Goal: Contribute content: Contribute content

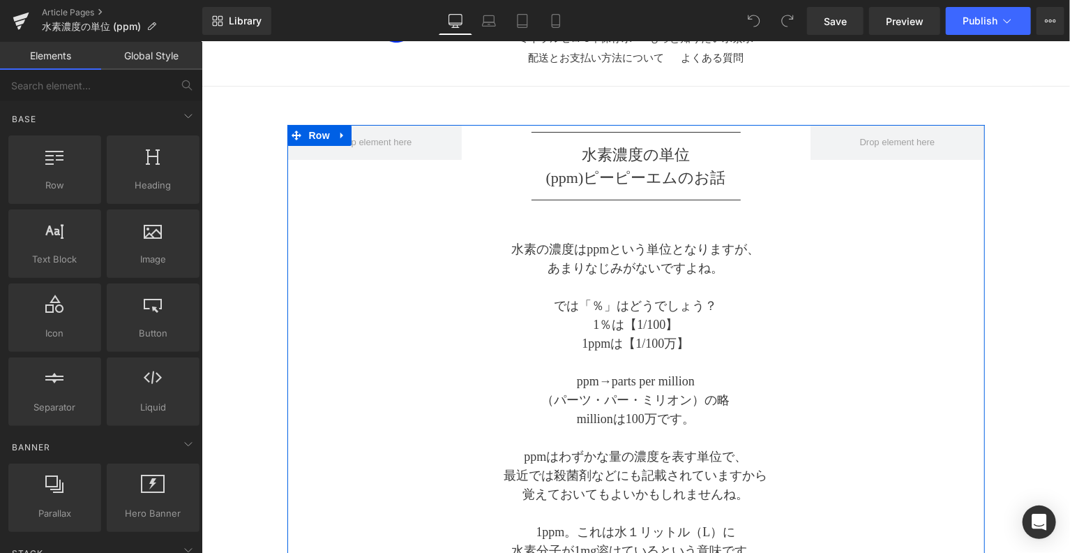
scroll to position [116, 0]
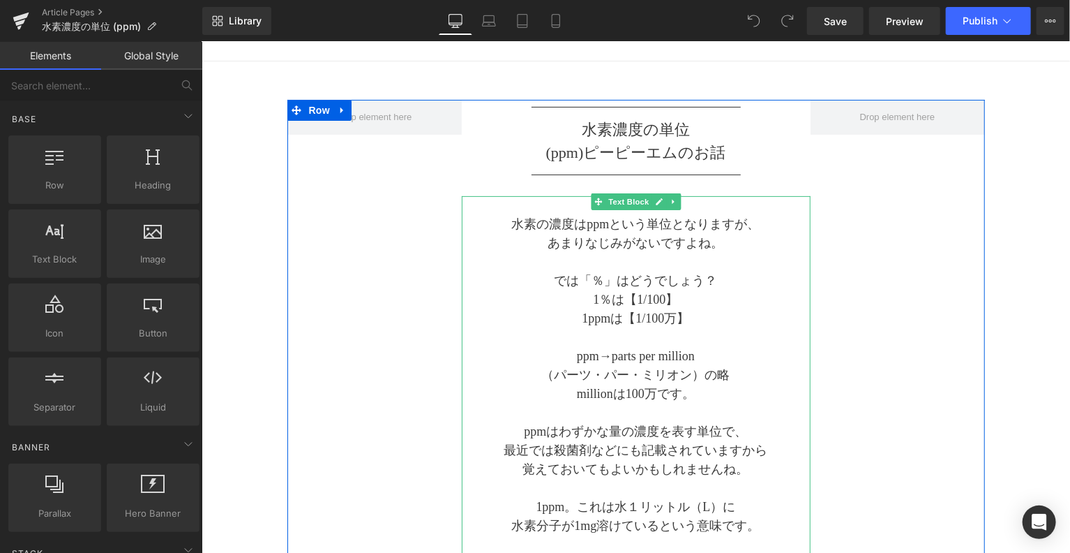
click at [573, 207] on p at bounding box center [635, 204] width 349 height 19
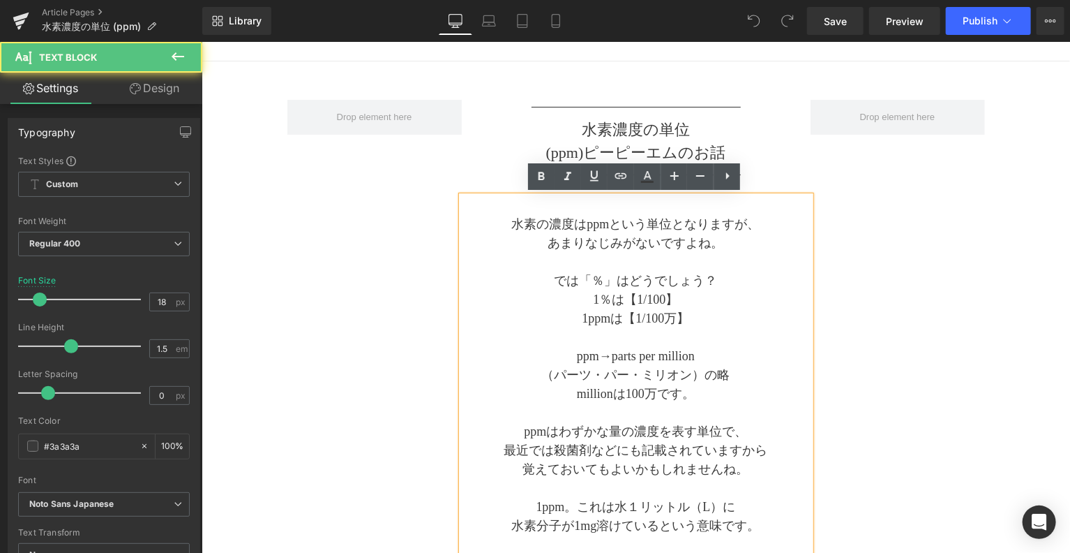
click at [573, 207] on p at bounding box center [635, 204] width 349 height 19
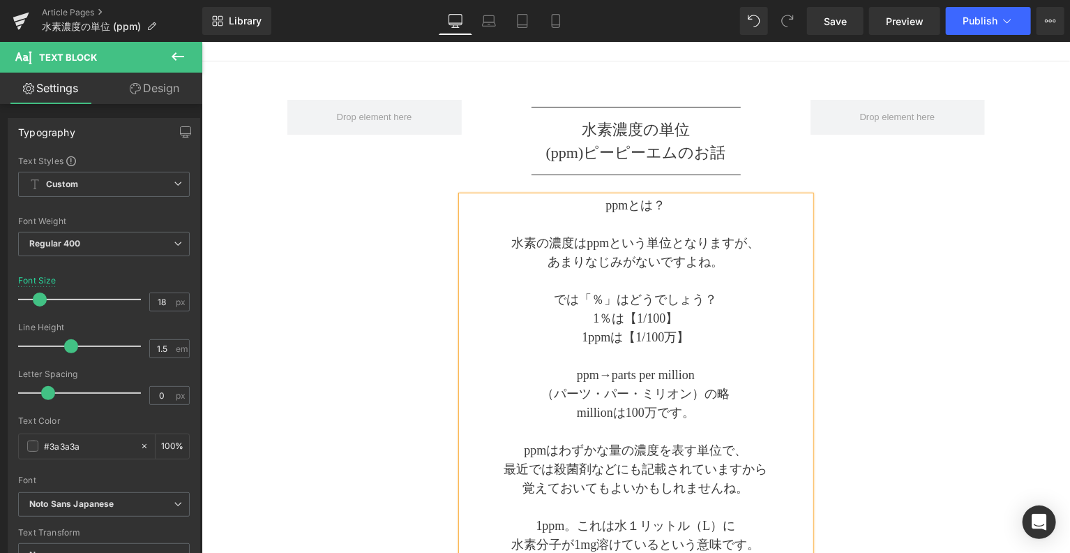
click at [932, 232] on div "Separator 水素濃度の単位 (ppm) ピーピーエムのお 話 Text Block Separator ppmとは？ 水素の濃度はppmという単位とな…" at bounding box center [636, 549] width 698 height 901
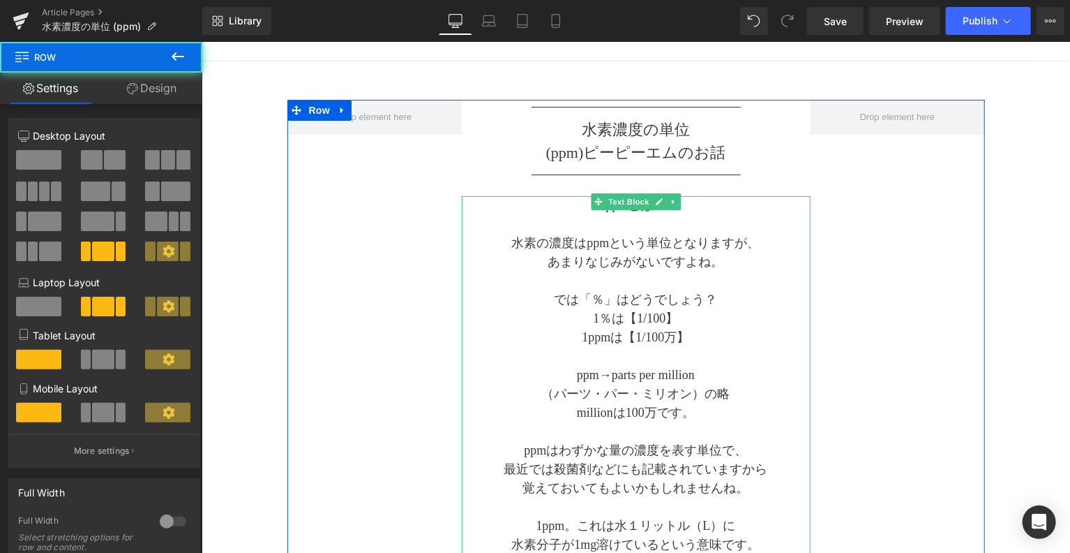
click at [591, 225] on p at bounding box center [635, 223] width 349 height 19
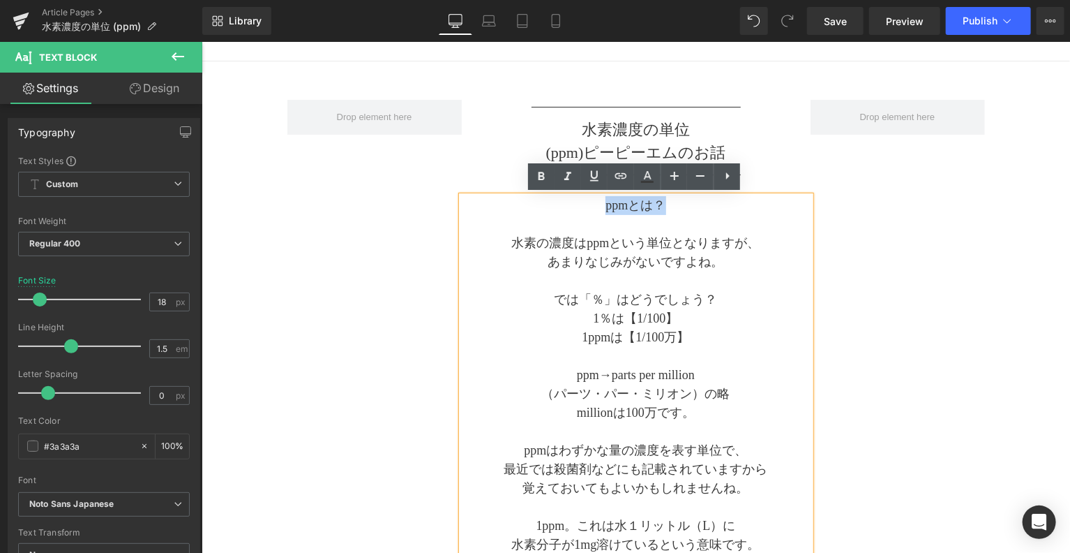
drag, startPoint x: 592, startPoint y: 204, endPoint x: 666, endPoint y: 202, distance: 74.0
click at [666, 202] on p "ppmとは？" at bounding box center [635, 204] width 349 height 19
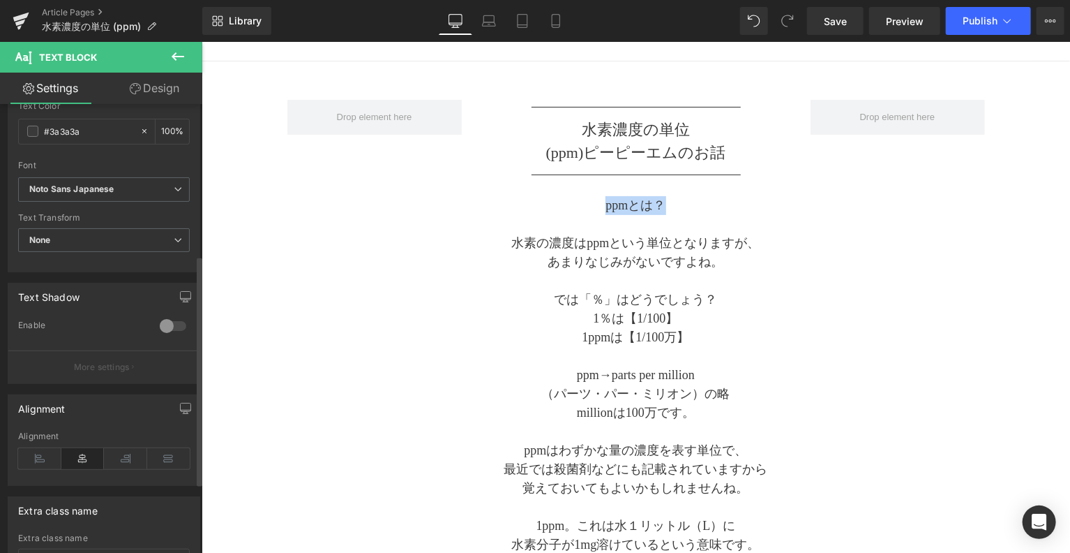
scroll to position [0, 0]
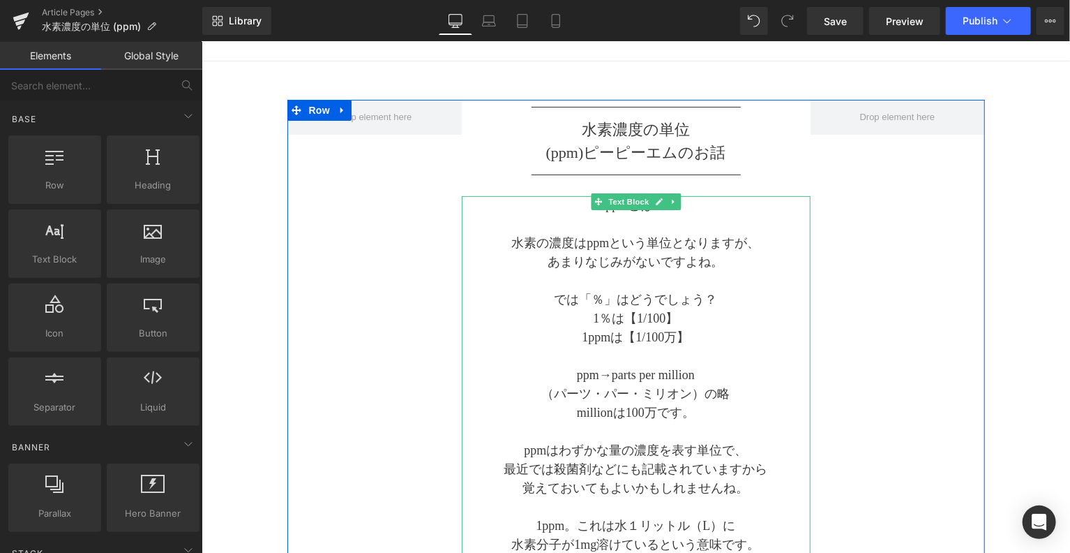
click at [576, 227] on p at bounding box center [635, 223] width 349 height 19
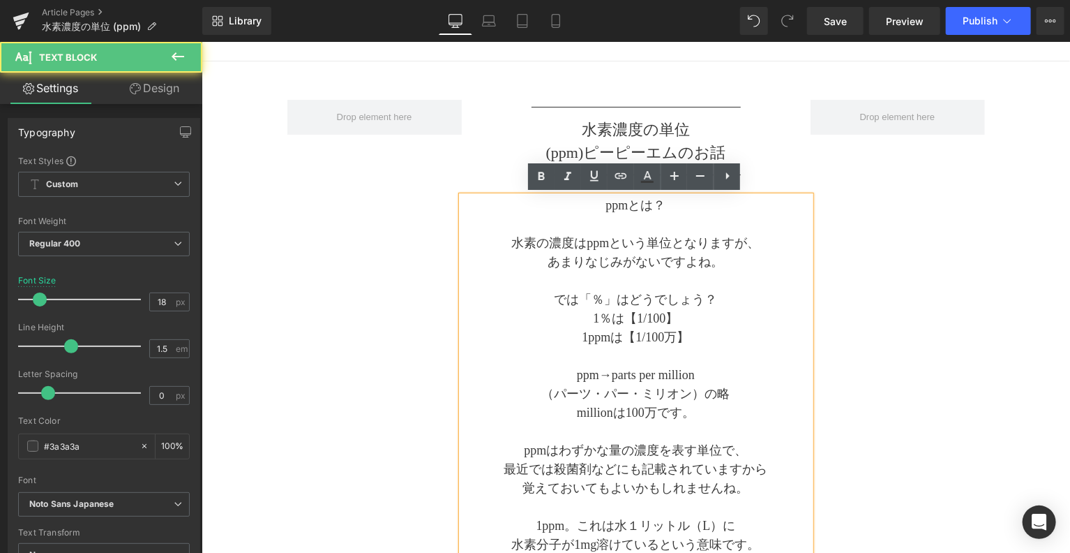
click at [605, 205] on p "ppmとは？" at bounding box center [635, 204] width 349 height 19
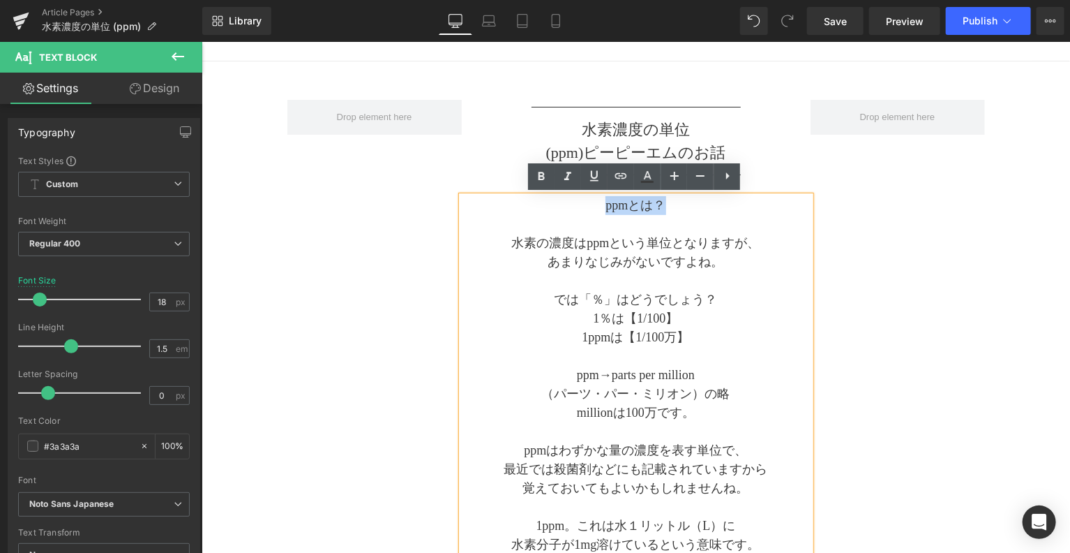
drag, startPoint x: 588, startPoint y: 204, endPoint x: 663, endPoint y: 204, distance: 74.7
click at [663, 204] on p "ppmとは？" at bounding box center [635, 204] width 349 height 19
click at [669, 177] on icon at bounding box center [674, 175] width 17 height 17
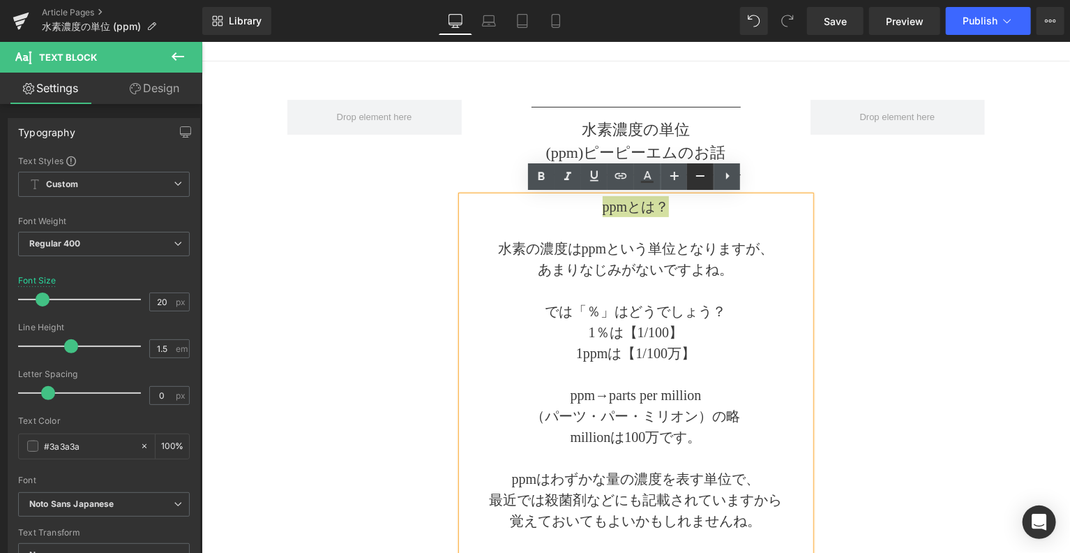
click at [705, 181] on icon at bounding box center [700, 175] width 17 height 17
type input "18"
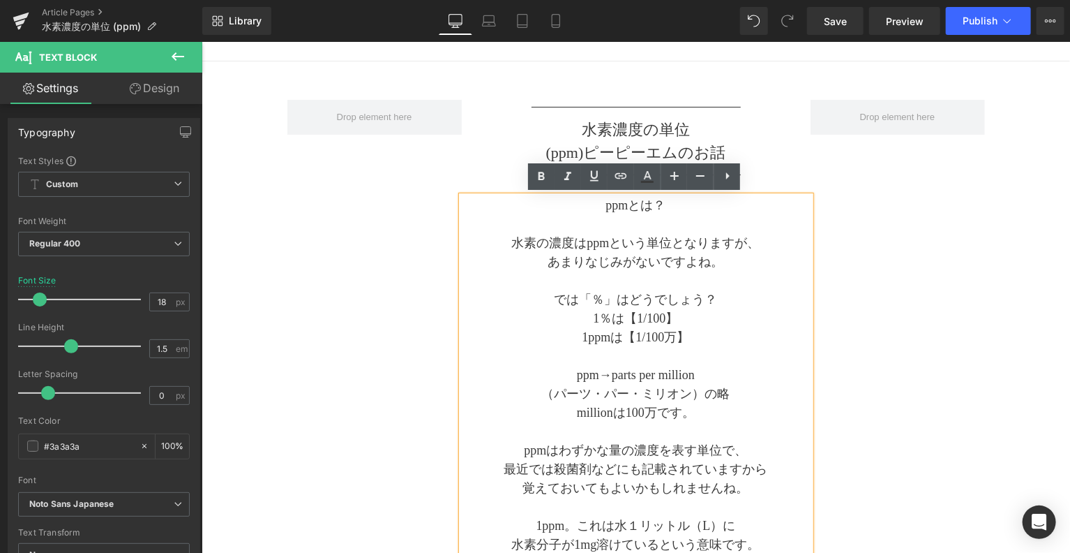
click at [689, 218] on p at bounding box center [635, 223] width 349 height 19
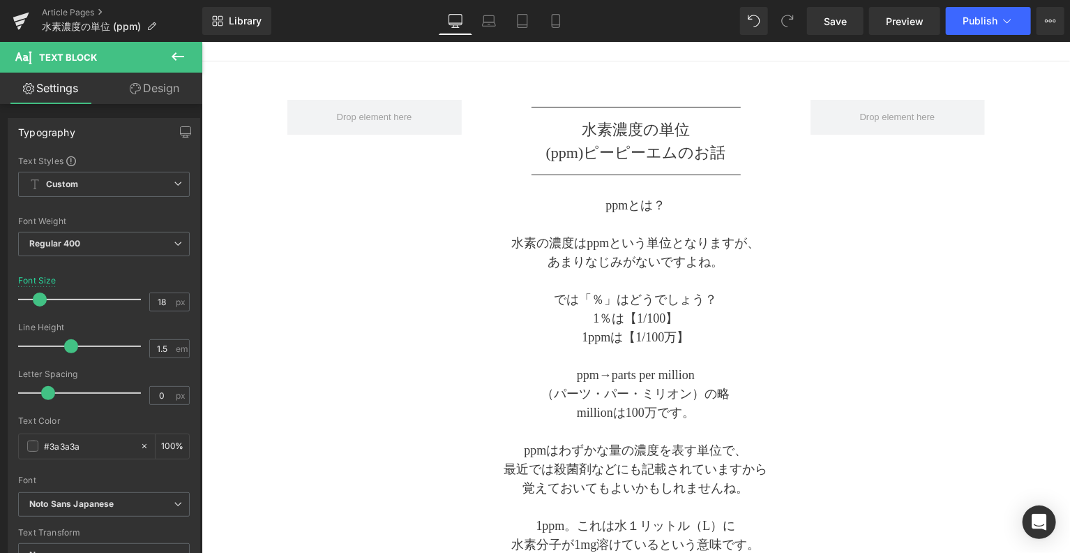
click at [158, 88] on link "Design" at bounding box center [154, 88] width 101 height 31
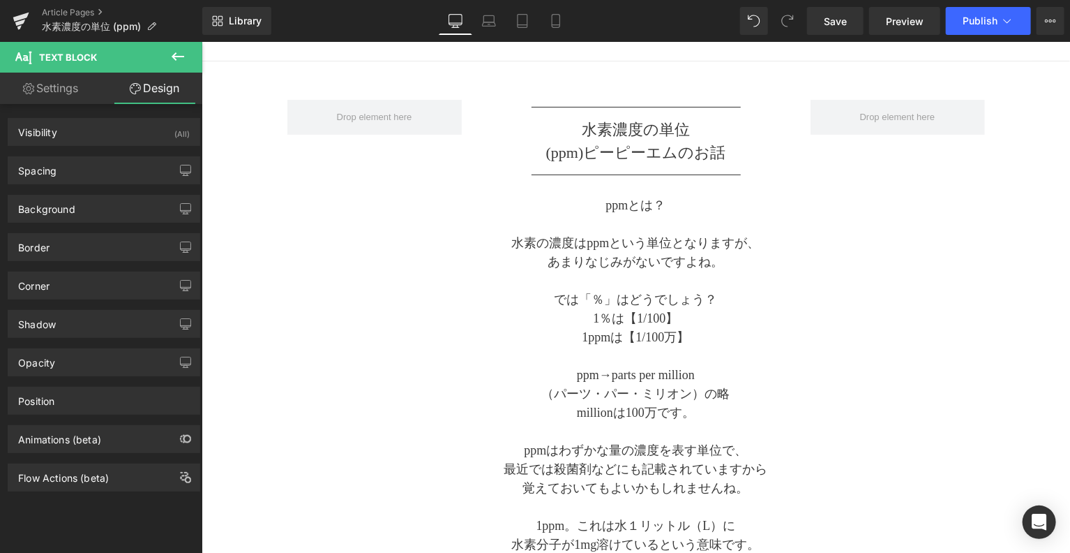
click at [66, 87] on link "Settings" at bounding box center [50, 88] width 101 height 31
type input "100"
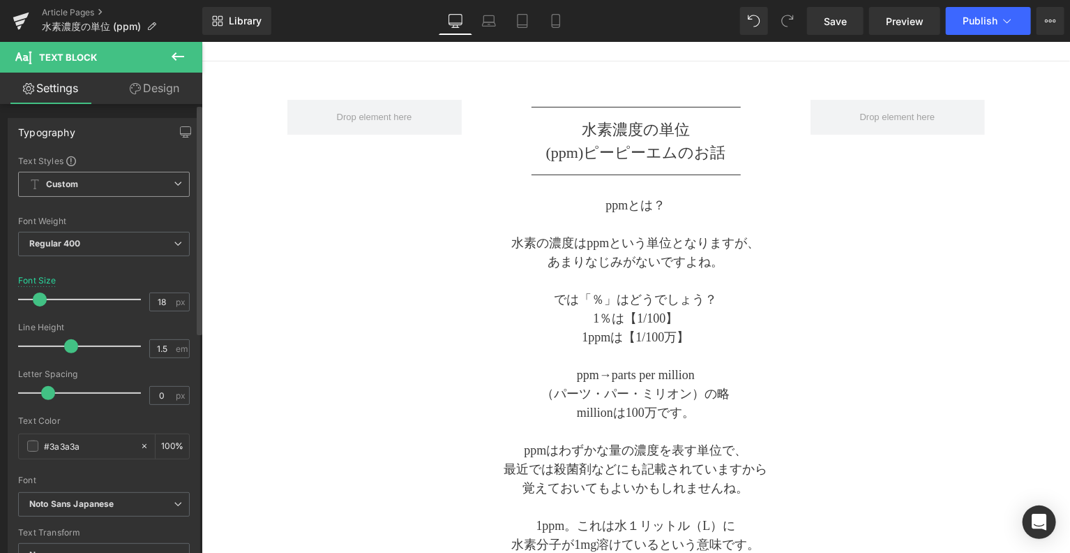
click at [107, 190] on span "Custom Setup Global Style" at bounding box center [104, 184] width 172 height 25
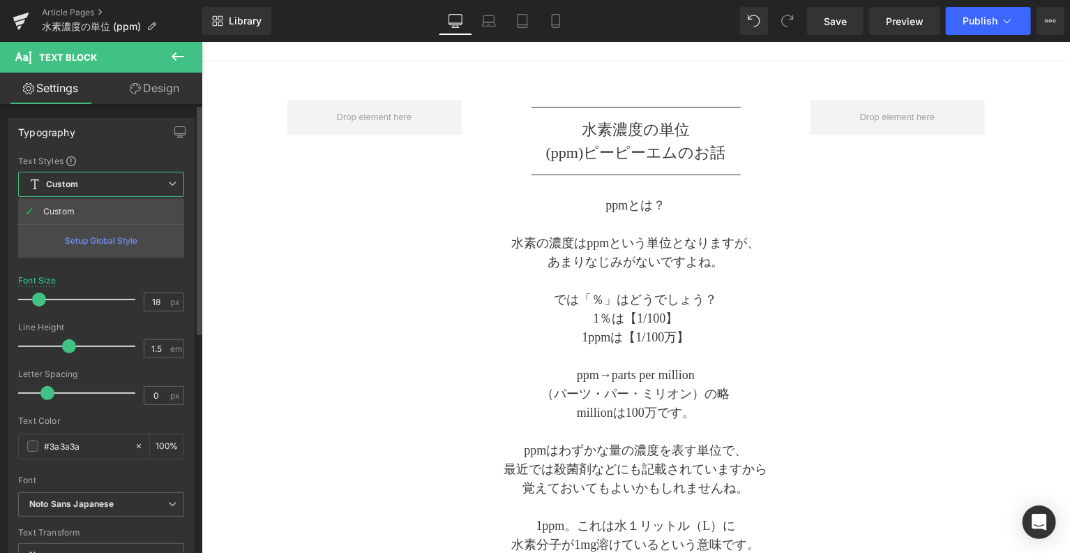
click at [106, 190] on span "Custom Setup Global Style" at bounding box center [101, 184] width 166 height 25
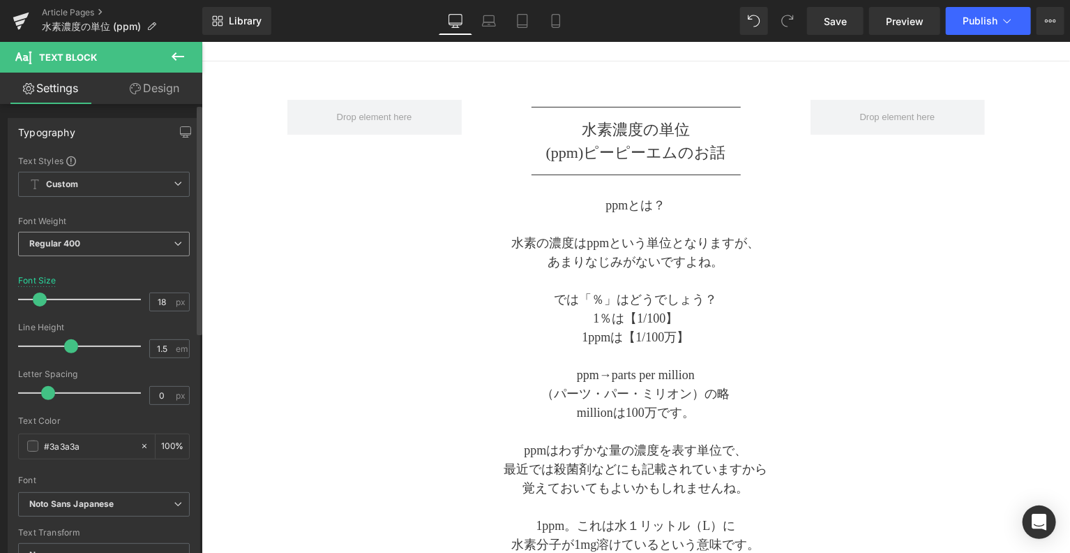
click at [113, 241] on span "Regular 400" at bounding box center [104, 244] width 172 height 24
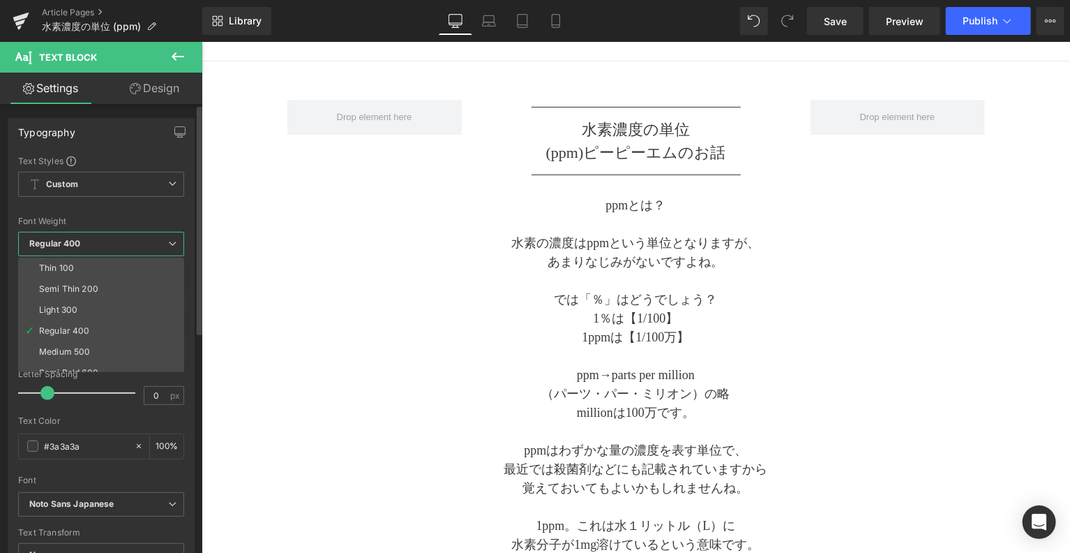
click at [110, 241] on span "Regular 400" at bounding box center [101, 244] width 166 height 24
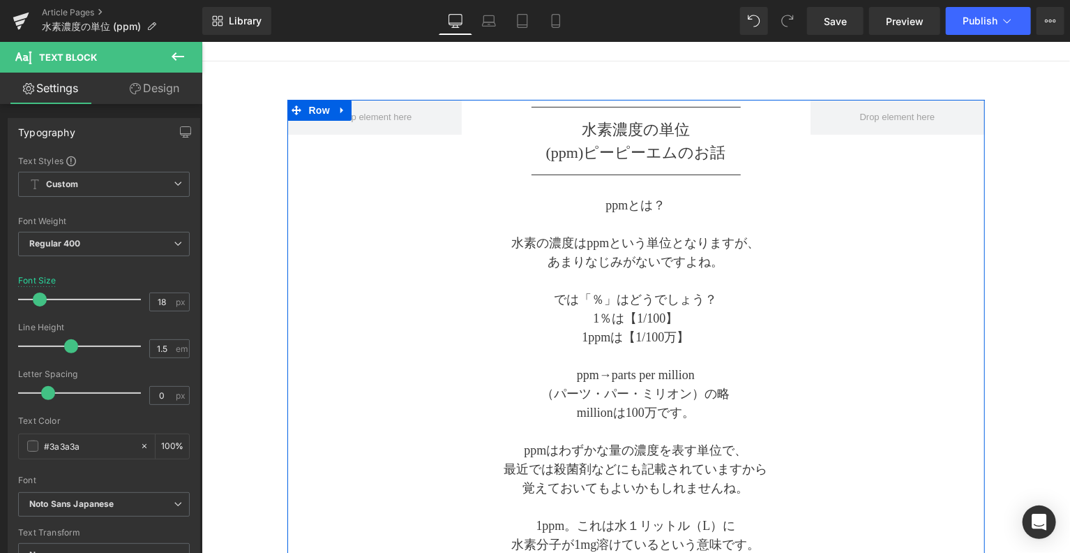
click at [321, 266] on div "Separator 水素濃度の単位 (ppm) ピーピーエムのお 話 Text Block Separator ppmとは？ 水素の濃度はppmという単位とな…" at bounding box center [636, 549] width 698 height 901
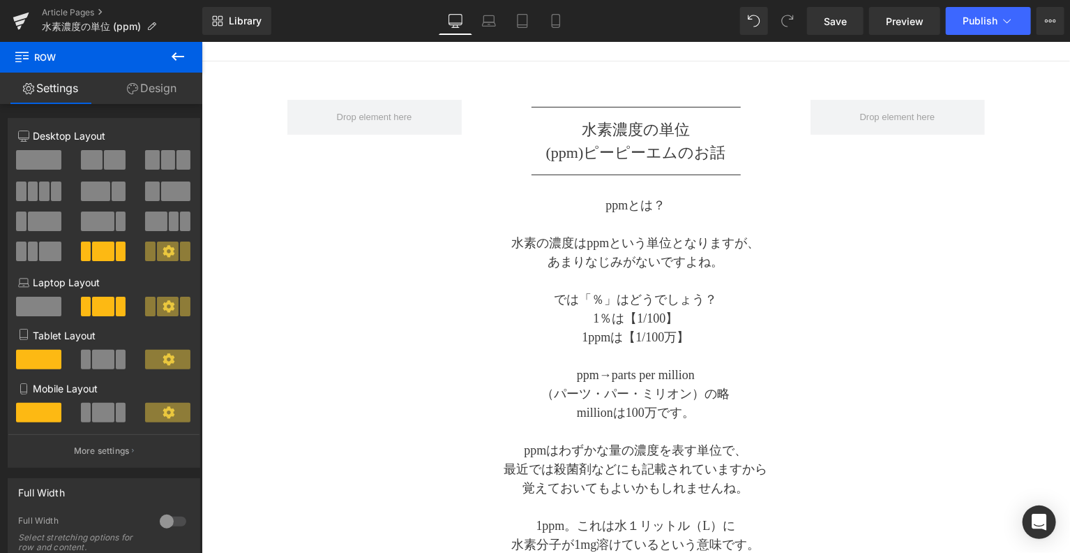
click at [178, 53] on icon at bounding box center [178, 56] width 17 height 17
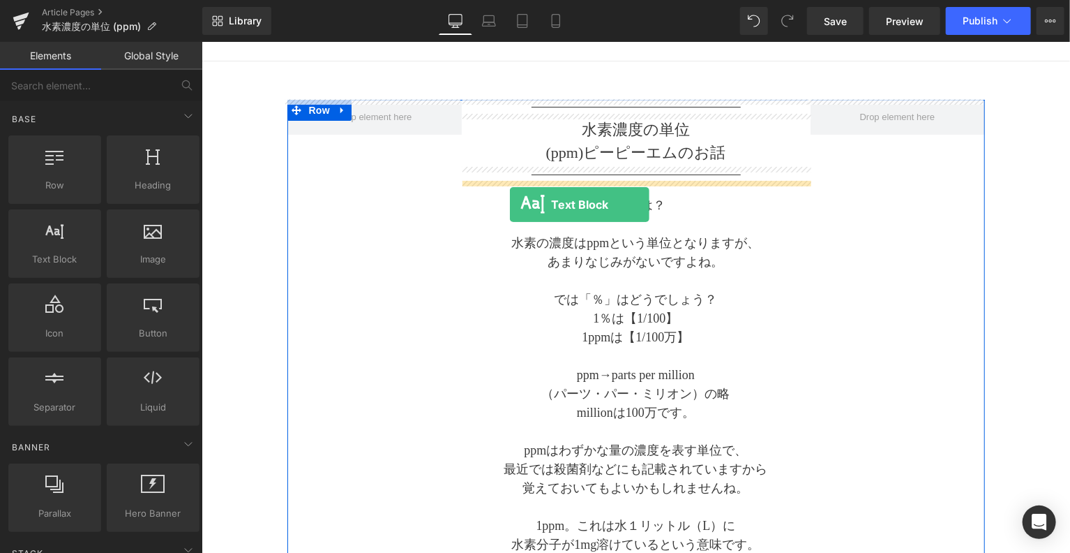
drag, startPoint x: 273, startPoint y: 290, endPoint x: 509, endPoint y: 204, distance: 250.9
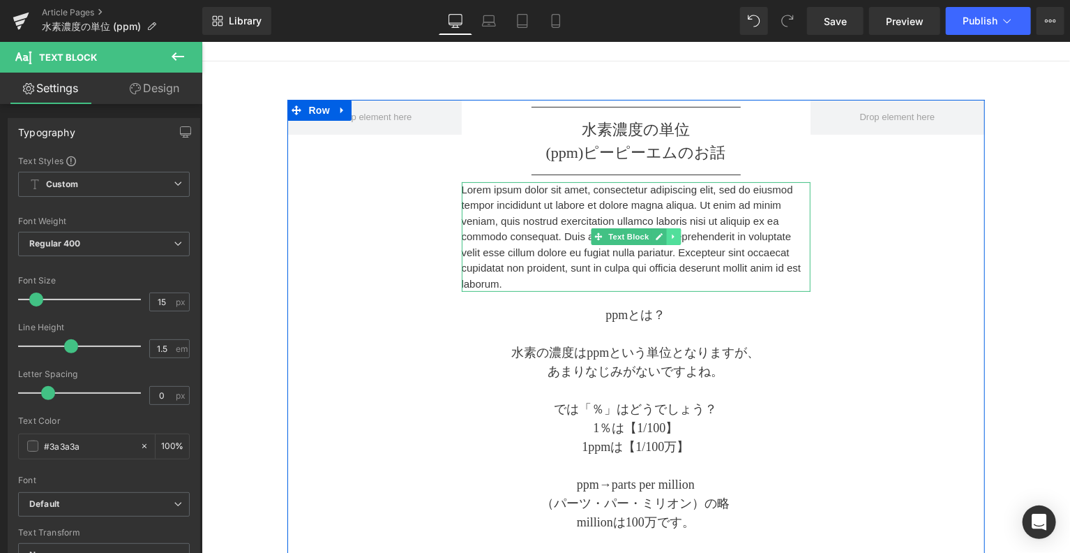
click at [675, 235] on link at bounding box center [673, 235] width 15 height 17
click at [678, 237] on icon at bounding box center [680, 236] width 8 height 8
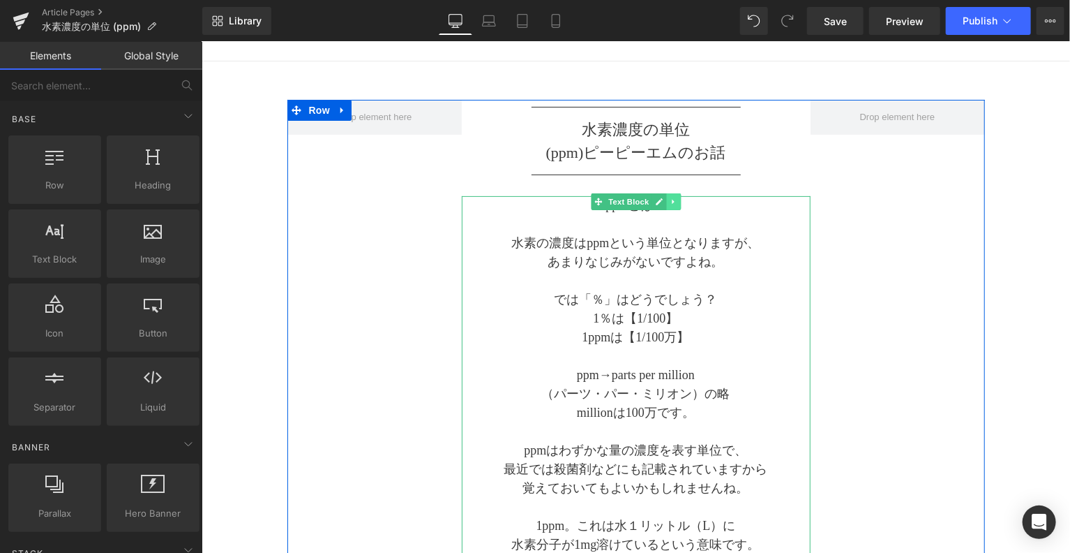
click at [669, 198] on icon at bounding box center [673, 201] width 8 height 8
click at [659, 202] on link at bounding box center [666, 201] width 15 height 17
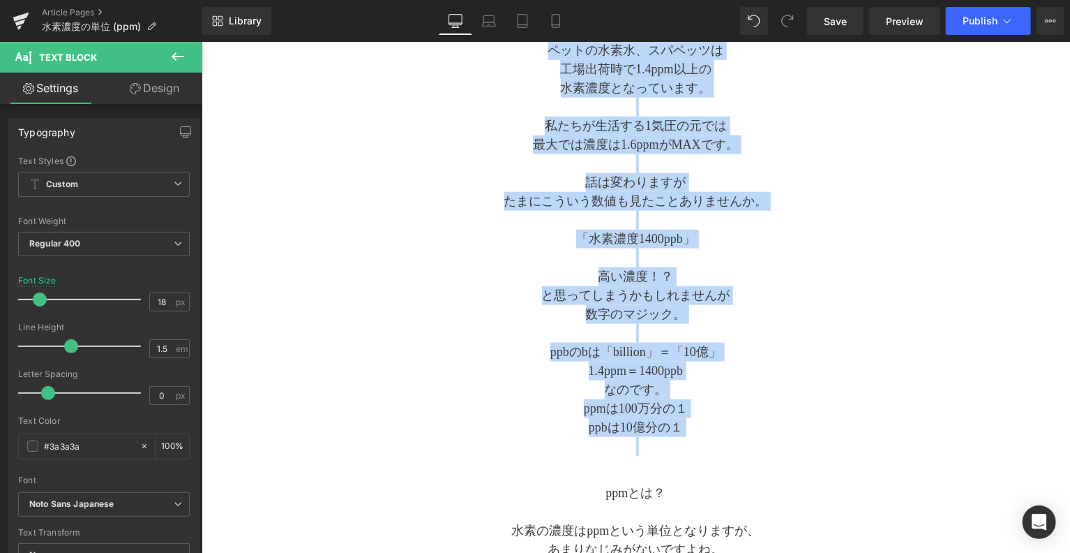
scroll to position [894, 0]
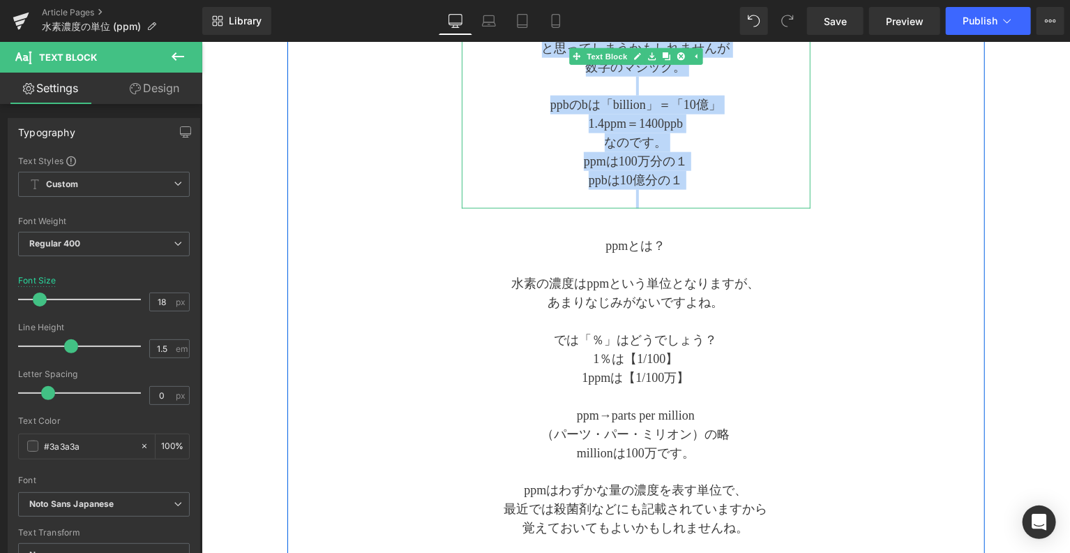
drag, startPoint x: 624, startPoint y: 343, endPoint x: 730, endPoint y: 195, distance: 181.6
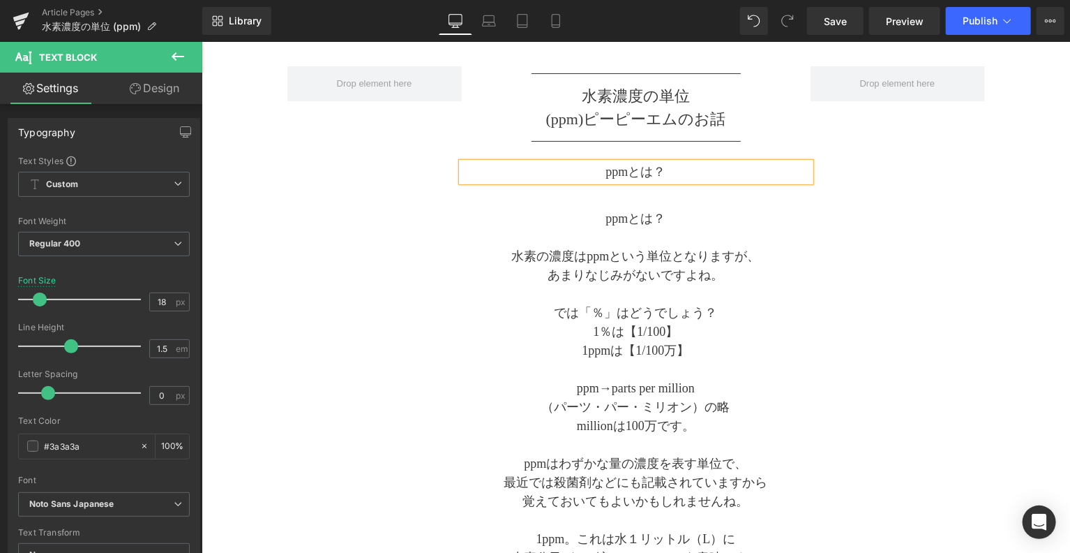
scroll to position [36, 0]
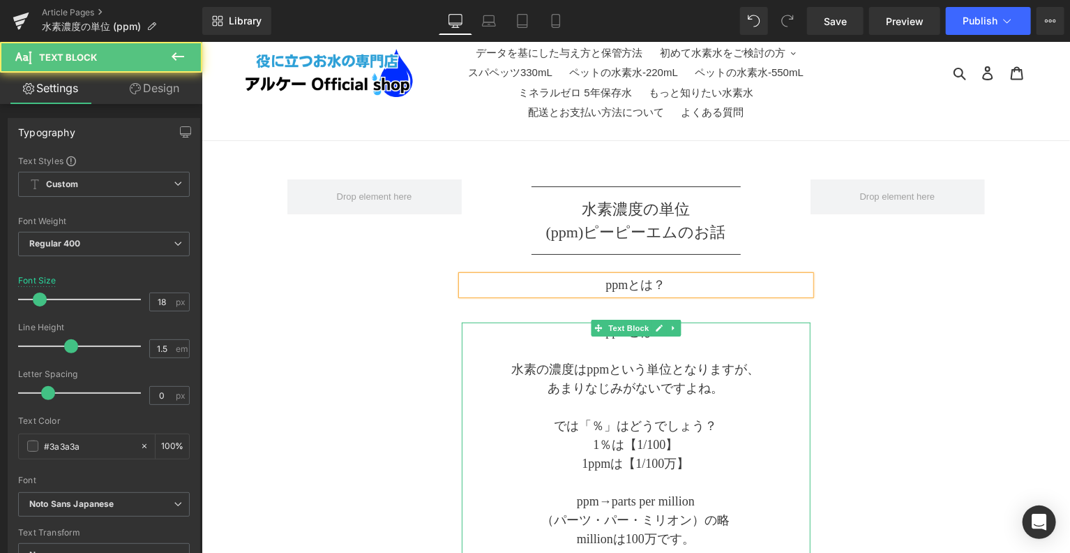
click at [654, 340] on p at bounding box center [635, 349] width 349 height 19
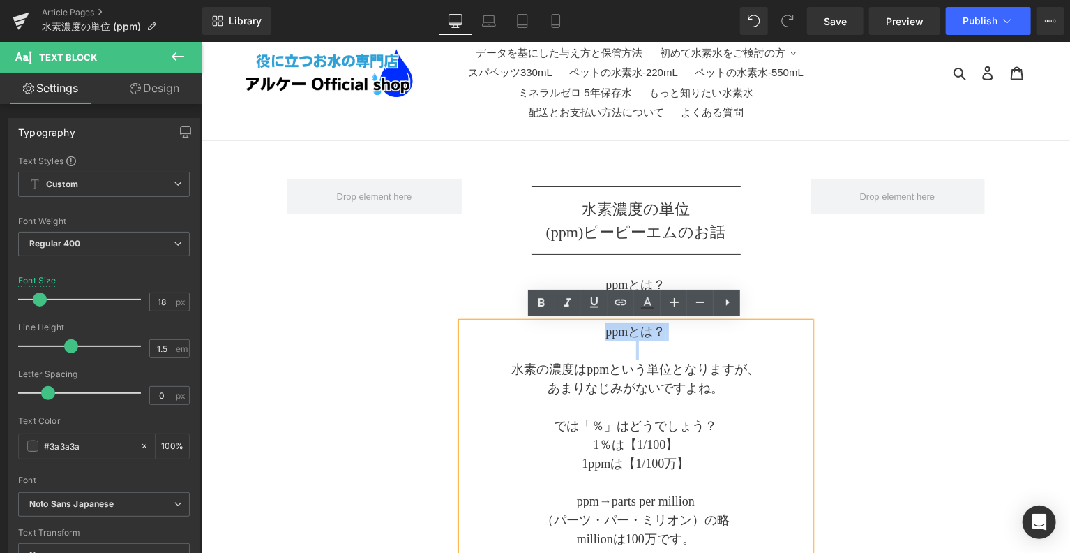
drag, startPoint x: 654, startPoint y: 350, endPoint x: 779, endPoint y: 354, distance: 124.9
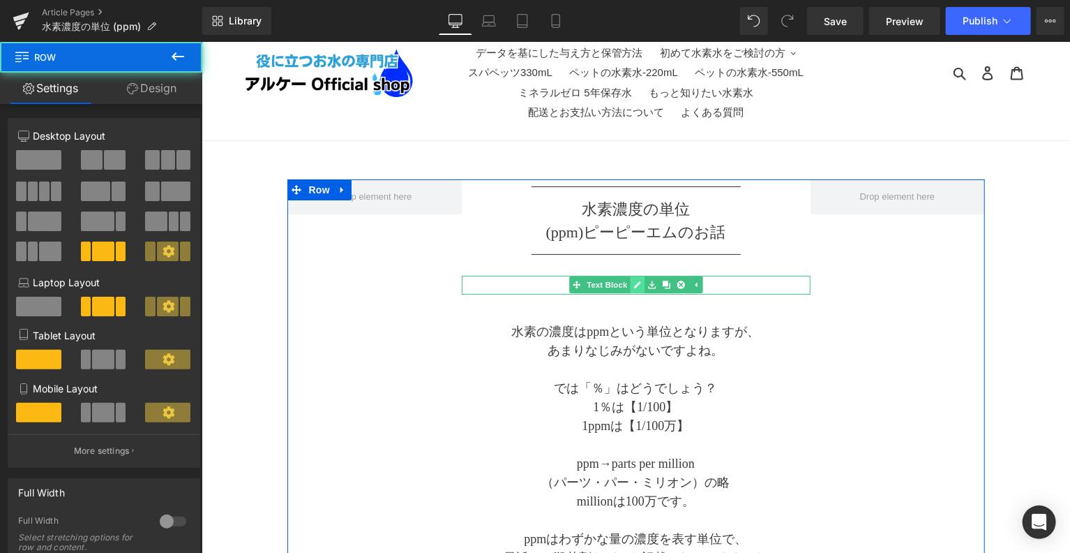
click at [640, 281] on link at bounding box center [636, 284] width 15 height 17
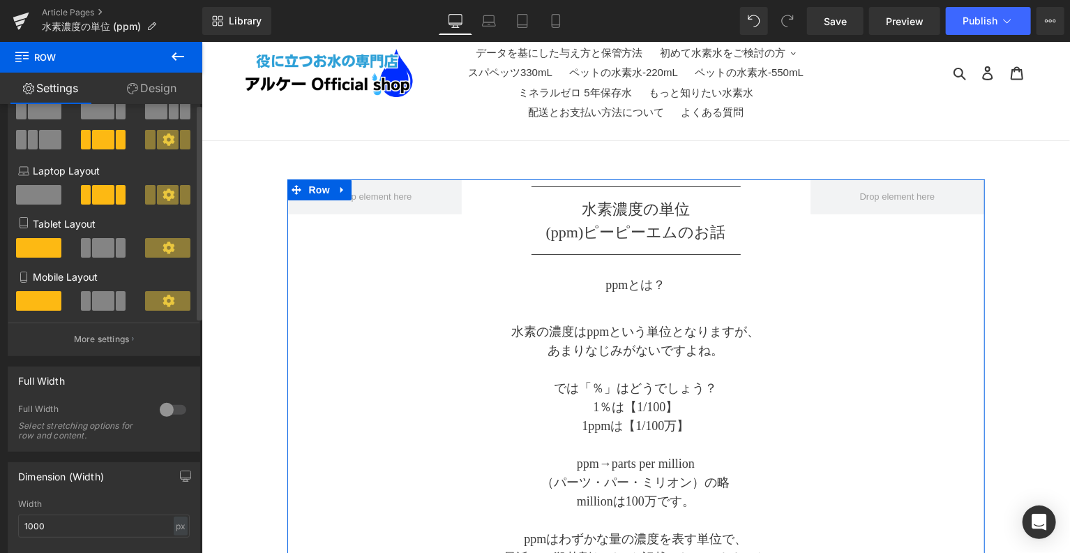
scroll to position [0, 0]
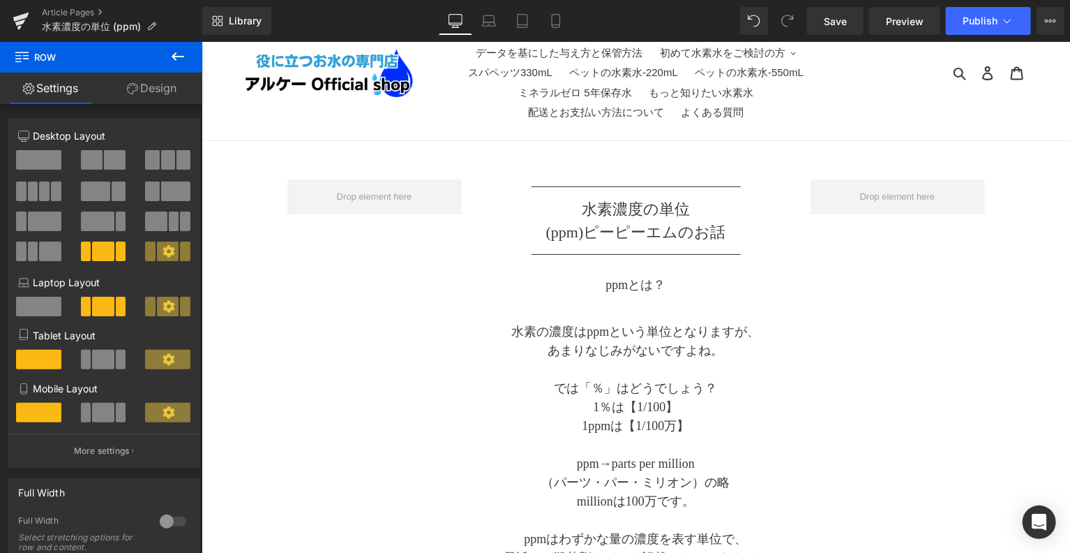
click at [175, 59] on icon at bounding box center [178, 56] width 13 height 8
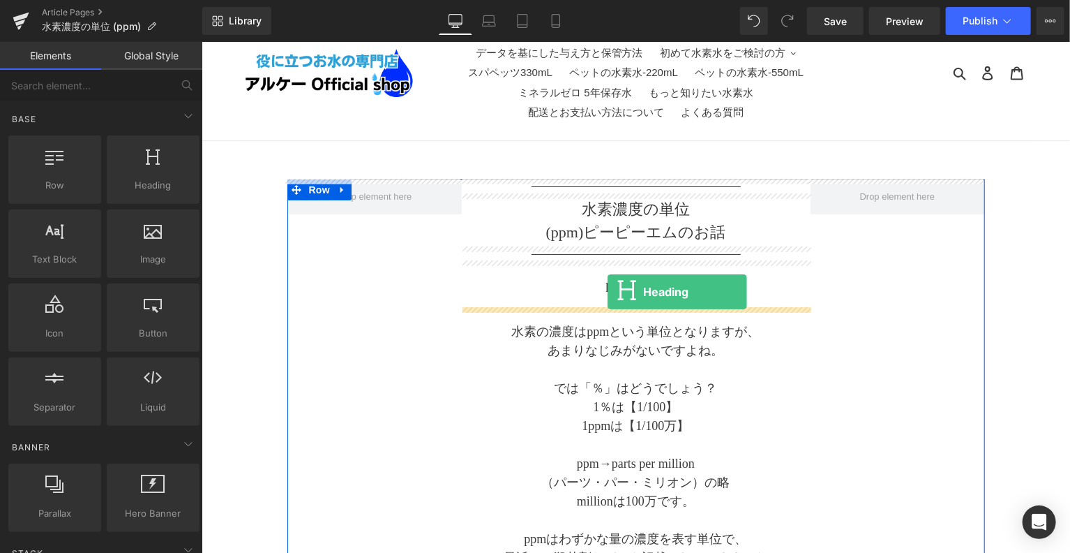
drag, startPoint x: 358, startPoint y: 237, endPoint x: 607, endPoint y: 291, distance: 254.8
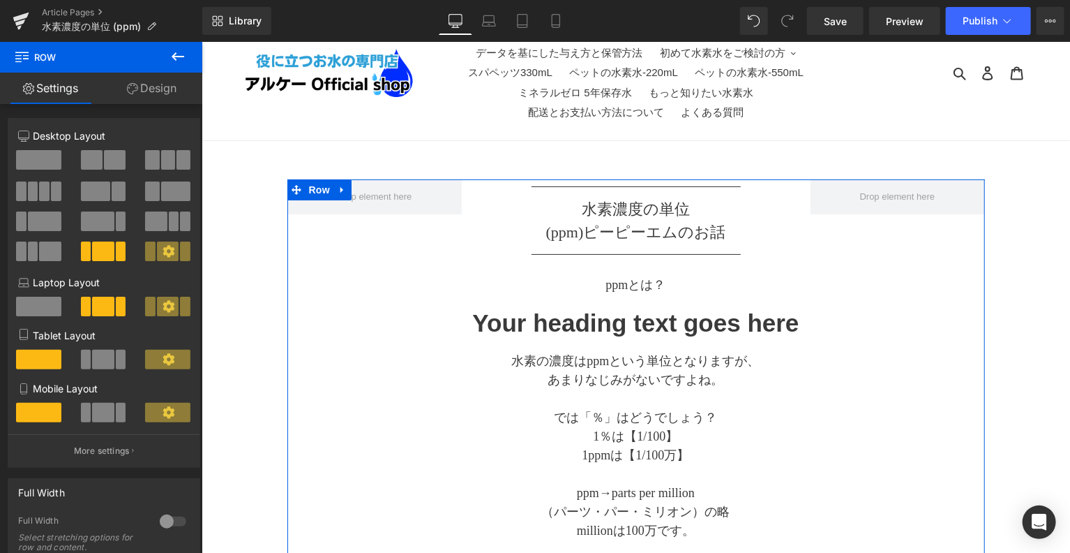
drag, startPoint x: 887, startPoint y: 292, endPoint x: 809, endPoint y: 292, distance: 78.8
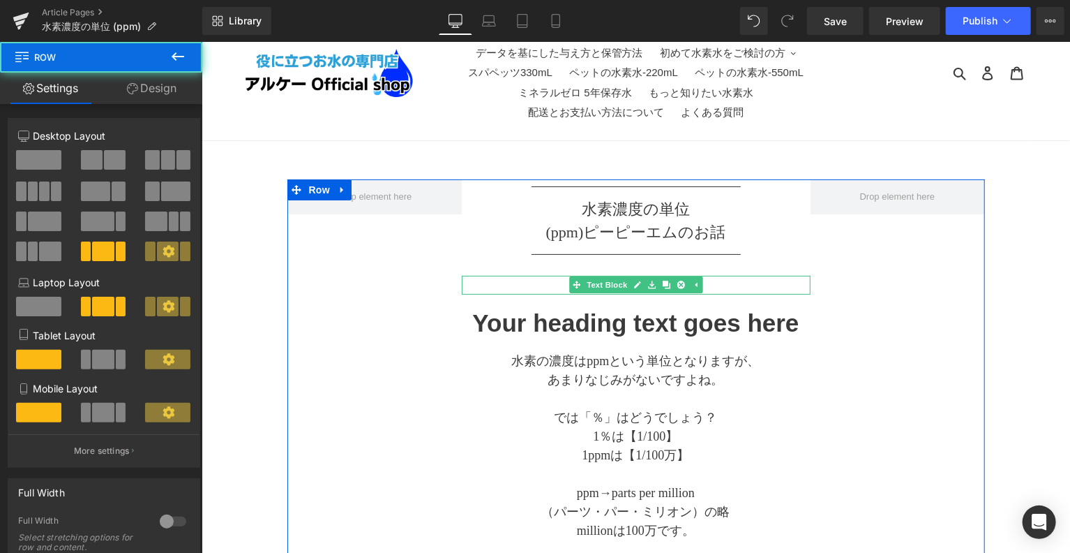
click at [748, 285] on p "ppmとは？" at bounding box center [635, 284] width 349 height 19
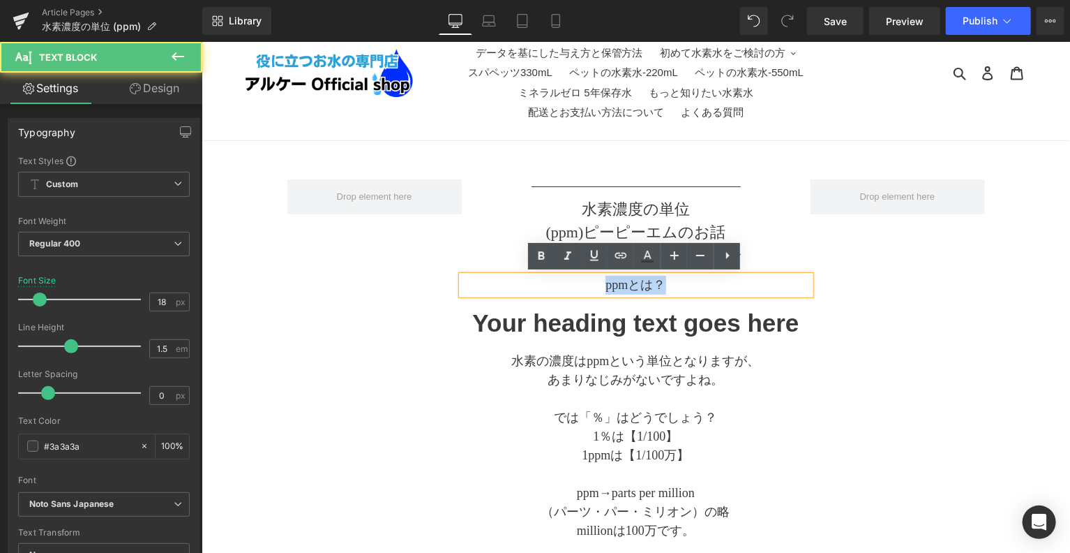
drag, startPoint x: 673, startPoint y: 282, endPoint x: 583, endPoint y: 287, distance: 89.5
click at [583, 287] on p "ppmとは？" at bounding box center [635, 284] width 349 height 19
copy p "ppmとは？"
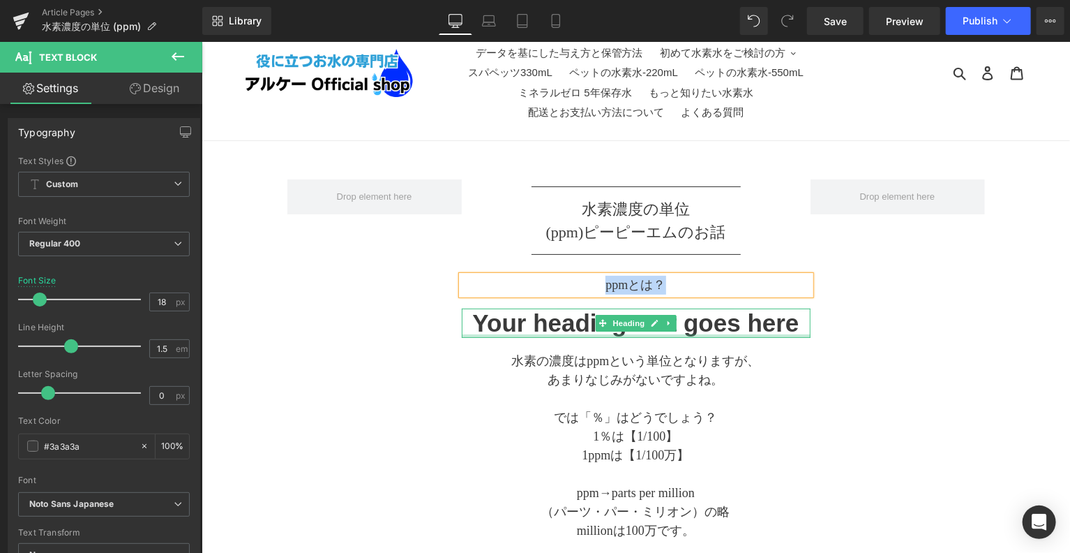
click at [597, 333] on div at bounding box center [635, 334] width 349 height 3
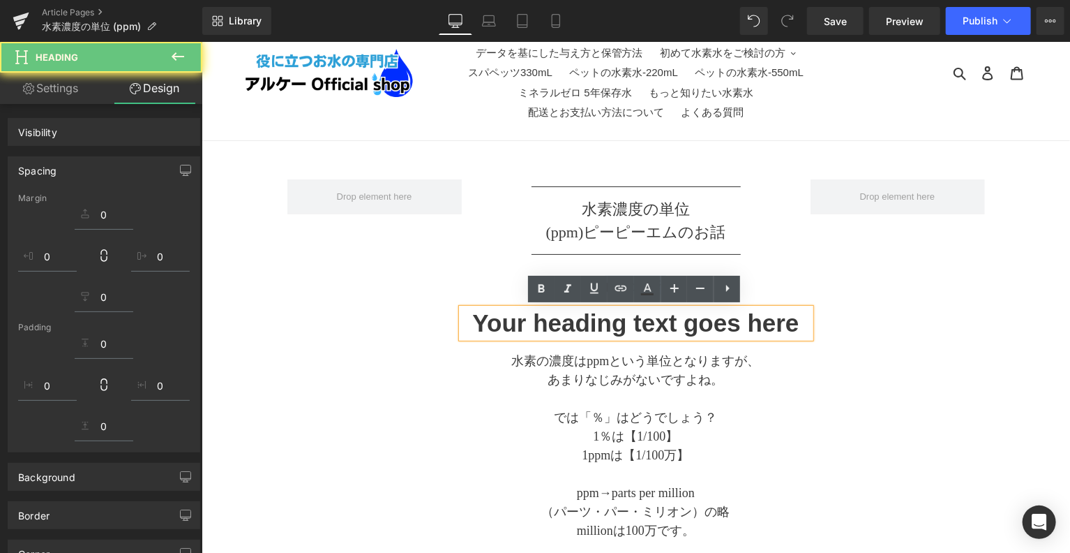
click at [562, 327] on h1 "Your heading text goes here" at bounding box center [635, 322] width 349 height 29
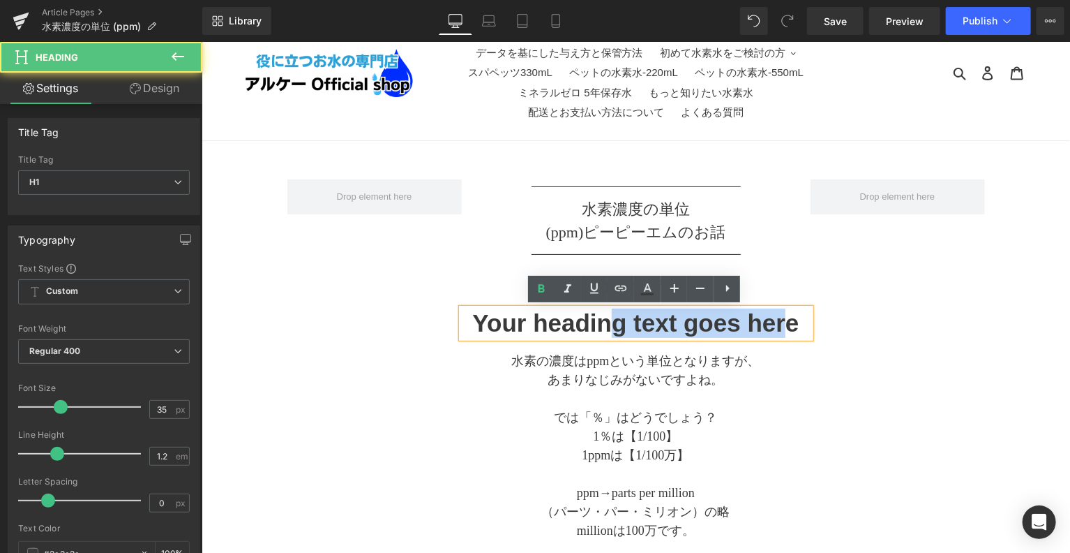
drag, startPoint x: 790, startPoint y: 317, endPoint x: 747, endPoint y: 315, distance: 43.3
click at [609, 315] on h1 "Your heading text goes here" at bounding box center [635, 322] width 349 height 29
click at [758, 318] on h1 "Your heading text goes here" at bounding box center [635, 322] width 349 height 29
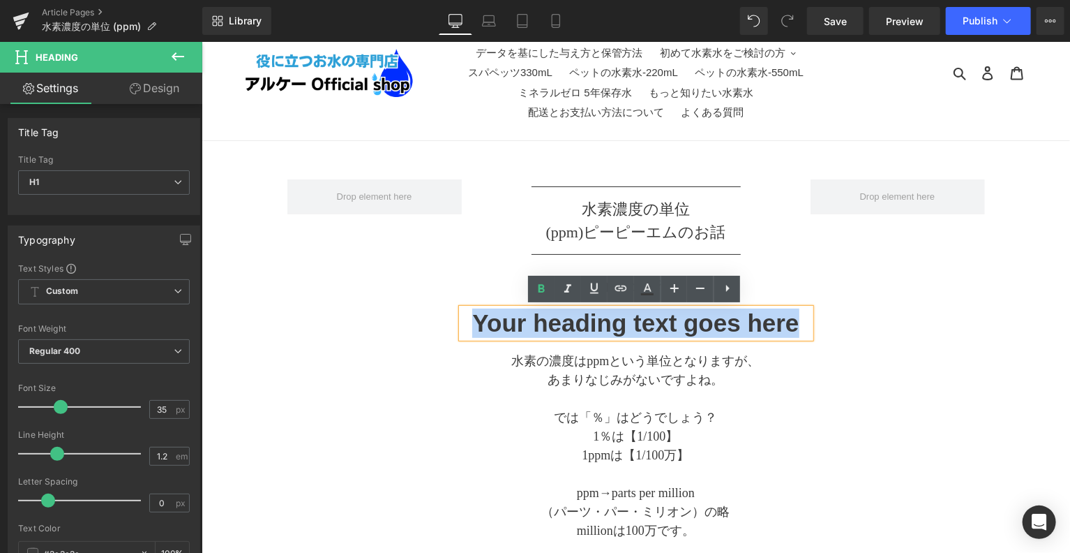
drag, startPoint x: 803, startPoint y: 321, endPoint x: 463, endPoint y: 323, distance: 339.8
click at [463, 323] on h1 "Your heading text goes here" at bounding box center [635, 322] width 349 height 29
paste div
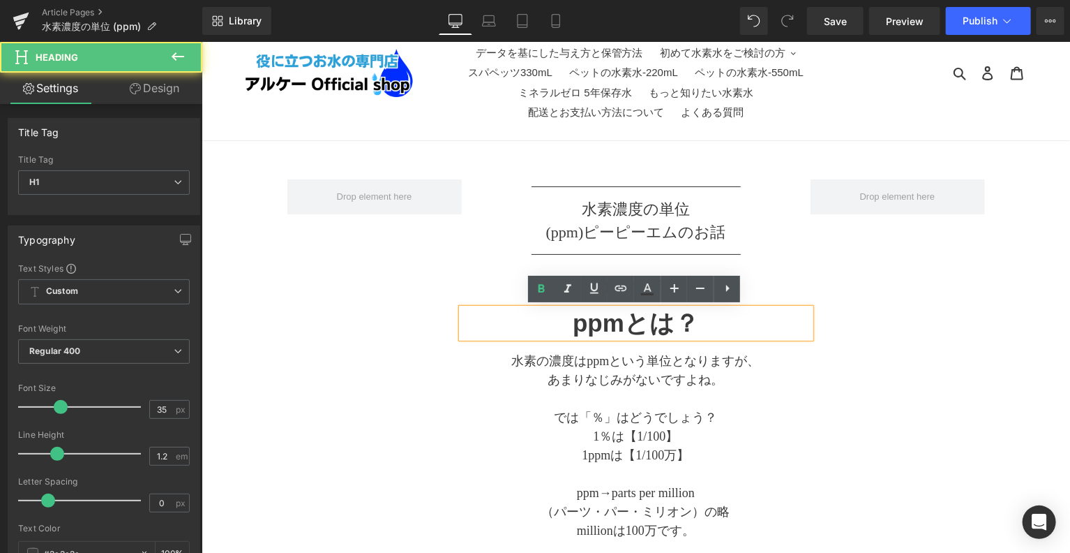
click at [461, 324] on h1 "ppmとは？" at bounding box center [635, 322] width 349 height 29
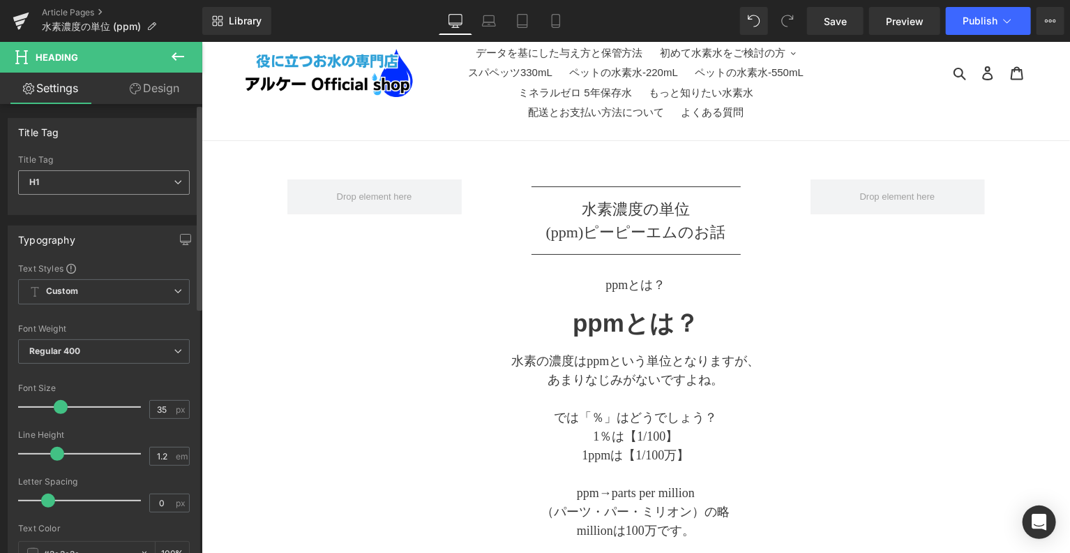
click at [161, 185] on span "H1" at bounding box center [104, 182] width 172 height 24
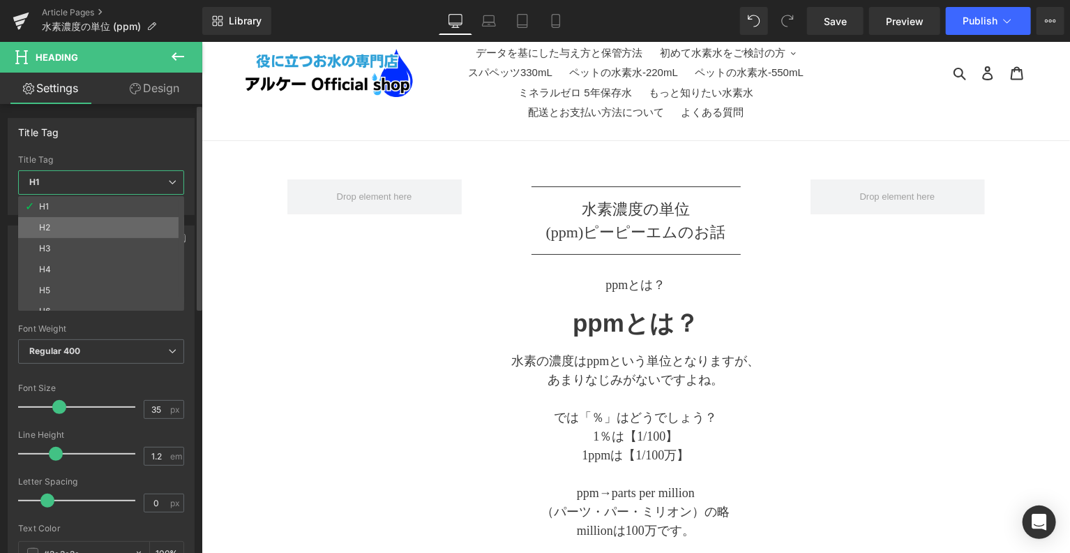
click at [150, 224] on li "H2" at bounding box center [104, 227] width 172 height 21
type input "20"
type input "2"
type input "100"
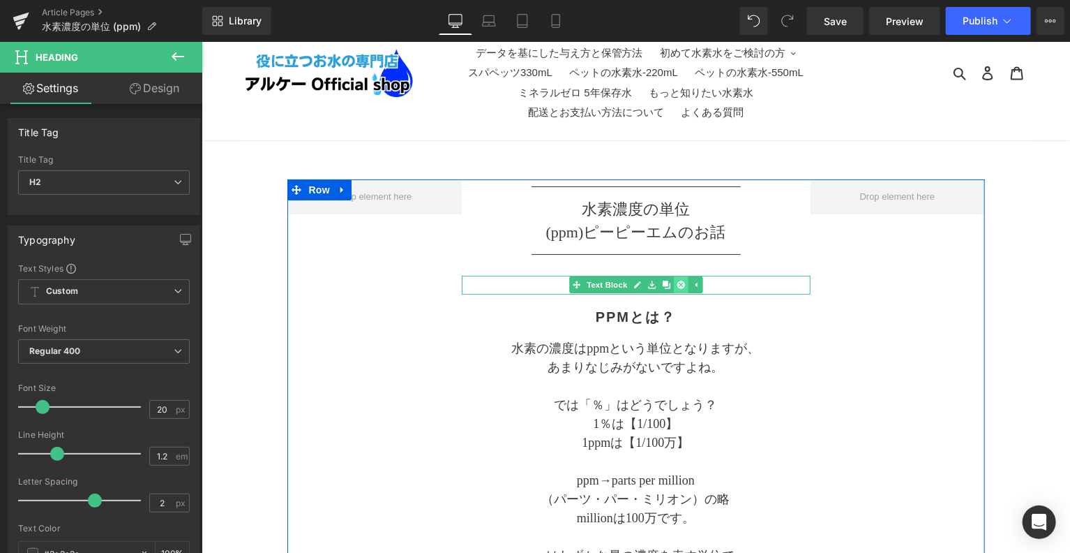
click at [676, 284] on icon at bounding box center [680, 284] width 8 height 8
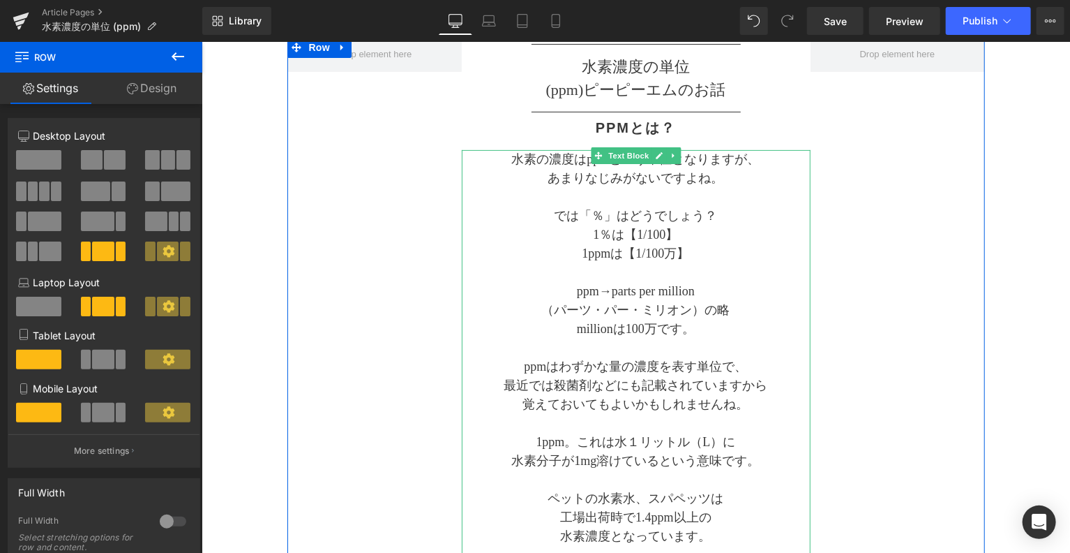
scroll to position [153, 0]
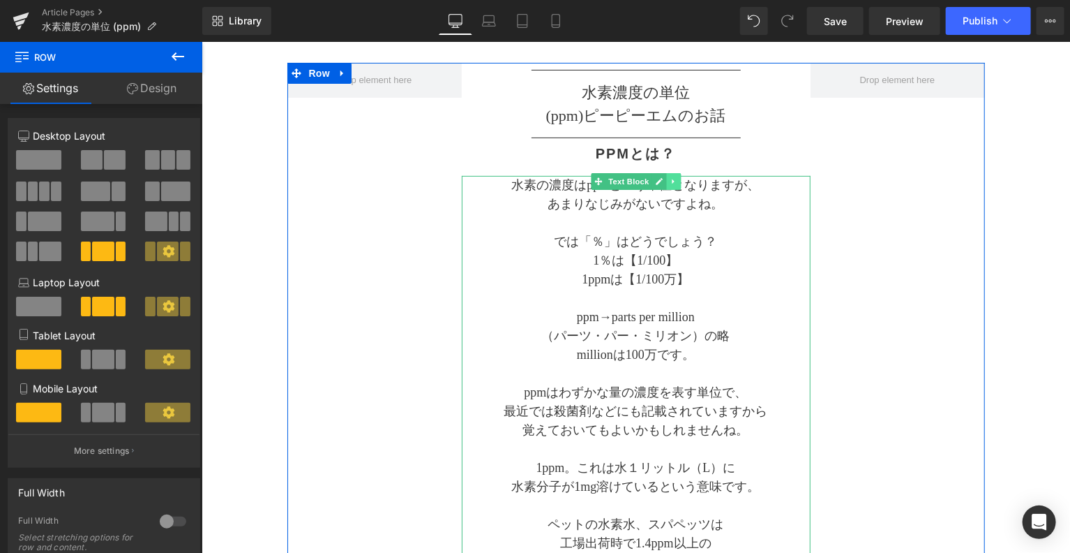
click at [675, 183] on link at bounding box center [673, 180] width 15 height 17
click at [661, 185] on link at bounding box center [666, 180] width 15 height 17
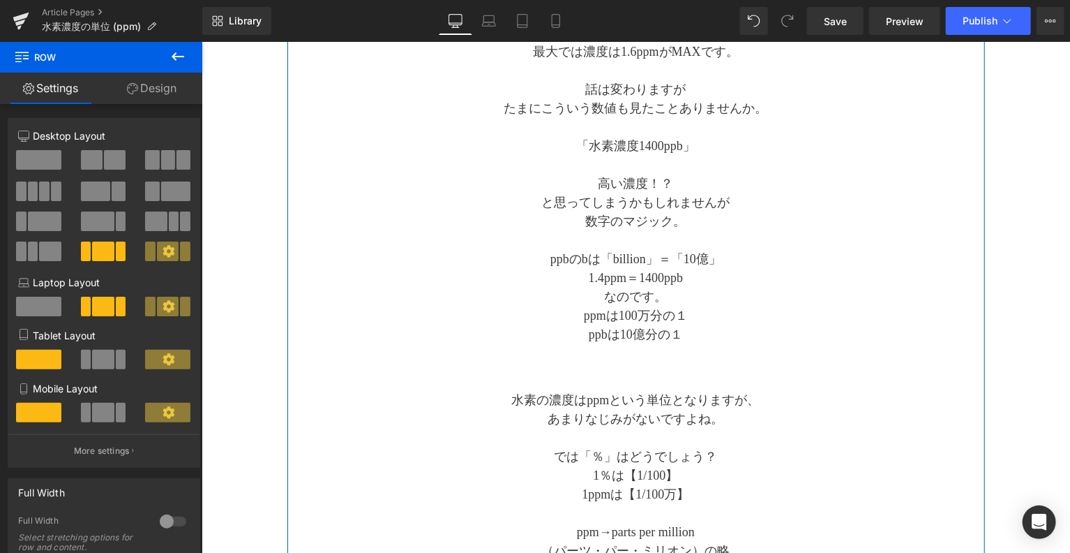
scroll to position [546, 0]
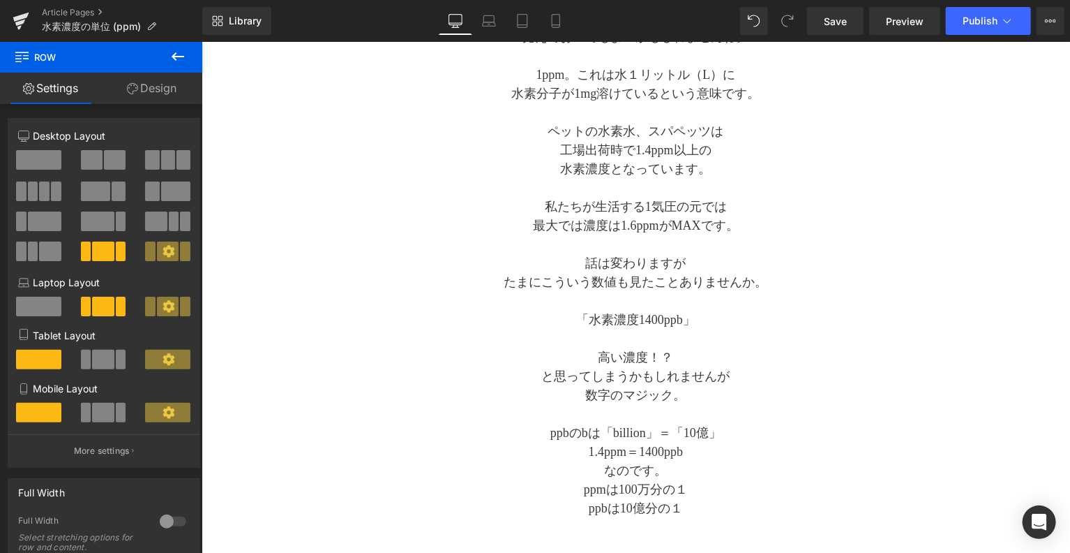
click at [181, 59] on icon at bounding box center [178, 56] width 17 height 17
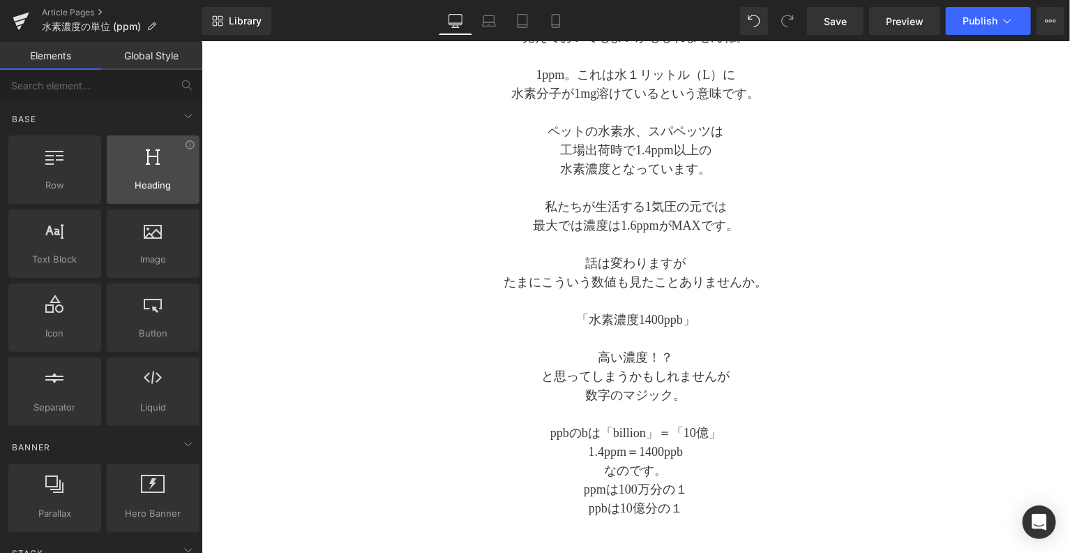
click at [141, 177] on div at bounding box center [153, 162] width 84 height 31
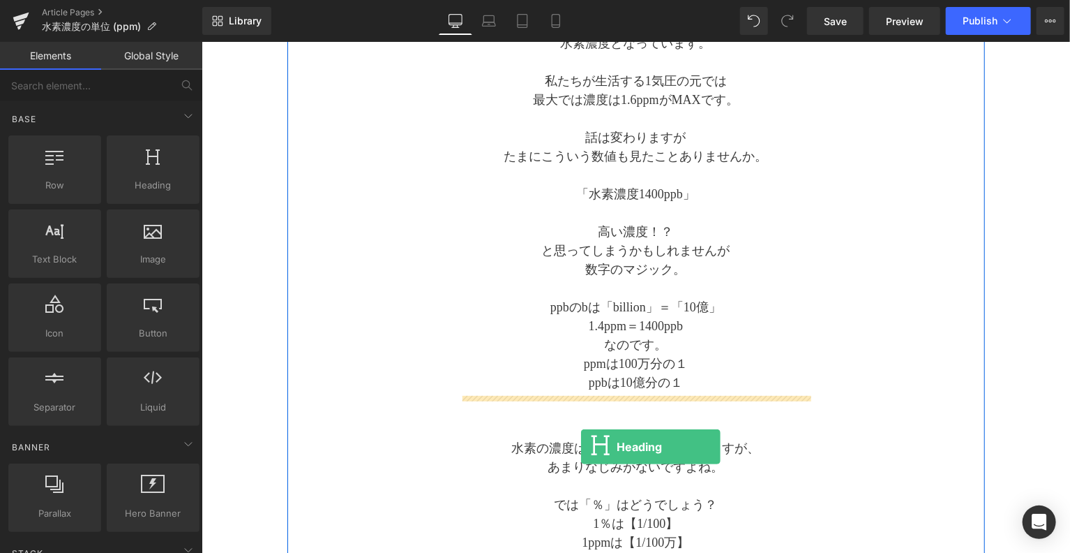
scroll to position [699, 0]
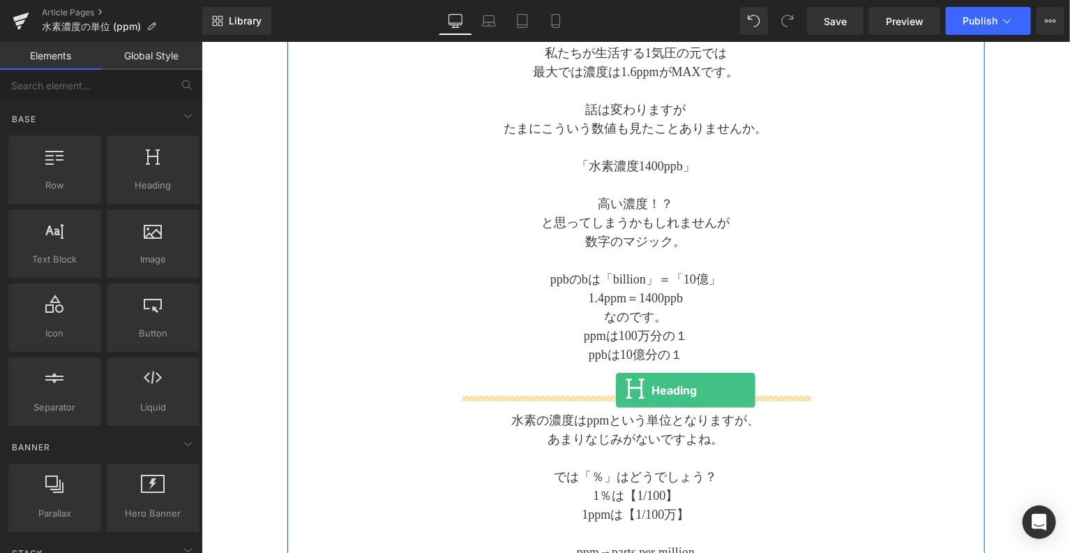
drag, startPoint x: 343, startPoint y: 218, endPoint x: 615, endPoint y: 389, distance: 321.9
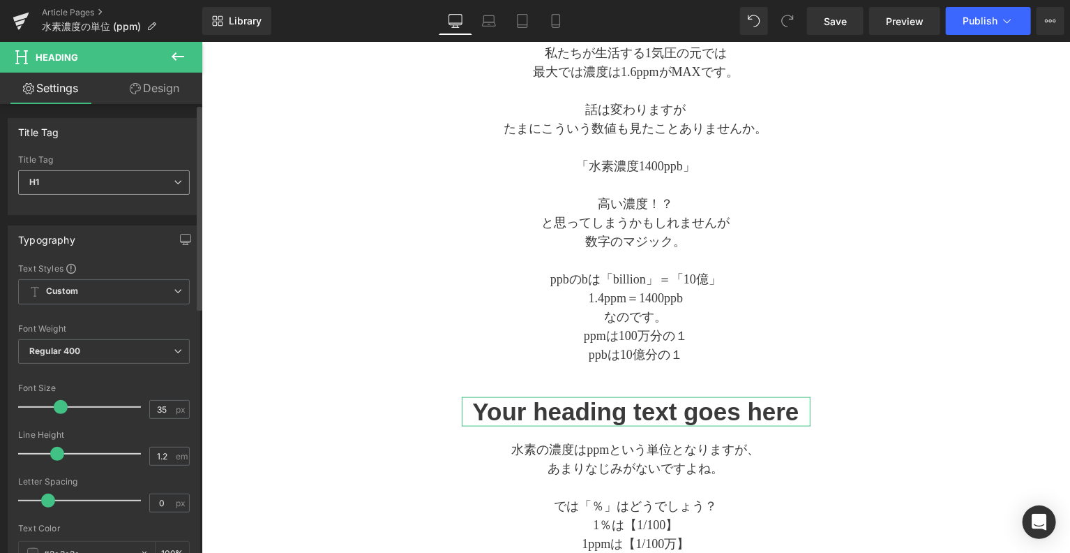
click at [122, 190] on span "H1" at bounding box center [104, 182] width 172 height 24
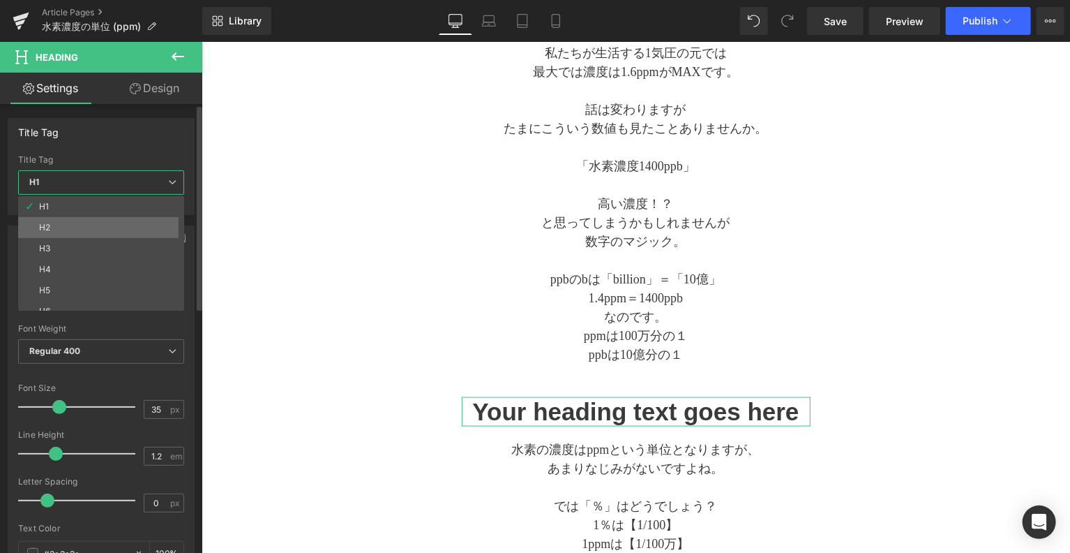
click at [114, 228] on li "H2" at bounding box center [104, 227] width 172 height 21
type input "20"
type input "2"
type input "100"
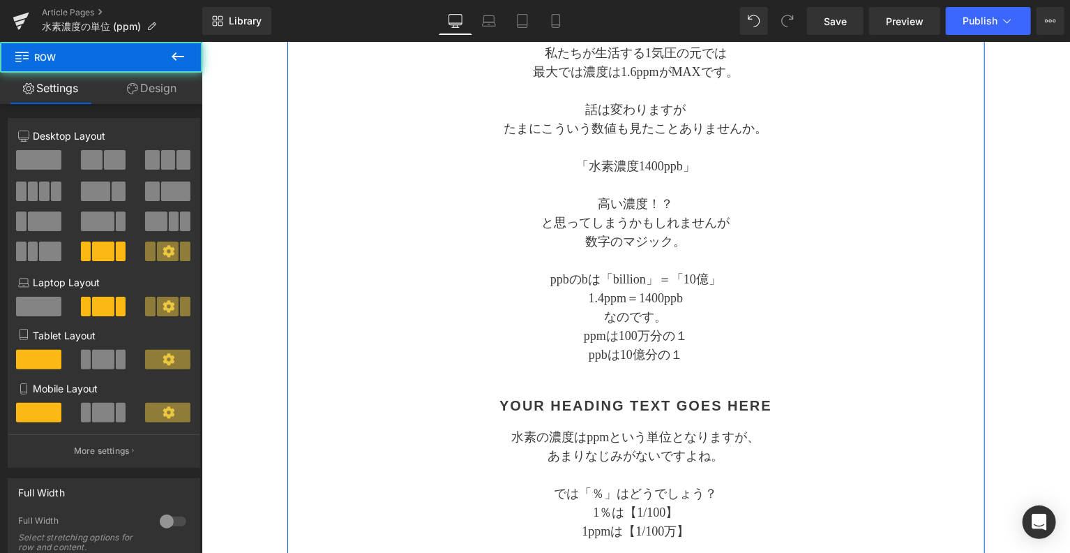
click at [368, 232] on div "Separator 水素濃度の単位 (ppm) ピーピーエムのお 話 Text Block Separator ppmとは？ Heading 水素の濃度はpp…" at bounding box center [636, 355] width 698 height 1679
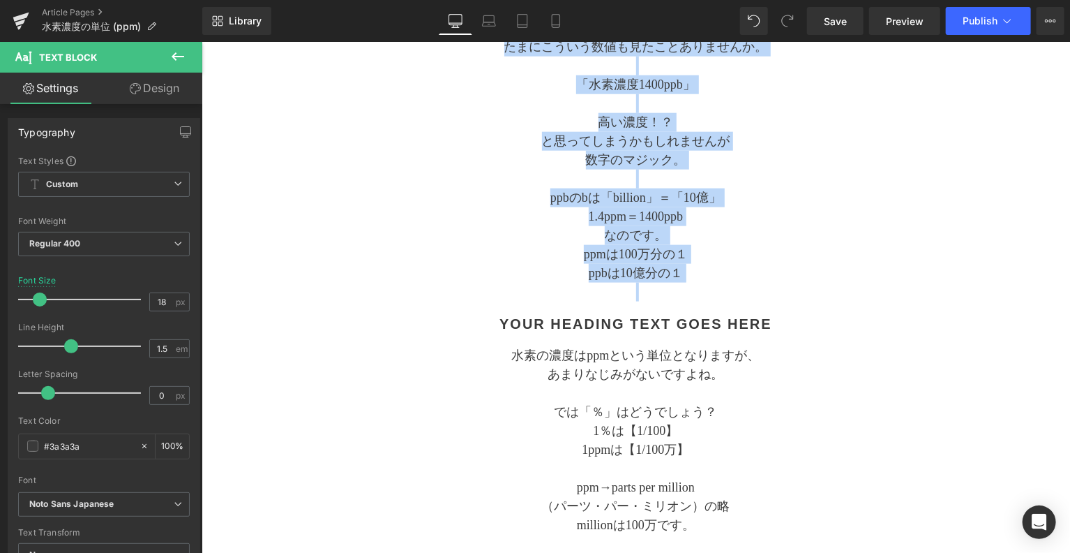
scroll to position [812, 0]
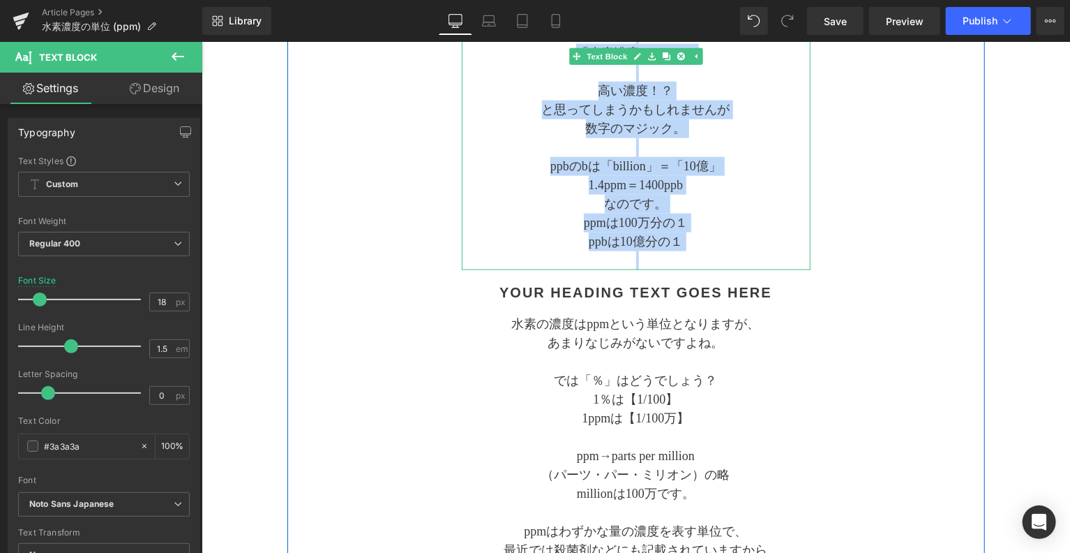
drag, startPoint x: 544, startPoint y: 211, endPoint x: 714, endPoint y: 251, distance: 175.0
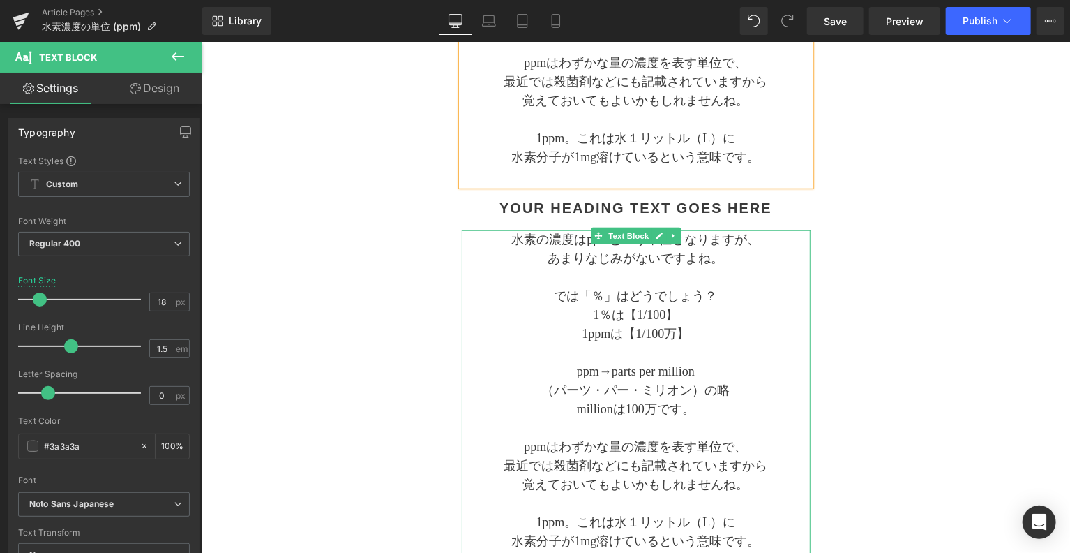
scroll to position [624, 0]
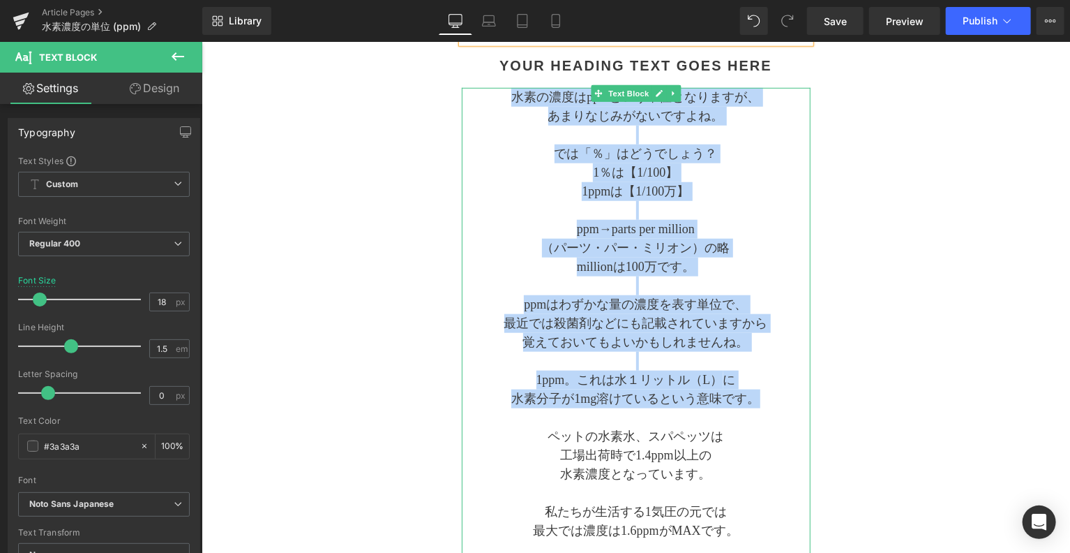
drag, startPoint x: 759, startPoint y: 398, endPoint x: 497, endPoint y: 95, distance: 400.6
click at [490, 95] on div "水素の濃度はppmという単位となりますが、 あまりなじみがないですよね。 では「％」はどうでしょう？ 1％は【1/100】 1ppmは【1/100万】 ppm…" at bounding box center [635, 464] width 349 height 754
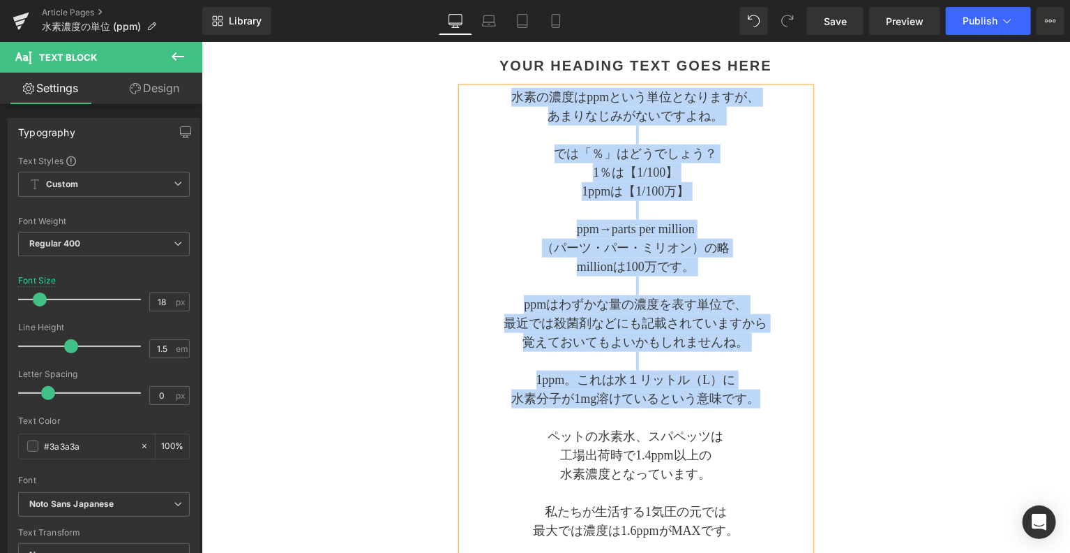
click at [754, 248] on p "（パーツ・パー・ミリオン）の略" at bounding box center [635, 247] width 349 height 19
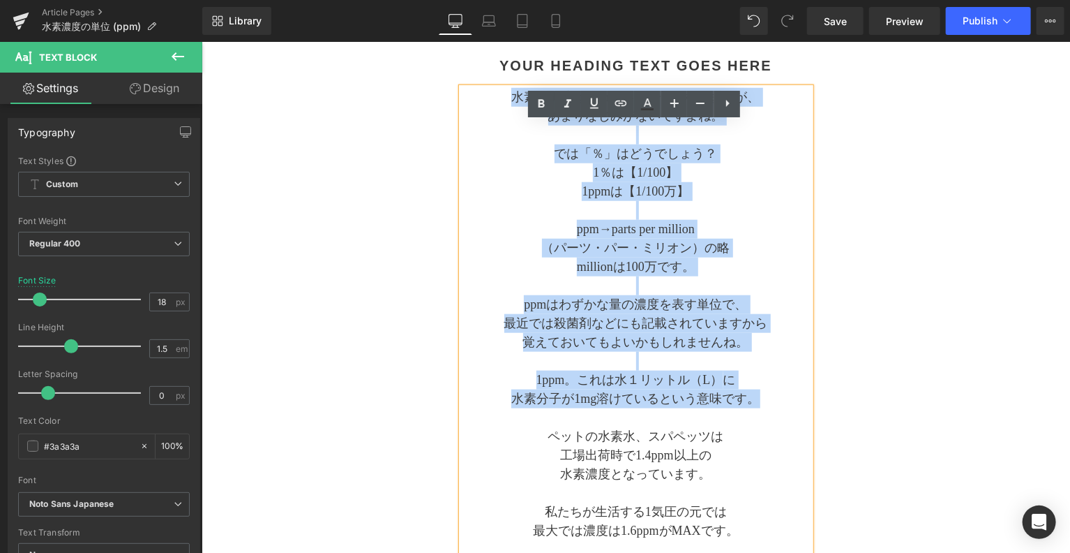
scroll to position [508, 0]
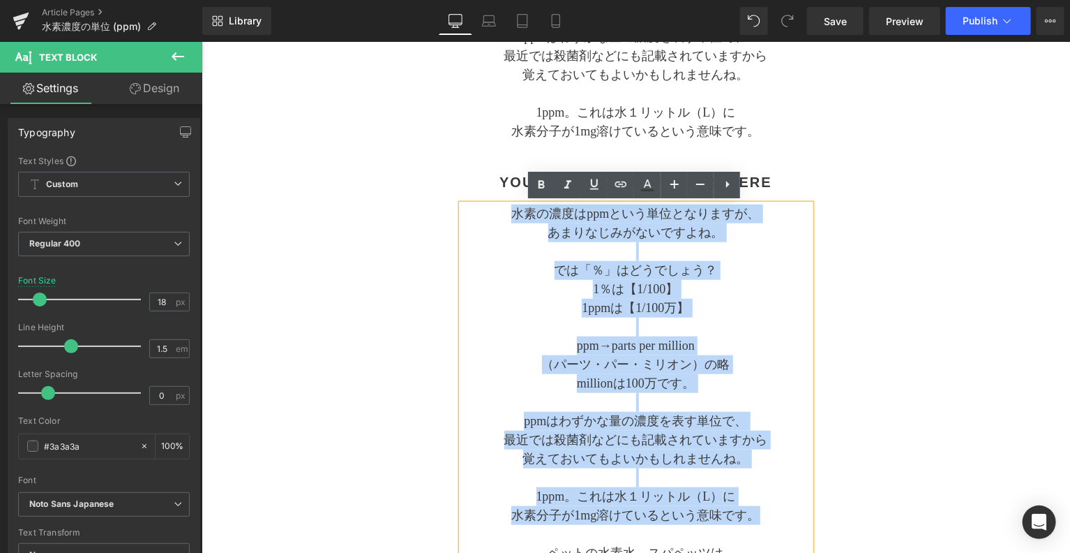
click at [839, 267] on div "Separator 水素濃度の単位 (ppm) ピーピーエムのお 話 Text Block Separator ppmとは？ Heading 水素の濃度はpp…" at bounding box center [636, 339] width 698 height 1264
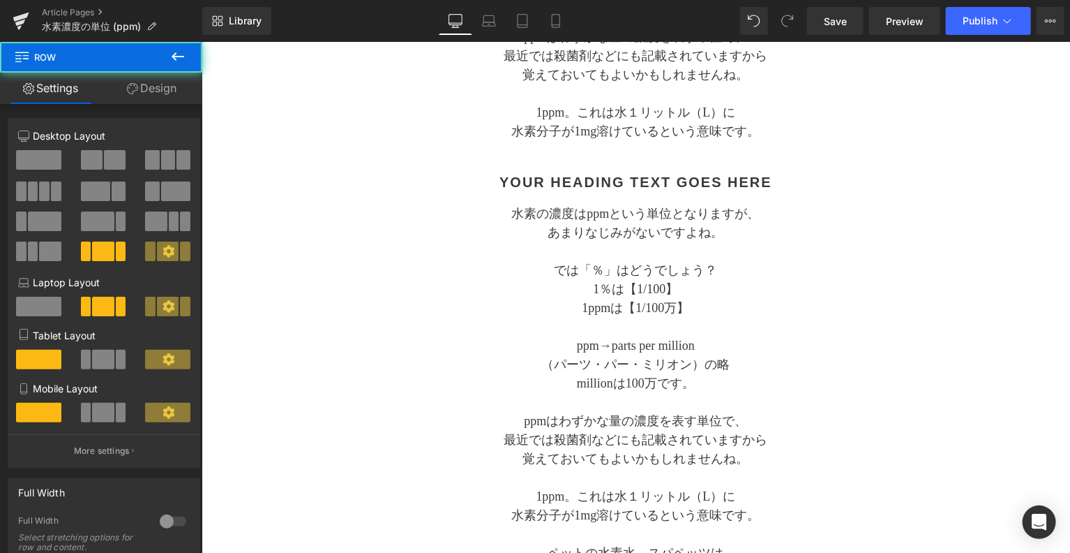
click at [781, 273] on p "では「％」はどうでしょう？" at bounding box center [635, 269] width 349 height 19
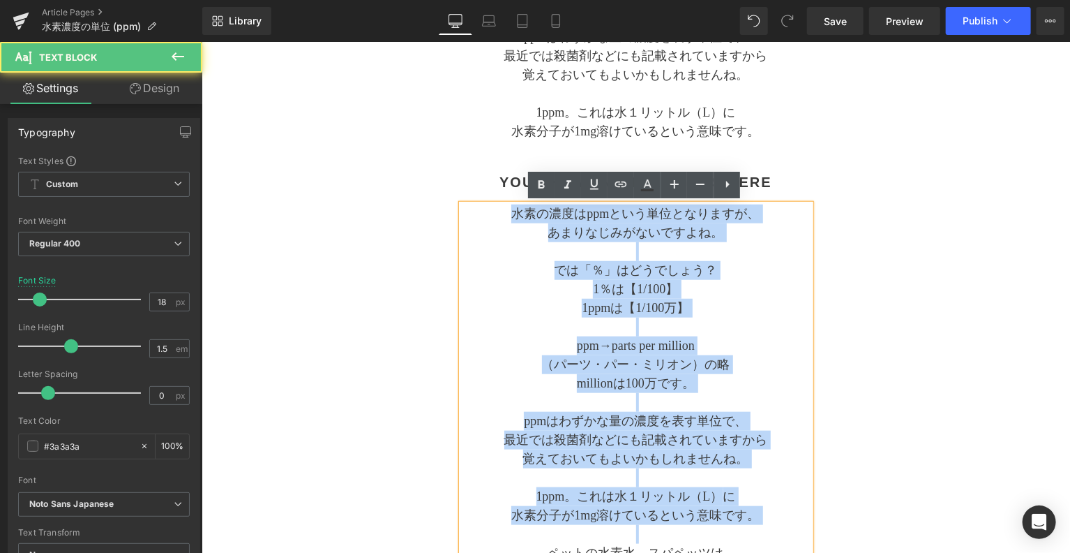
drag, startPoint x: 753, startPoint y: 520, endPoint x: 480, endPoint y: 210, distance: 413.3
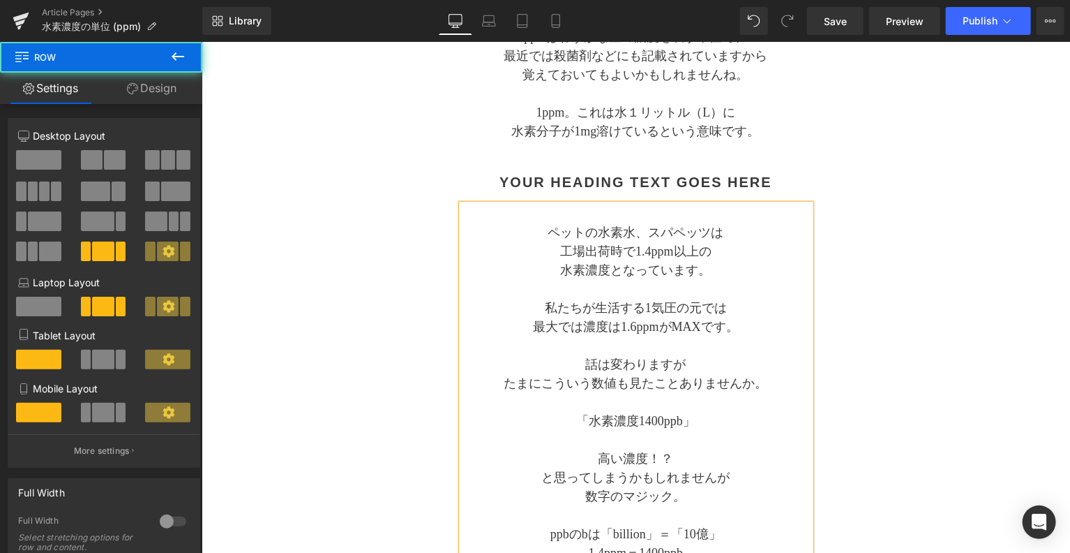
click at [898, 331] on div "Separator 水素濃度の単位 (ppm) ピーピーエムのお 話 Text Block Separator ppmとは？ Heading 水素の濃度はpp…" at bounding box center [636, 179] width 698 height 944
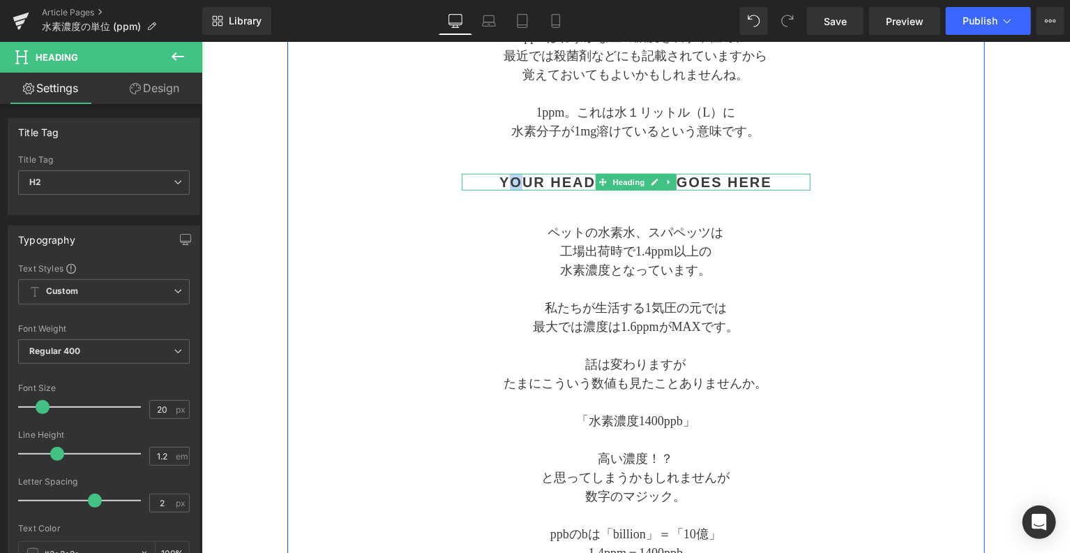
drag, startPoint x: 503, startPoint y: 182, endPoint x: 519, endPoint y: 181, distance: 16.1
click at [519, 181] on h2 "Your heading text goes here" at bounding box center [635, 181] width 349 height 17
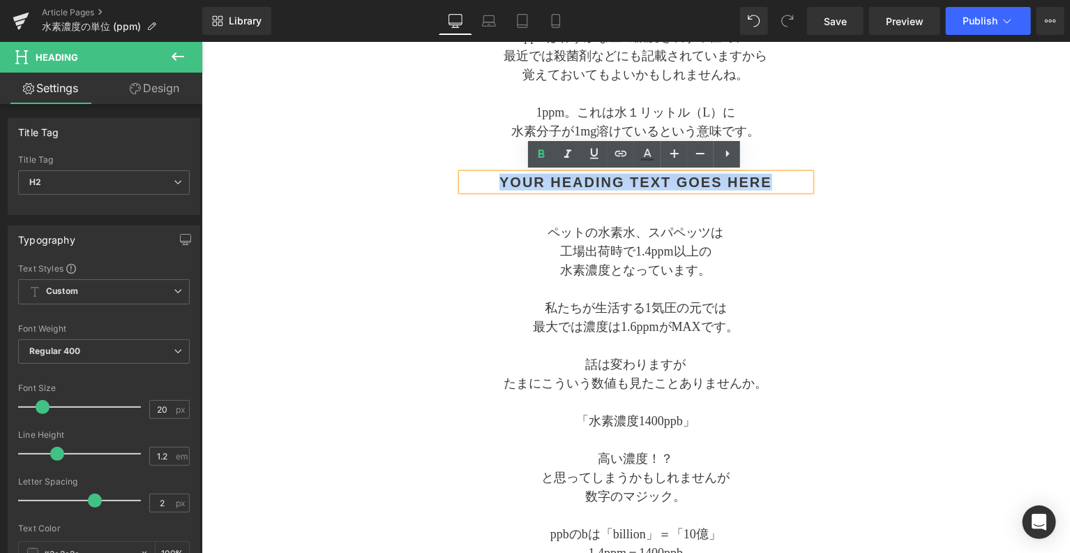
drag, startPoint x: 496, startPoint y: 182, endPoint x: 781, endPoint y: 184, distance: 285.4
click at [781, 184] on h2 "Your heading text goes here" at bounding box center [635, 181] width 349 height 17
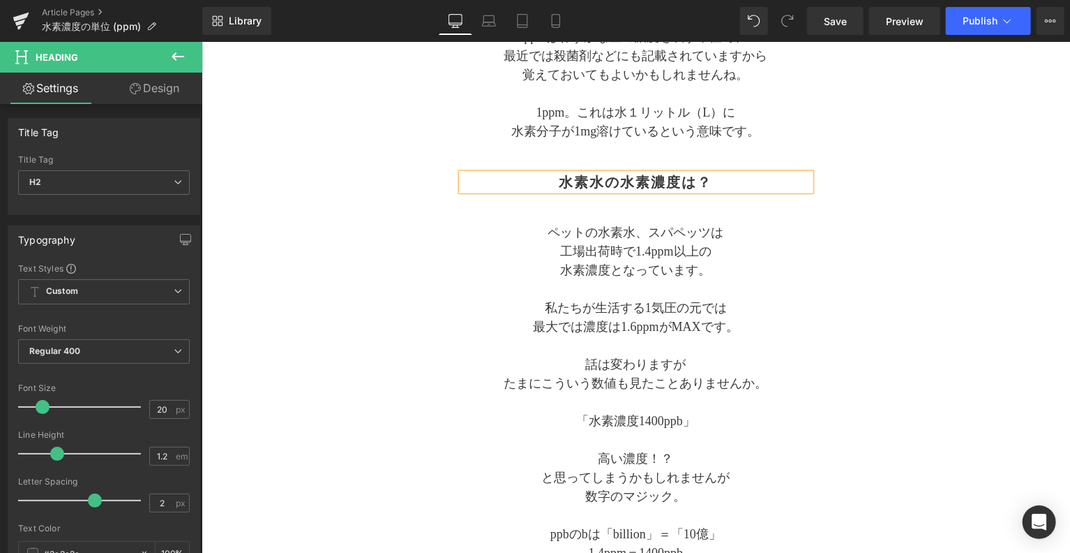
click at [803, 276] on p "水素濃度となっています。" at bounding box center [635, 269] width 349 height 19
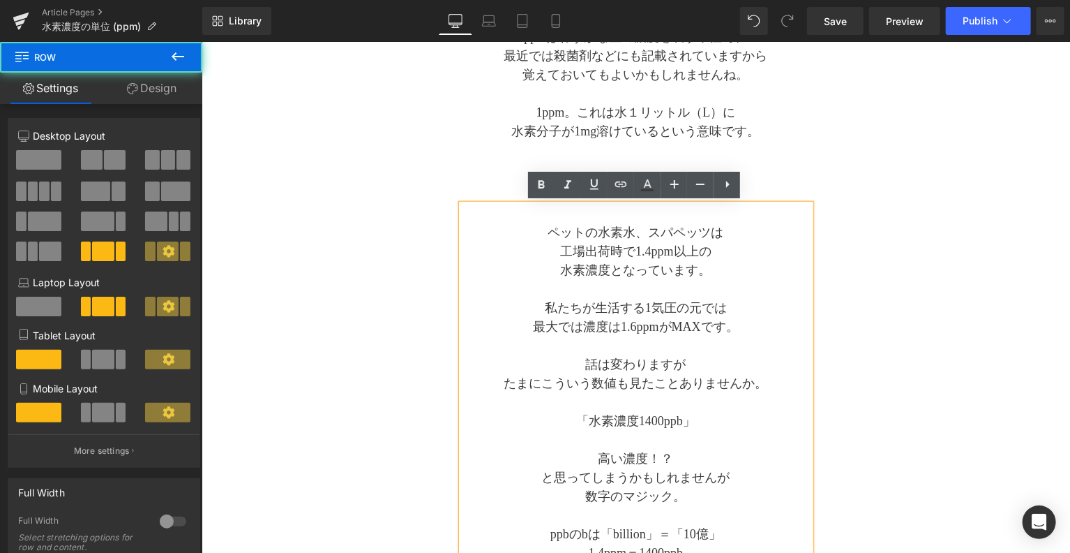
click at [880, 320] on div "Separator 水素濃度の単位 (ppm) ピーピーエムのお 話 Text Block Separator ppmとは？ Heading 水素の濃度はpp…" at bounding box center [636, 179] width 698 height 944
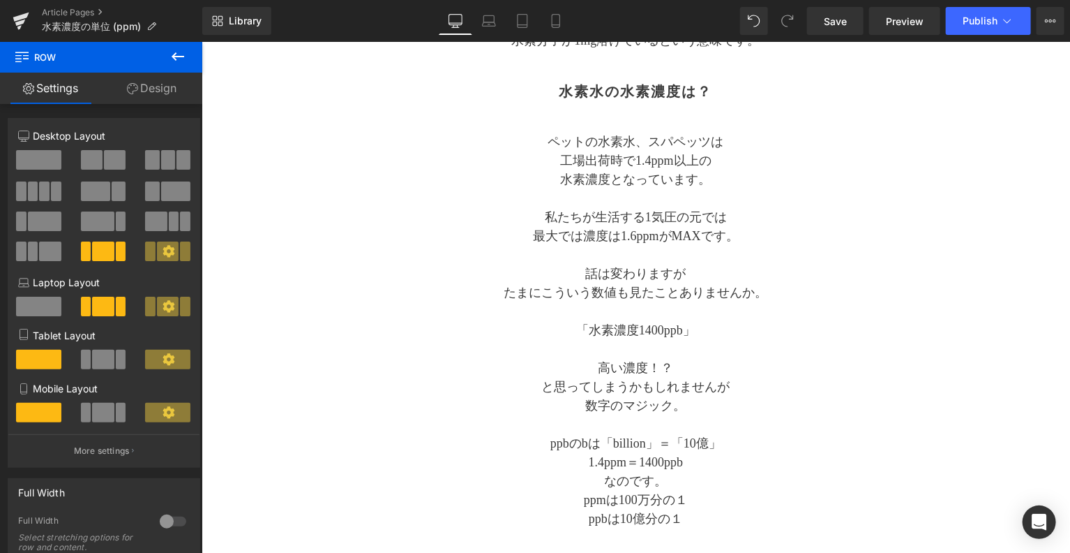
scroll to position [624, 0]
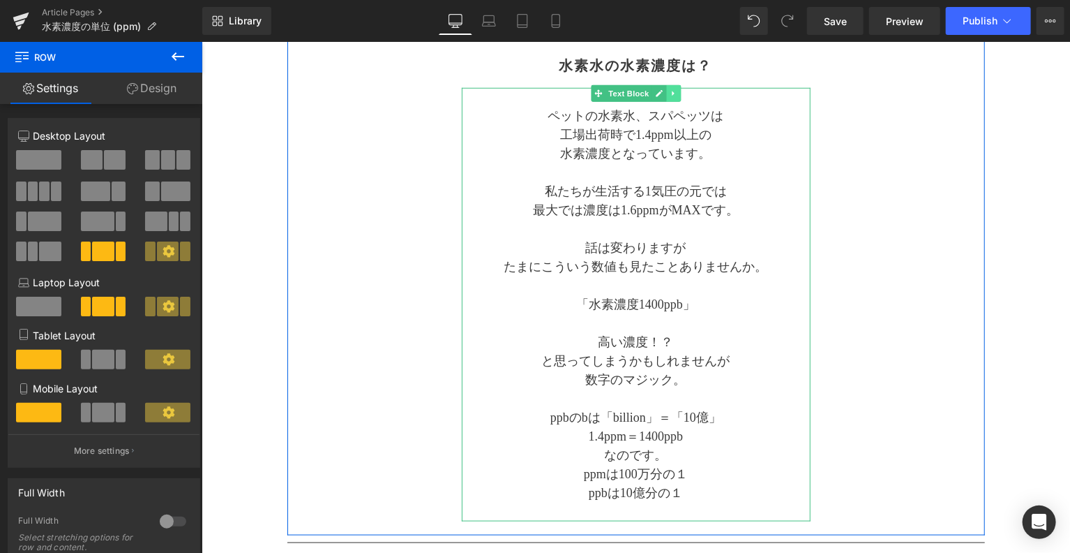
click at [671, 93] on icon at bounding box center [673, 93] width 8 height 8
click at [662, 92] on icon at bounding box center [665, 93] width 8 height 8
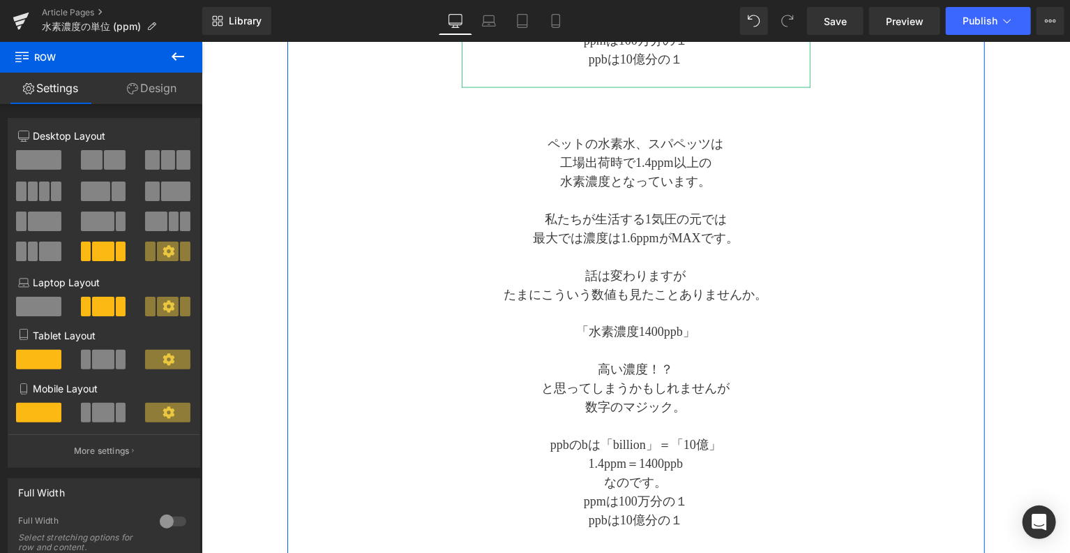
scroll to position [1074, 0]
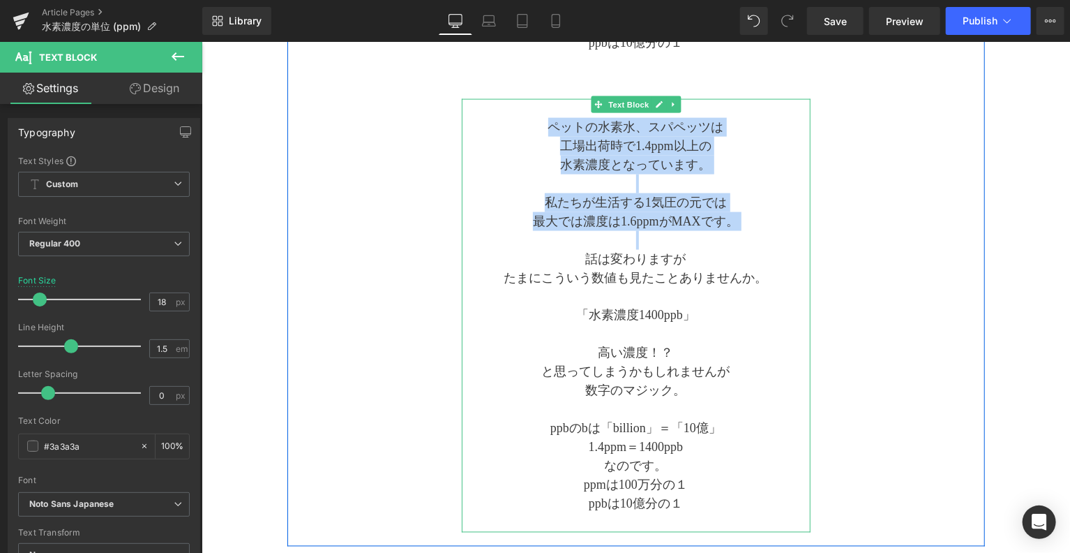
drag, startPoint x: 547, startPoint y: 127, endPoint x: 748, endPoint y: 234, distance: 227.9
click at [748, 234] on div "ペットの水素水、スパペッツは 工場出荷時で1.4ppm以上の 水素濃度となっています。 私たちが生活する1気圧の元では 最大では濃度は1.6ppmがMAXです…" at bounding box center [635, 314] width 349 height 433
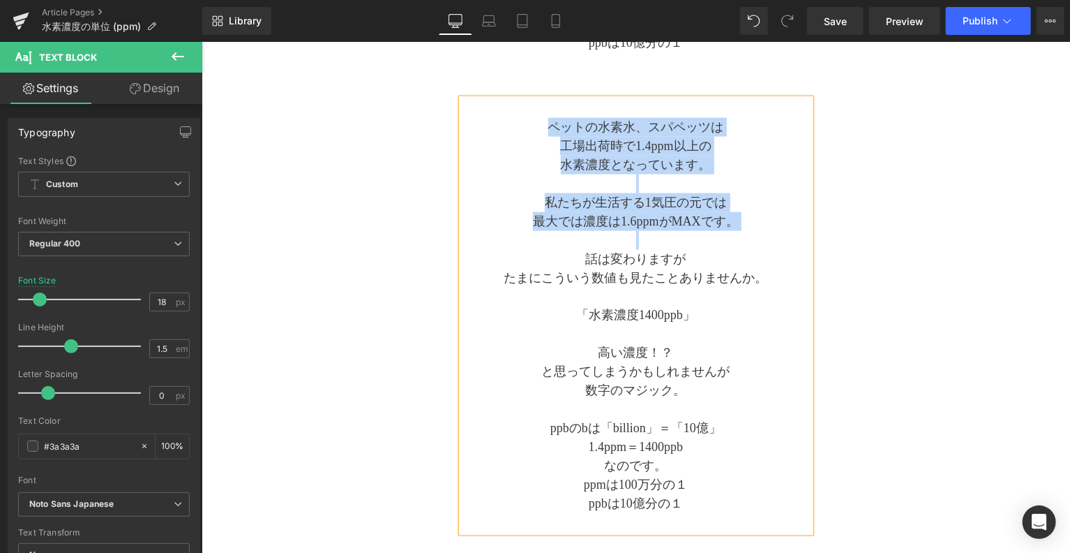
click at [762, 246] on p at bounding box center [635, 239] width 349 height 19
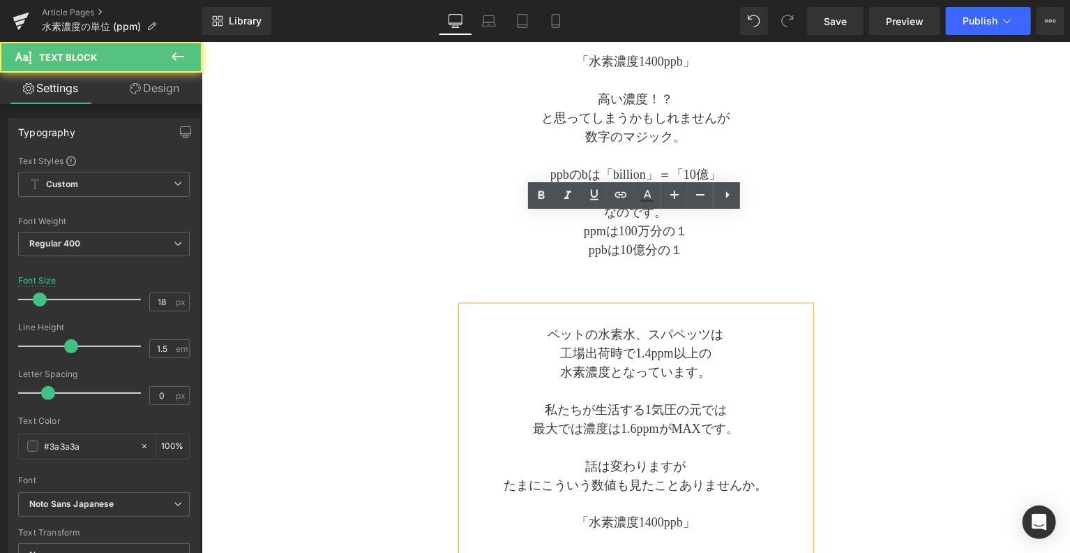
scroll to position [842, 0]
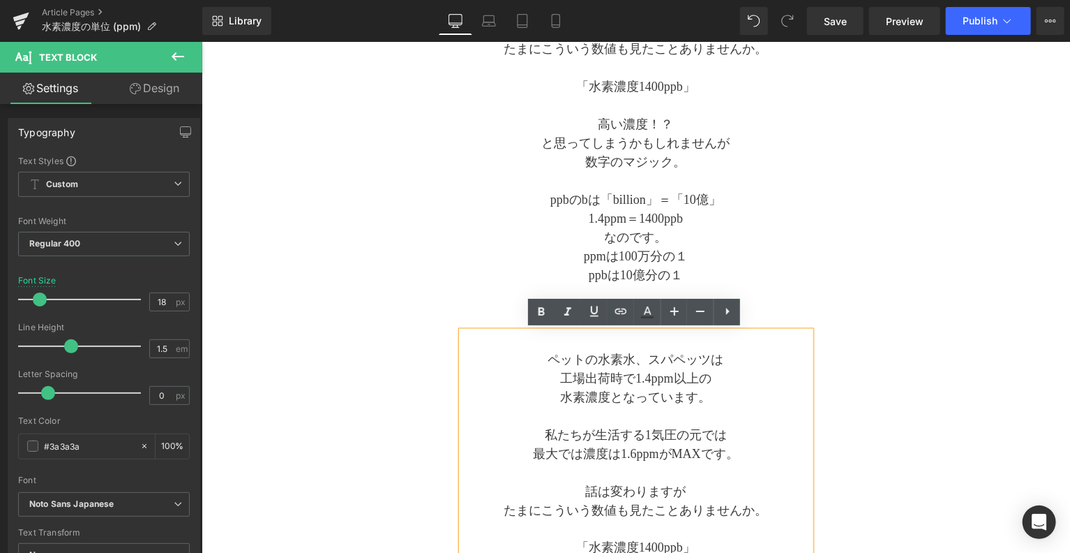
click at [910, 353] on div "Separator 水素濃度の単位 (ppm) ピーピーエムのお 話 Text Block Separator ppmとは？ Heading 水素の濃度はpp…" at bounding box center [636, 75] width 698 height 1405
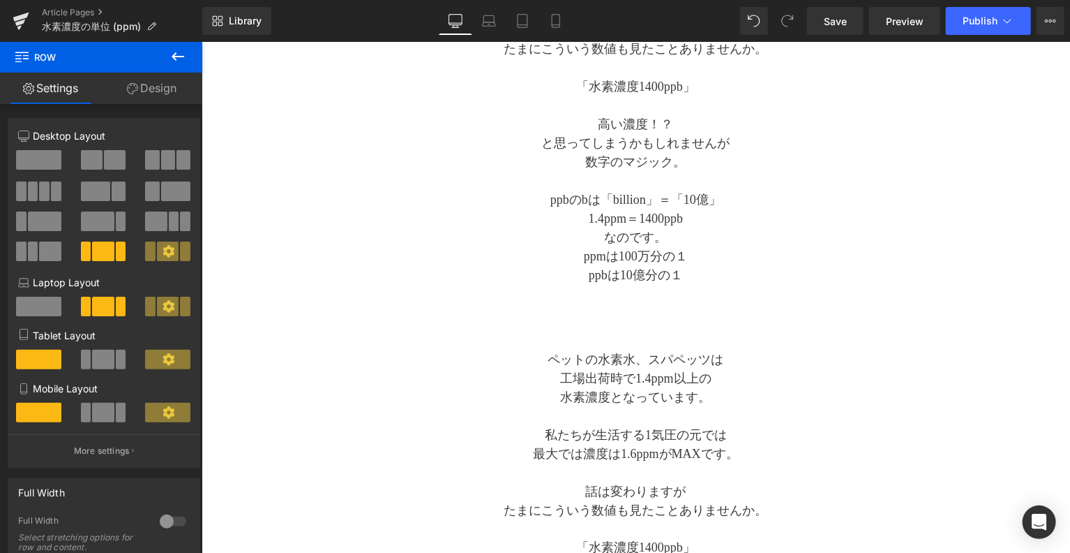
click at [180, 50] on icon at bounding box center [178, 56] width 17 height 17
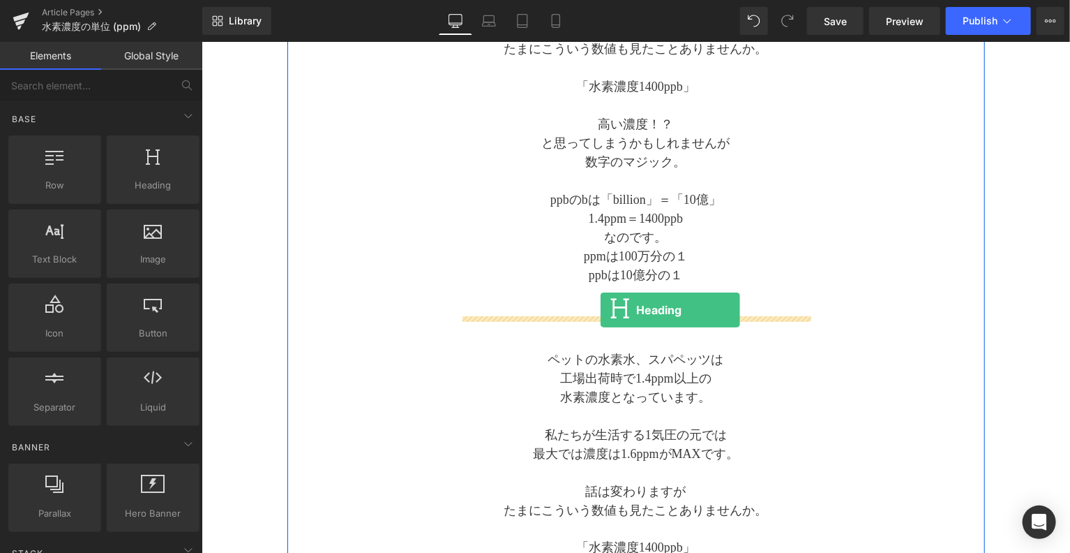
drag, startPoint x: 378, startPoint y: 225, endPoint x: 598, endPoint y: 309, distance: 235.2
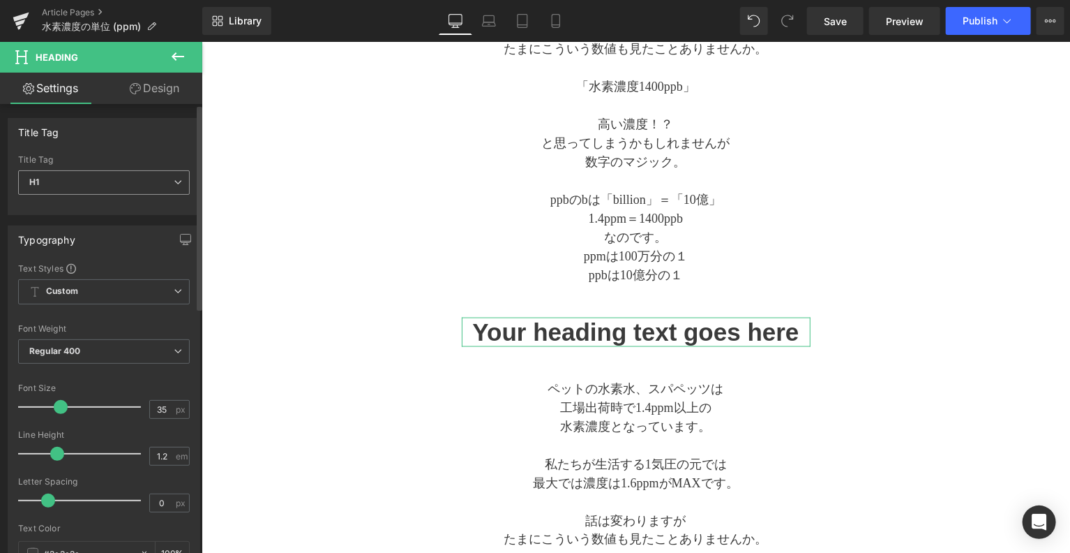
click at [130, 188] on span "H1" at bounding box center [104, 182] width 172 height 24
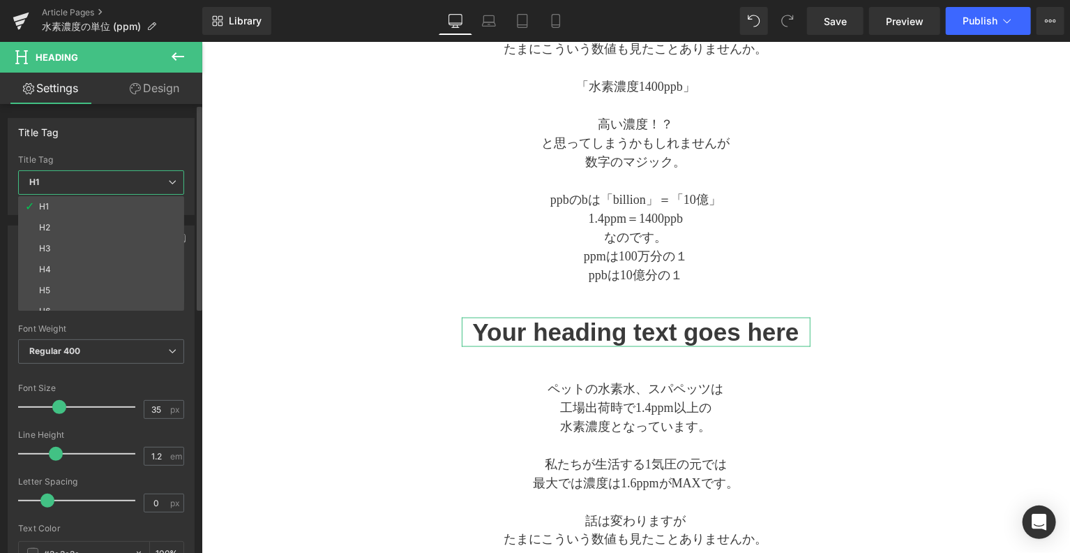
drag, startPoint x: 135, startPoint y: 228, endPoint x: 144, endPoint y: 227, distance: 9.2
click at [133, 227] on li "H2" at bounding box center [104, 227] width 172 height 21
type input "20"
type input "2"
type input "100"
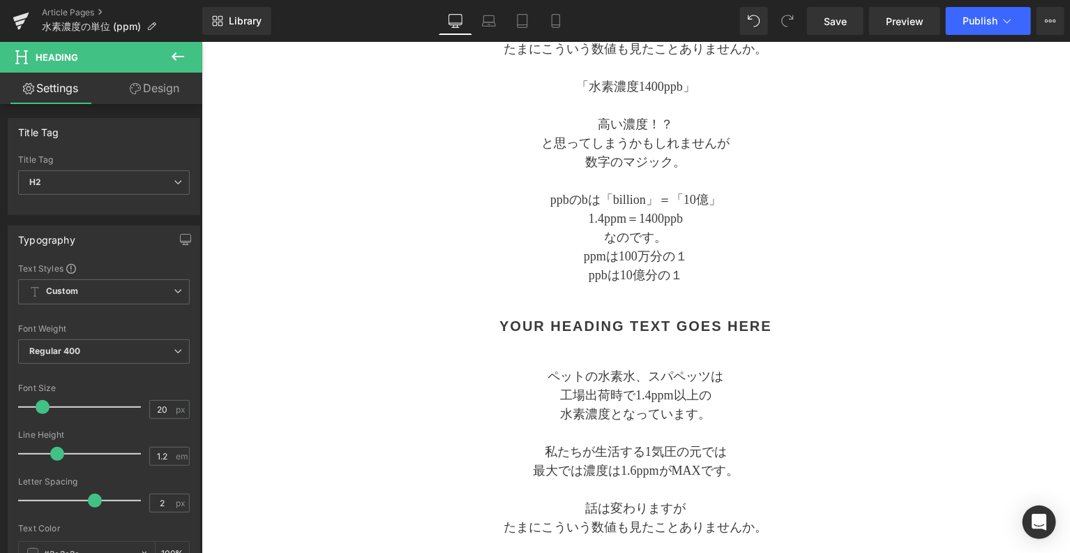
click at [401, 244] on div "Separator 水素濃度の単位 (ppm) ピーピーエムのお 話 Text Block Separator ppmとは？ Heading 水素の濃度はpp…" at bounding box center [636, 84] width 698 height 1422
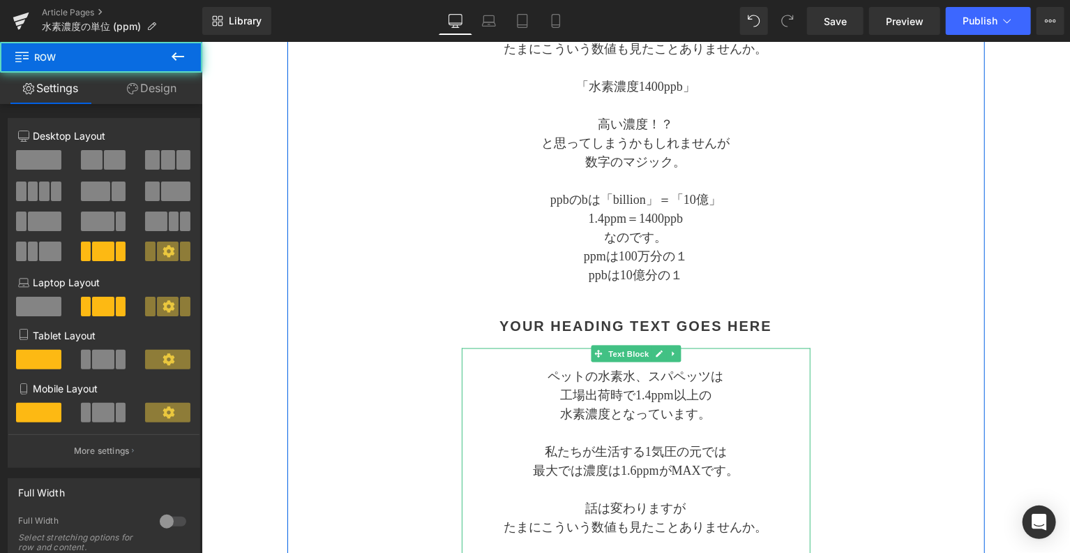
click at [634, 407] on p "水素濃度となっています。" at bounding box center [635, 413] width 349 height 19
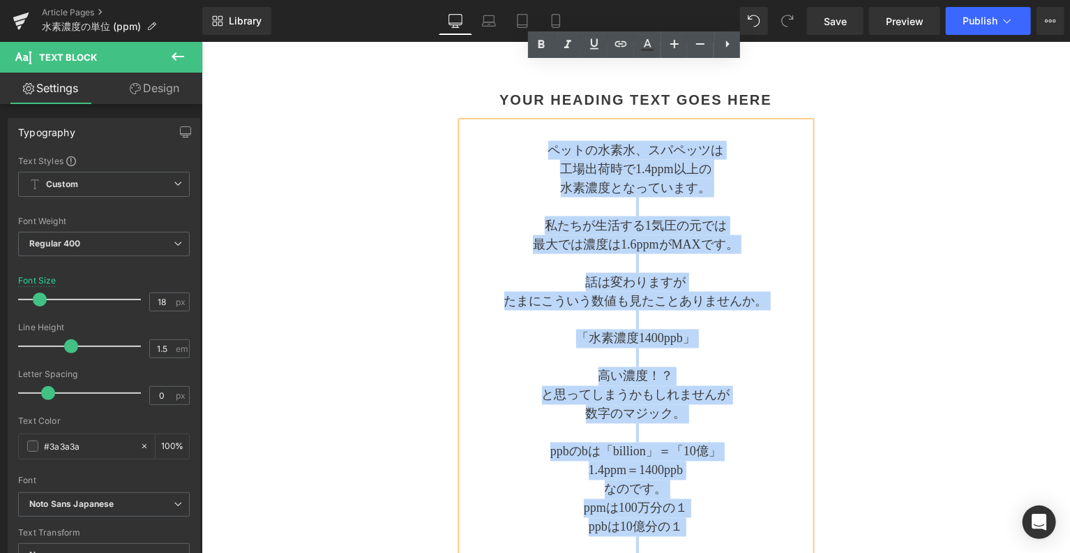
scroll to position [1133, 0]
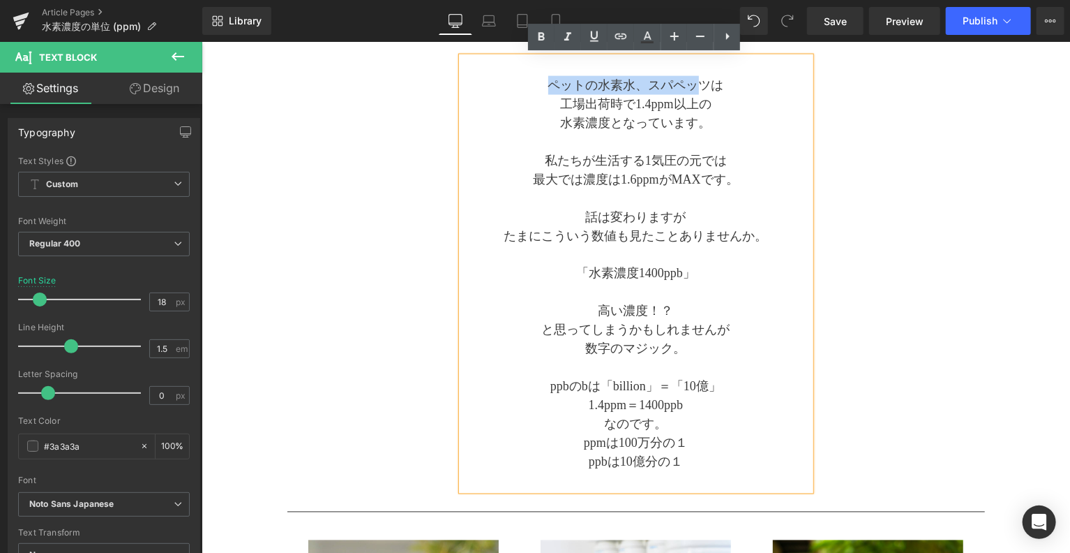
drag, startPoint x: 547, startPoint y: 374, endPoint x: 692, endPoint y: 84, distance: 324.5
click at [692, 84] on span "ペットの水素水、スパペッツは" at bounding box center [636, 84] width 176 height 14
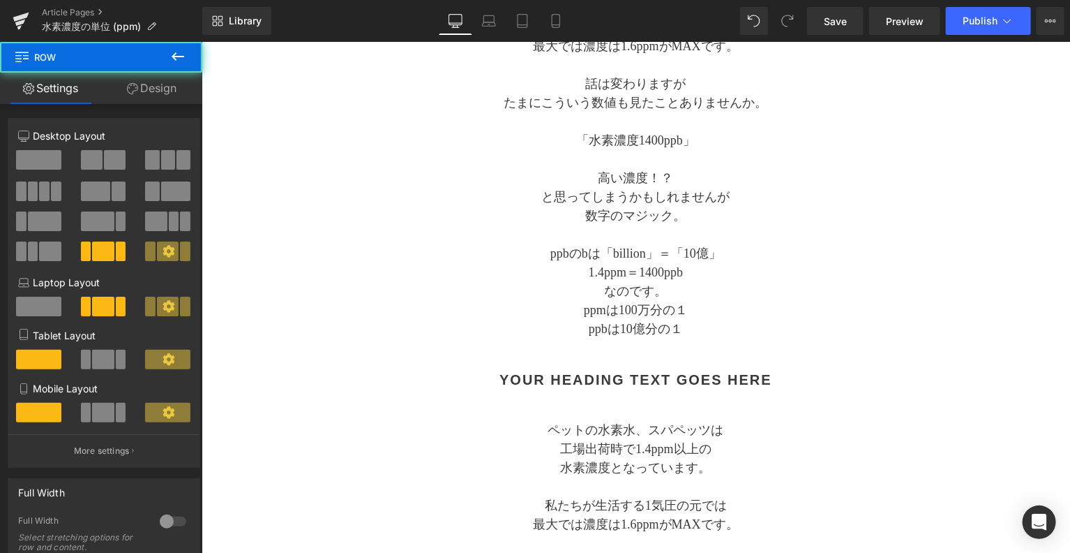
scroll to position [668, 0]
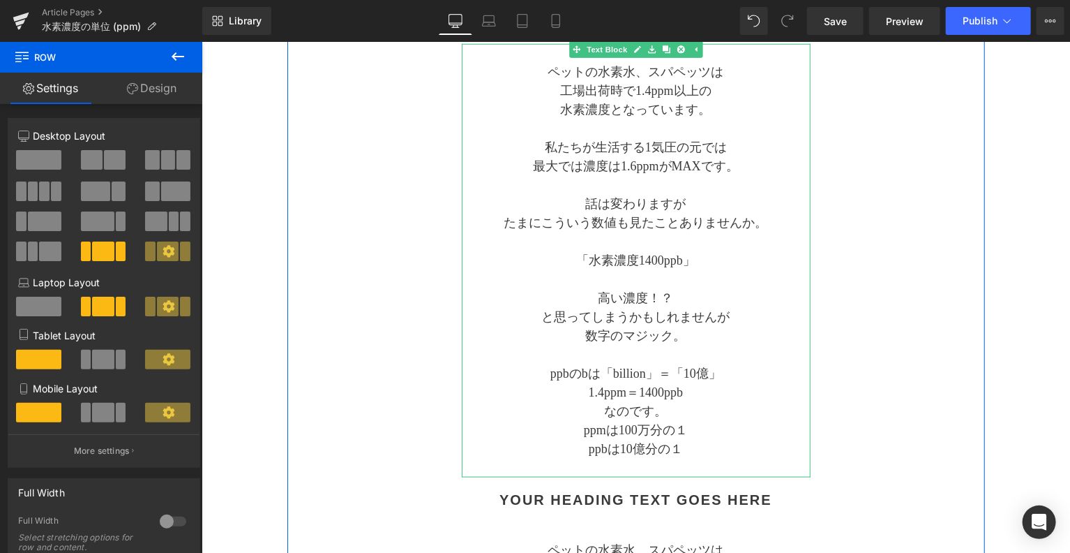
click at [701, 451] on p "ppbは10億分の１" at bounding box center [635, 448] width 349 height 19
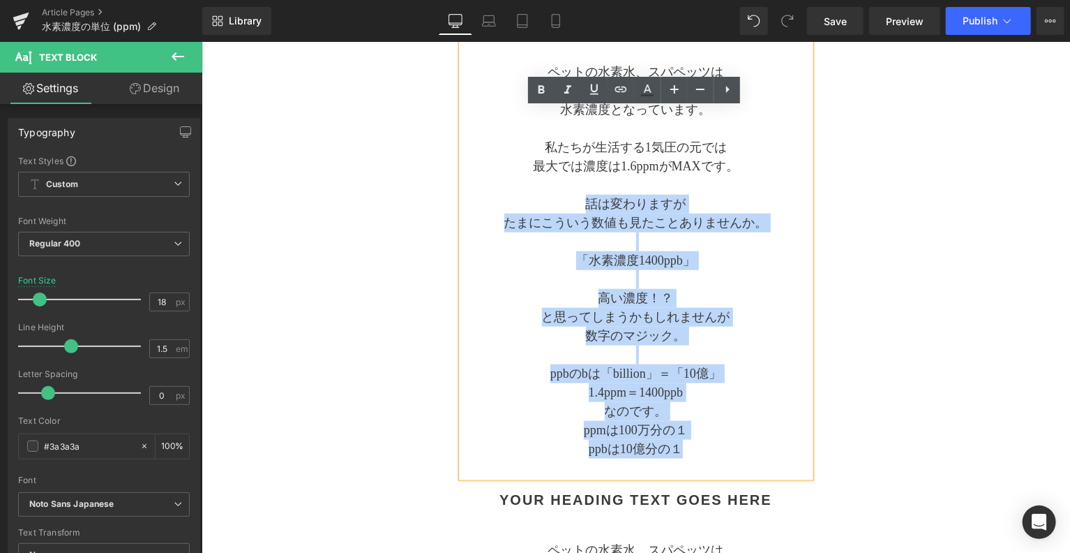
drag, startPoint x: 703, startPoint y: 449, endPoint x: 547, endPoint y: 209, distance: 286.6
click at [547, 209] on div "ペットの水素水、スパペッツは 工場出荷時で1.4ppm以上の 水素濃度となっています。 私たちが生活する1気圧の元では 最大では濃度は1.6ppmがMAXです…" at bounding box center [635, 259] width 349 height 433
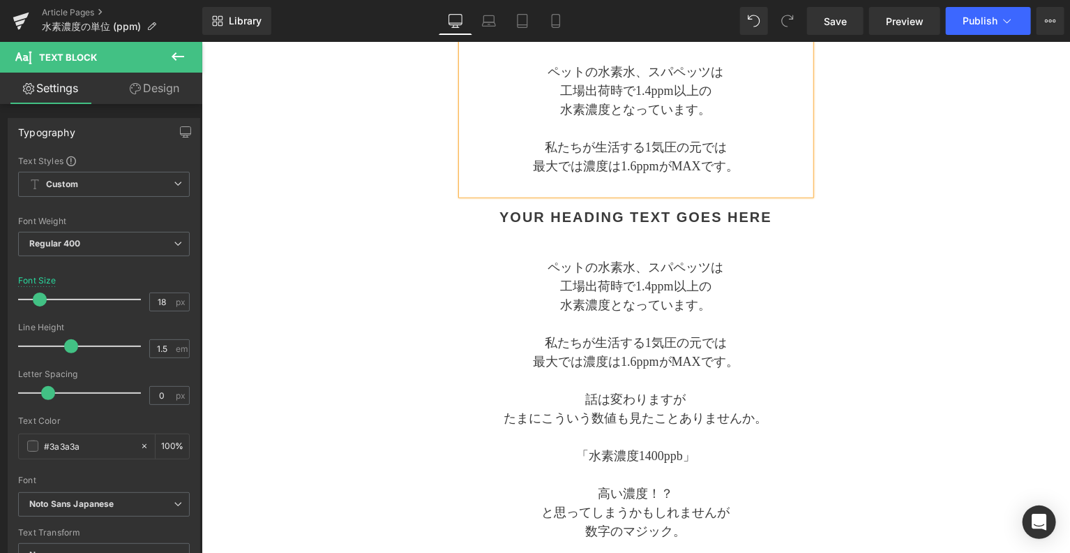
click at [839, 274] on div "Separator 水素濃度の単位 (ppm) ピーピーエムのお 話 Text Block Separator ppmとは？ Heading 水素の濃度はpp…" at bounding box center [636, 115] width 698 height 1139
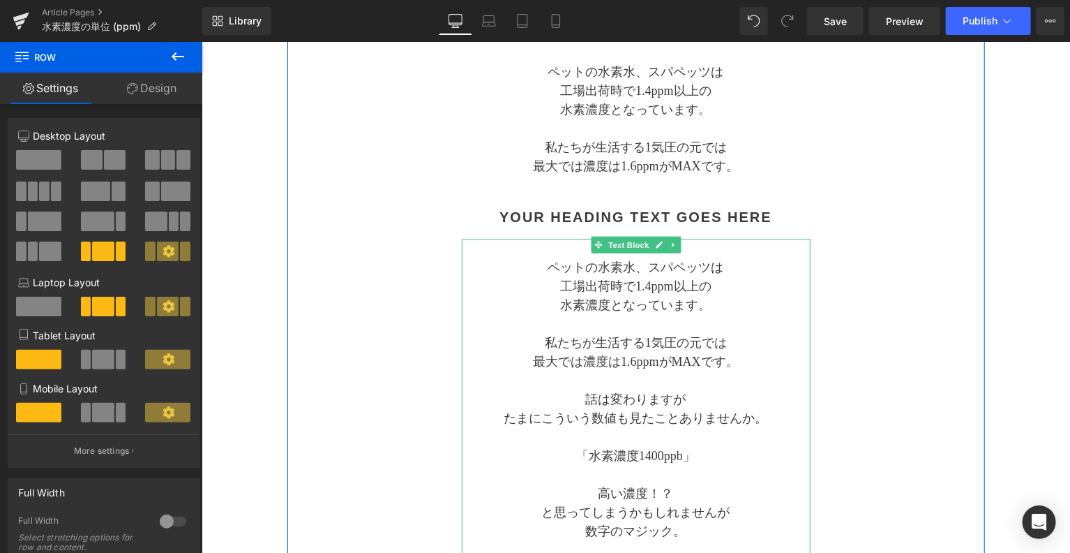
click at [667, 361] on p "最大では濃度は1.6ppmがMAXです。" at bounding box center [635, 361] width 349 height 19
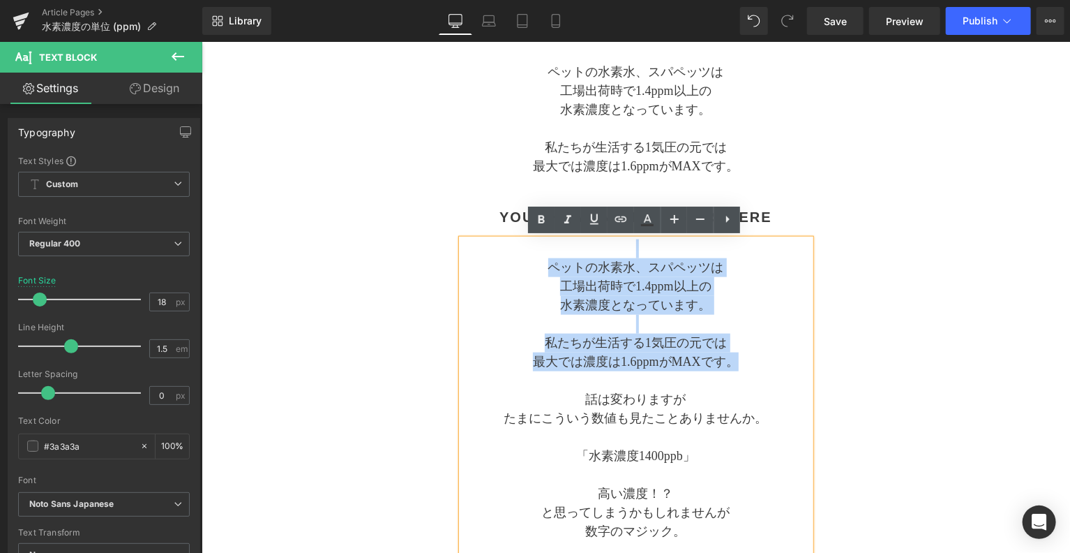
drag, startPoint x: 737, startPoint y: 360, endPoint x: 548, endPoint y: 241, distance: 223.0
click at [548, 241] on div "ペットの水素水、スパペッツは 工場出荷時で1.4ppm以上の 水素濃度となっています。 私たちが生活する1気圧の元では 最大では濃度は1.6ppmがMAXです…" at bounding box center [635, 455] width 349 height 433
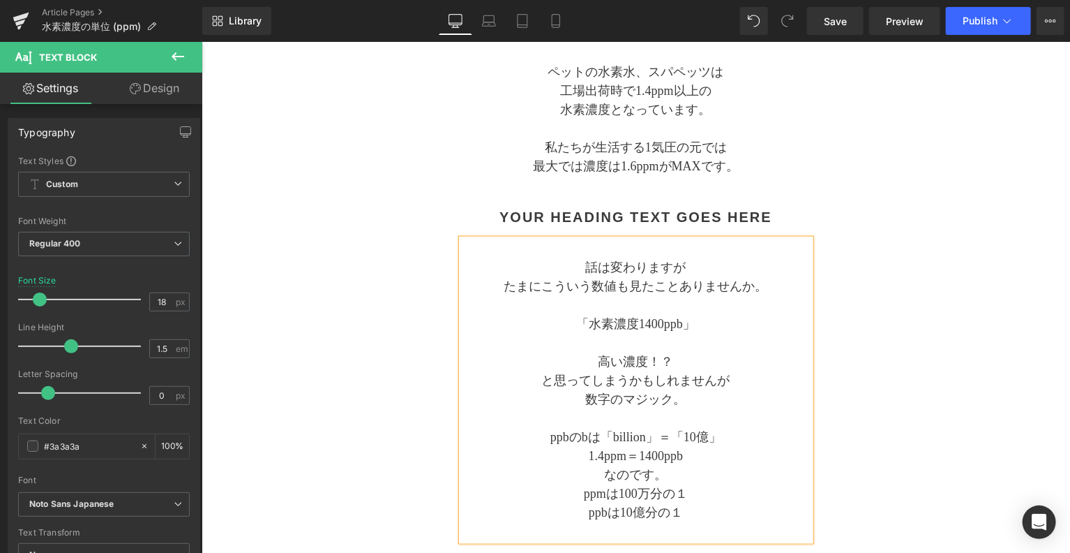
drag, startPoint x: 915, startPoint y: 320, endPoint x: 906, endPoint y: 318, distance: 9.3
click at [908, 319] on div "Separator 水素濃度の単位 (ppm) ピーピーエムのお 話 Text Block Separator ppmとは？ Heading 水素の濃度はpp…" at bounding box center [636, 49] width 698 height 1007
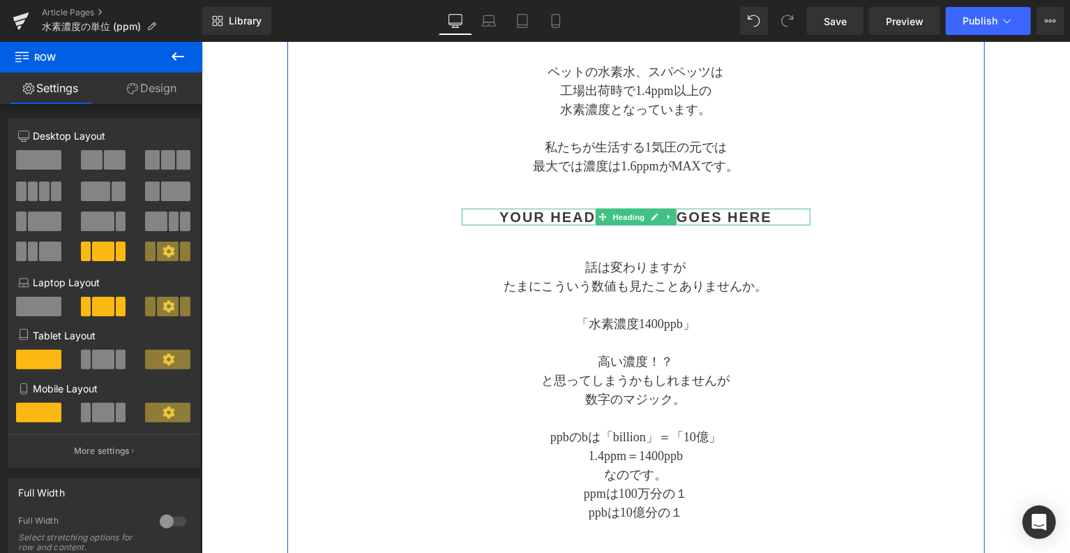
click at [505, 215] on h2 "Your heading text goes here" at bounding box center [635, 216] width 349 height 17
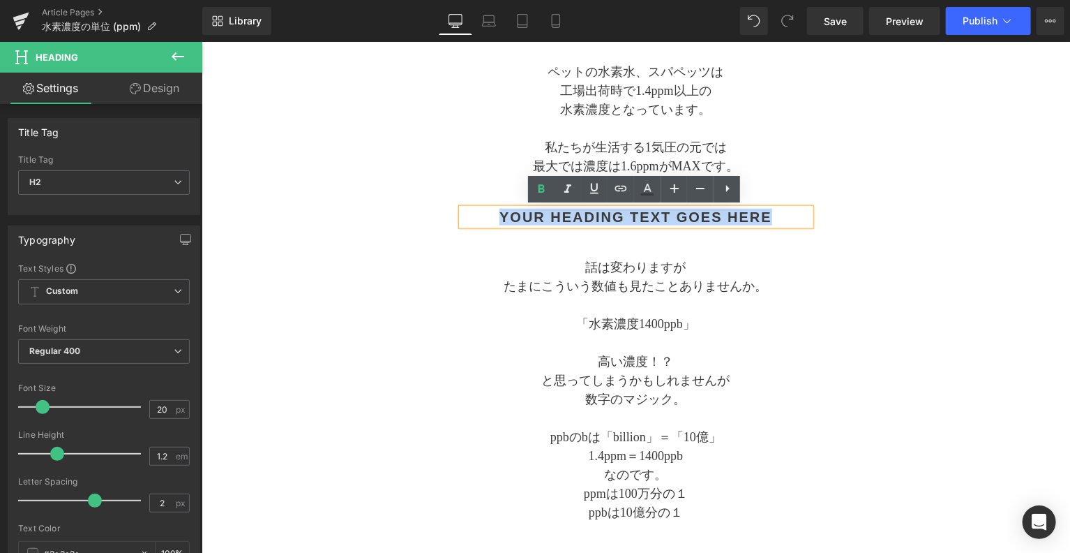
drag, startPoint x: 497, startPoint y: 215, endPoint x: 779, endPoint y: 225, distance: 282.1
click at [773, 224] on div "Your heading text goes here" at bounding box center [635, 216] width 349 height 17
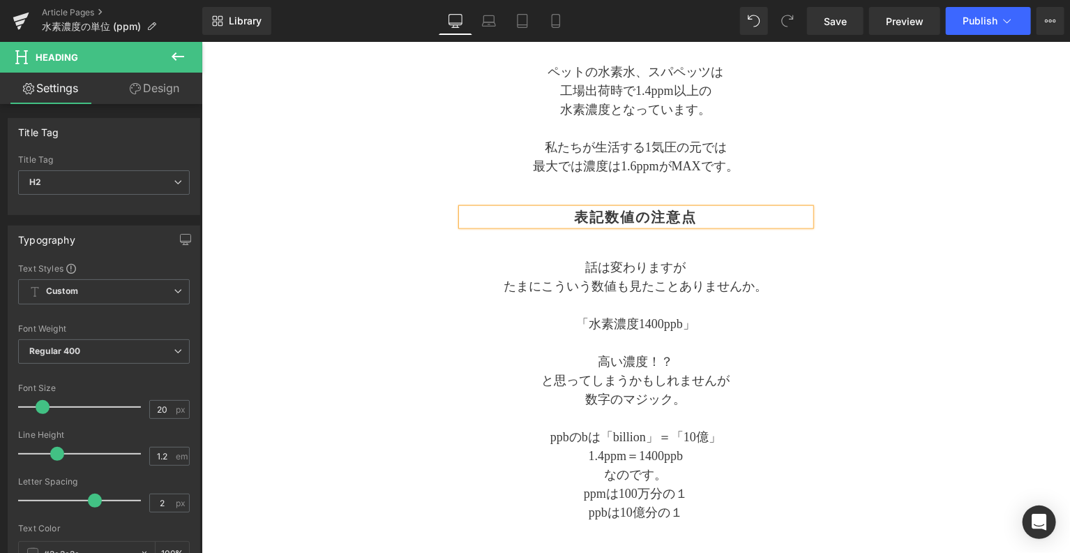
click at [885, 387] on div "Separator 水素濃度の単位 (ppm) ピーピーエムのお 話 Text Block Separator ppmとは？ Heading 水素の濃度はpp…" at bounding box center [636, 49] width 698 height 1007
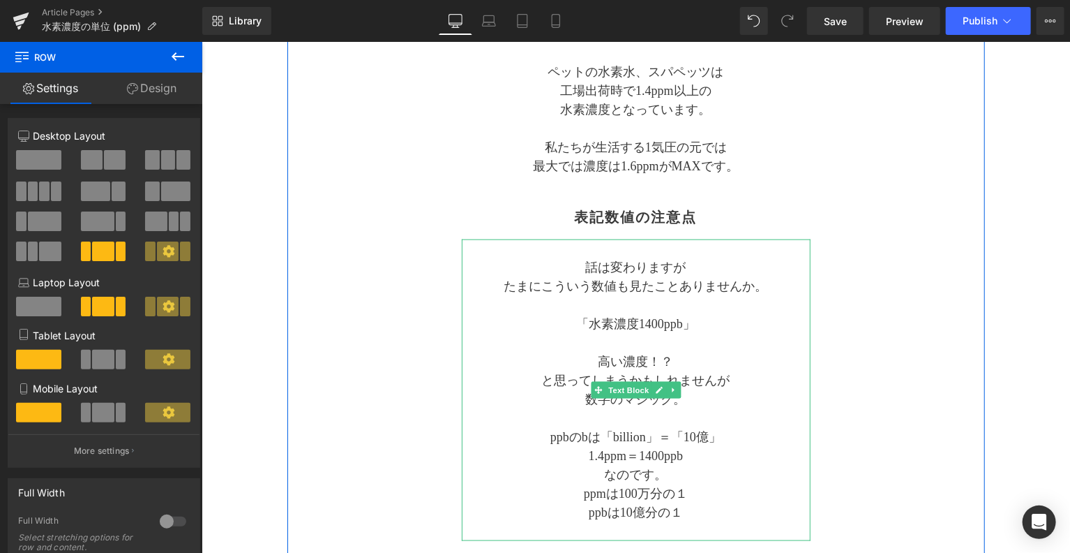
click at [667, 263] on span "話は変わりますが" at bounding box center [635, 267] width 100 height 14
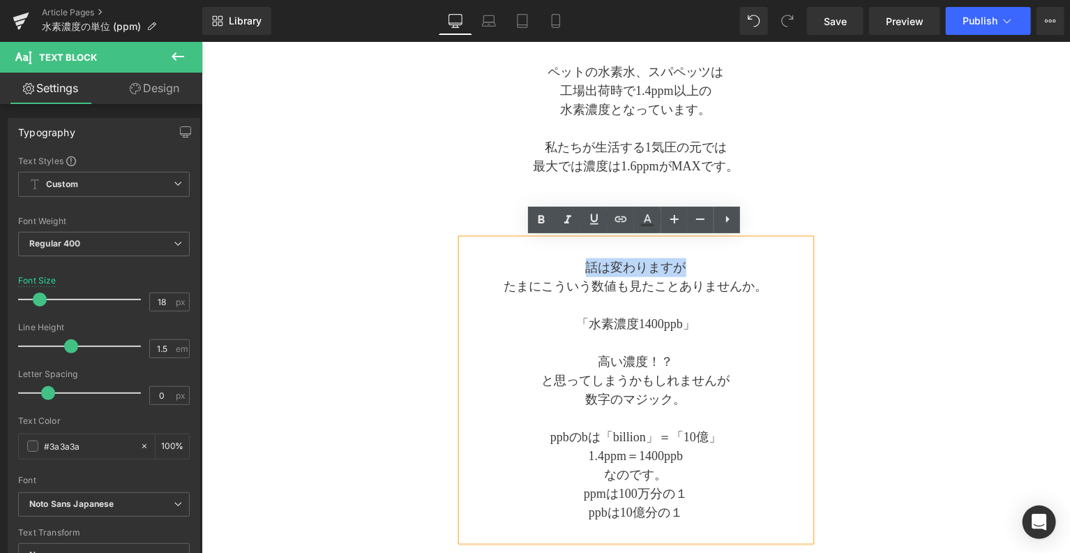
drag, startPoint x: 690, startPoint y: 265, endPoint x: 586, endPoint y: 267, distance: 104.0
click at [586, 267] on p "話は変わりますが" at bounding box center [635, 266] width 349 height 19
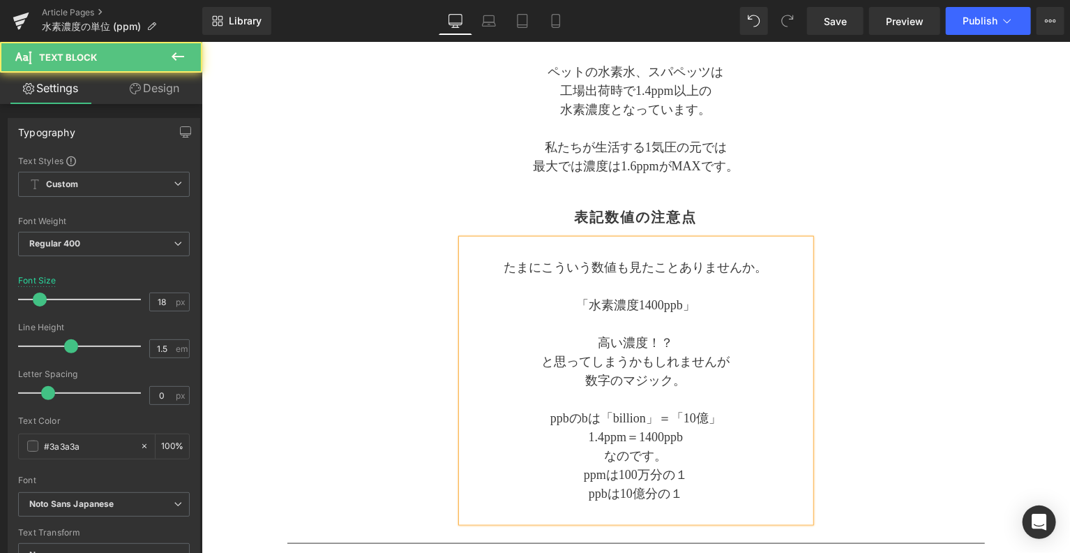
click at [772, 262] on p "たまにこういう数値も見たことありませんか。" at bounding box center [635, 266] width 349 height 19
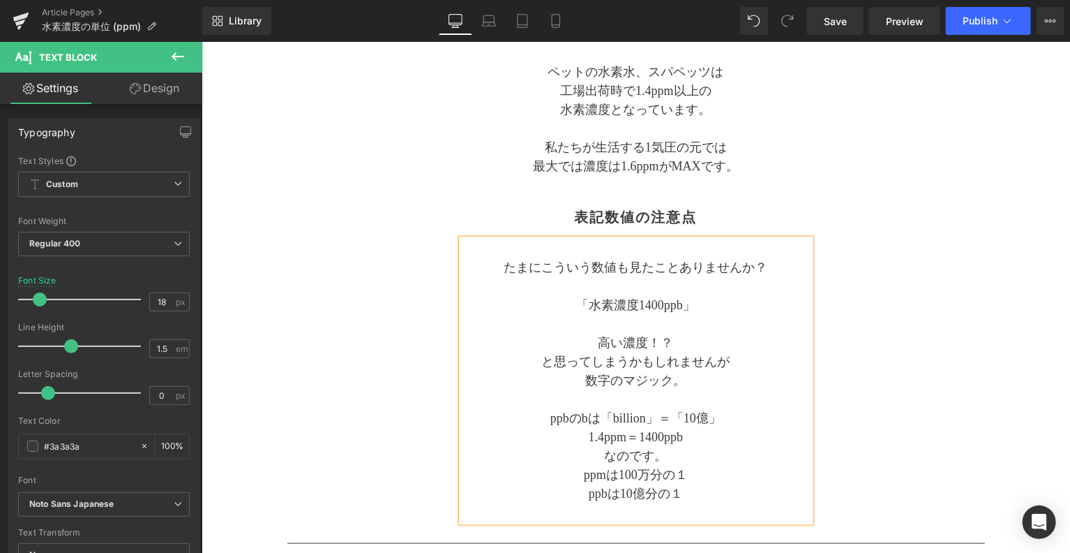
click at [870, 273] on div "Separator 水素濃度の単位 (ppm) ピーピーエムのお 話 Text Block Separator ppmとは？ Heading 水素の濃度はpp…" at bounding box center [636, 40] width 698 height 989
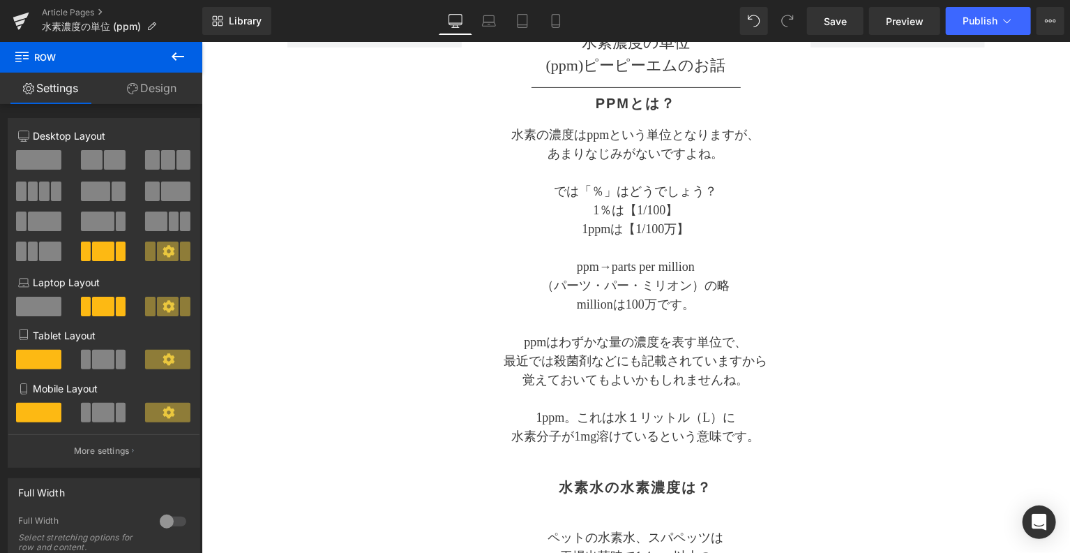
scroll to position [87, 0]
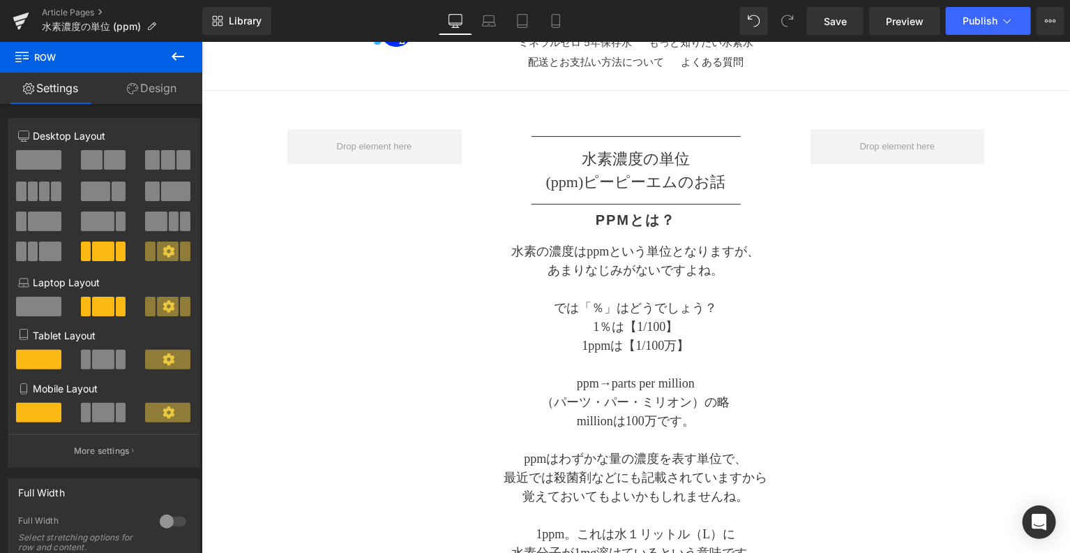
click at [698, 212] on div "ppmとは？ Heading" at bounding box center [635, 219] width 349 height 17
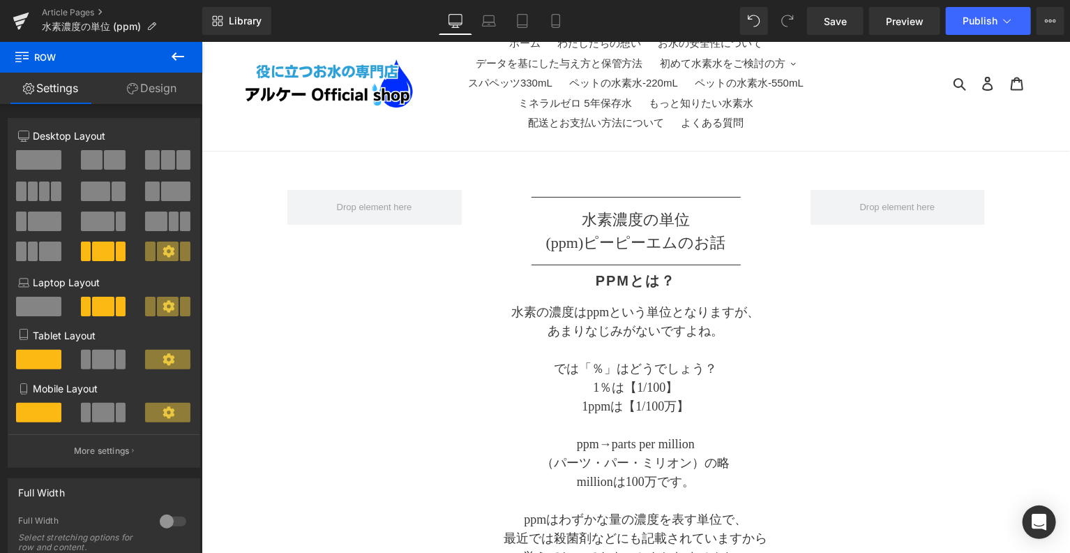
scroll to position [0, 0]
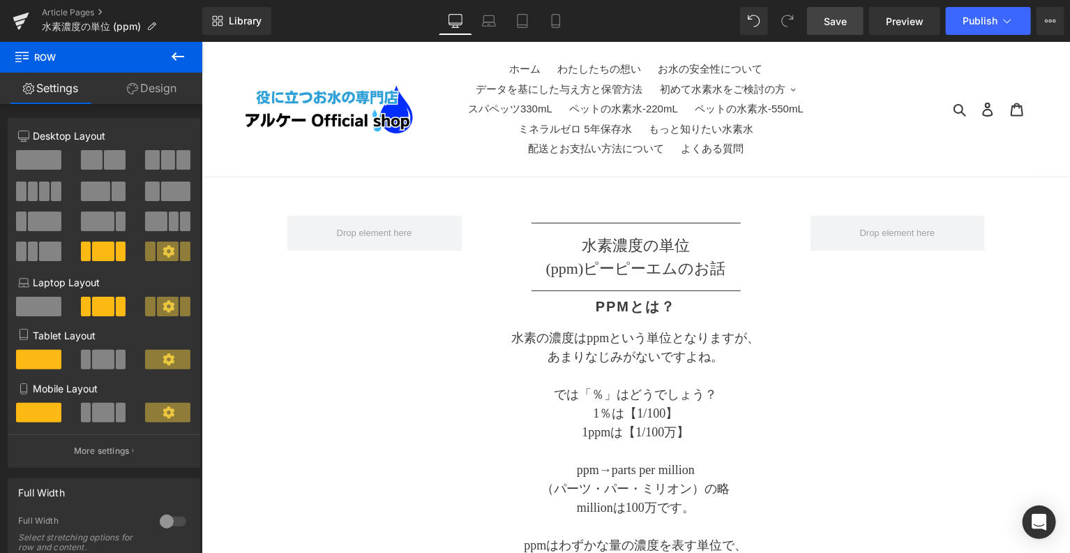
click at [837, 27] on span "Save" at bounding box center [835, 21] width 23 height 15
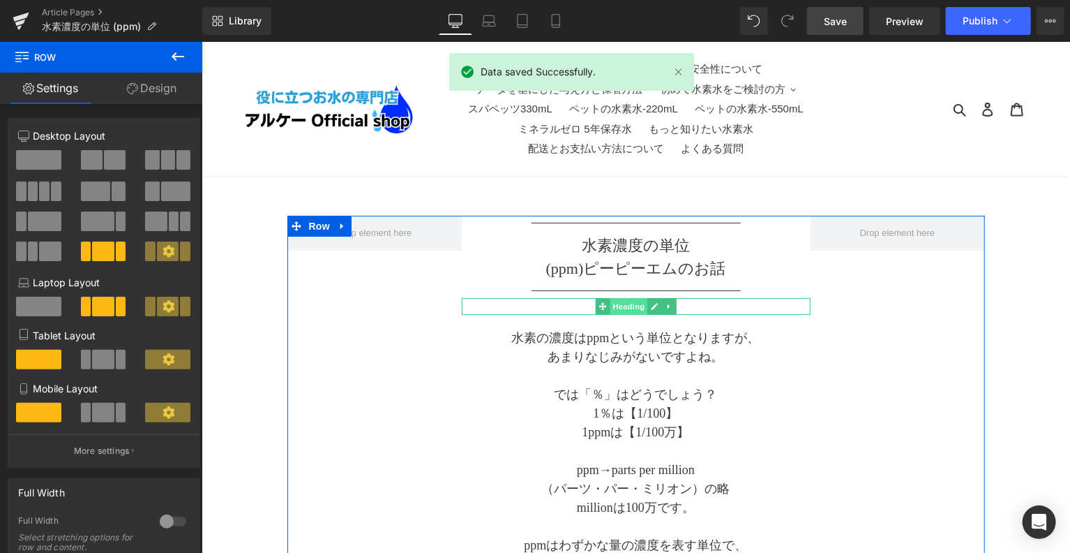
click at [621, 308] on span "Heading" at bounding box center [628, 305] width 38 height 17
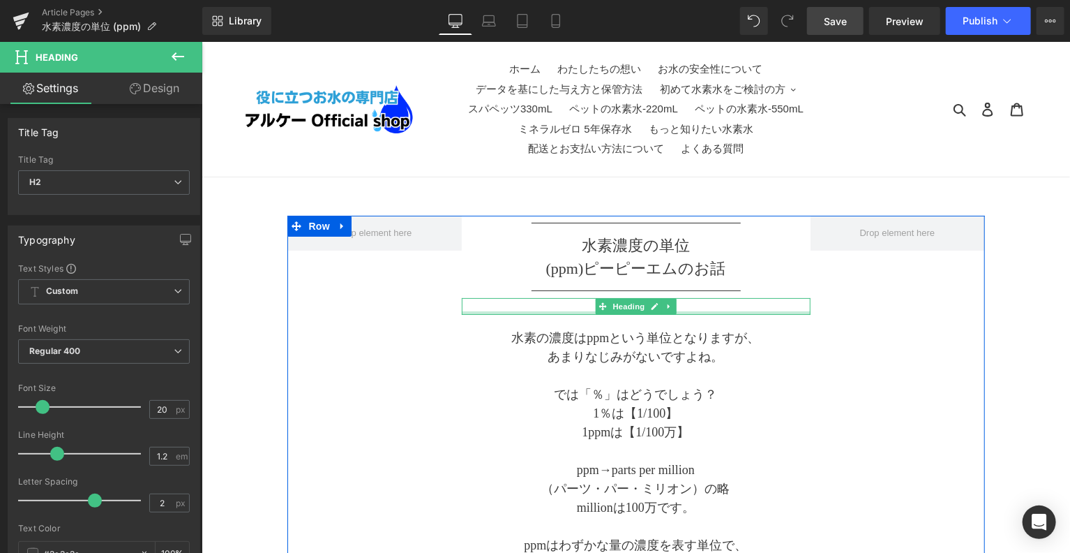
click at [766, 329] on div "水素の濃度はppmという単位となりますが、 あまりなじみがないですよね。 では「％」はどうでしょう？ 1％は【1/100】 1ppmは【1/100万】 ppm…" at bounding box center [635, 497] width 349 height 339
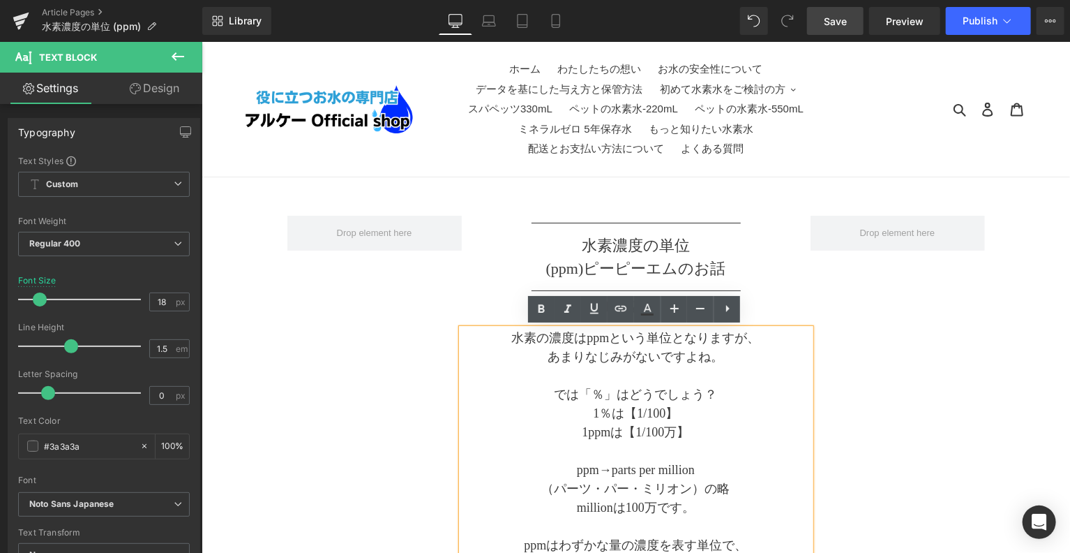
drag, startPoint x: 934, startPoint y: 345, endPoint x: 760, endPoint y: 301, distance: 179.2
click at [771, 302] on h2 "ppmとは？" at bounding box center [635, 305] width 349 height 17
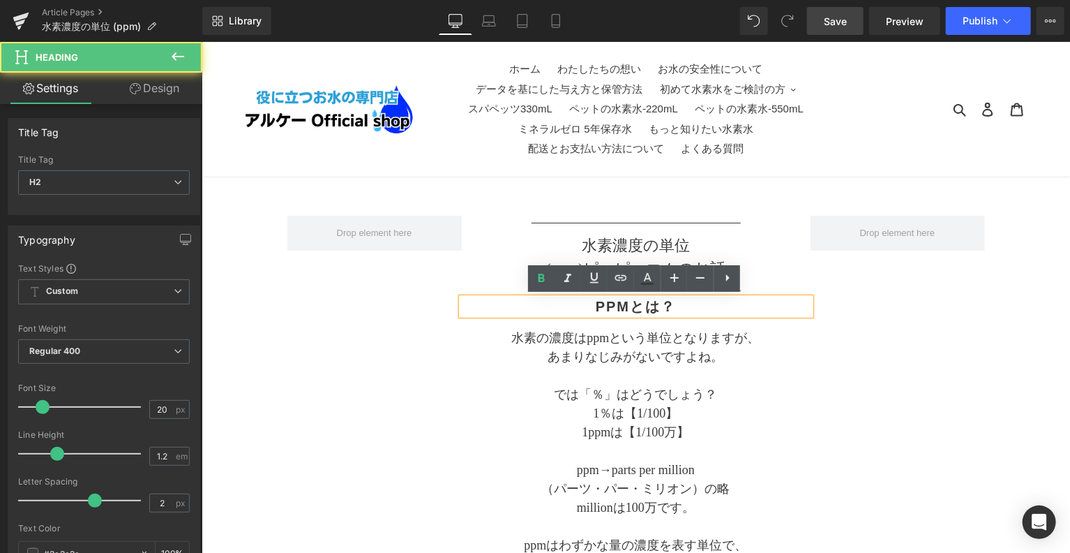
click at [756, 301] on h2 "ppmとは？" at bounding box center [635, 305] width 349 height 17
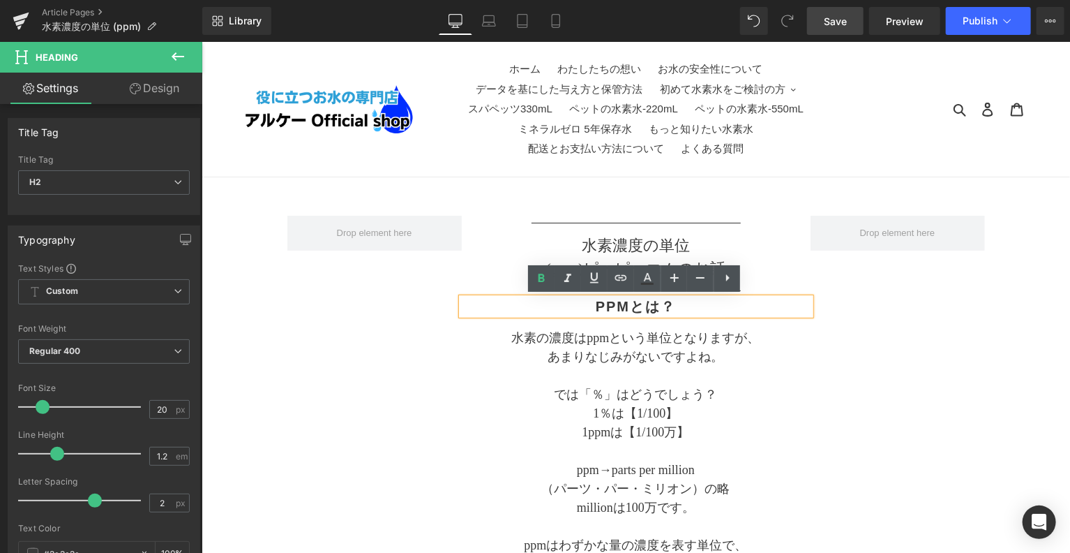
click at [627, 305] on h2 "ppmとは？" at bounding box center [635, 305] width 349 height 17
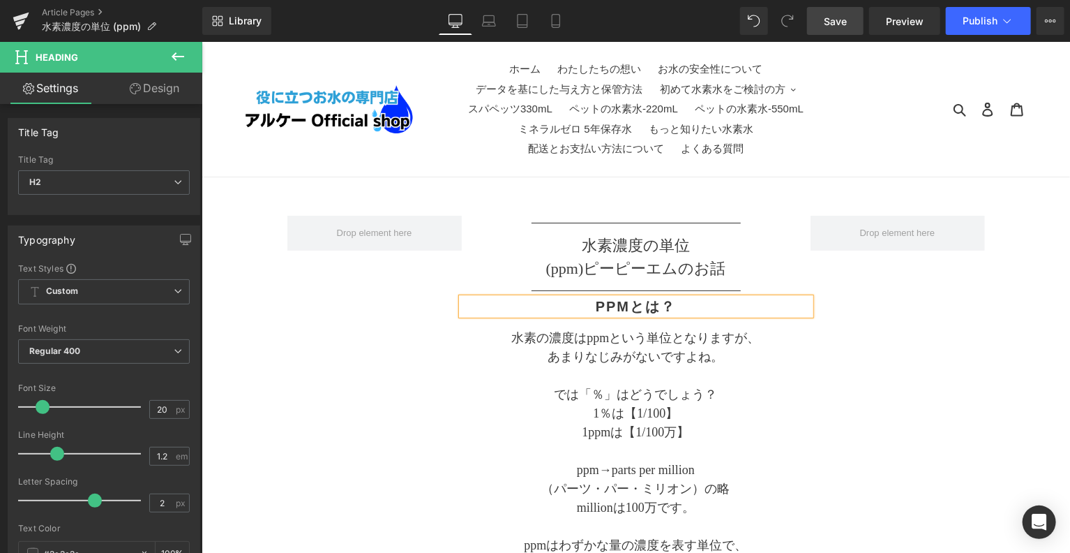
click at [490, 355] on p "あまりなじみがないですよね。" at bounding box center [635, 356] width 349 height 19
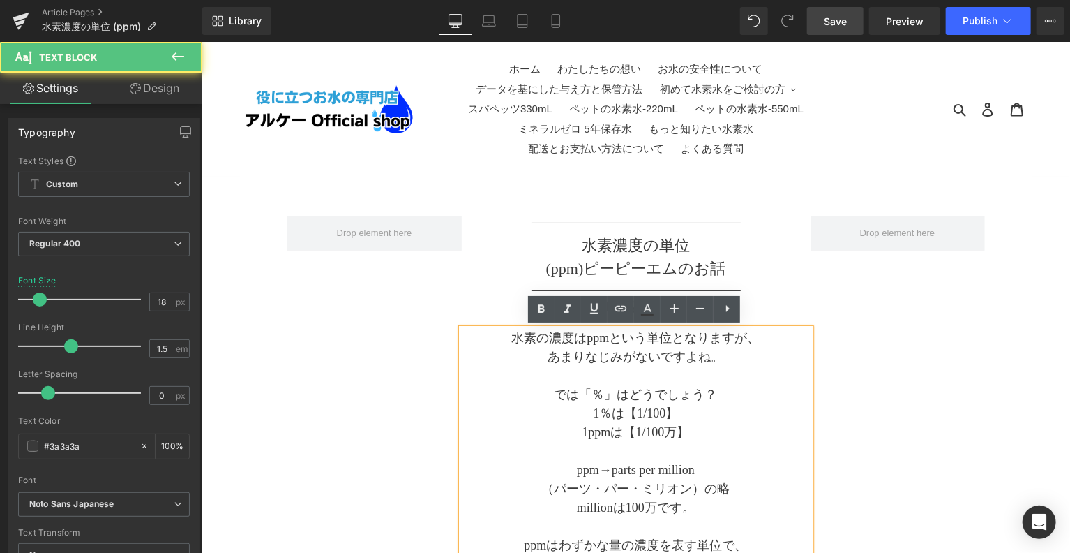
click at [554, 357] on p "あまりなじみがないですよね。" at bounding box center [635, 356] width 349 height 19
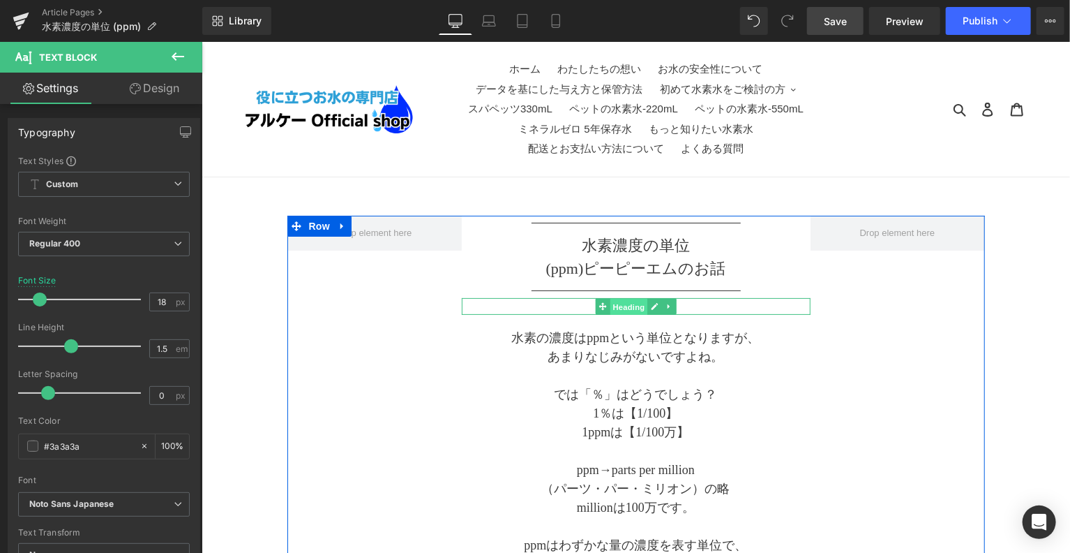
click at [616, 303] on span "Heading" at bounding box center [628, 305] width 38 height 17
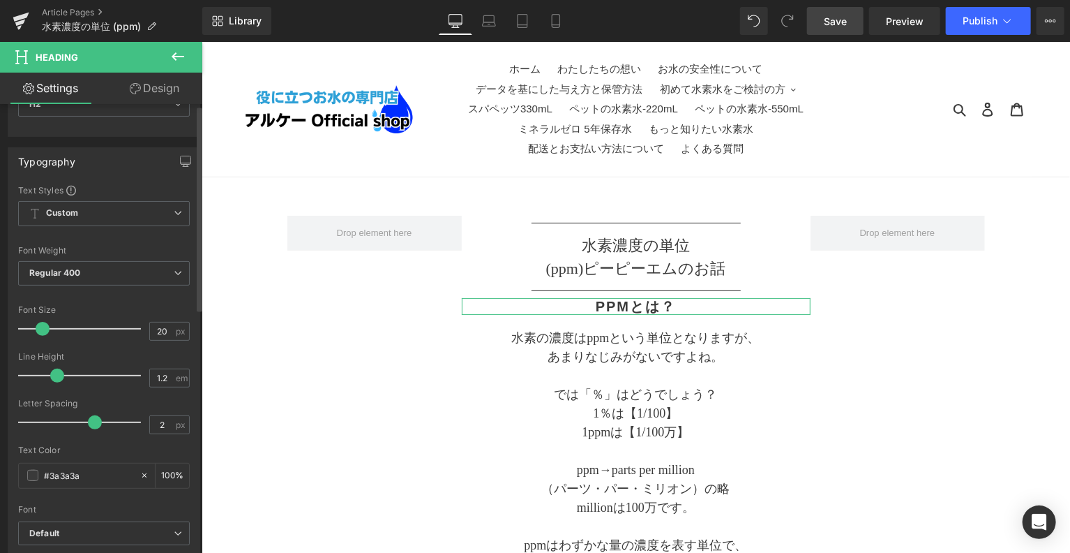
scroll to position [232, 0]
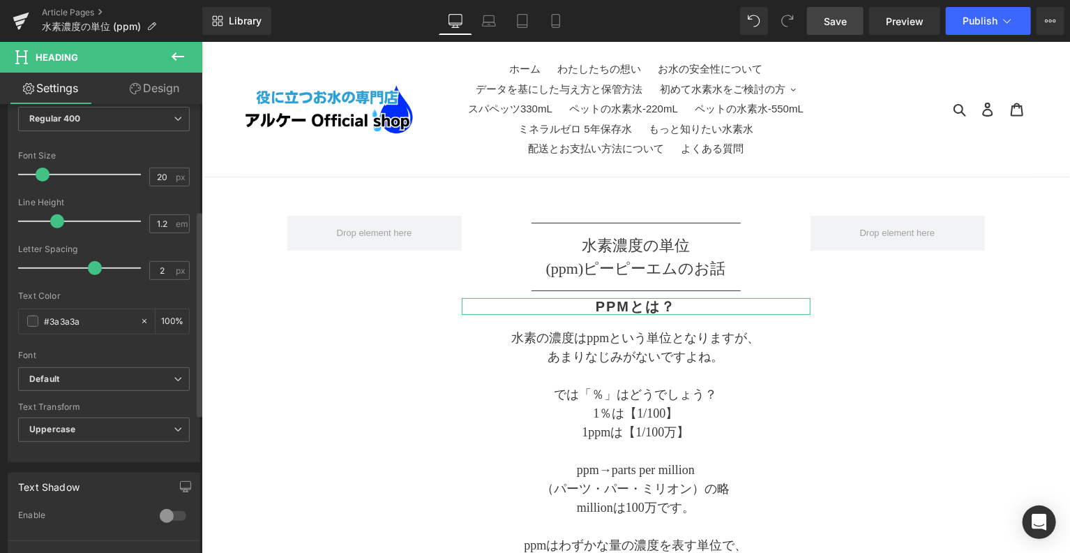
click at [112, 374] on b "Default" at bounding box center [101, 379] width 144 height 12
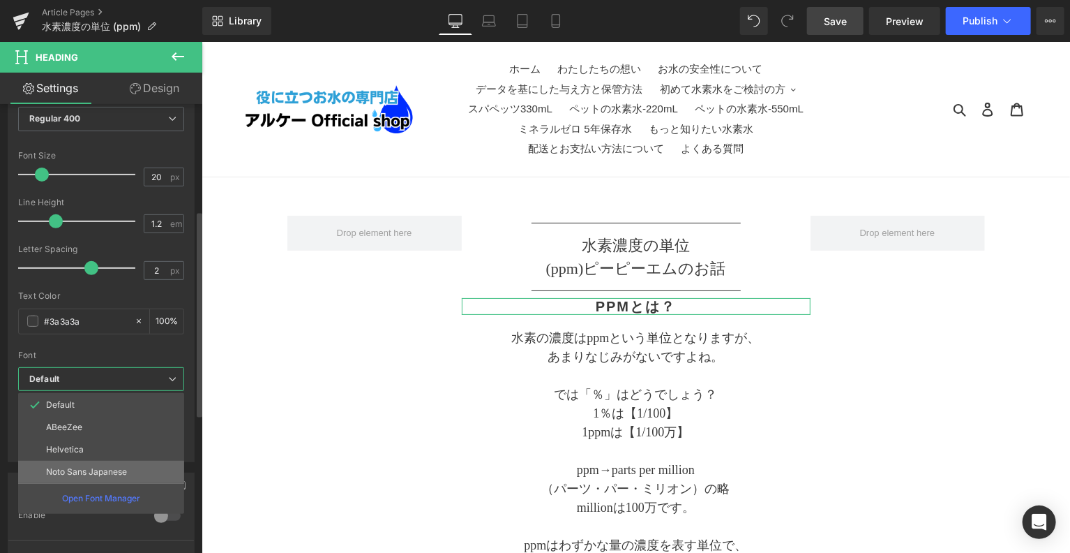
click at [111, 467] on p "Noto Sans Japanese" at bounding box center [86, 472] width 81 height 10
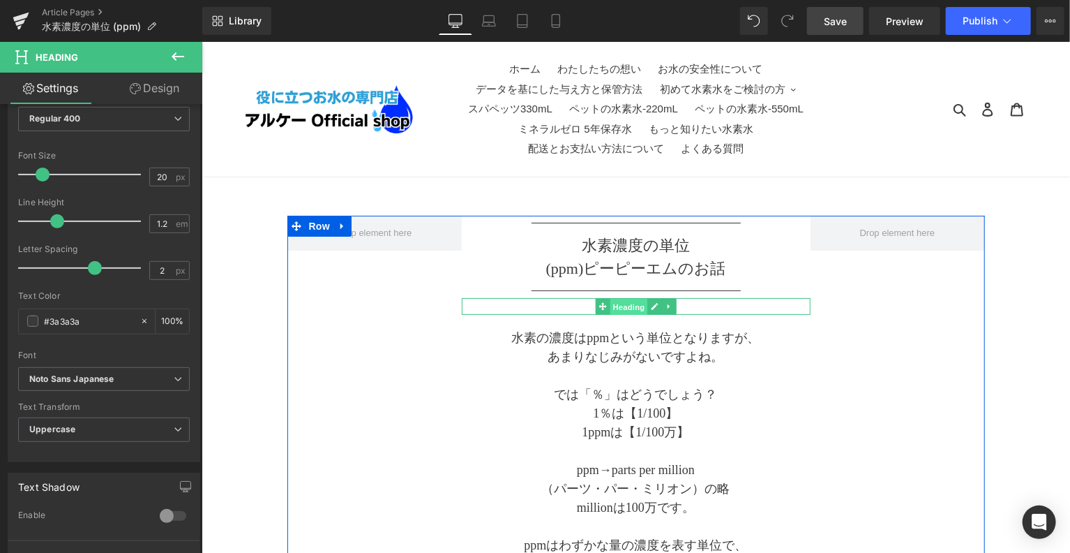
click at [627, 304] on span "Heading" at bounding box center [628, 305] width 38 height 17
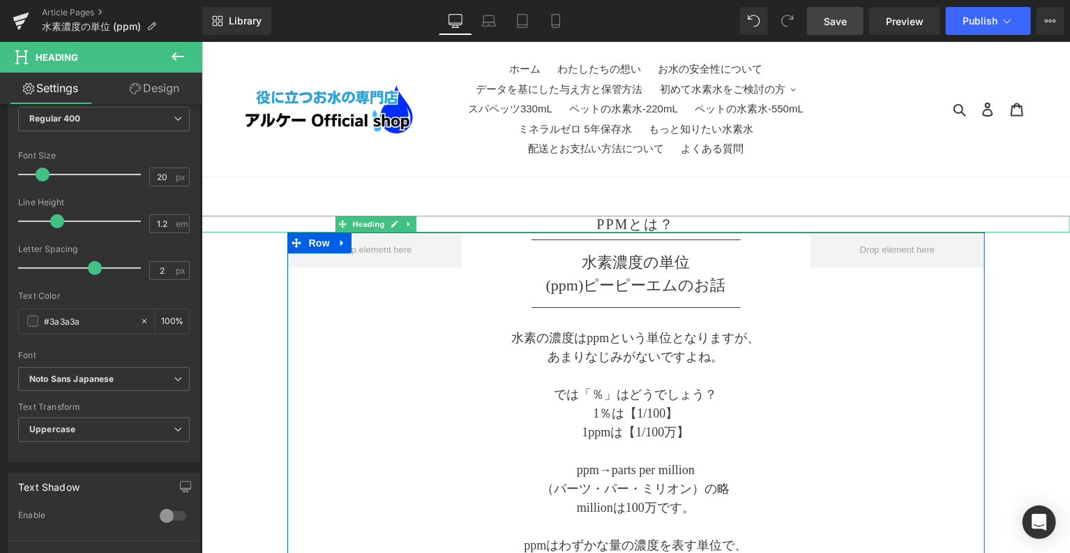
drag, startPoint x: 943, startPoint y: 412, endPoint x: 932, endPoint y: 407, distance: 12.2
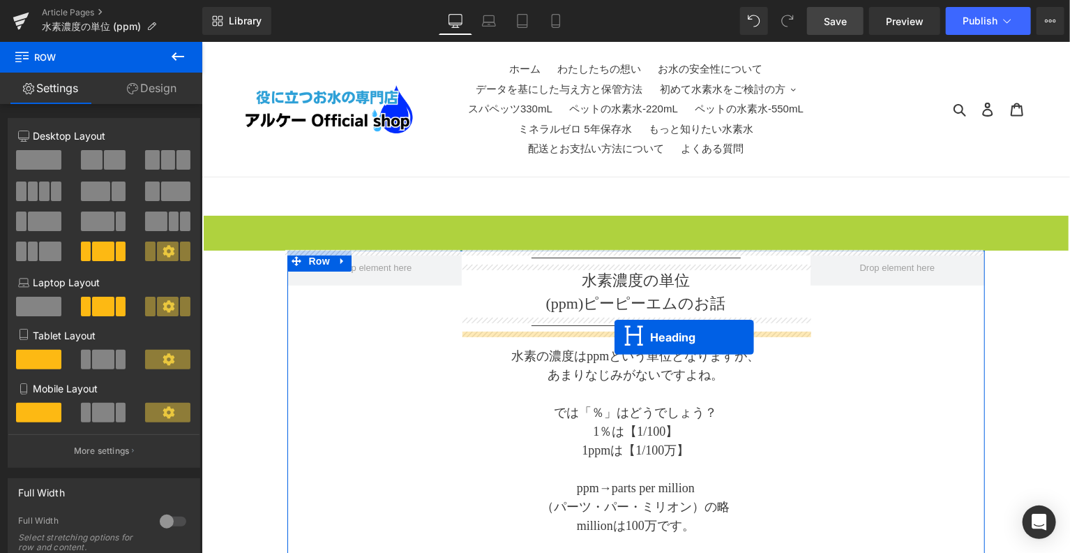
drag, startPoint x: 598, startPoint y: 220, endPoint x: 614, endPoint y: 336, distance: 116.9
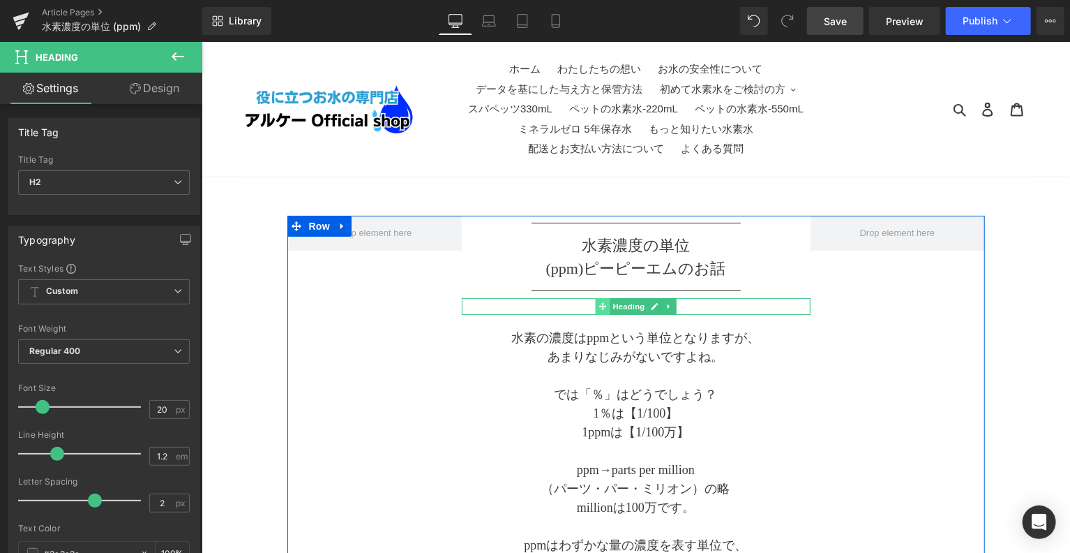
click at [603, 307] on icon at bounding box center [602, 305] width 8 height 8
click at [707, 302] on h2 "ppmとは？" at bounding box center [635, 305] width 349 height 17
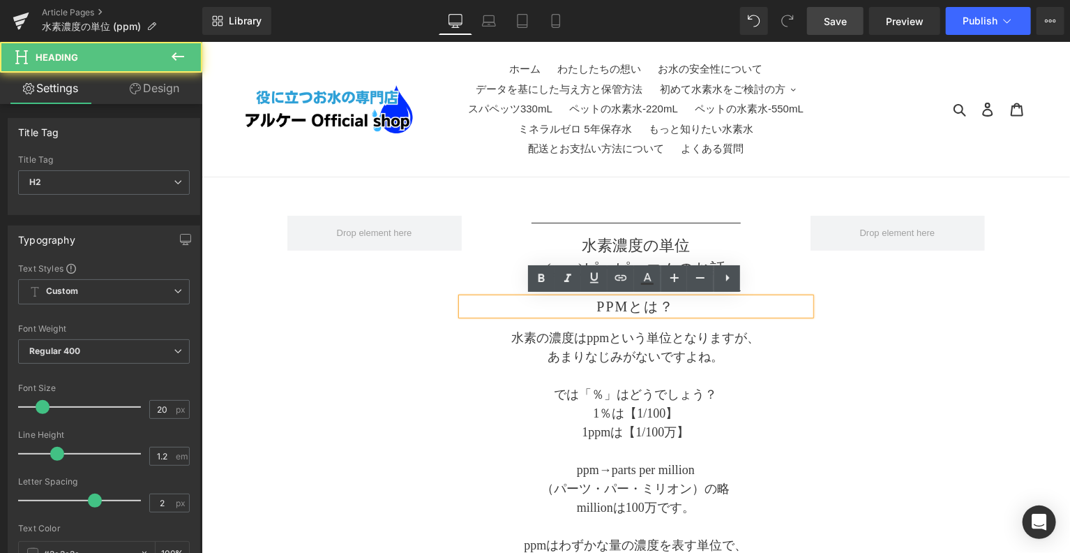
click at [627, 310] on h2 "ppmとは？" at bounding box center [635, 305] width 349 height 17
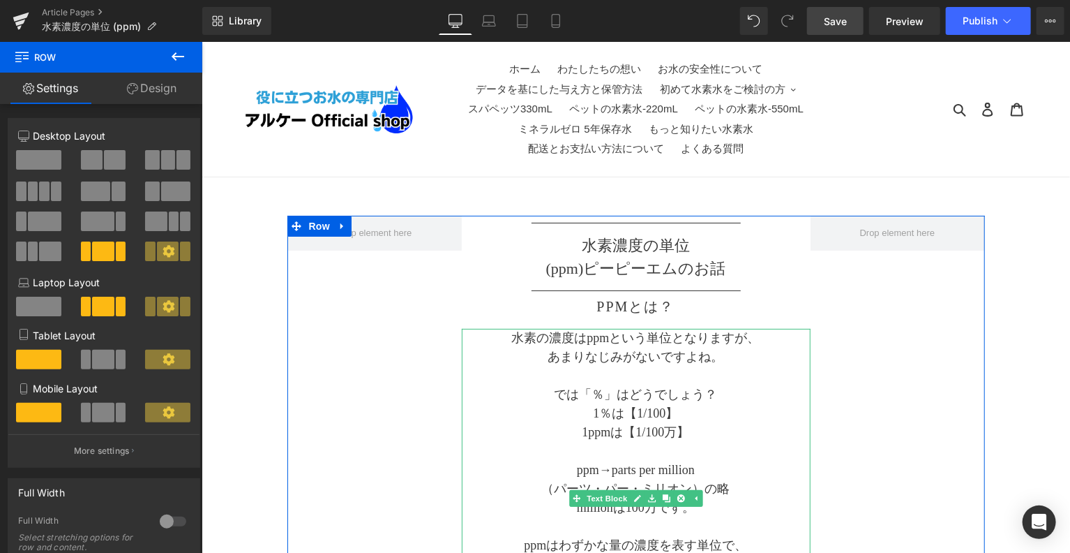
click at [583, 361] on p "あまりなじみがないですよね。" at bounding box center [635, 356] width 349 height 19
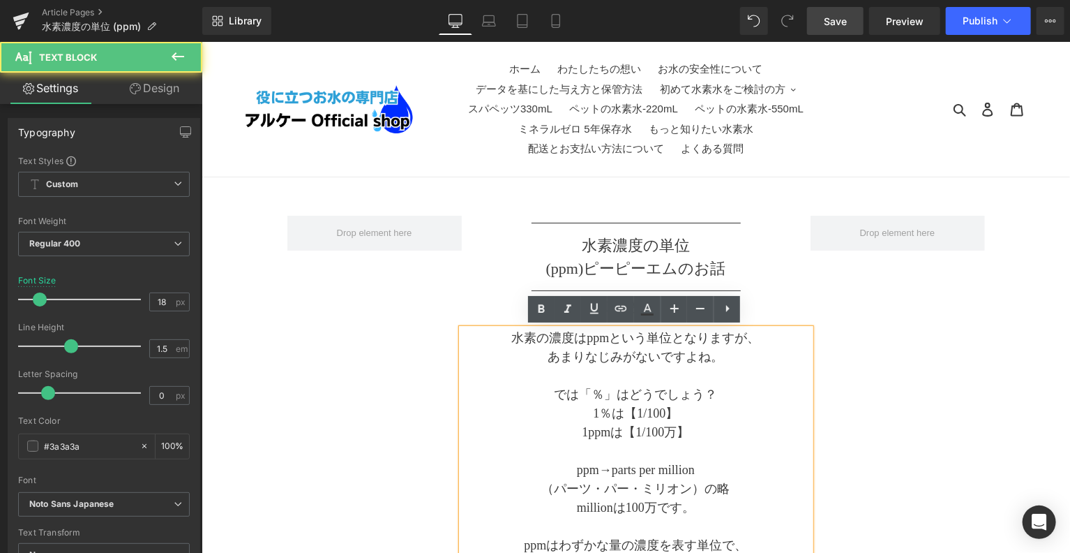
drag, startPoint x: 599, startPoint y: 373, endPoint x: 603, endPoint y: 356, distance: 17.9
click at [602, 373] on p at bounding box center [635, 375] width 349 height 19
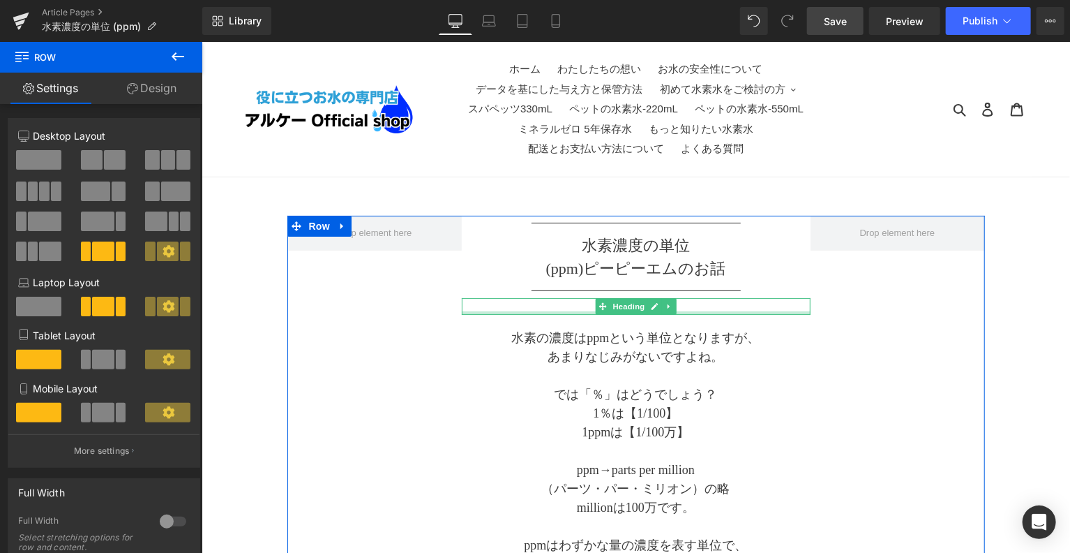
click at [703, 310] on div at bounding box center [635, 311] width 349 height 3
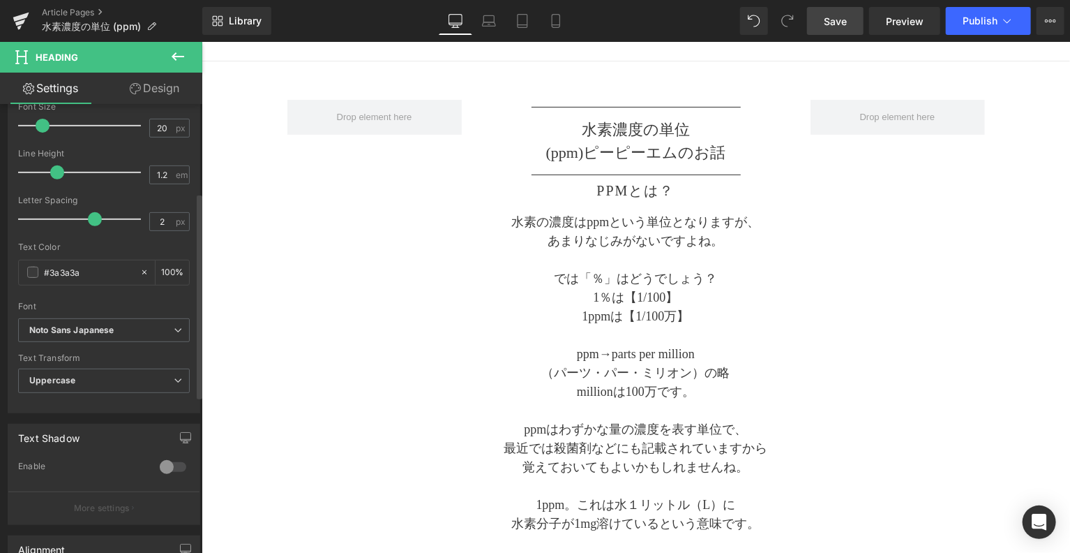
scroll to position [189, 0]
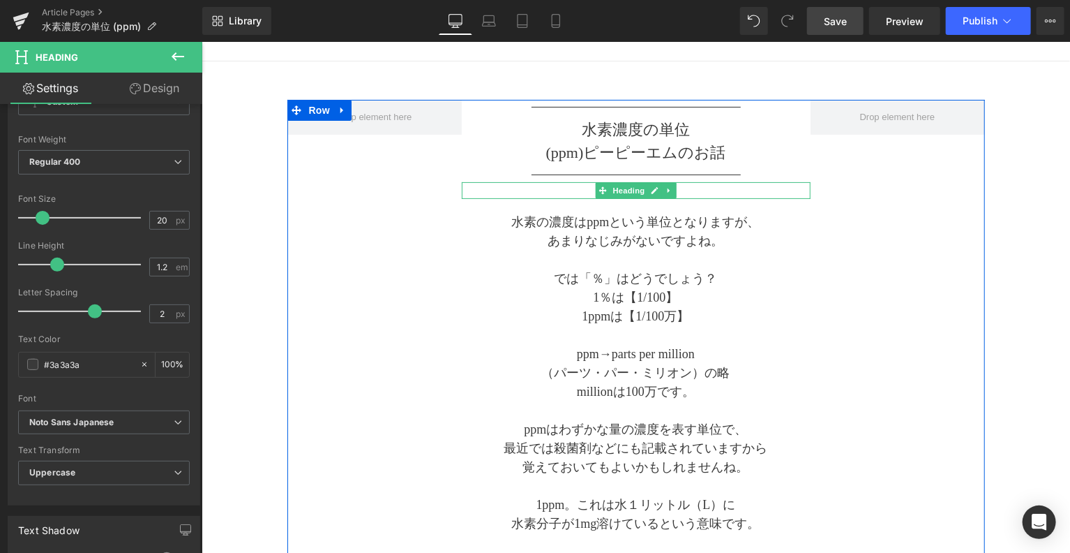
click at [698, 187] on h2 "ppmとは？" at bounding box center [635, 189] width 349 height 17
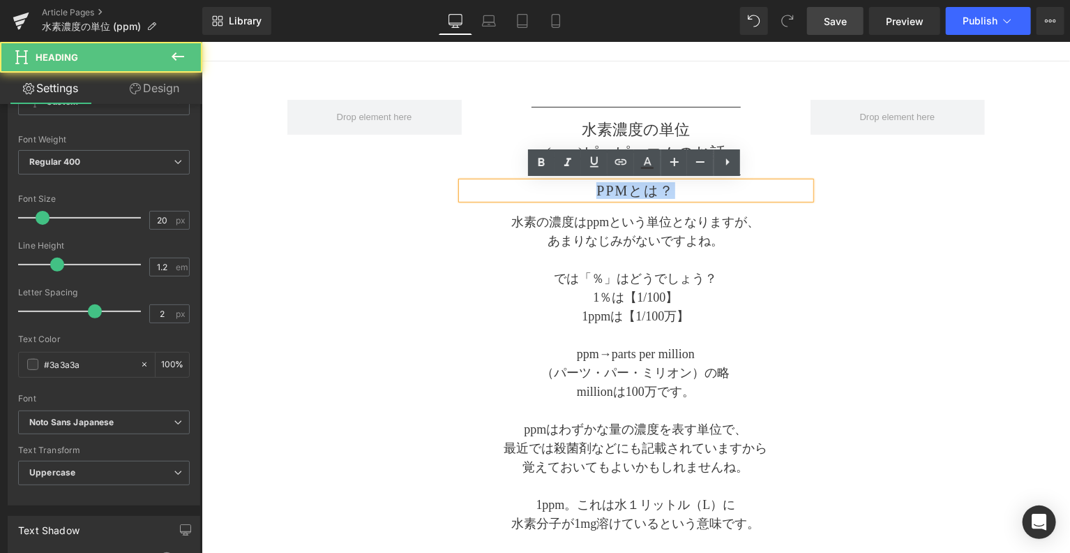
drag, startPoint x: 590, startPoint y: 195, endPoint x: 700, endPoint y: 197, distance: 110.3
click at [700, 197] on div "ppmとは？" at bounding box center [635, 189] width 349 height 17
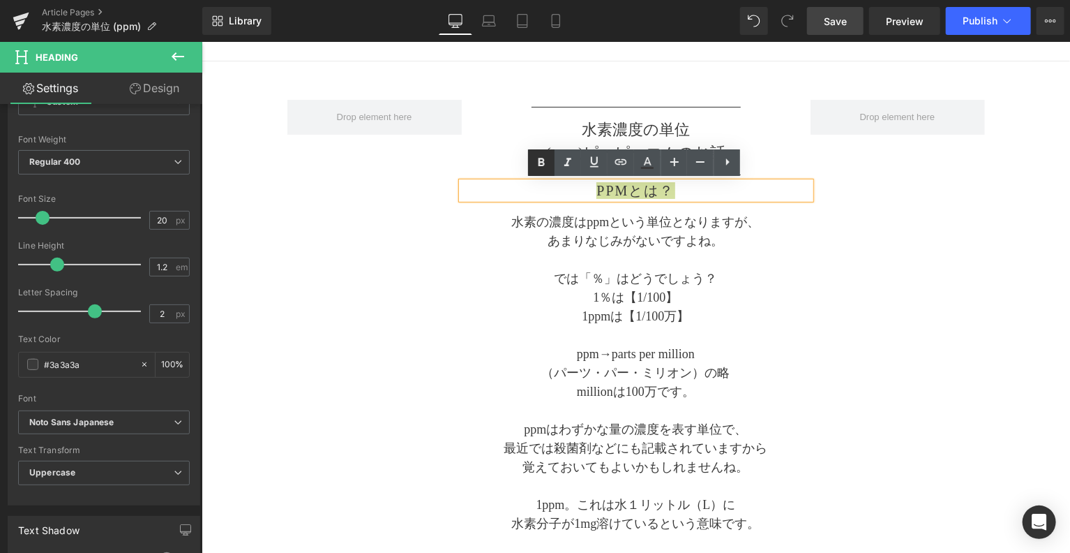
click at [541, 162] on icon at bounding box center [542, 162] width 6 height 8
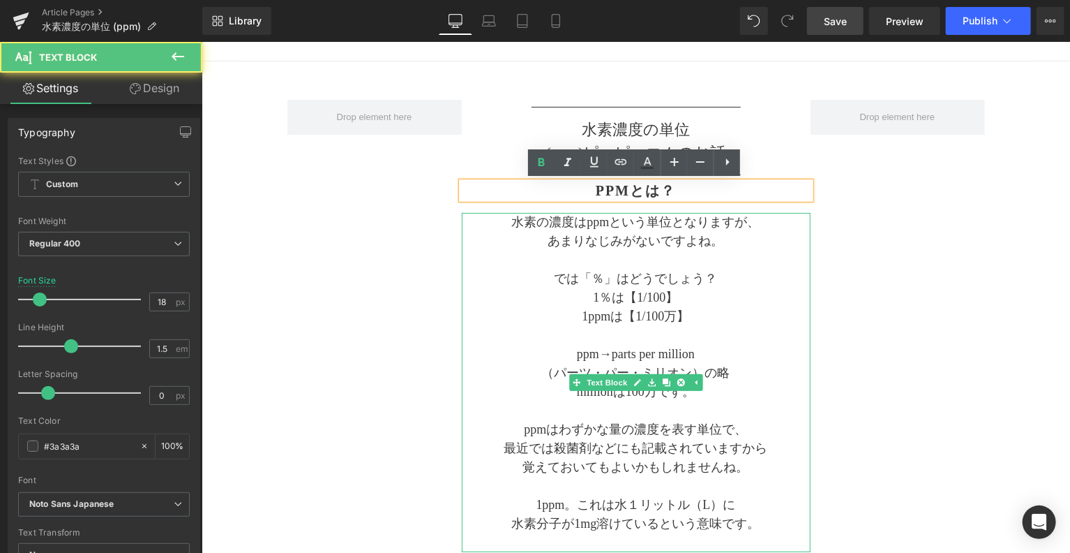
click at [802, 344] on p "ppm→parts per million" at bounding box center [635, 353] width 349 height 19
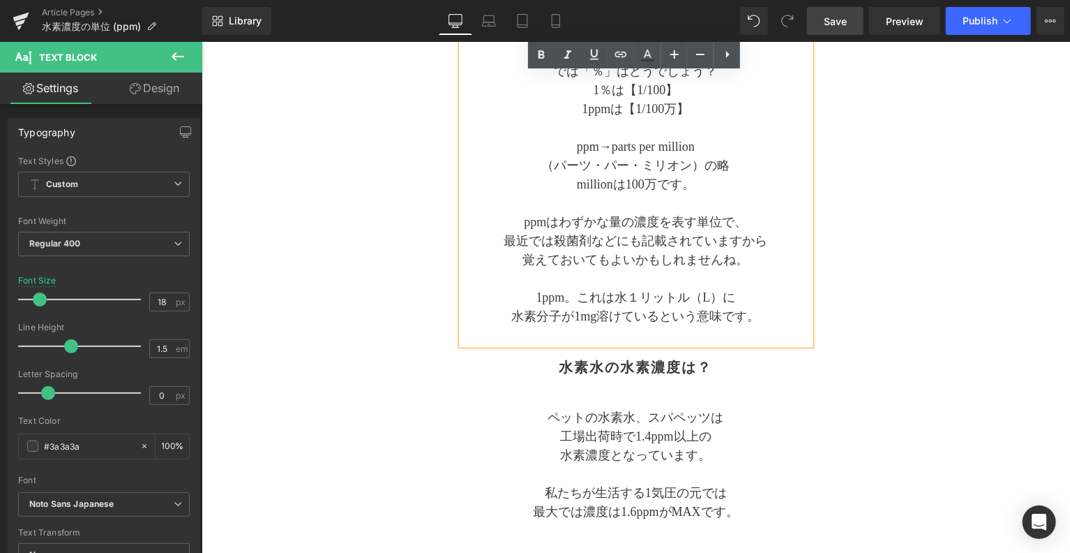
scroll to position [349, 0]
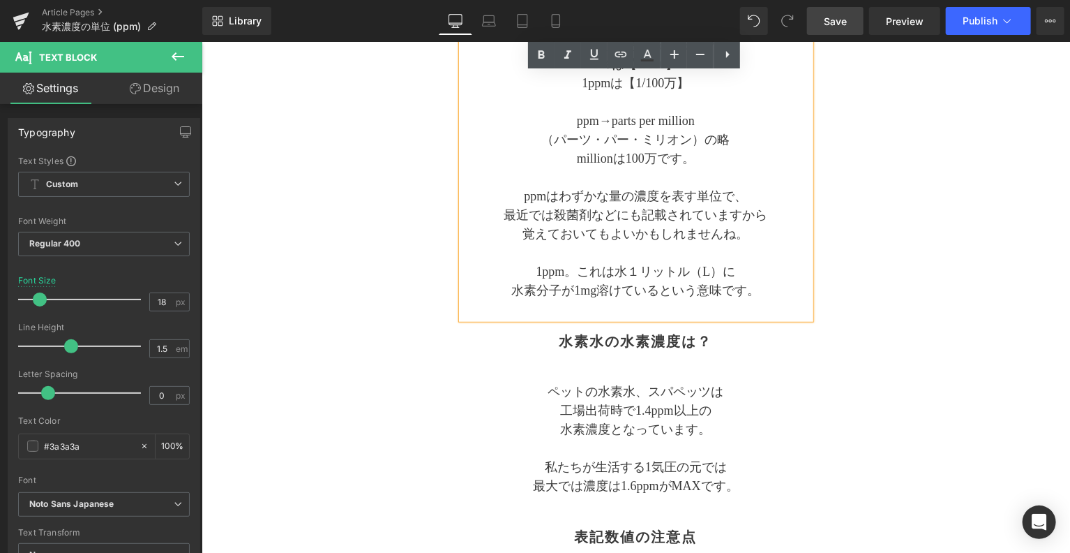
click at [668, 336] on div "水素水の水素濃度は？ Heading" at bounding box center [635, 340] width 349 height 17
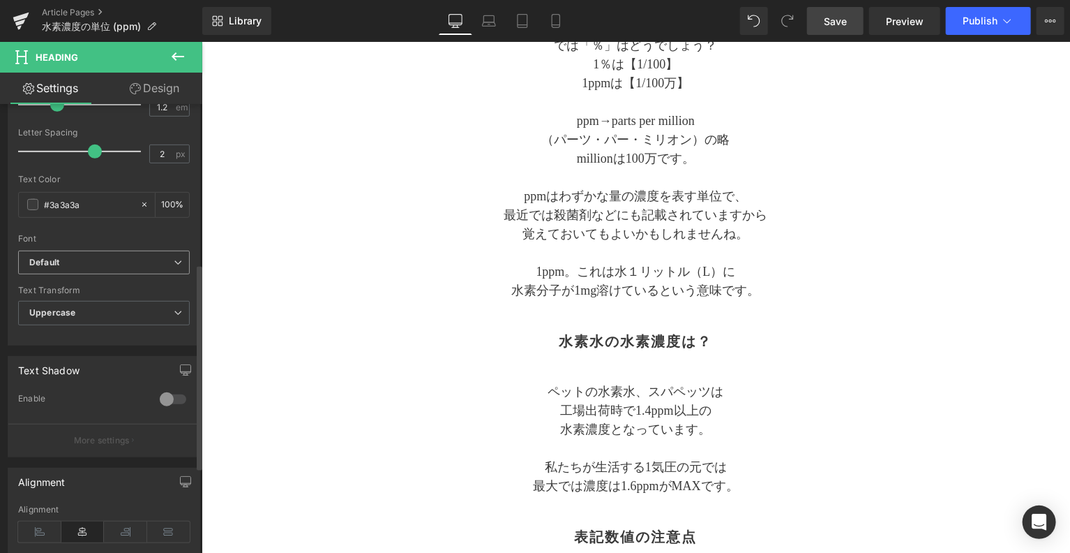
click at [65, 266] on b "Default" at bounding box center [101, 263] width 144 height 12
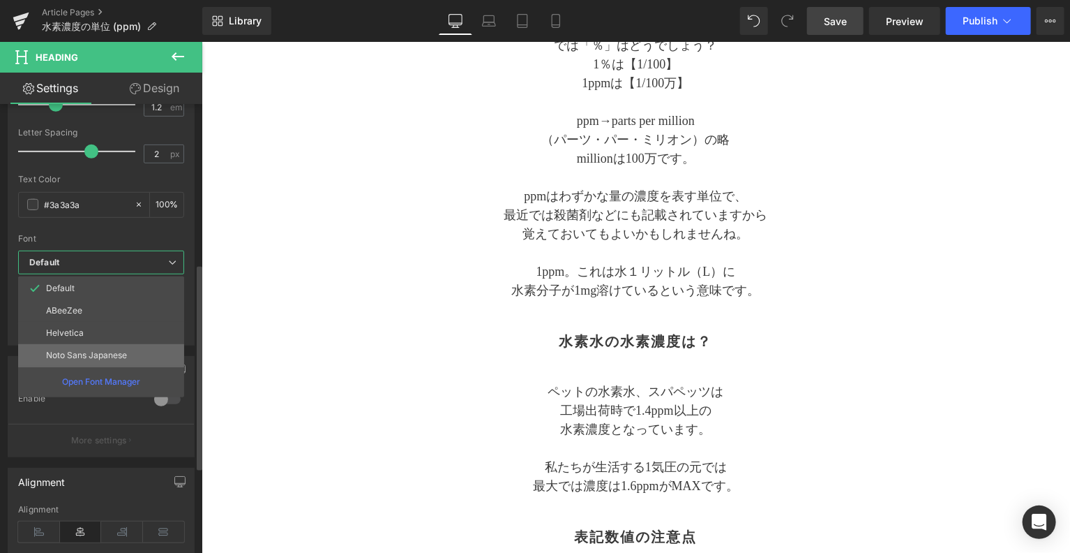
click at [77, 359] on li "Noto Sans Japanese" at bounding box center [101, 355] width 166 height 22
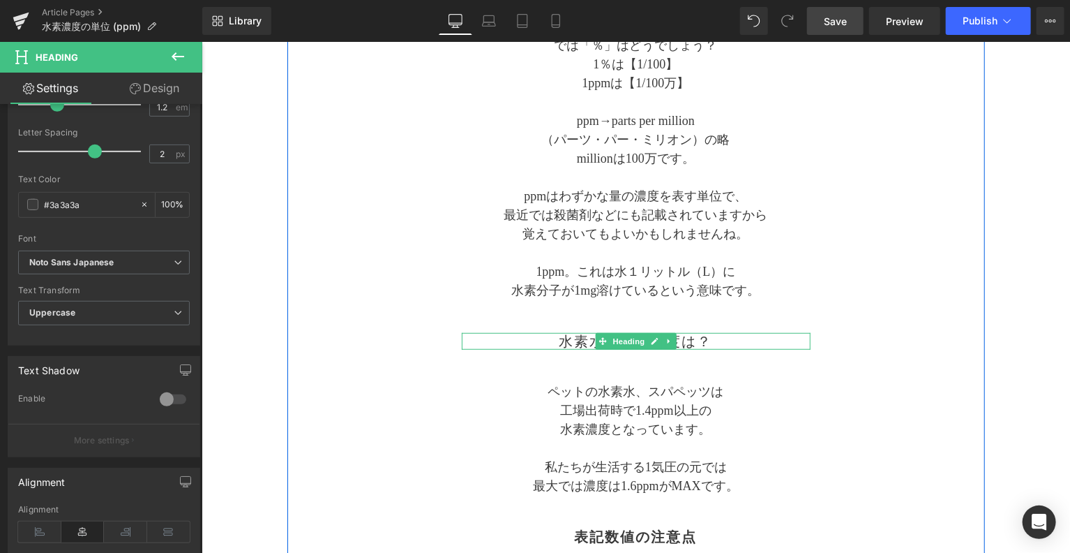
click at [570, 343] on h2 "水素水の水素濃度は？" at bounding box center [635, 340] width 349 height 17
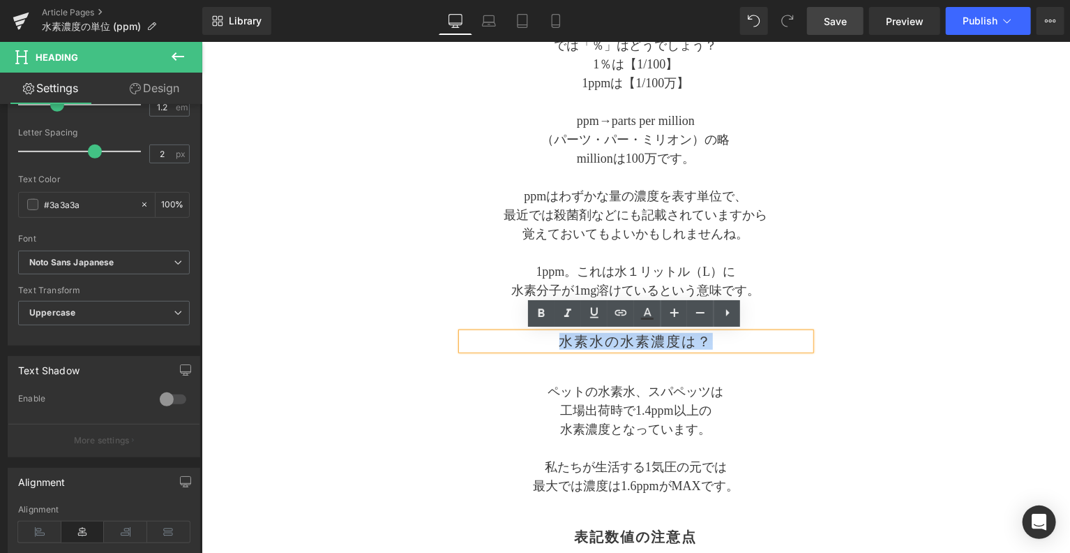
drag, startPoint x: 561, startPoint y: 340, endPoint x: 708, endPoint y: 346, distance: 147.3
click at [708, 346] on h2 "水素水の水素濃度は？" at bounding box center [635, 340] width 349 height 17
click at [548, 313] on icon at bounding box center [541, 313] width 17 height 17
drag, startPoint x: 790, startPoint y: 416, endPoint x: 700, endPoint y: 414, distance: 89.3
click at [790, 418] on div "ペットの水素水、スパペッツは 工場出荷時で1.4ppm以上の 水素濃度となっています。 私たちが生活する1気圧の元では 最大では濃度は1.6ppmがMAXです。" at bounding box center [635, 438] width 349 height 151
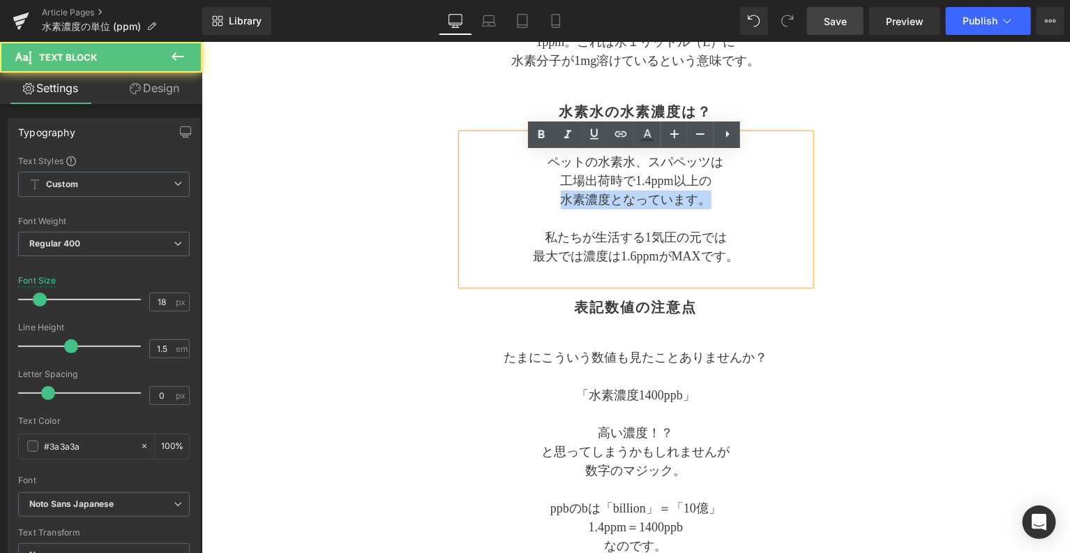
scroll to position [581, 0]
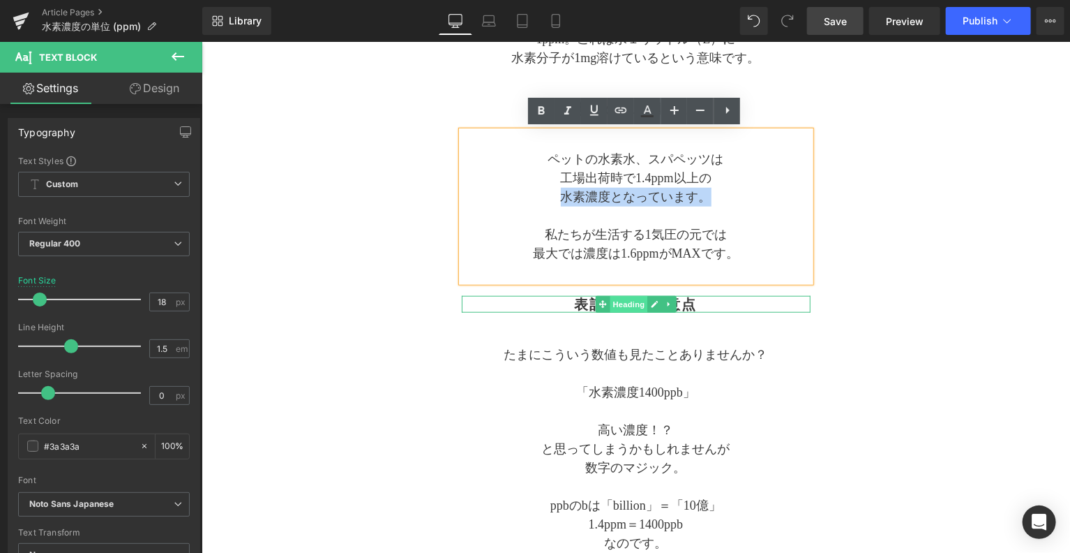
click at [621, 302] on span "Heading" at bounding box center [628, 303] width 38 height 17
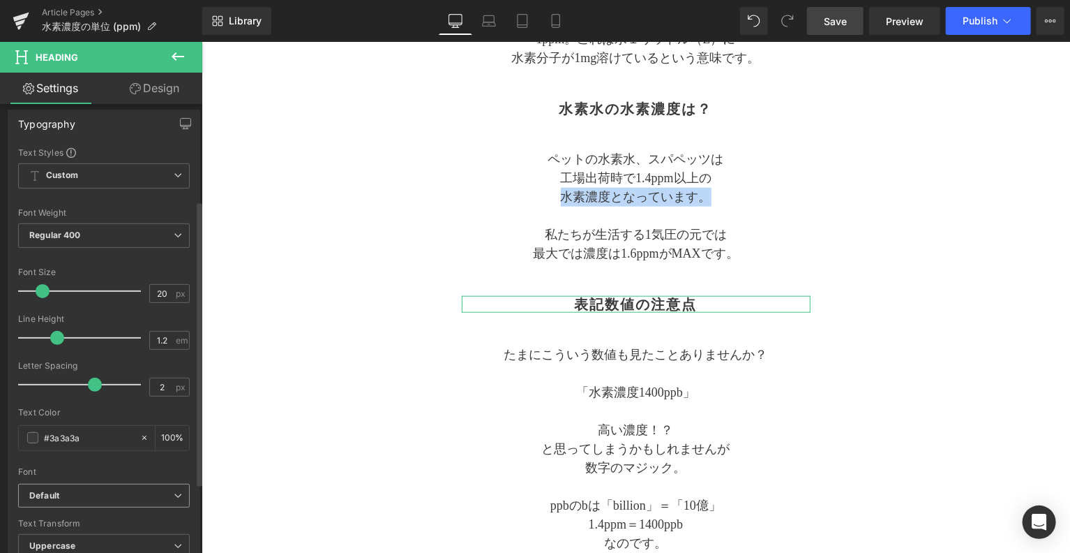
scroll to position [232, 0]
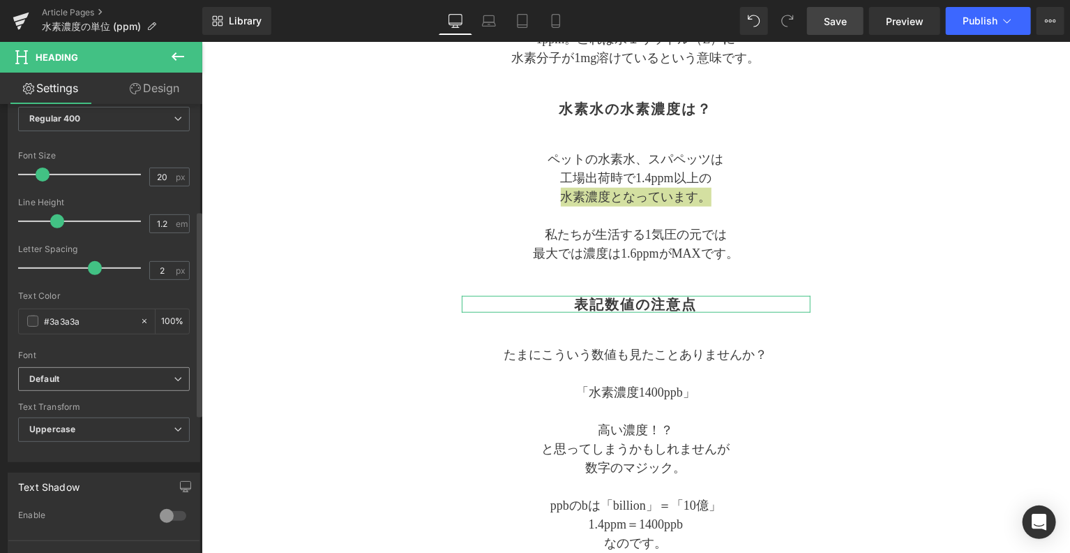
click at [47, 367] on span "Default" at bounding box center [104, 379] width 172 height 24
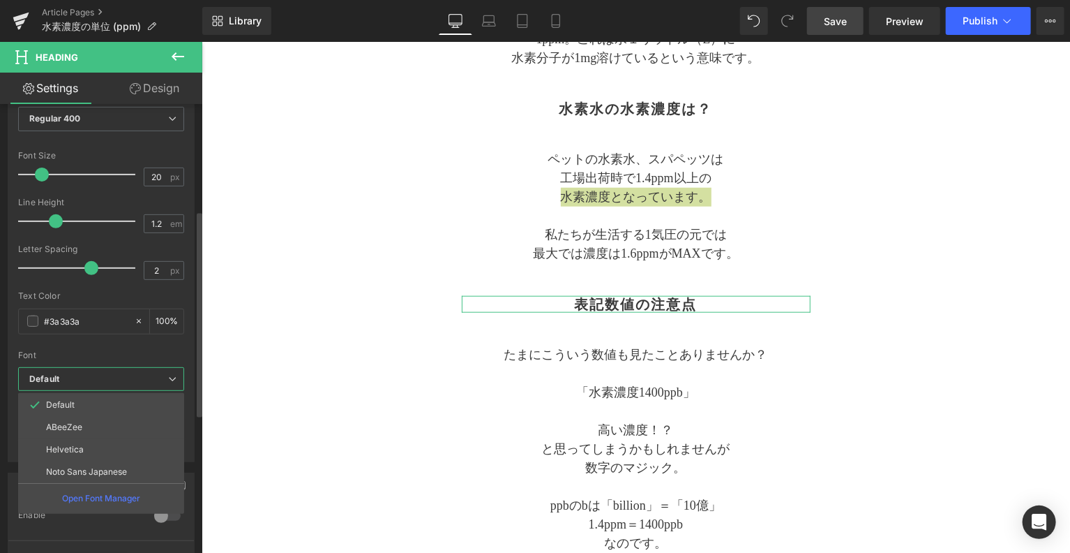
drag, startPoint x: 67, startPoint y: 463, endPoint x: 86, endPoint y: 447, distance: 25.2
click at [66, 463] on li "Noto Sans Japanese" at bounding box center [101, 471] width 166 height 22
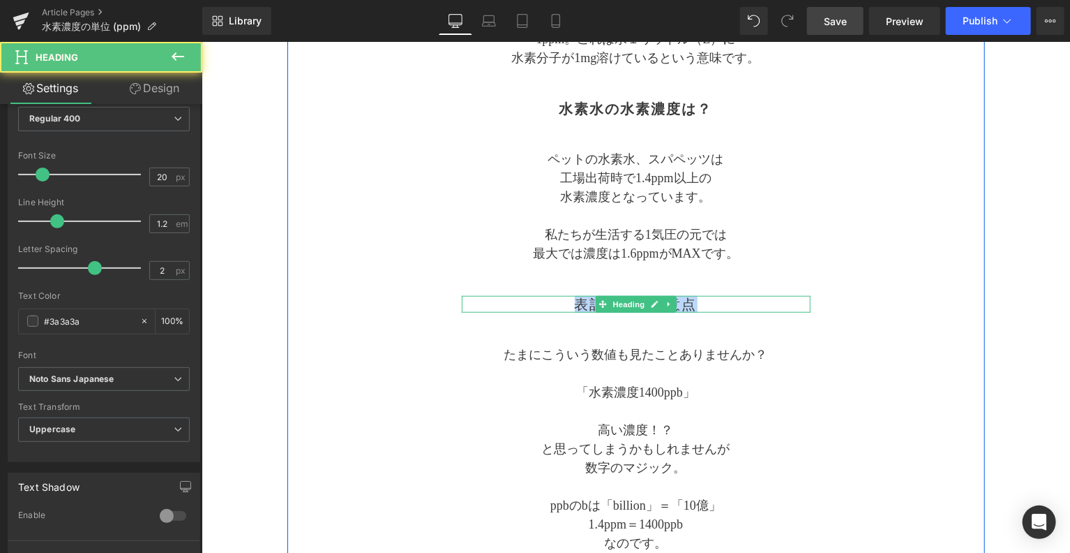
drag, startPoint x: 569, startPoint y: 304, endPoint x: 776, endPoint y: 304, distance: 206.5
click at [776, 304] on h2 "表記数値の注意点" at bounding box center [635, 303] width 349 height 17
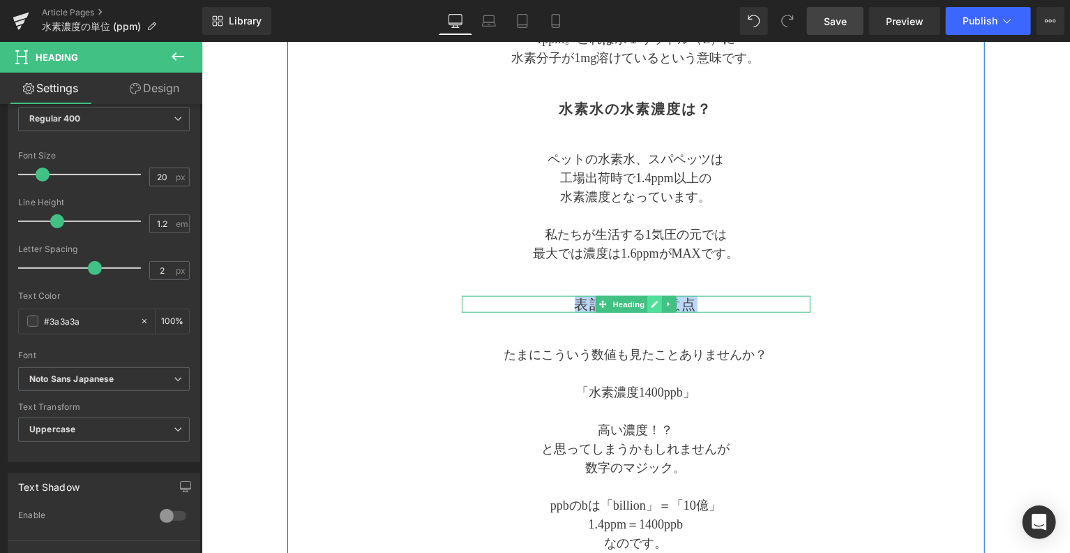
click at [654, 306] on icon at bounding box center [654, 303] width 8 height 8
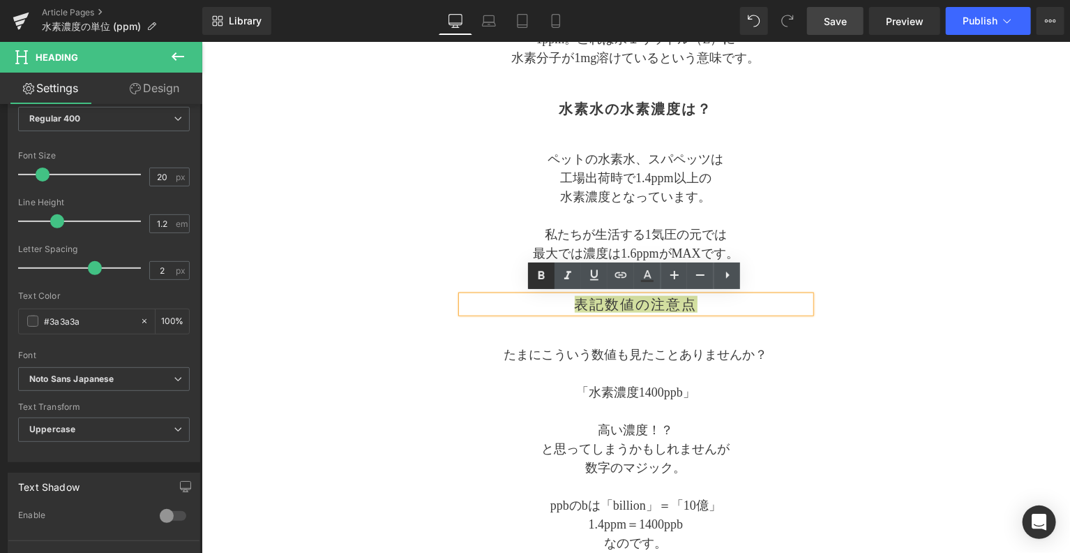
click at [545, 280] on icon at bounding box center [541, 275] width 17 height 17
click at [826, 338] on div "Separator 水素濃度の単位 (ppm) ピーピーエムのお 話 Text Block Separator ppmとは？ Heading 水素の濃度はpp…" at bounding box center [636, 128] width 698 height 989
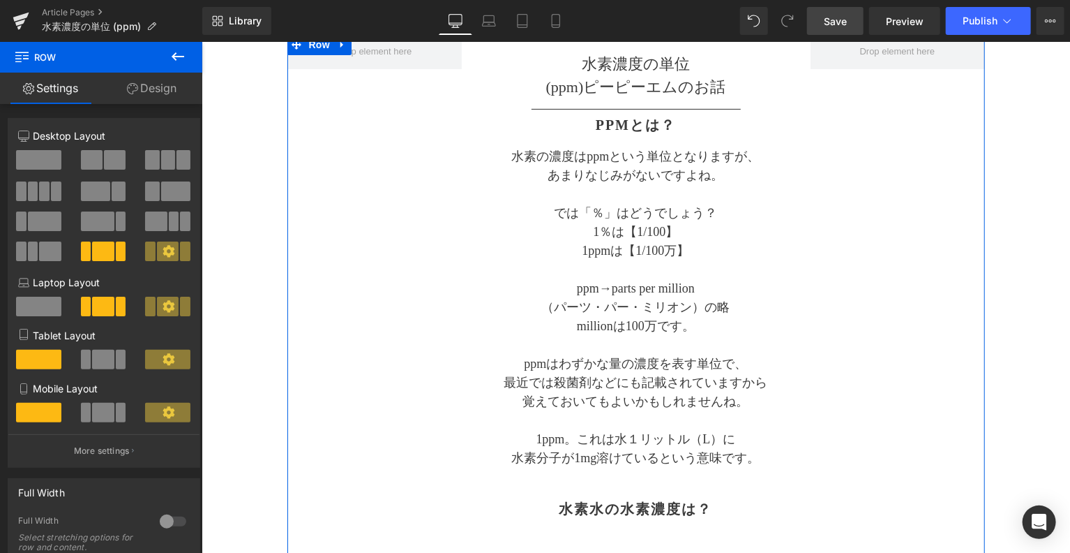
scroll to position [116, 0]
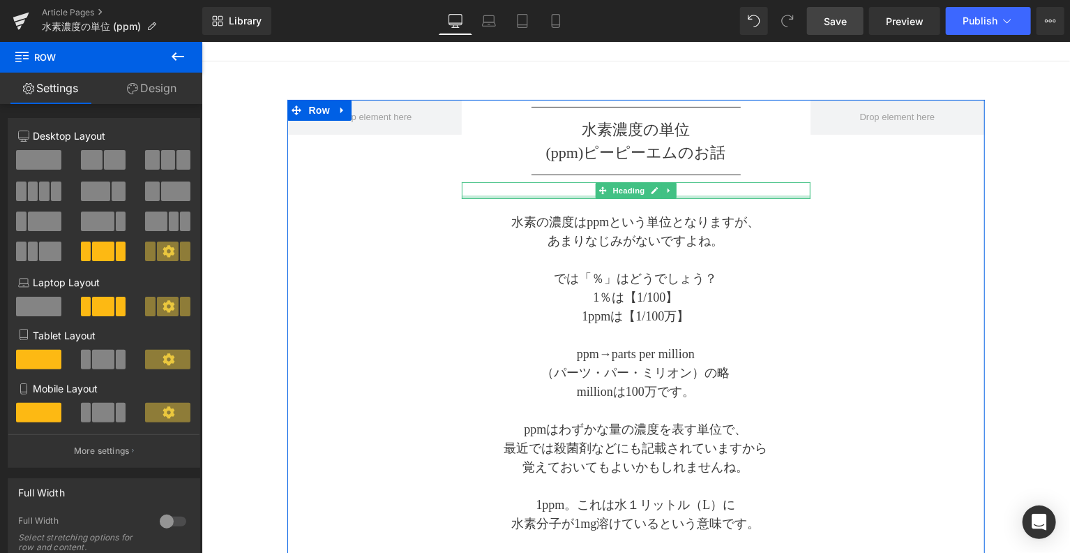
click at [736, 195] on div at bounding box center [635, 196] width 349 height 3
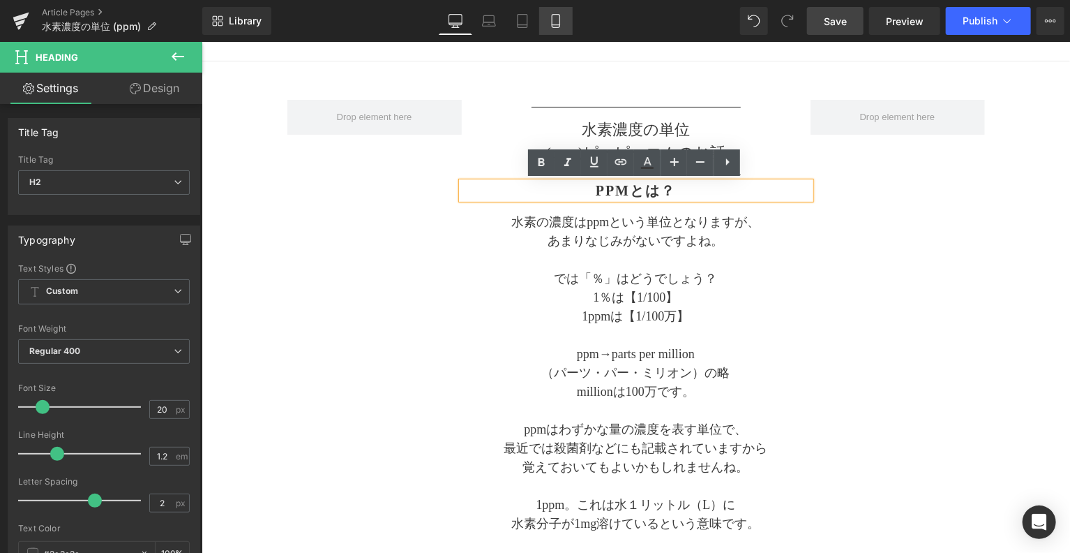
click at [555, 19] on icon at bounding box center [556, 21] width 14 height 14
type input "100"
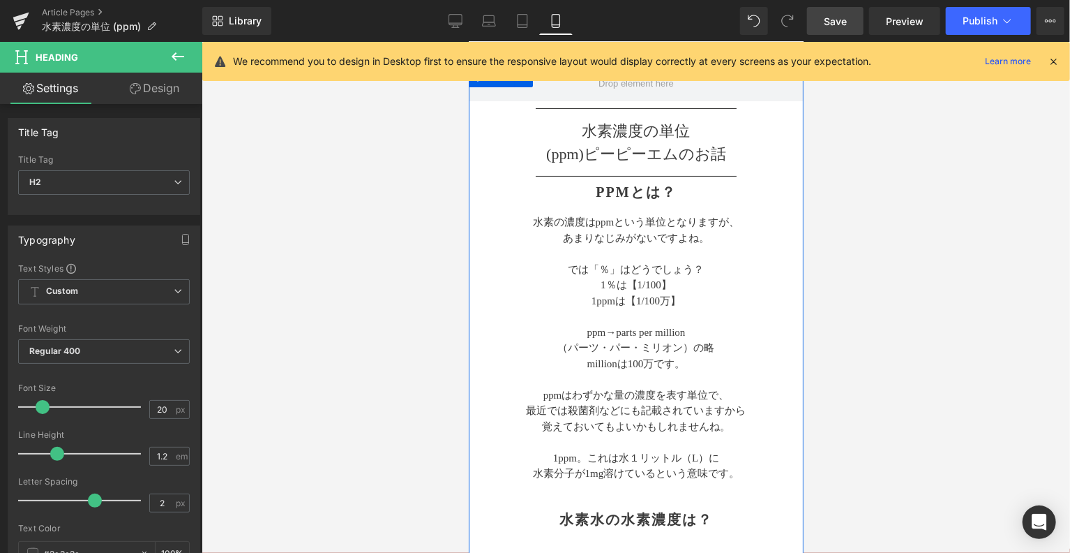
scroll to position [38, 0]
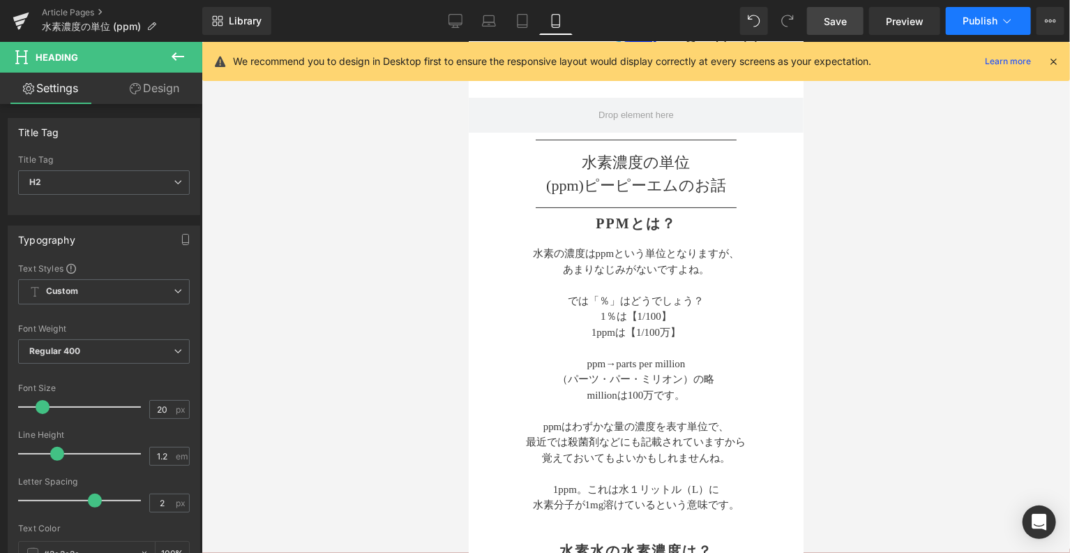
click at [1012, 29] on button "Publish" at bounding box center [988, 21] width 85 height 28
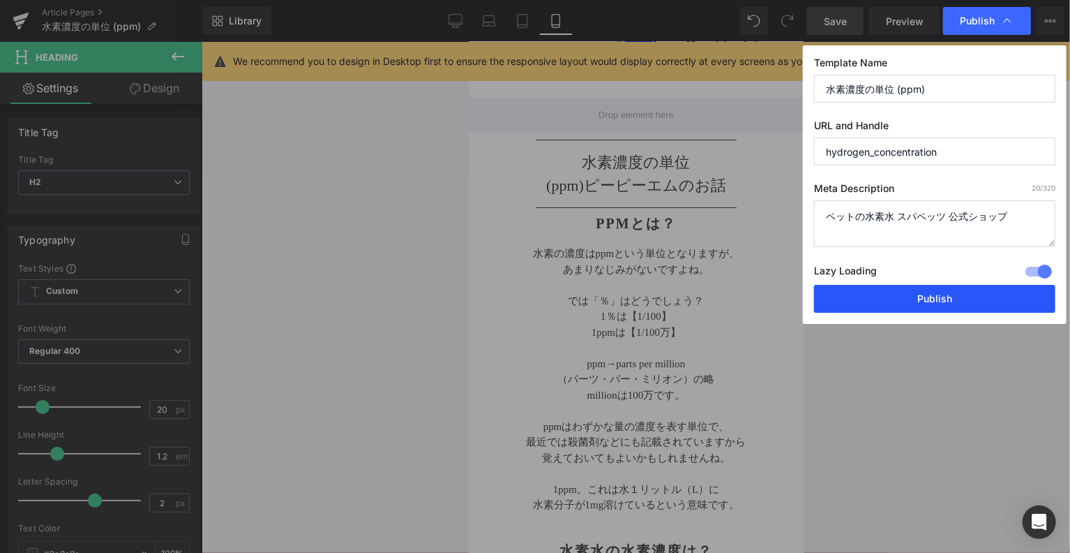
click at [913, 296] on button "Publish" at bounding box center [934, 299] width 241 height 28
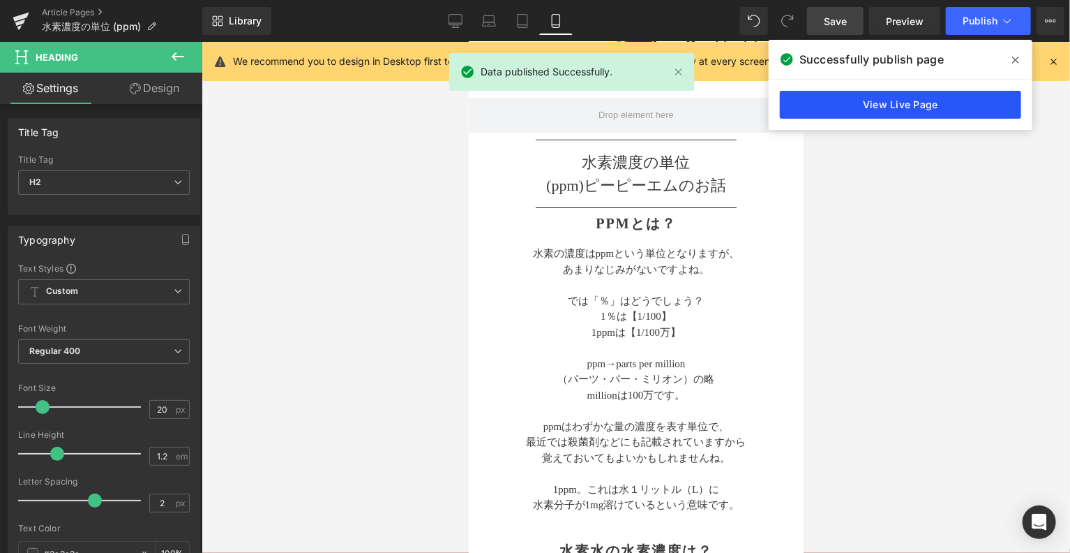
click at [879, 105] on link "View Live Page" at bounding box center [900, 105] width 241 height 28
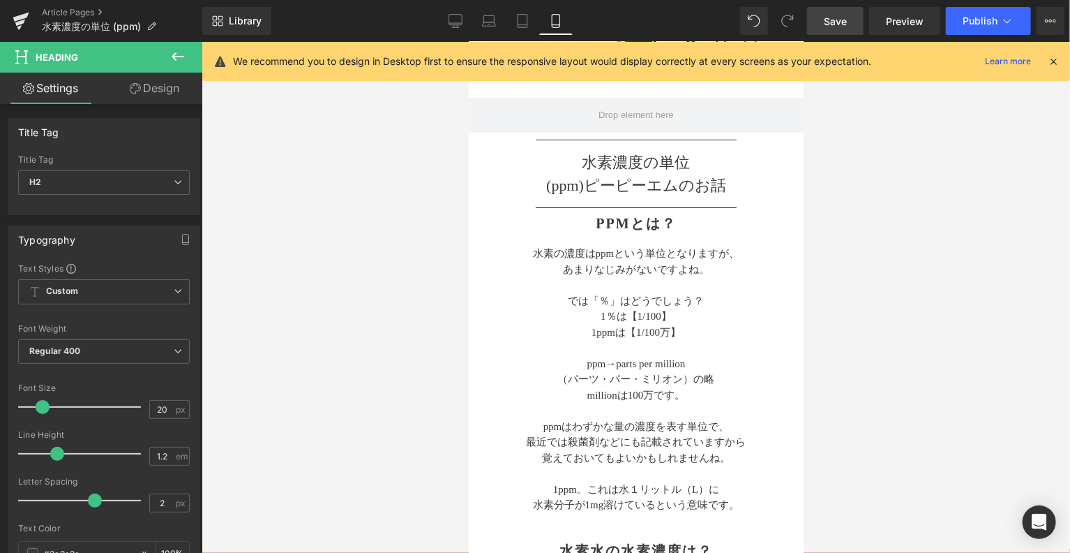
click at [174, 54] on icon at bounding box center [178, 56] width 17 height 17
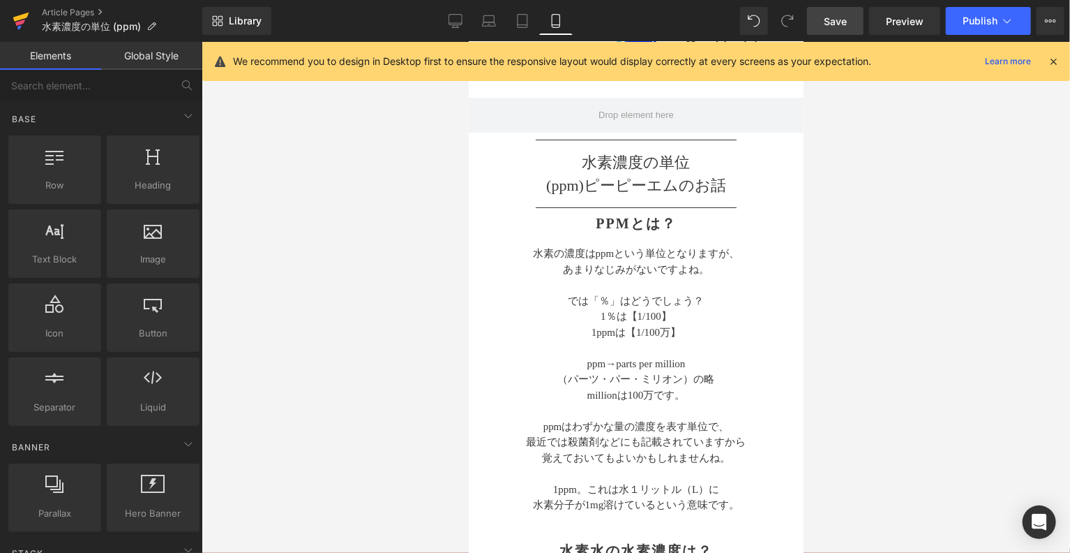
click at [16, 29] on icon at bounding box center [21, 20] width 17 height 35
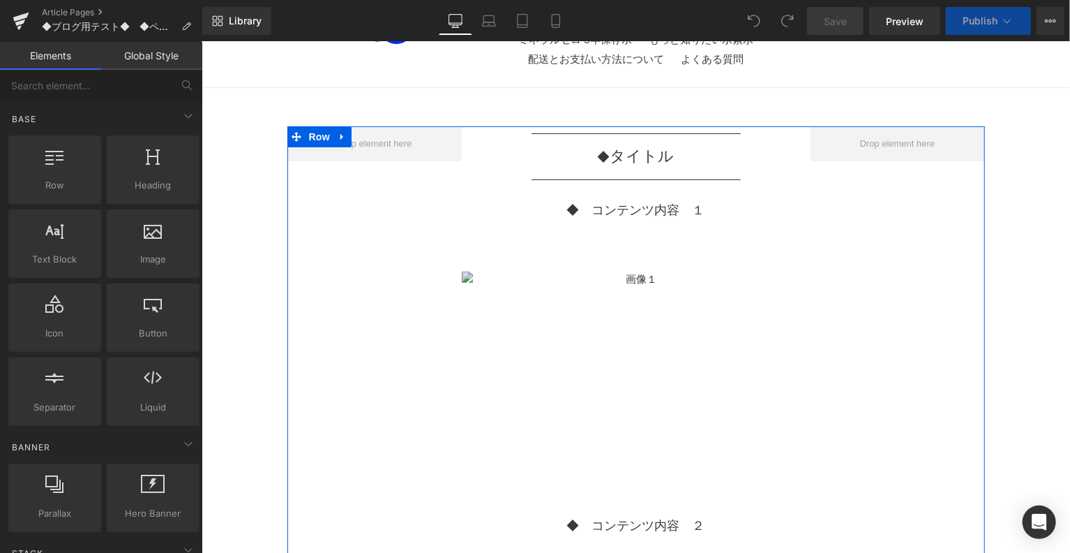
scroll to position [116, 0]
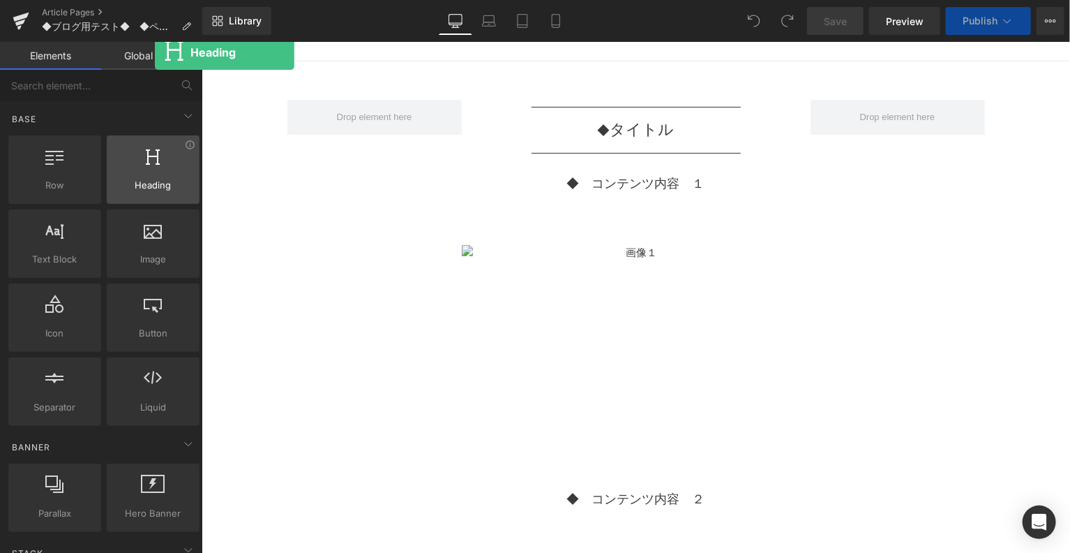
click at [155, 168] on div at bounding box center [153, 162] width 84 height 31
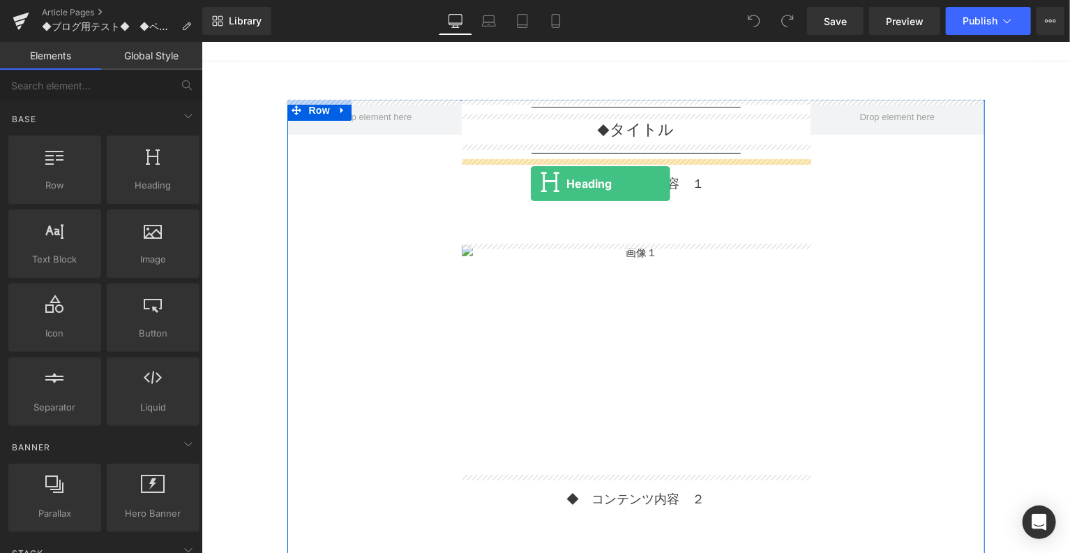
drag, startPoint x: 355, startPoint y: 227, endPoint x: 527, endPoint y: 179, distance: 178.9
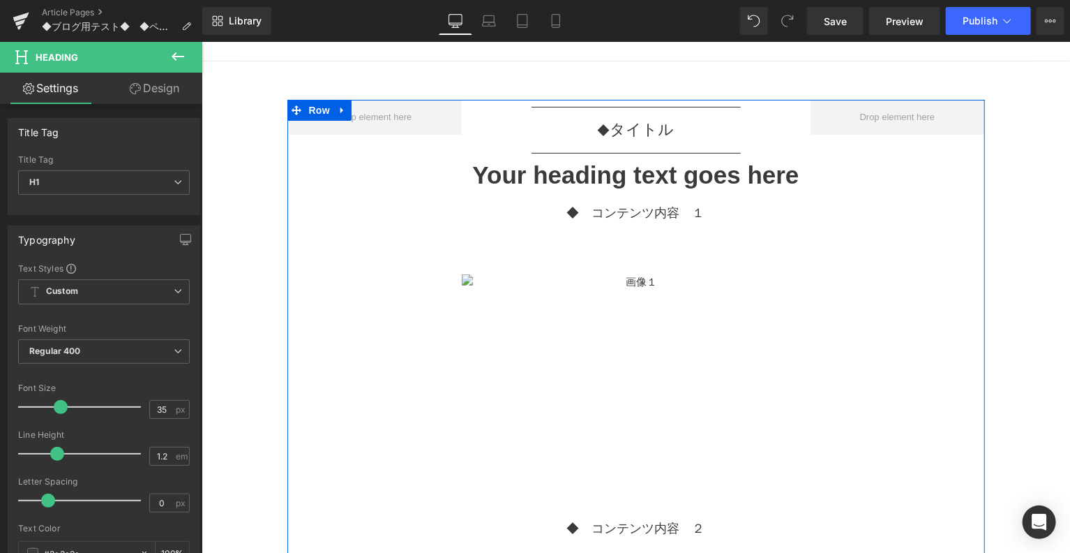
click at [518, 241] on p at bounding box center [635, 250] width 349 height 19
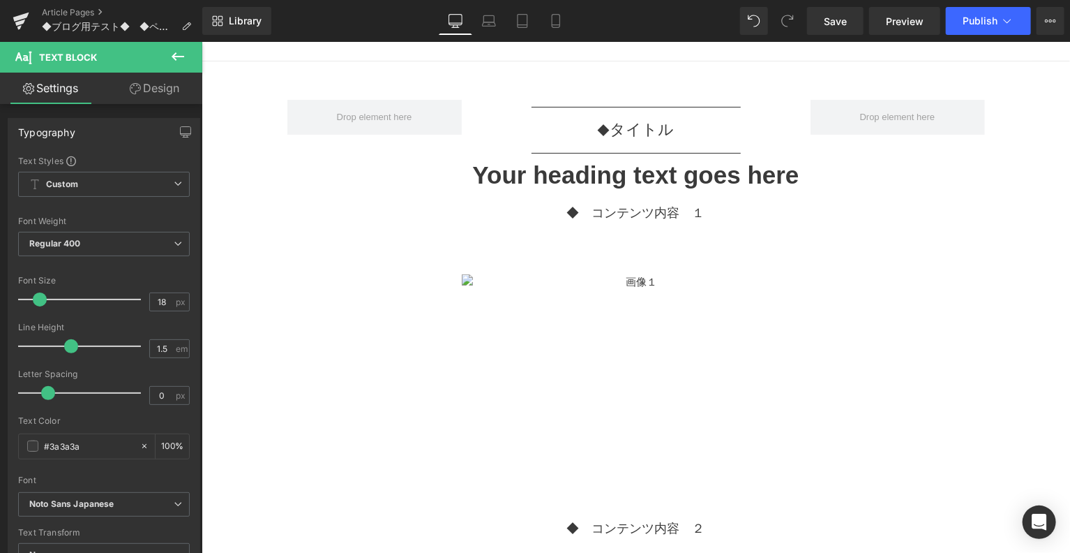
click at [181, 52] on icon at bounding box center [178, 56] width 17 height 17
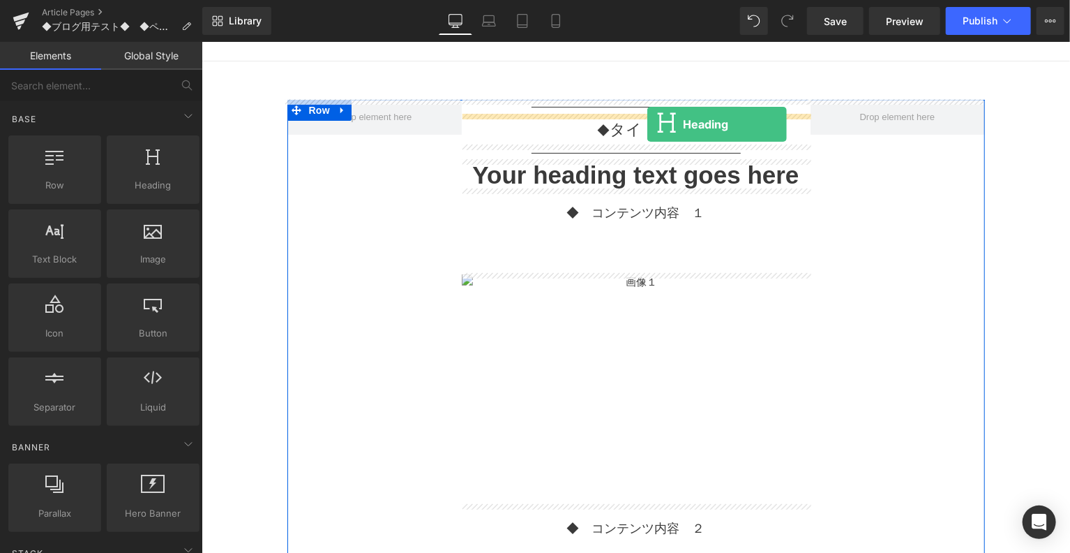
drag, startPoint x: 350, startPoint y: 215, endPoint x: 647, endPoint y: 123, distance: 310.3
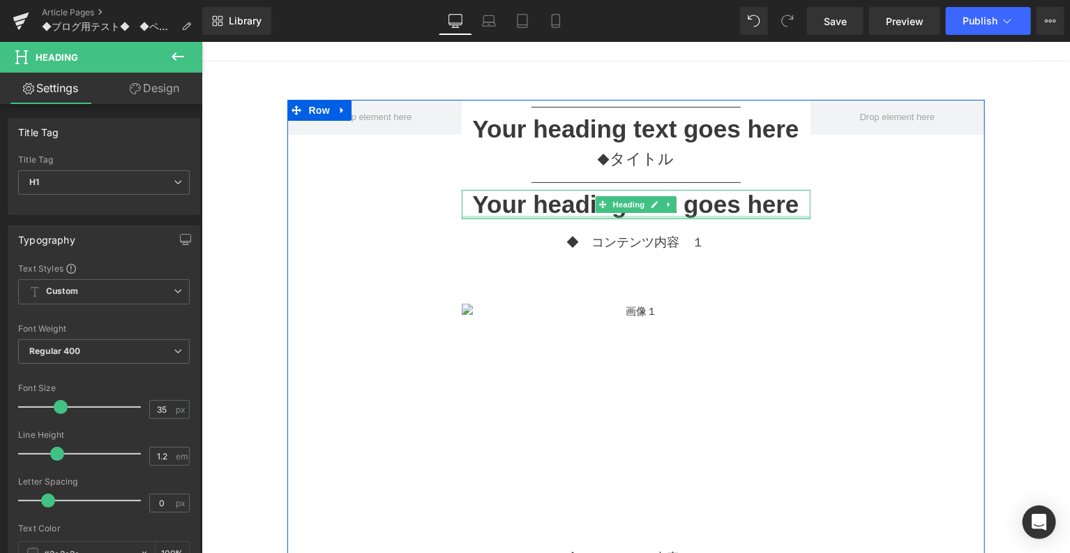
click at [561, 216] on div at bounding box center [635, 216] width 349 height 3
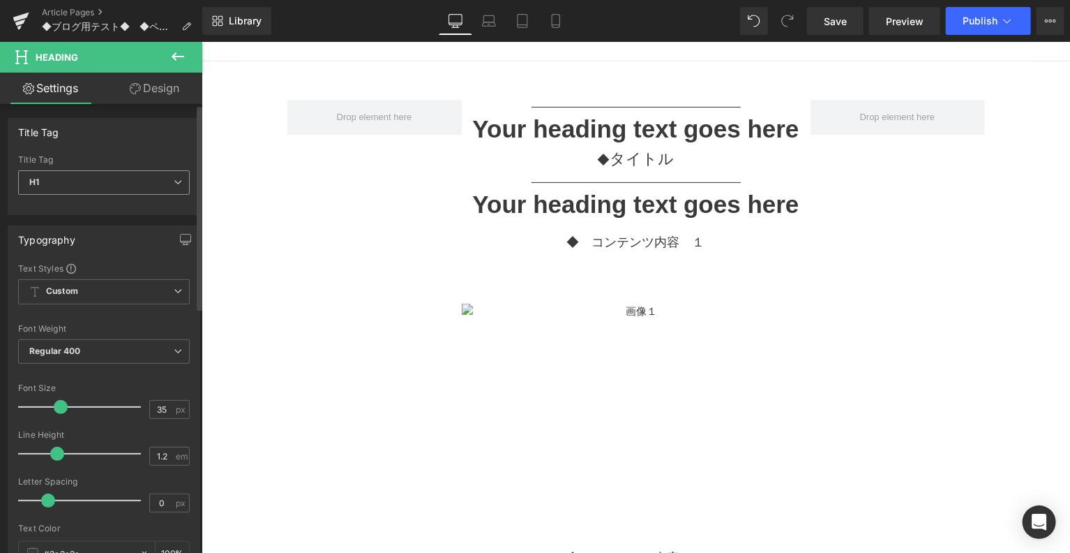
click at [157, 181] on span "H1" at bounding box center [104, 182] width 172 height 24
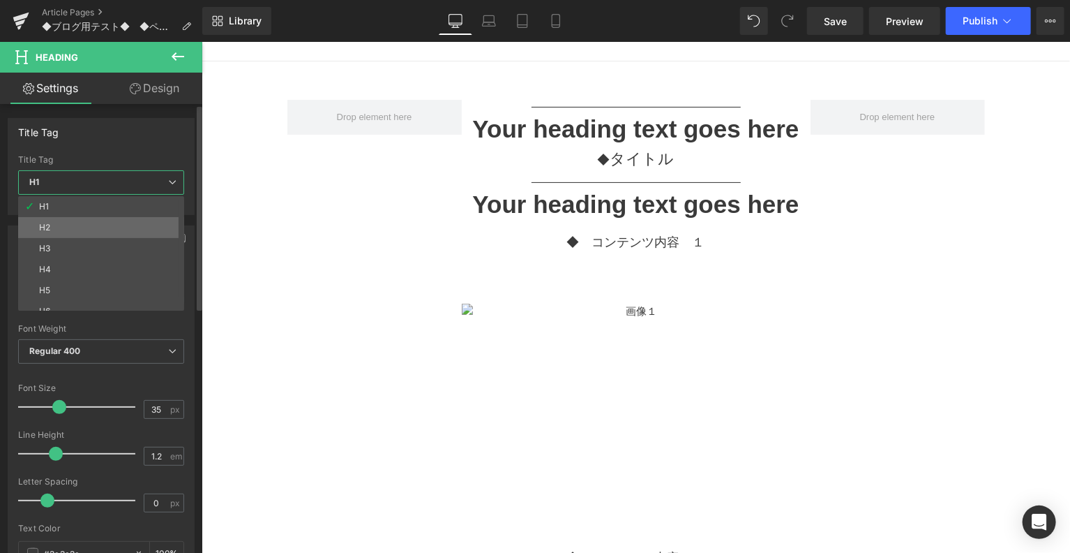
click at [144, 226] on li "H2" at bounding box center [104, 227] width 172 height 21
type input "20"
type input "2"
type input "100"
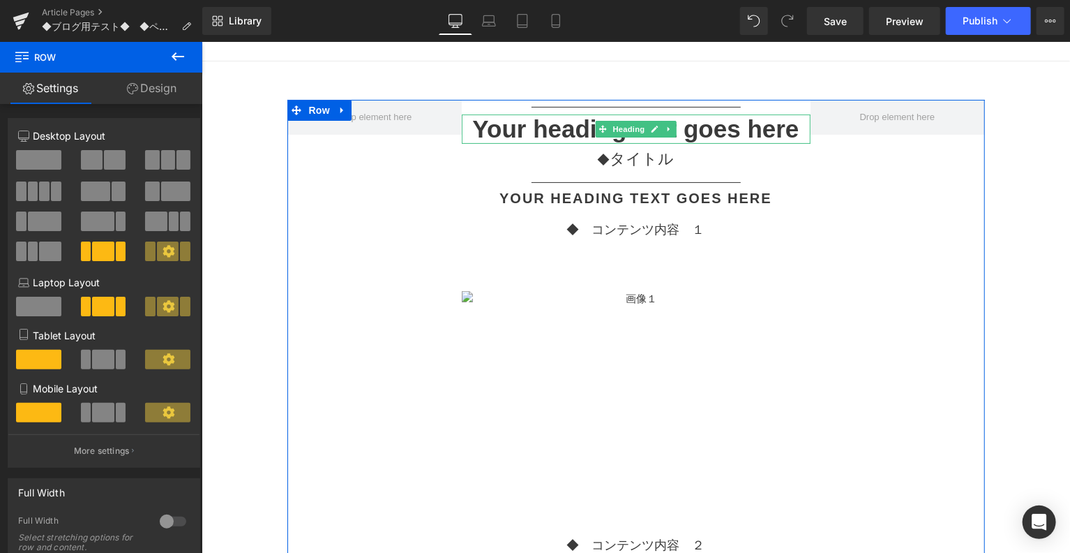
click at [544, 123] on h1 "Your heading text goes here" at bounding box center [635, 128] width 349 height 29
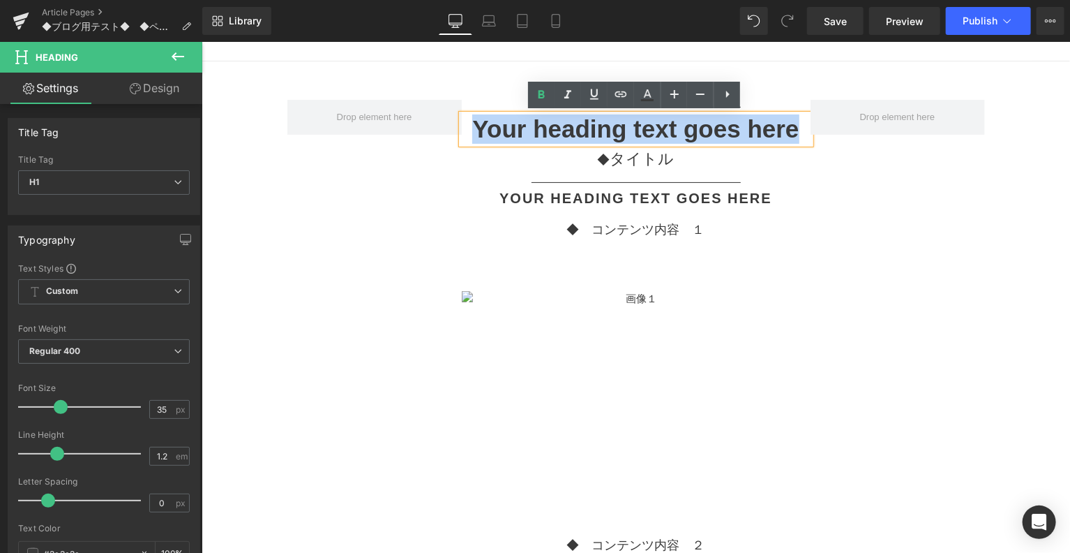
drag, startPoint x: 477, startPoint y: 126, endPoint x: 759, endPoint y: 155, distance: 284.1
click at [795, 133] on h1 "Your heading text goes here" at bounding box center [635, 128] width 349 height 29
click at [734, 165] on p "◆　 タイトル" at bounding box center [635, 159] width 349 height 24
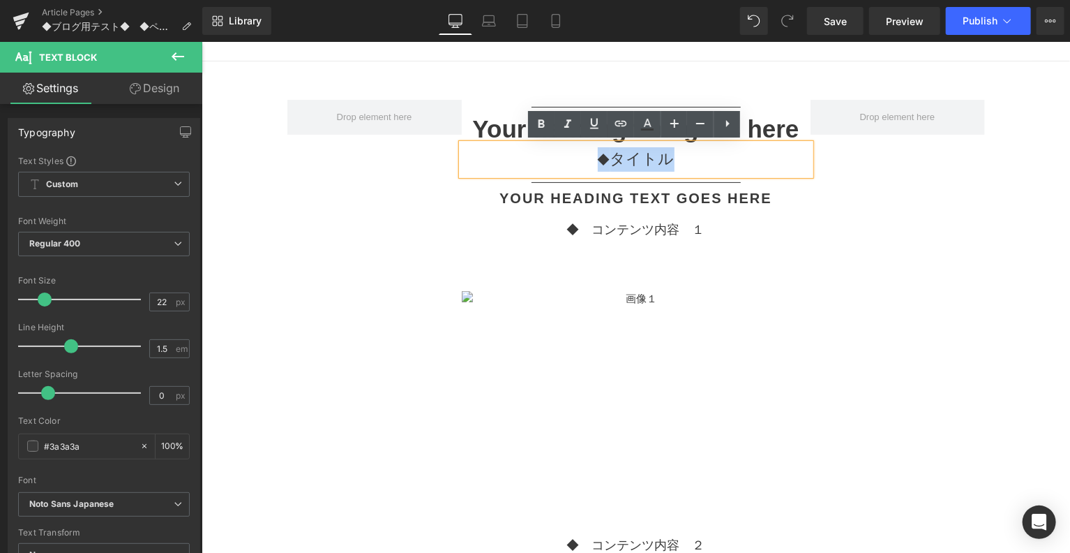
drag, startPoint x: 688, startPoint y: 163, endPoint x: 586, endPoint y: 167, distance: 101.9
click at [586, 167] on p "◆　 タイトル" at bounding box center [635, 159] width 349 height 24
copy p "◆　 タイトル"
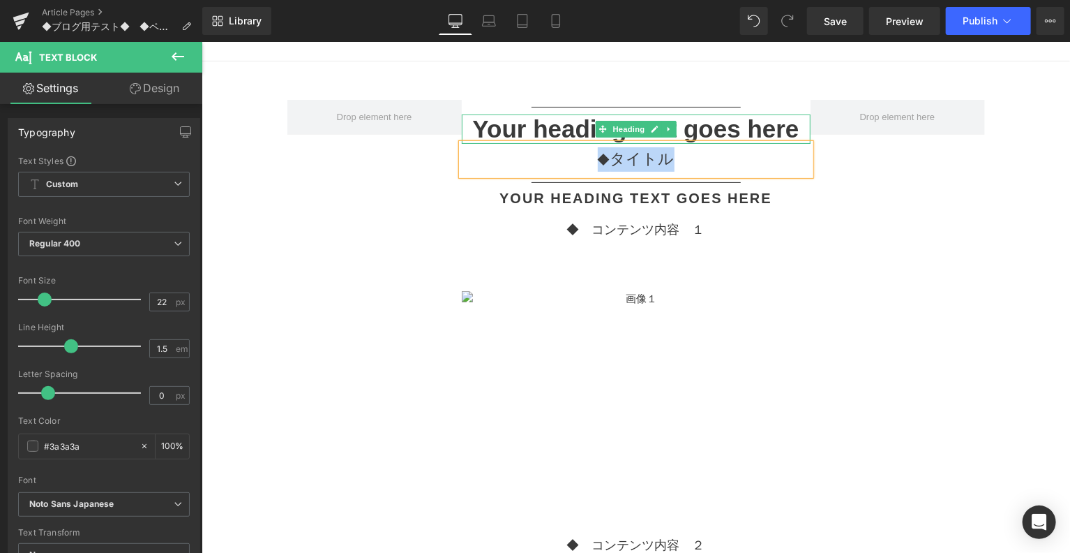
click at [767, 118] on h1 "Your heading text goes here" at bounding box center [635, 128] width 349 height 29
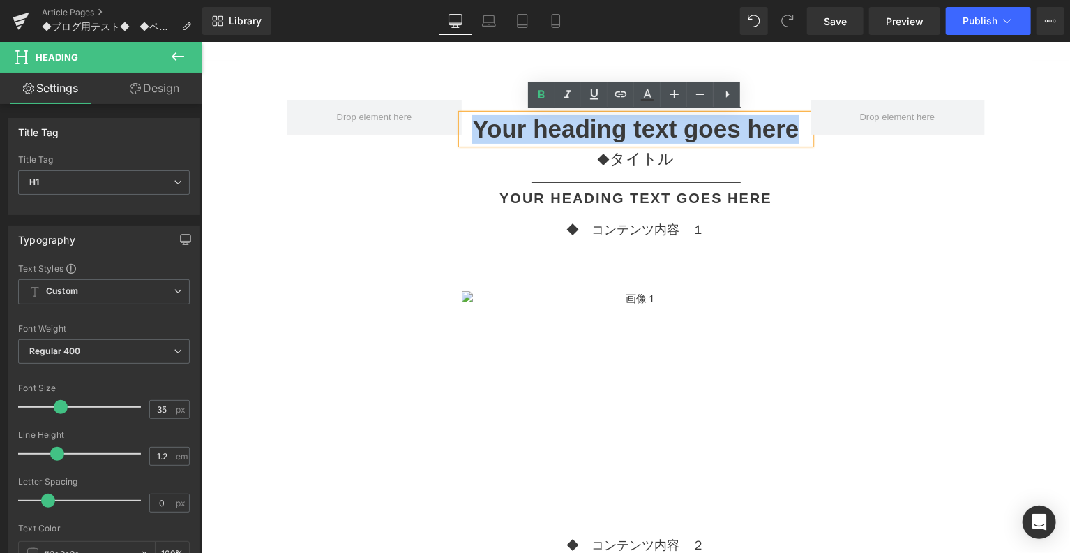
drag, startPoint x: 803, startPoint y: 130, endPoint x: 469, endPoint y: 138, distance: 334.3
click at [469, 138] on h1 "Your heading text goes here" at bounding box center [635, 128] width 349 height 29
paste div
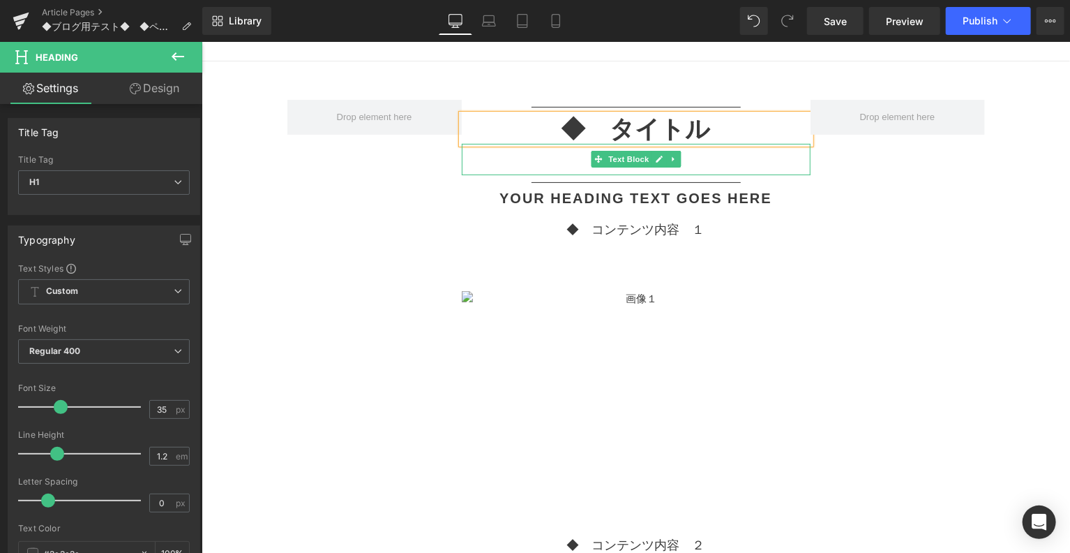
click at [690, 162] on p "◆　 タイトル" at bounding box center [635, 159] width 349 height 24
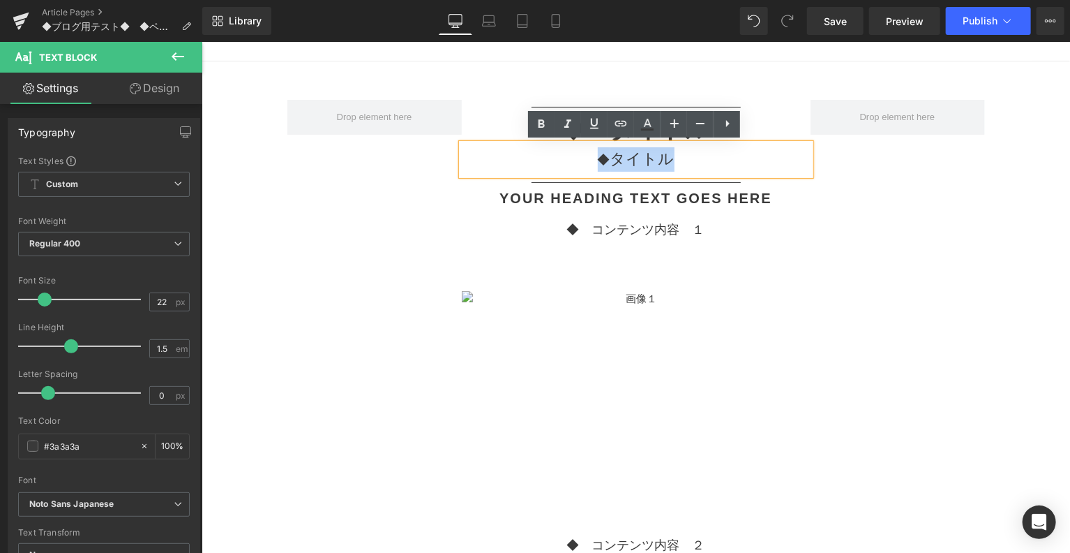
drag, startPoint x: 693, startPoint y: 162, endPoint x: 570, endPoint y: 160, distance: 122.8
click at [570, 160] on p "◆　 タイトル" at bounding box center [635, 159] width 349 height 24
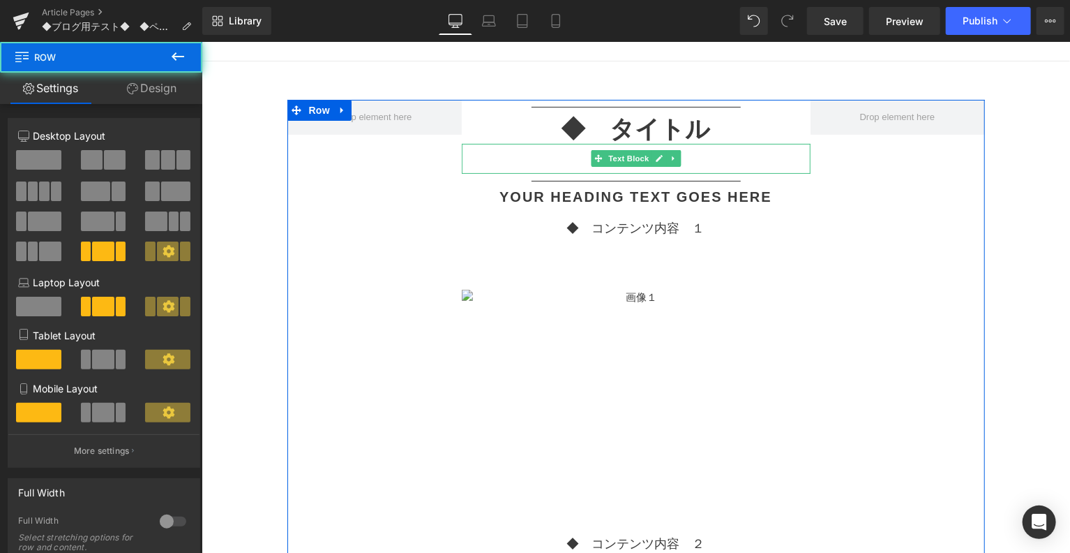
click at [686, 156] on div at bounding box center [635, 158] width 349 height 30
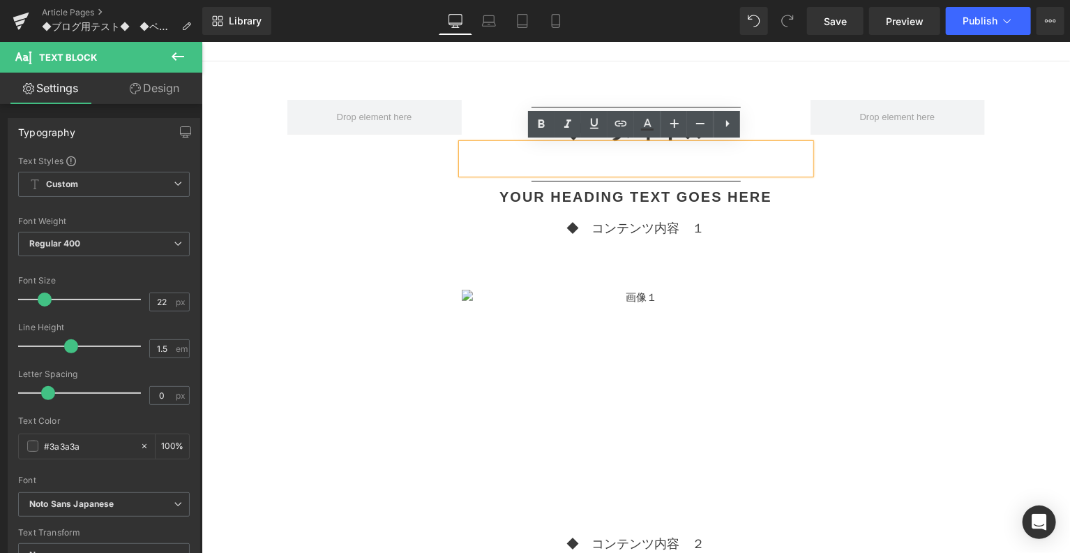
click at [730, 229] on p "◆　コンテンツ内容　１" at bounding box center [635, 227] width 349 height 19
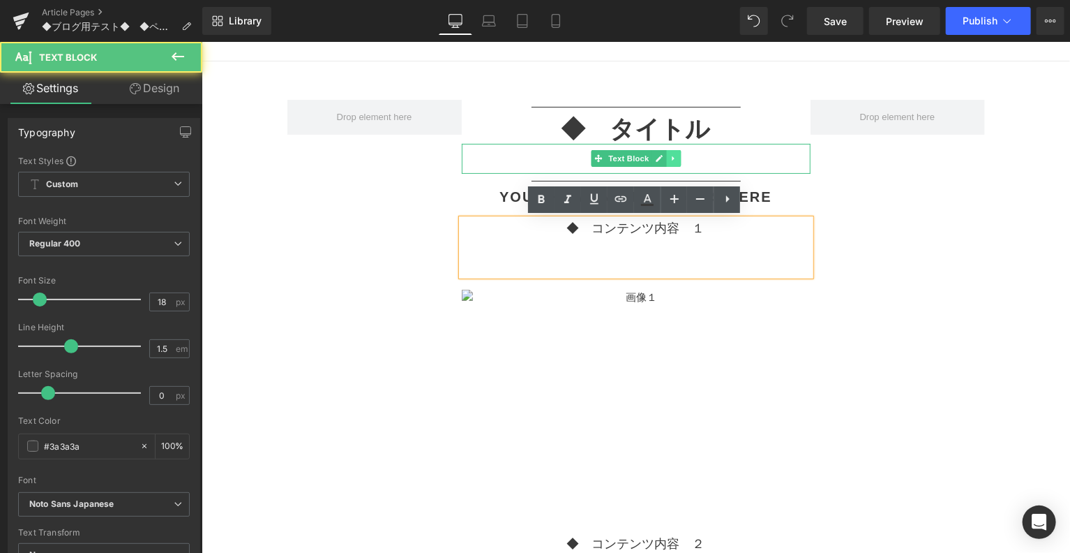
click at [670, 153] on icon at bounding box center [673, 157] width 8 height 8
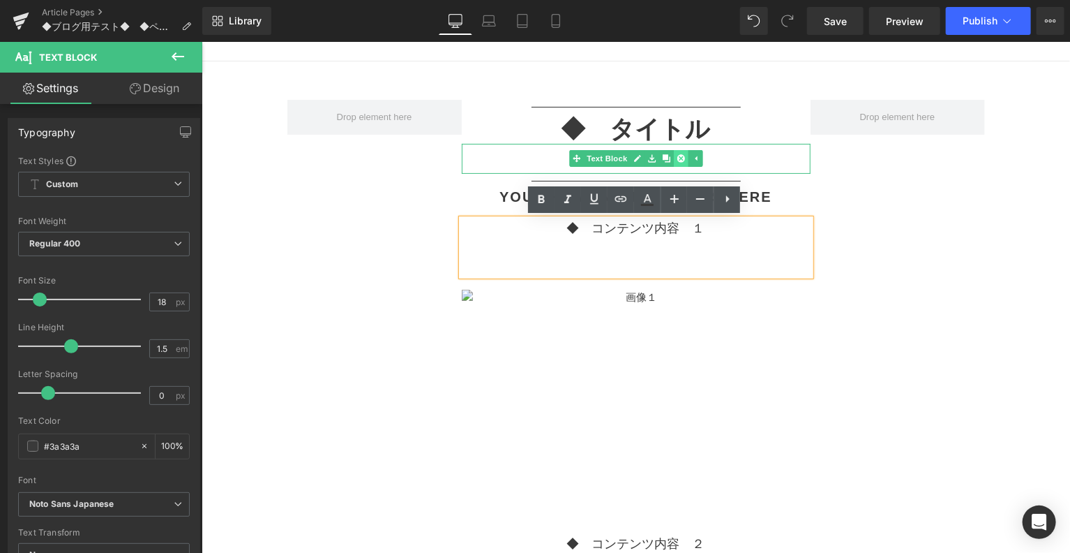
click at [673, 157] on link at bounding box center [680, 157] width 15 height 17
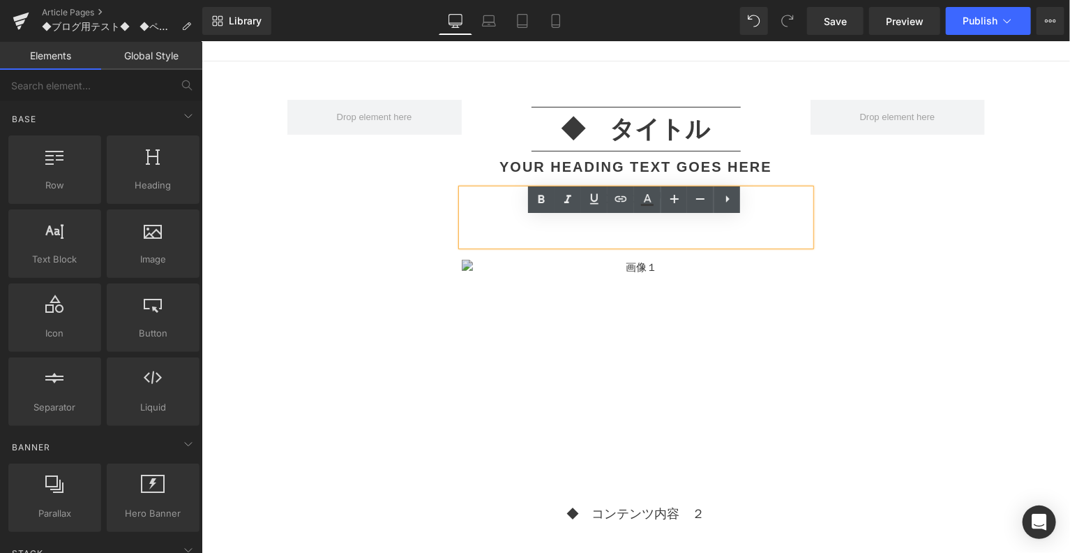
click at [792, 267] on img at bounding box center [635, 374] width 349 height 231
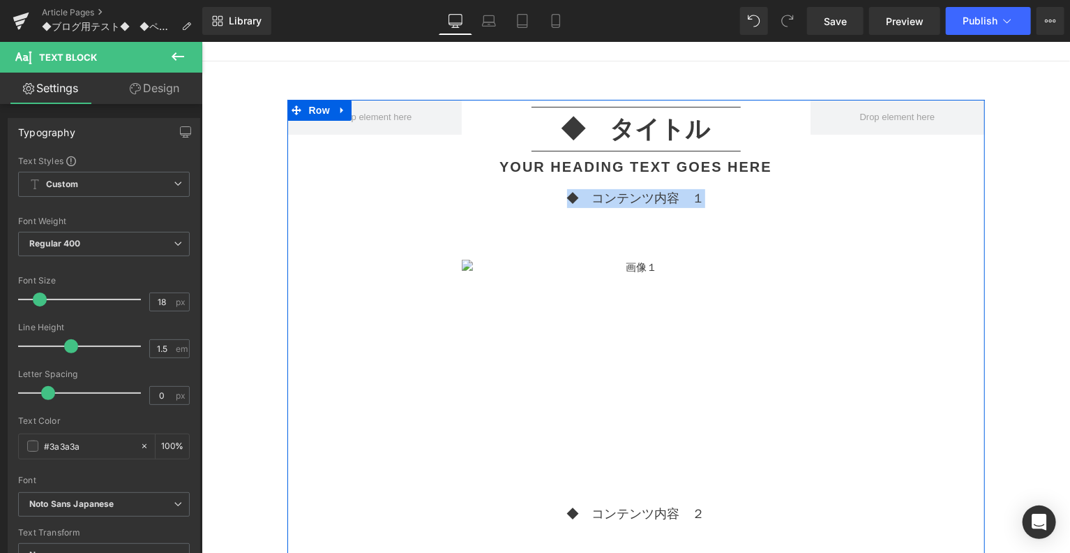
drag, startPoint x: 565, startPoint y: 200, endPoint x: 709, endPoint y: 202, distance: 143.7
click at [709, 202] on p "◆　コンテンツ内容　１" at bounding box center [635, 197] width 349 height 19
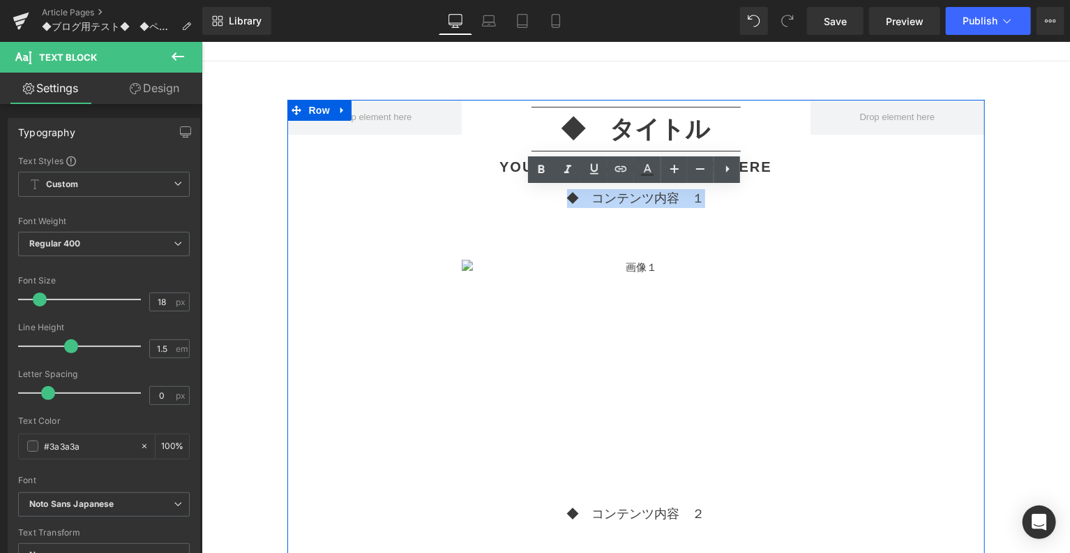
copy p "◆　コンテンツ内容　１"
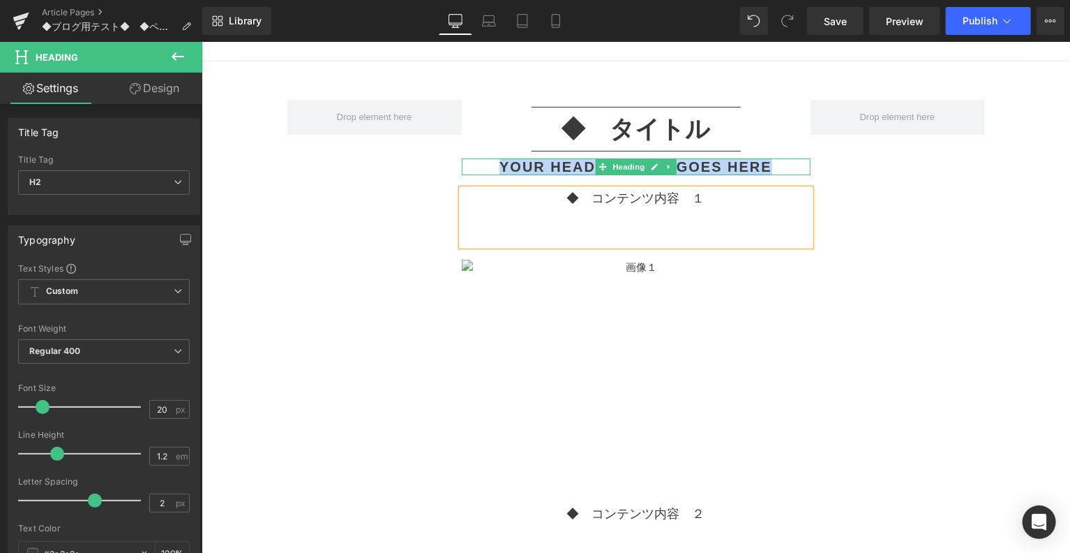
drag, startPoint x: 772, startPoint y: 167, endPoint x: 493, endPoint y: 167, distance: 279.8
click at [493, 167] on h2 "Your heading text goes here" at bounding box center [635, 166] width 349 height 17
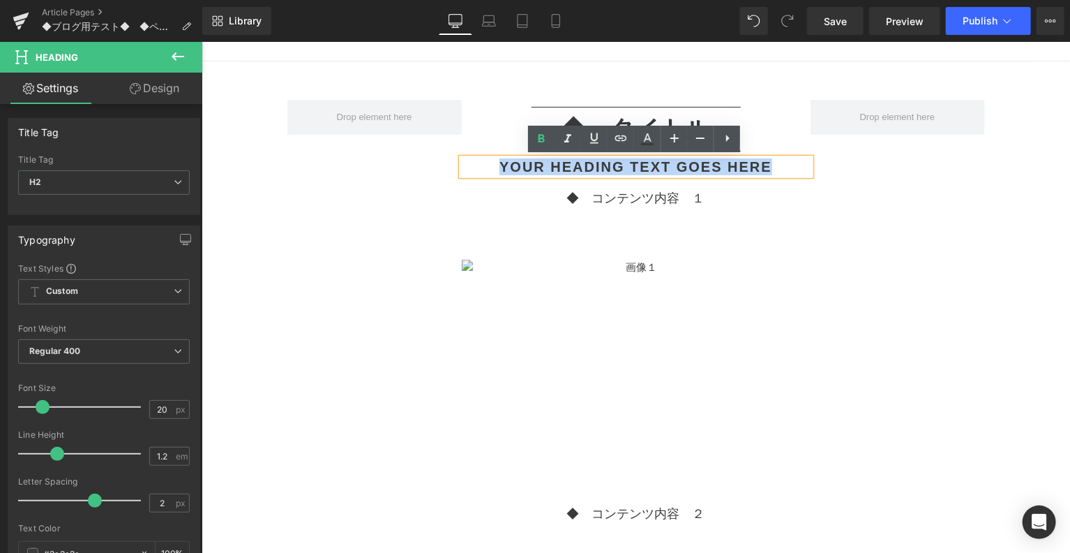
paste div
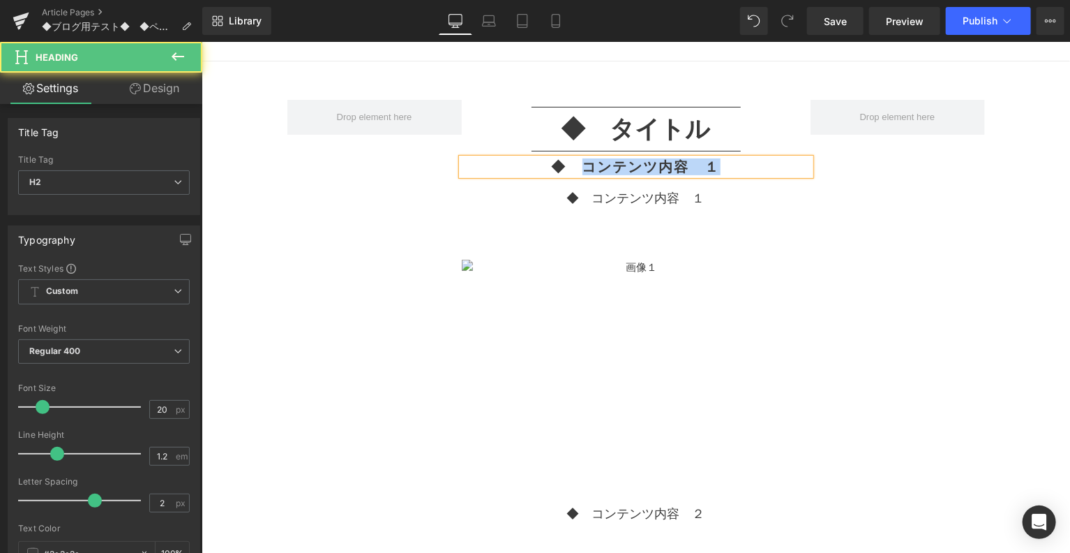
drag, startPoint x: 580, startPoint y: 157, endPoint x: 715, endPoint y: 170, distance: 135.3
click at [715, 170] on h2 "◆　コンテンツ内容　１" at bounding box center [635, 166] width 349 height 17
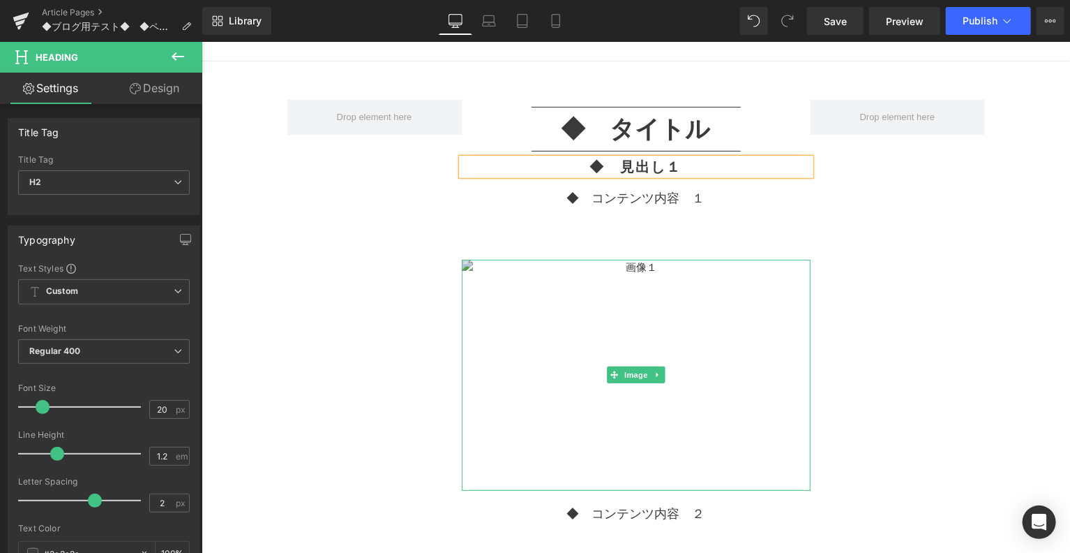
click at [739, 297] on img at bounding box center [635, 374] width 349 height 231
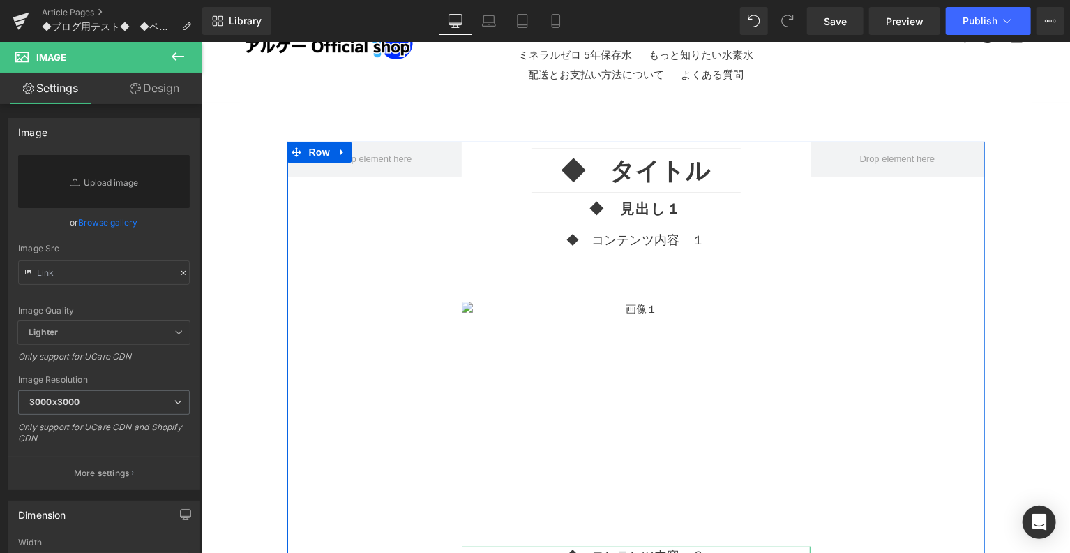
scroll to position [0, 0]
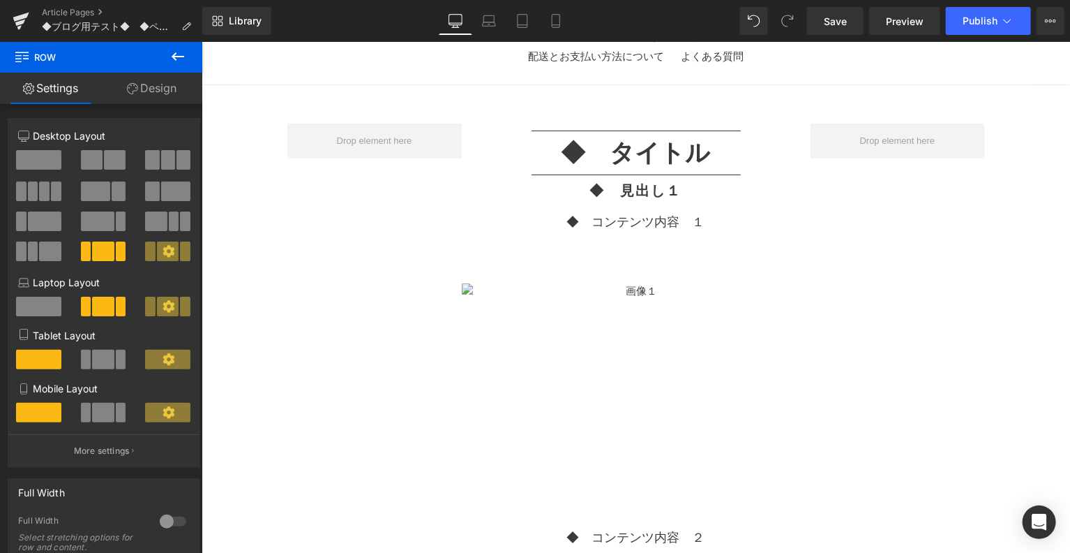
scroll to position [232, 0]
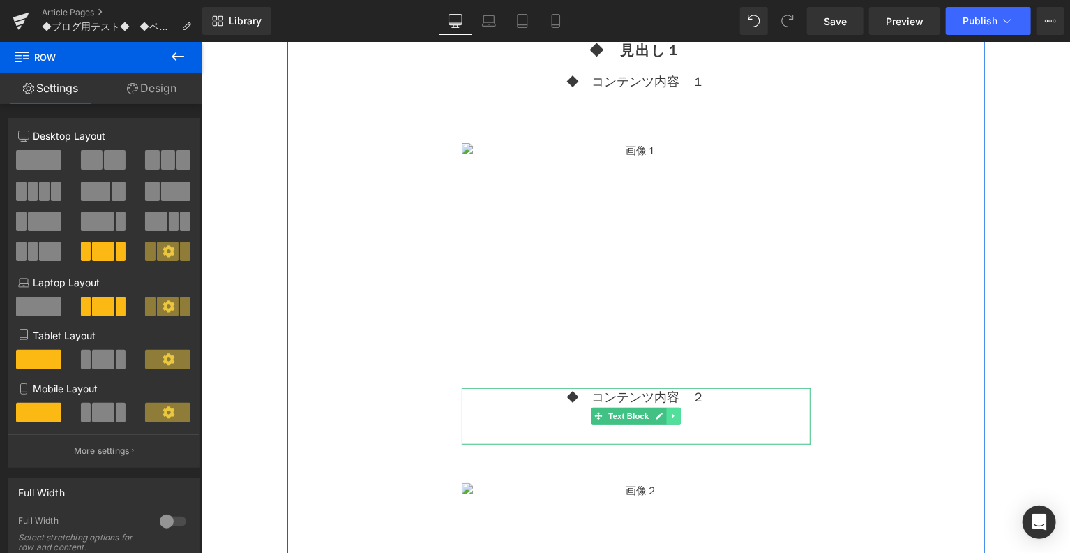
click at [671, 420] on link at bounding box center [673, 415] width 15 height 17
click at [676, 414] on icon at bounding box center [680, 416] width 8 height 8
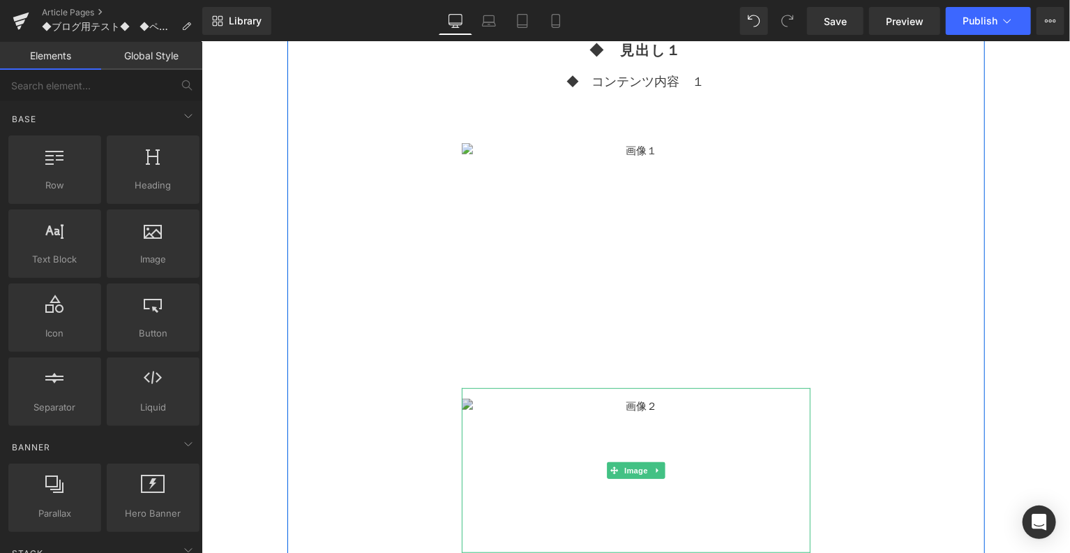
click at [672, 406] on img at bounding box center [635, 469] width 349 height 165
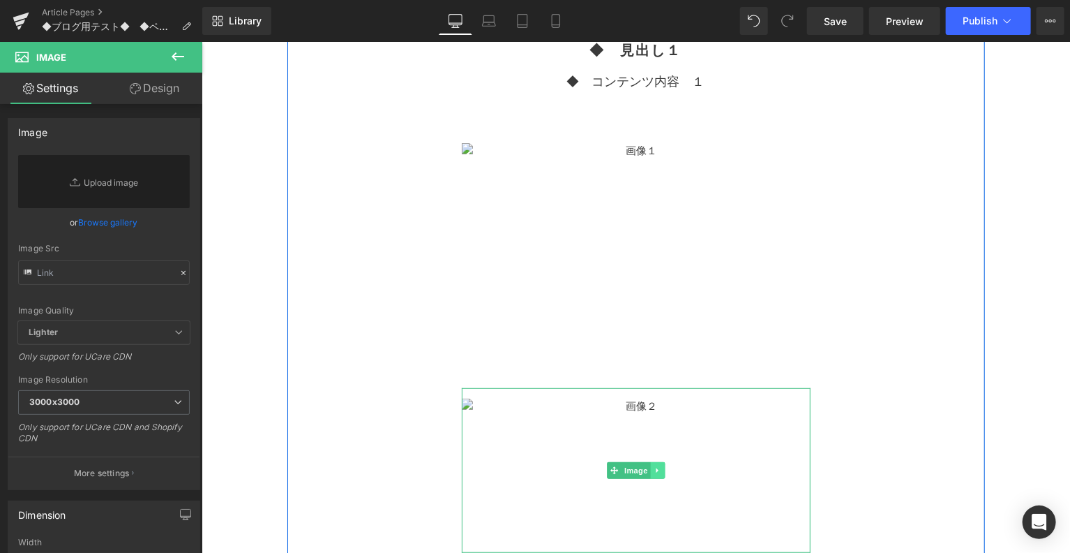
click at [653, 471] on icon at bounding box center [657, 469] width 8 height 8
click at [662, 468] on icon at bounding box center [664, 469] width 8 height 8
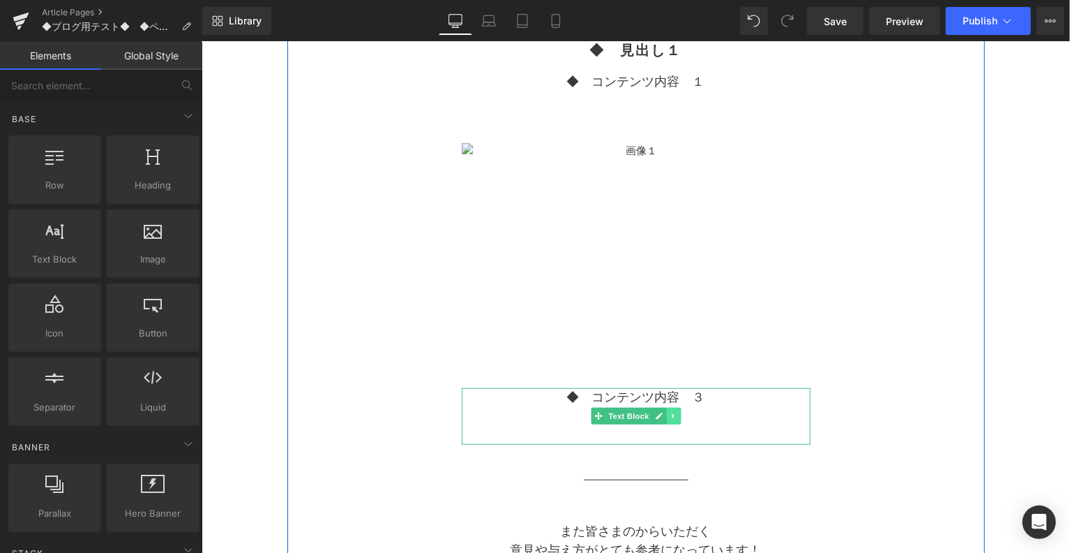
click at [666, 418] on link at bounding box center [673, 415] width 15 height 17
click at [682, 415] on link at bounding box center [680, 415] width 15 height 17
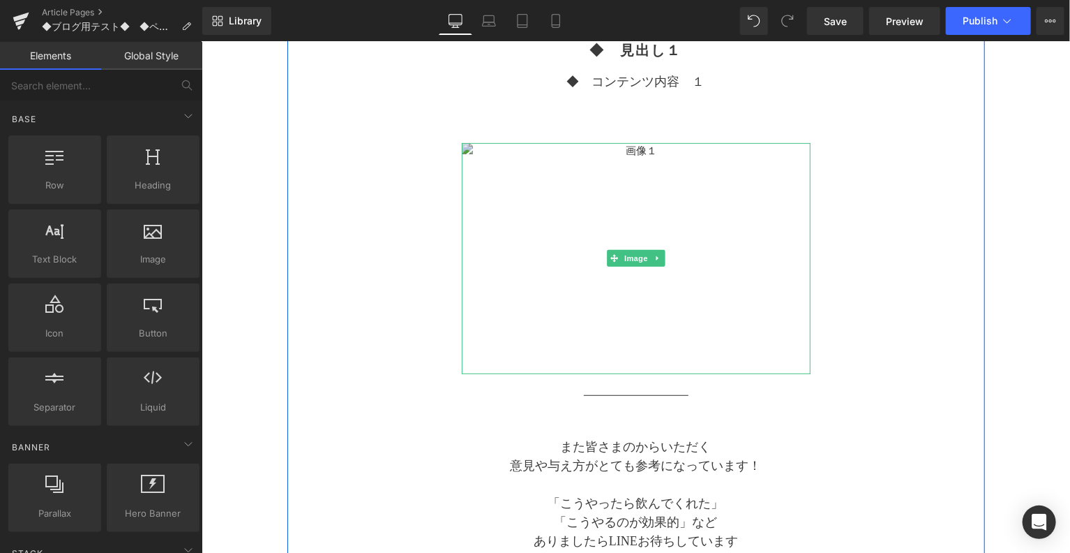
click at [681, 347] on img at bounding box center [635, 257] width 349 height 231
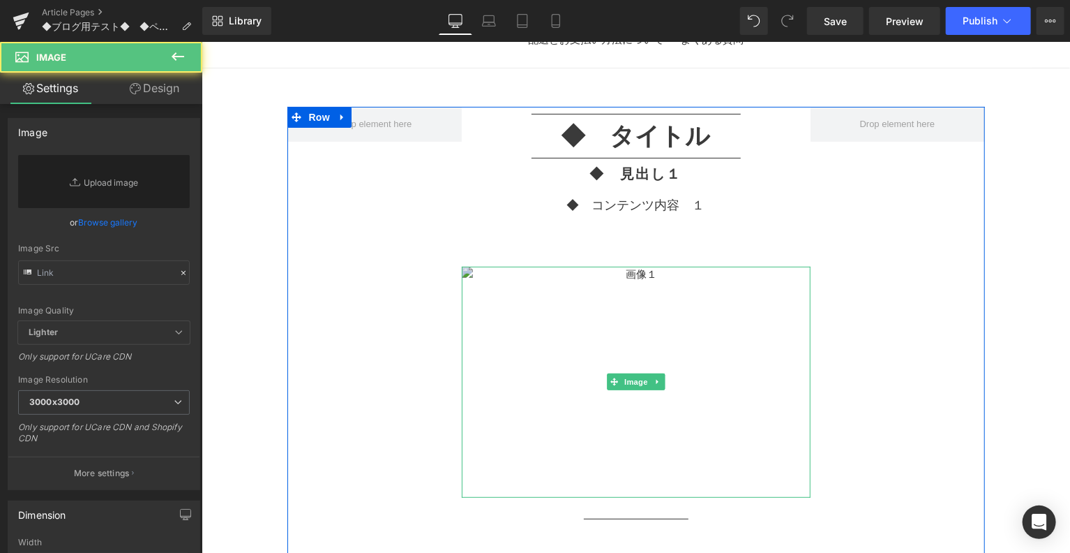
scroll to position [0, 0]
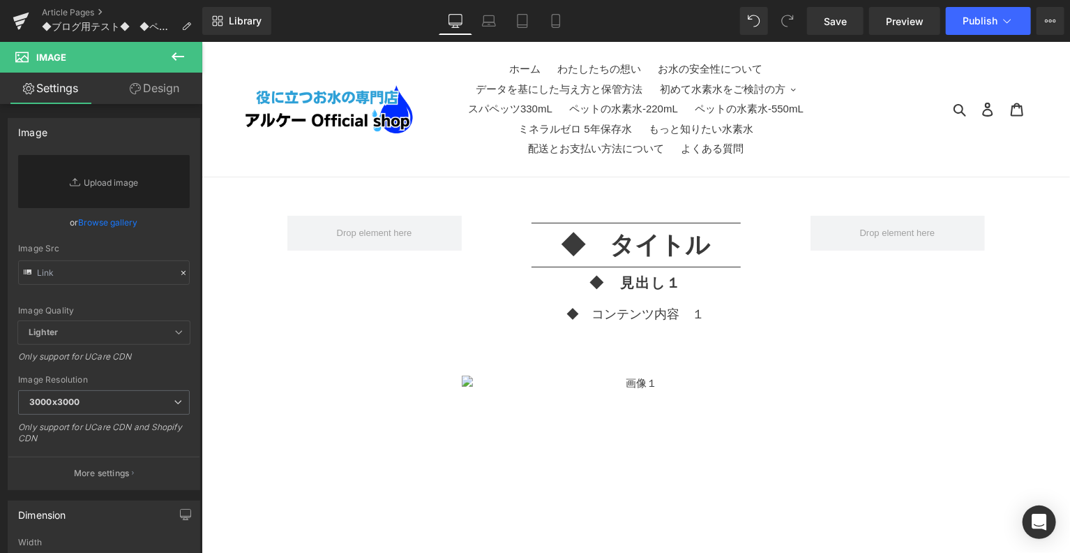
click at [176, 50] on icon at bounding box center [178, 56] width 17 height 17
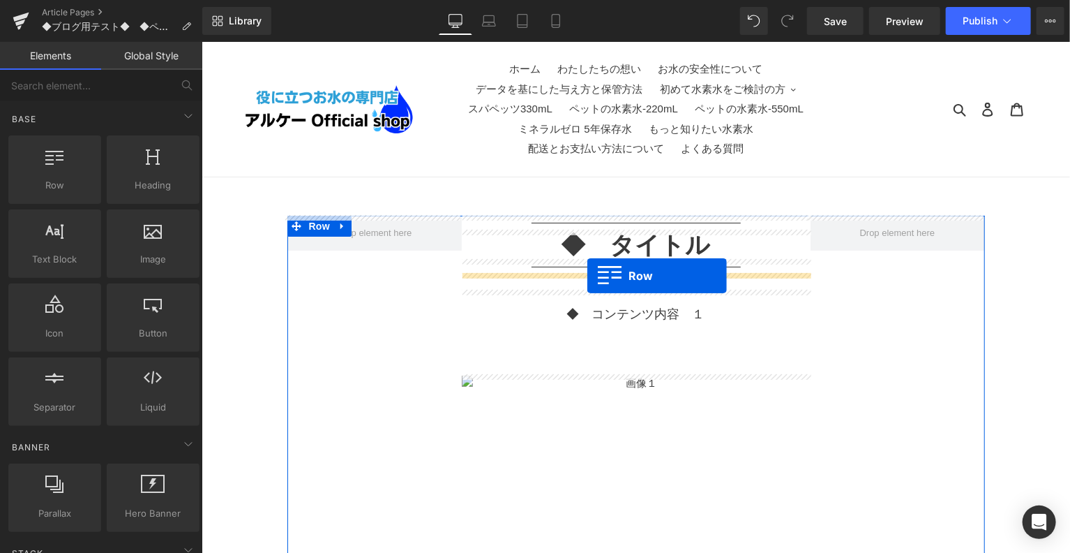
drag, startPoint x: 273, startPoint y: 209, endPoint x: 587, endPoint y: 275, distance: 320.2
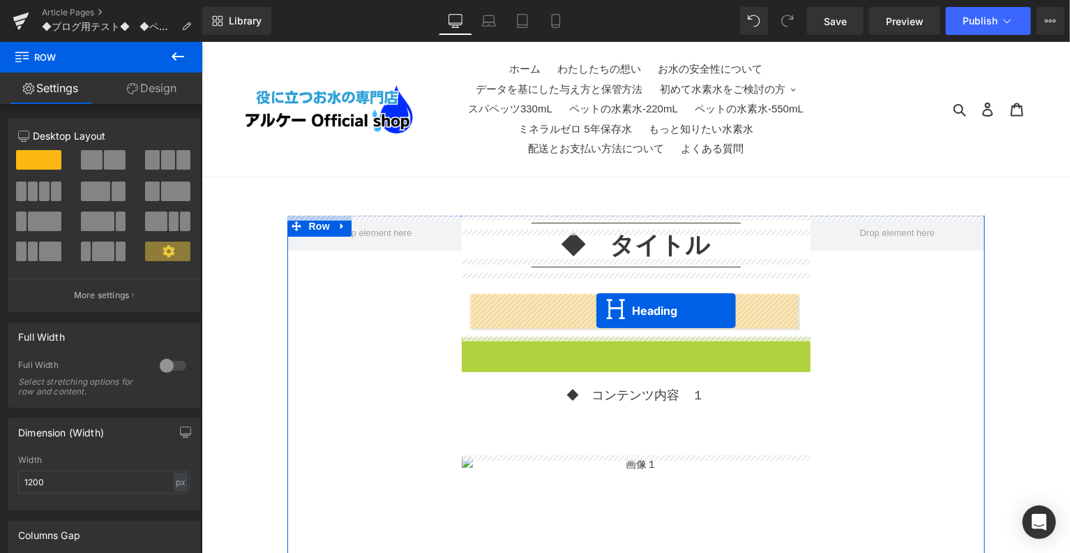
drag, startPoint x: 599, startPoint y: 346, endPoint x: 594, endPoint y: 310, distance: 36.6
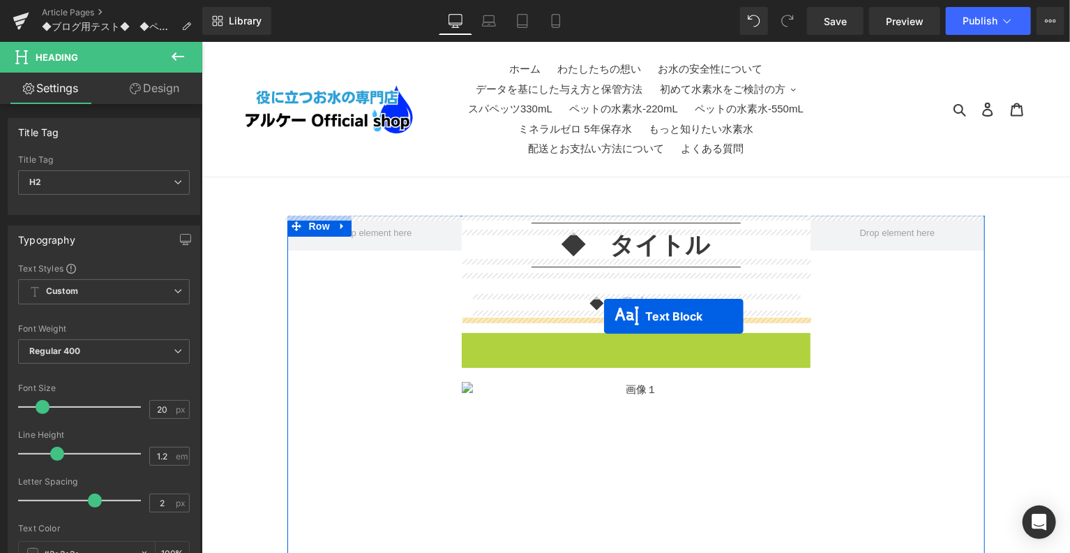
drag, startPoint x: 600, startPoint y: 366, endPoint x: 604, endPoint y: 315, distance: 51.1
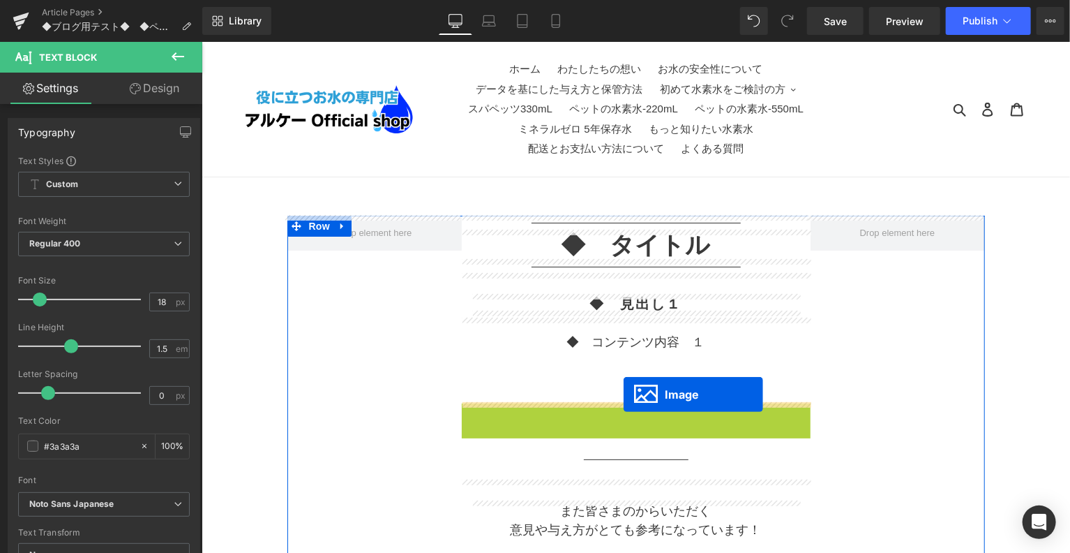
drag, startPoint x: 613, startPoint y: 522, endPoint x: 625, endPoint y: 395, distance: 127.6
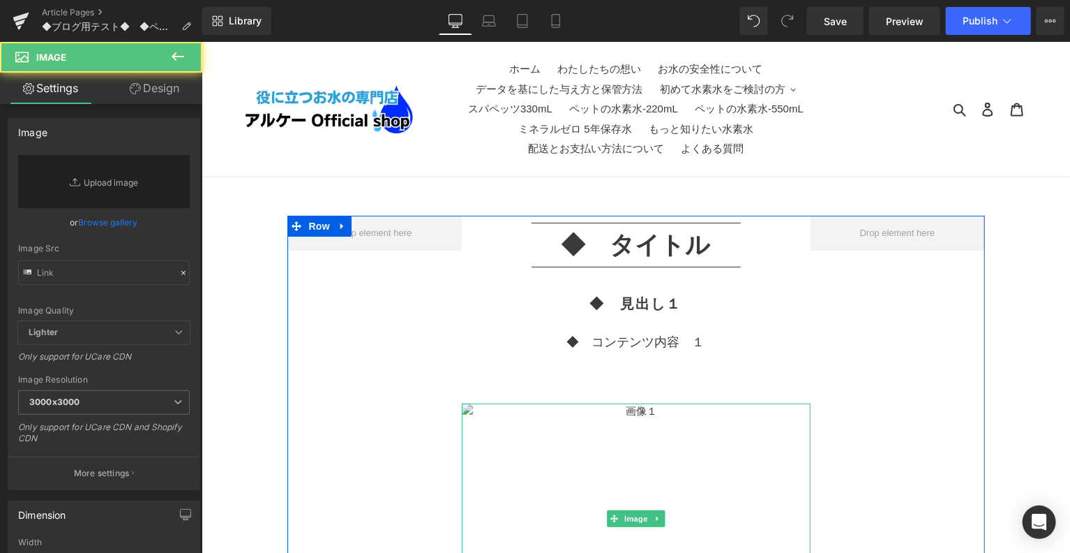
click at [773, 385] on div "◆　コンテンツ内容　１ Text Block" at bounding box center [635, 360] width 349 height 57
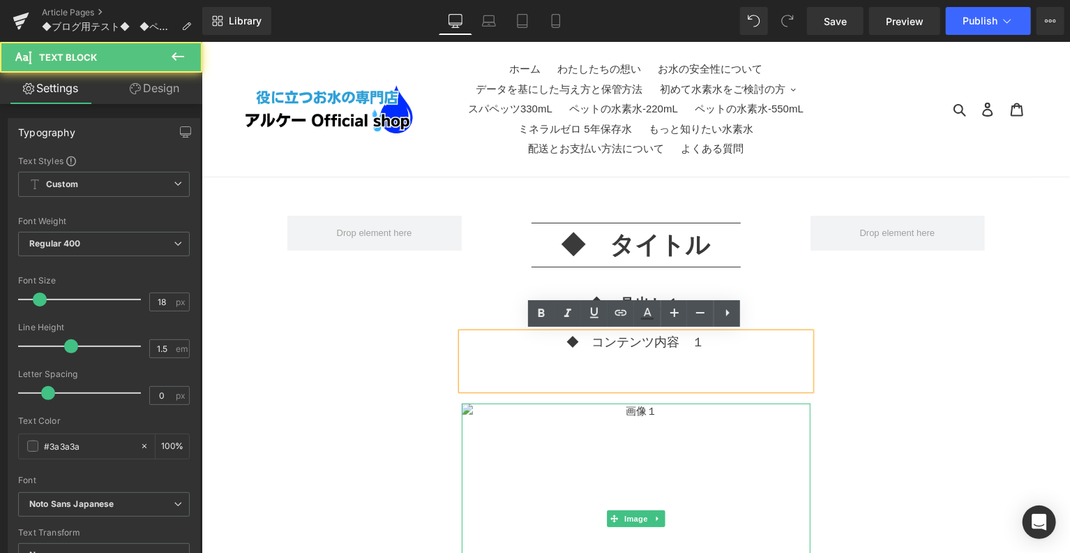
click at [708, 373] on p at bounding box center [635, 379] width 349 height 19
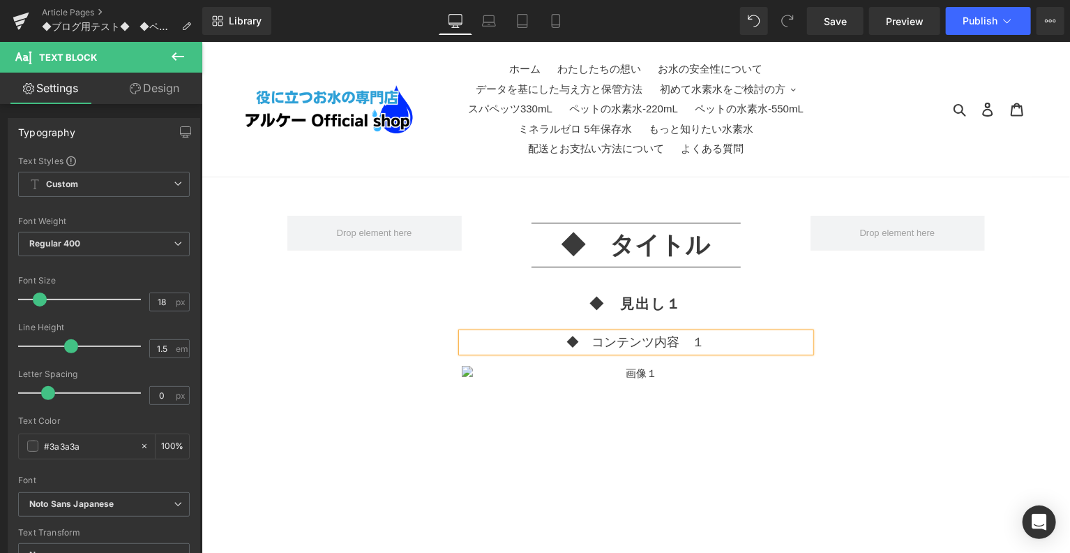
click at [906, 420] on div "Separator ◆　タイトル Heading Separator ◆　見出し１ Heading Row ◆　コンテンツ内容　１ Text Block Im…" at bounding box center [636, 527] width 698 height 624
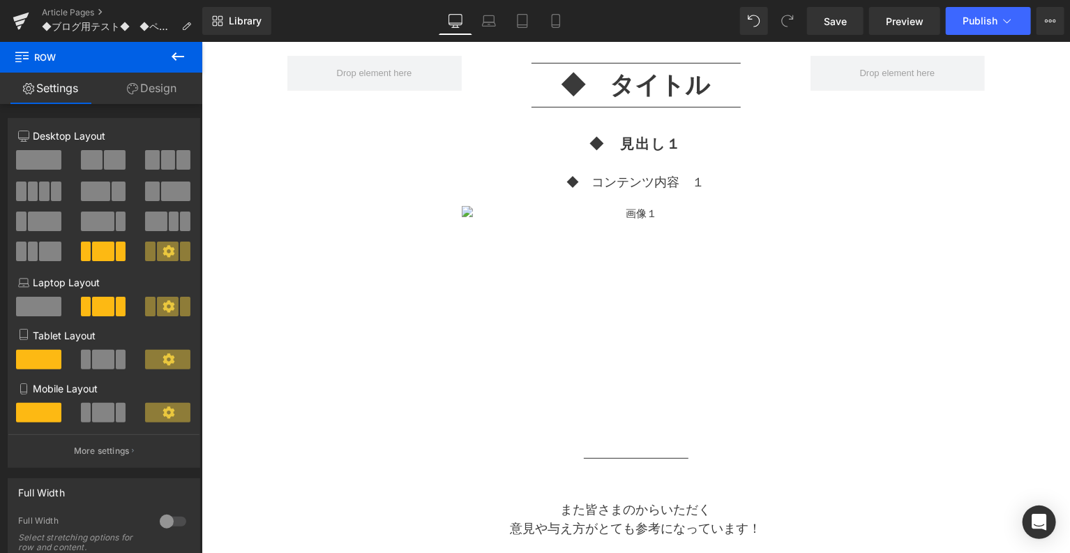
scroll to position [116, 0]
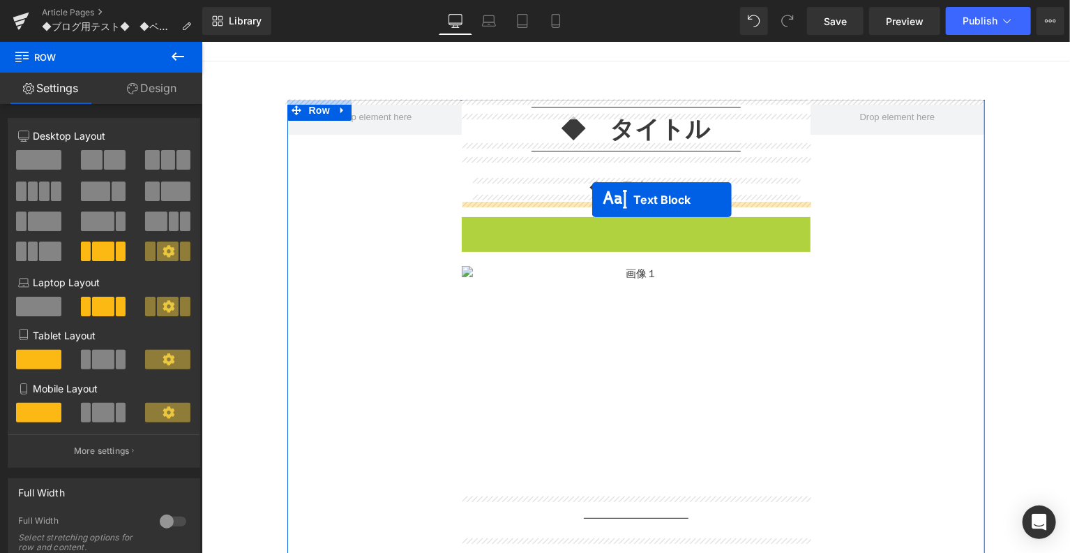
drag, startPoint x: 594, startPoint y: 225, endPoint x: 592, endPoint y: 198, distance: 27.3
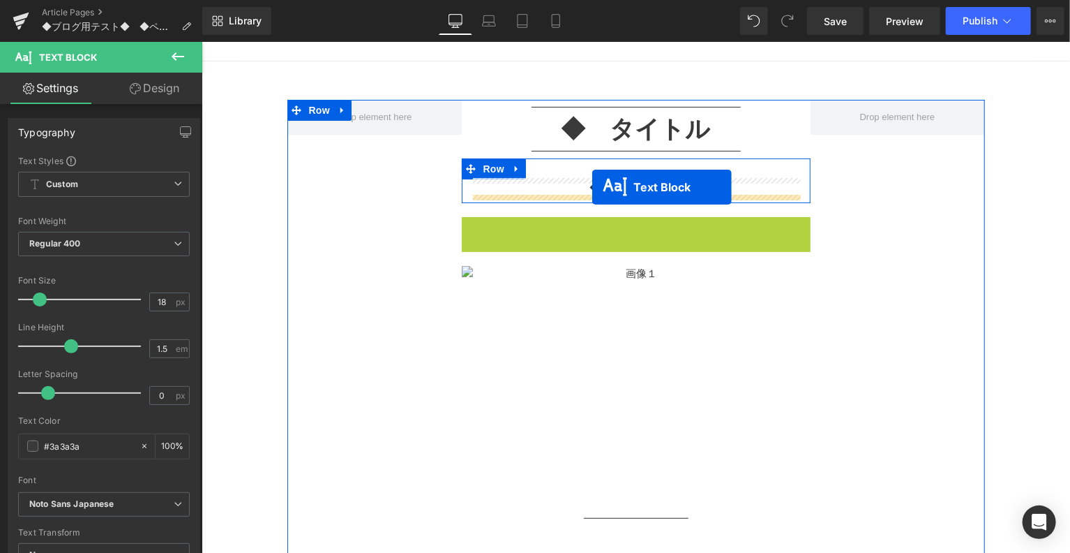
drag, startPoint x: 592, startPoint y: 227, endPoint x: 592, endPoint y: 184, distance: 43.3
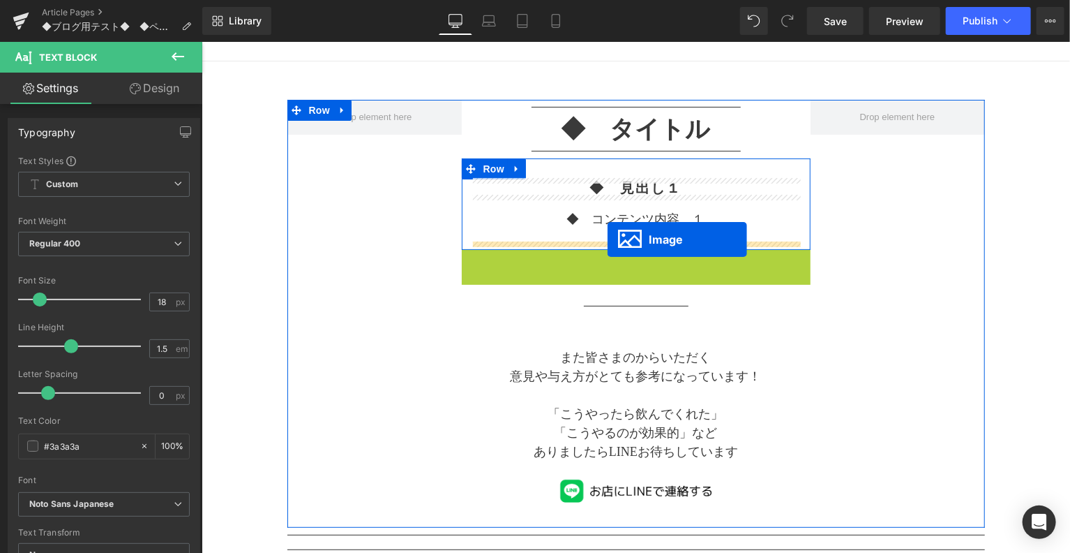
drag, startPoint x: 610, startPoint y: 368, endPoint x: 607, endPoint y: 239, distance: 129.8
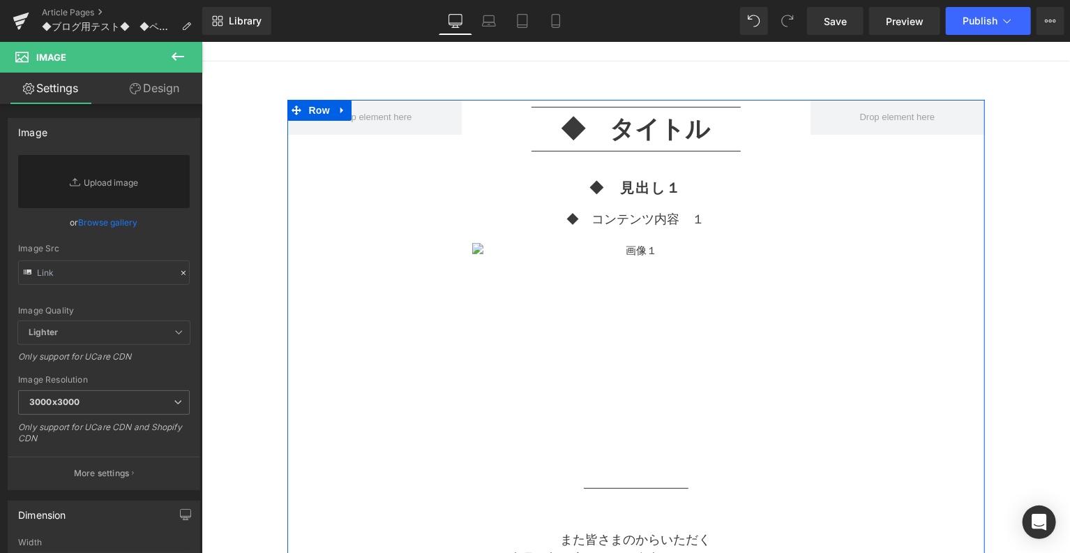
click at [908, 364] on div "Separator ◆　タイトル Heading Separator ◆　見出し１ Heading ◆　コンテンツ内容　１ Text Block Image …" at bounding box center [636, 404] width 698 height 610
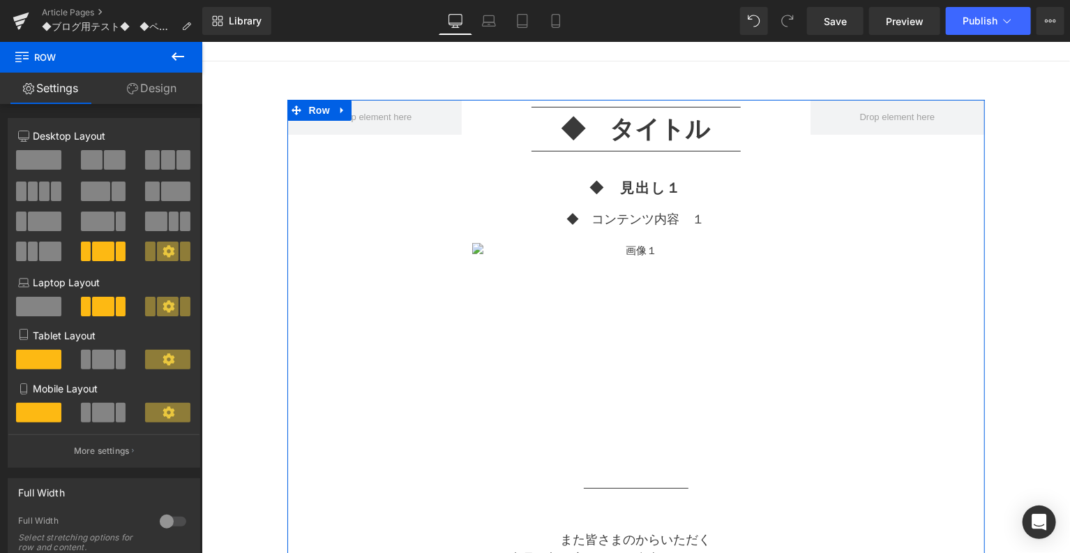
click at [846, 437] on div "Separator ◆　タイトル Heading Separator ◆　見出し１ Heading ◆　コンテンツ内容　１ Text Block Image …" at bounding box center [636, 404] width 698 height 610
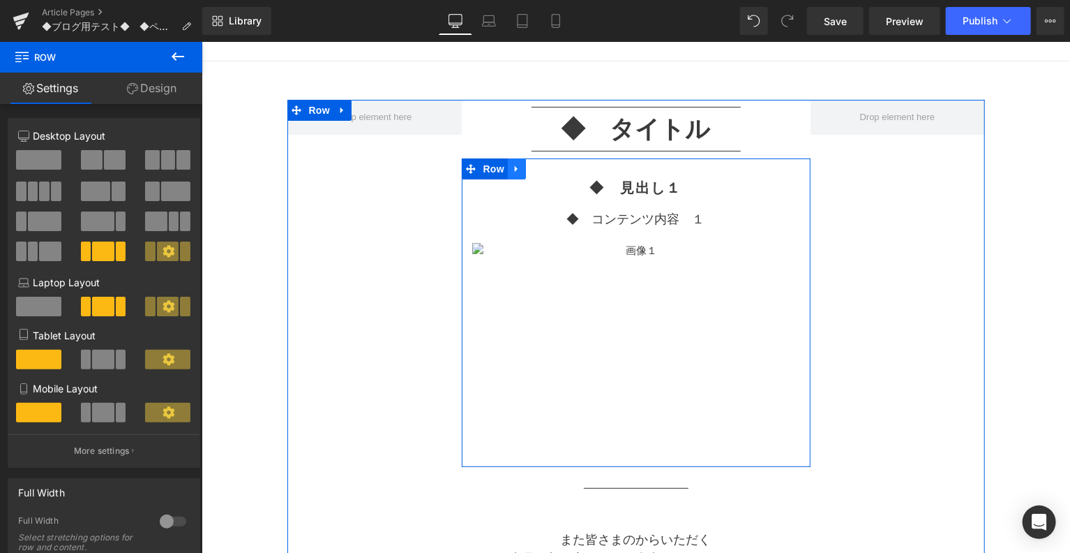
click at [511, 170] on icon at bounding box center [516, 168] width 10 height 10
click at [534, 170] on icon at bounding box center [535, 168] width 10 height 10
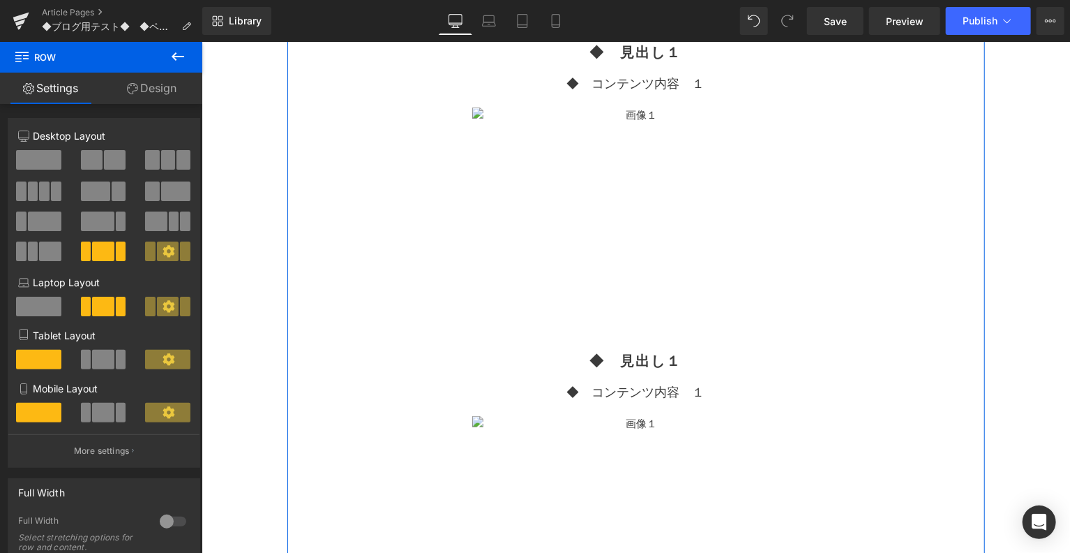
scroll to position [135, 0]
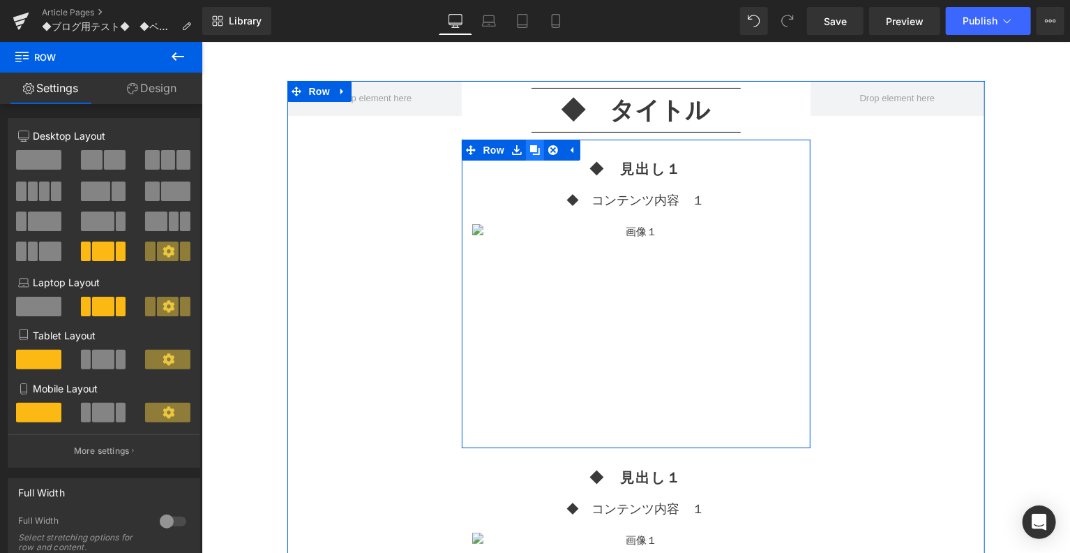
click at [533, 151] on icon at bounding box center [535, 149] width 10 height 10
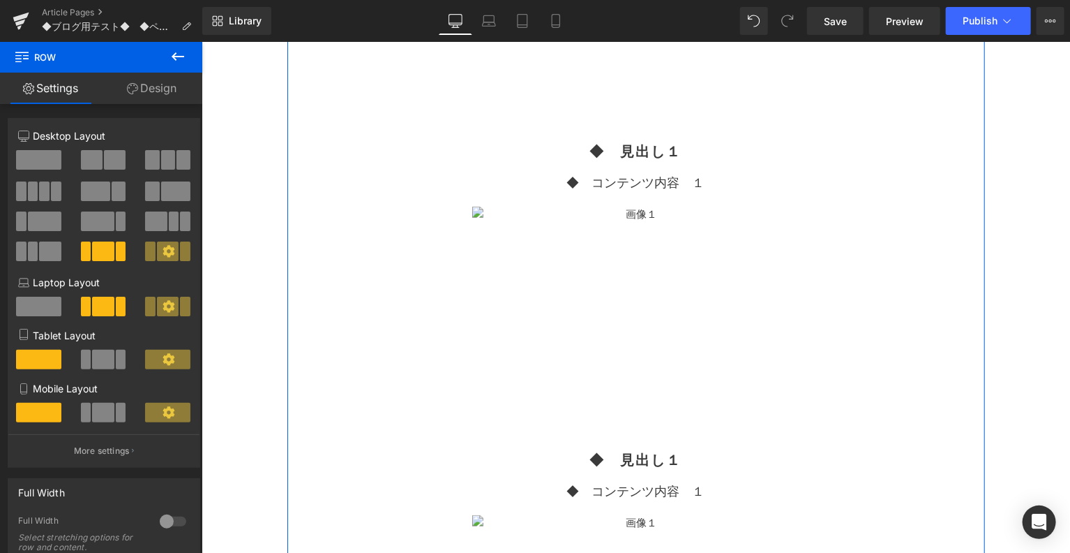
scroll to position [484, 0]
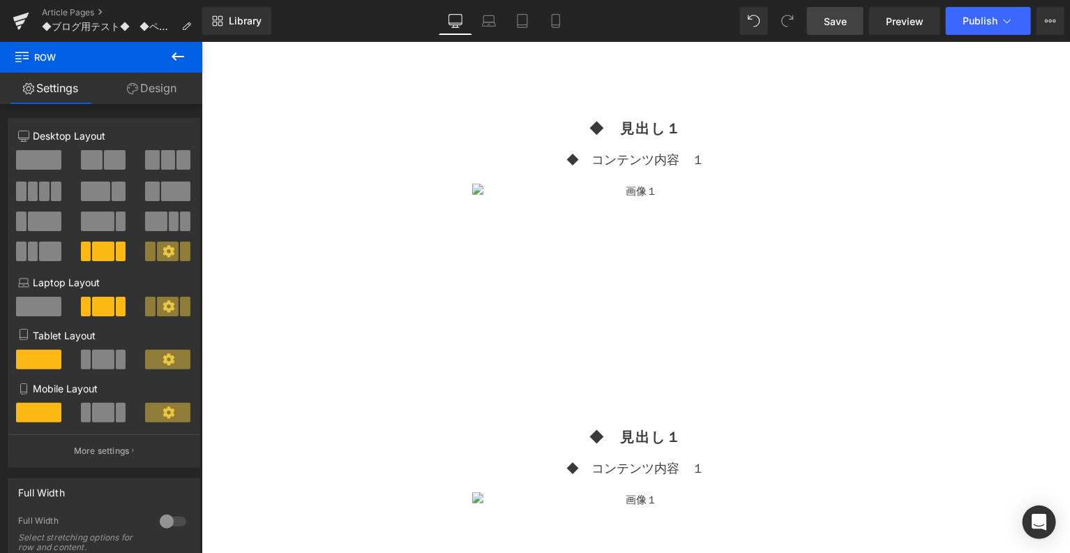
click at [850, 19] on link "Save" at bounding box center [835, 21] width 57 height 28
click at [184, 57] on icon at bounding box center [178, 56] width 17 height 17
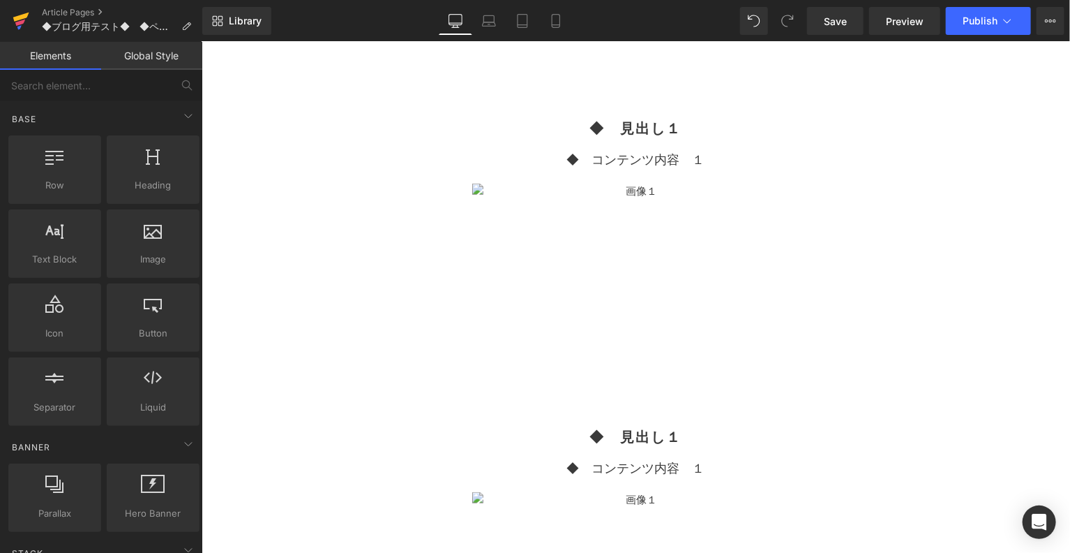
click at [24, 15] on icon at bounding box center [21, 17] width 16 height 9
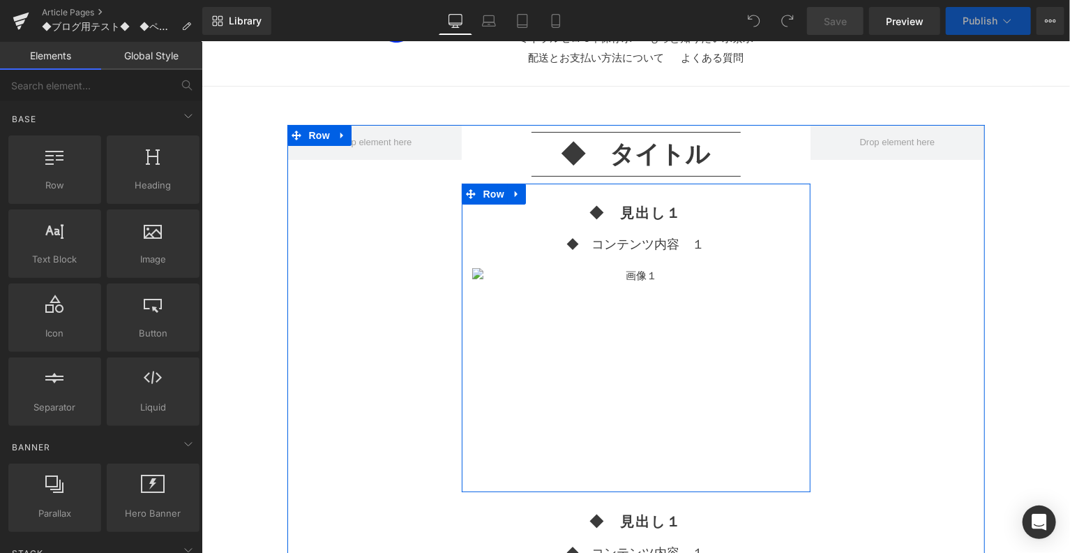
scroll to position [116, 0]
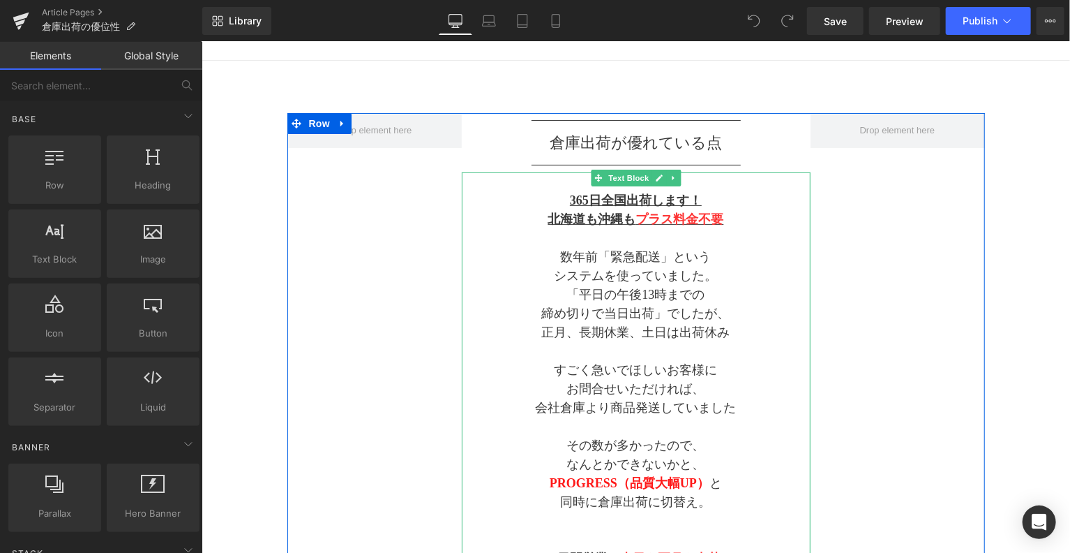
scroll to position [116, 0]
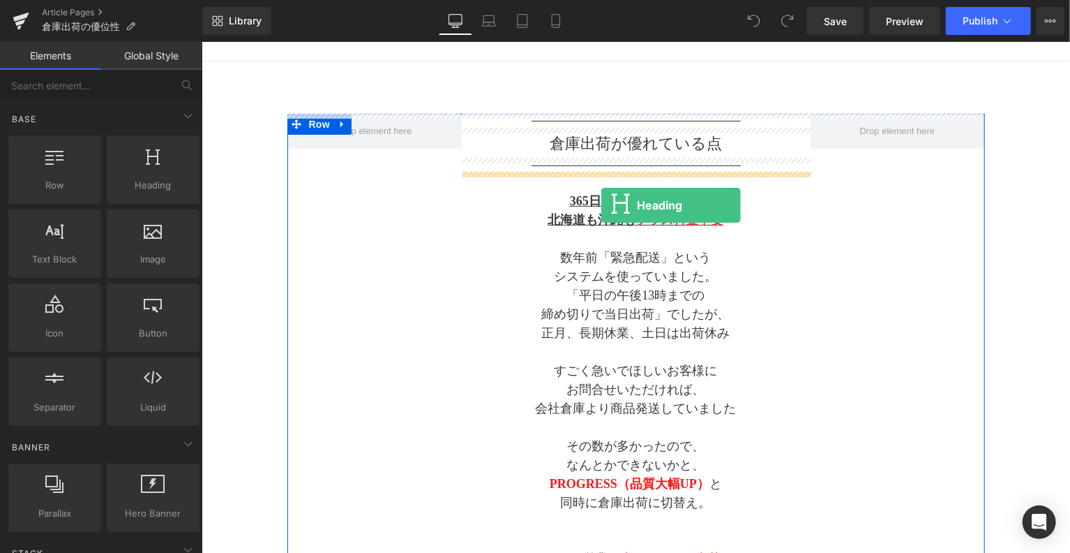
drag, startPoint x: 368, startPoint y: 230, endPoint x: 601, endPoint y: 204, distance: 234.5
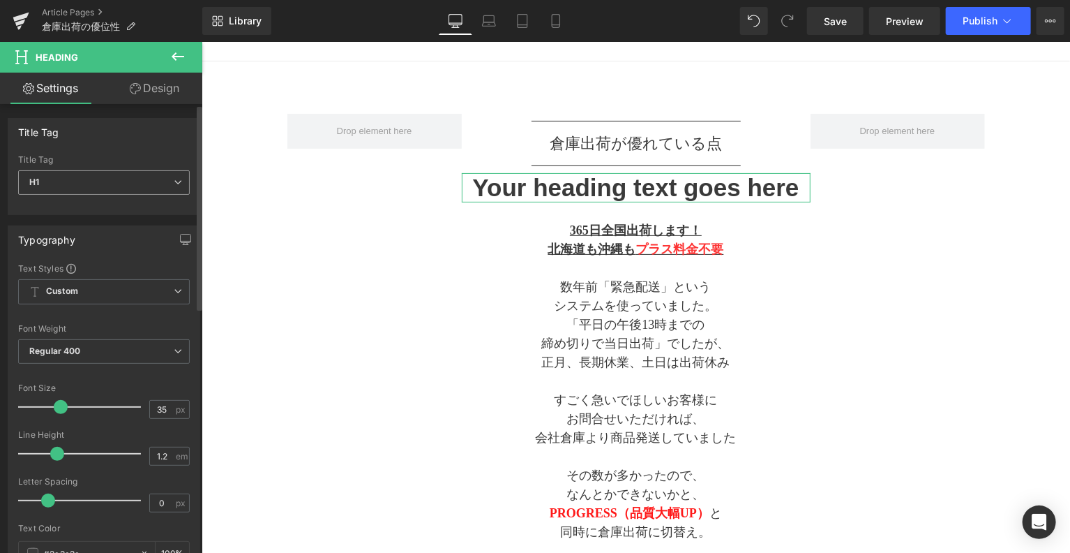
click at [89, 184] on span "H1" at bounding box center [104, 182] width 172 height 24
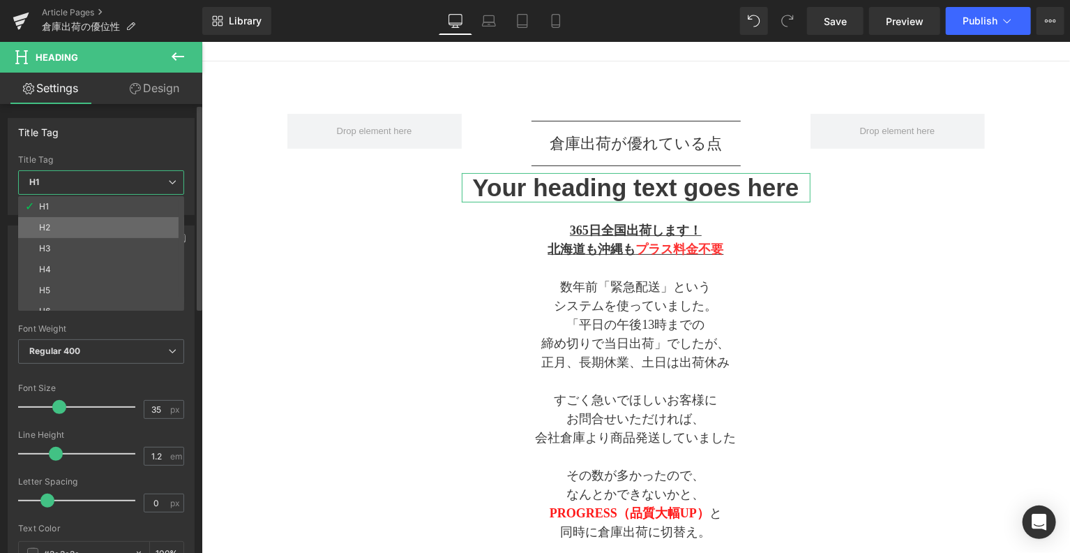
click at [77, 227] on li "H2" at bounding box center [104, 227] width 172 height 21
type input "20"
type input "2"
type input "100"
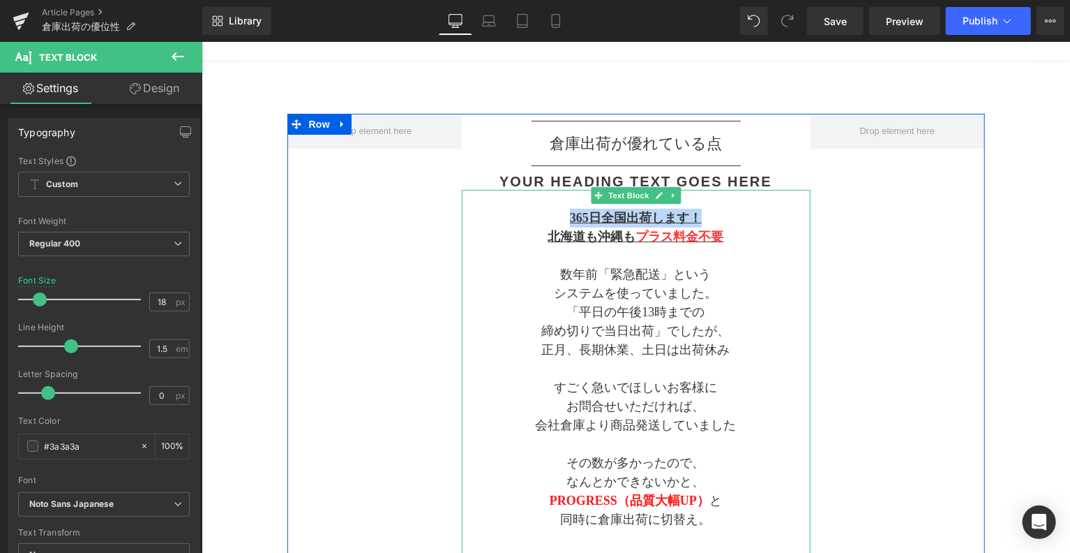
drag, startPoint x: 558, startPoint y: 215, endPoint x: 698, endPoint y: 212, distance: 139.6
click at [698, 212] on p "365日全国出荷します！" at bounding box center [635, 217] width 349 height 19
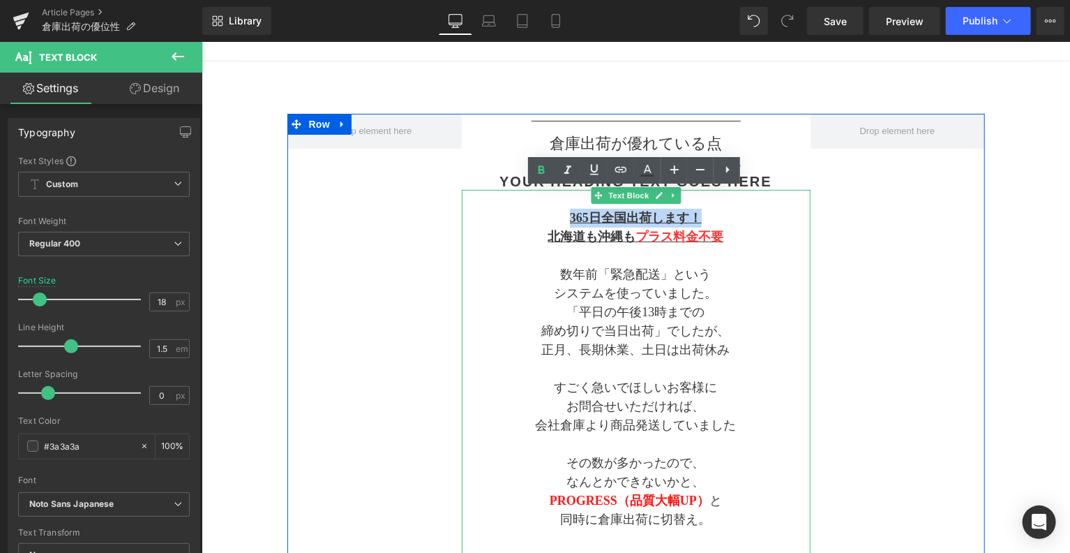
copy strong "365日全国出荷します！"
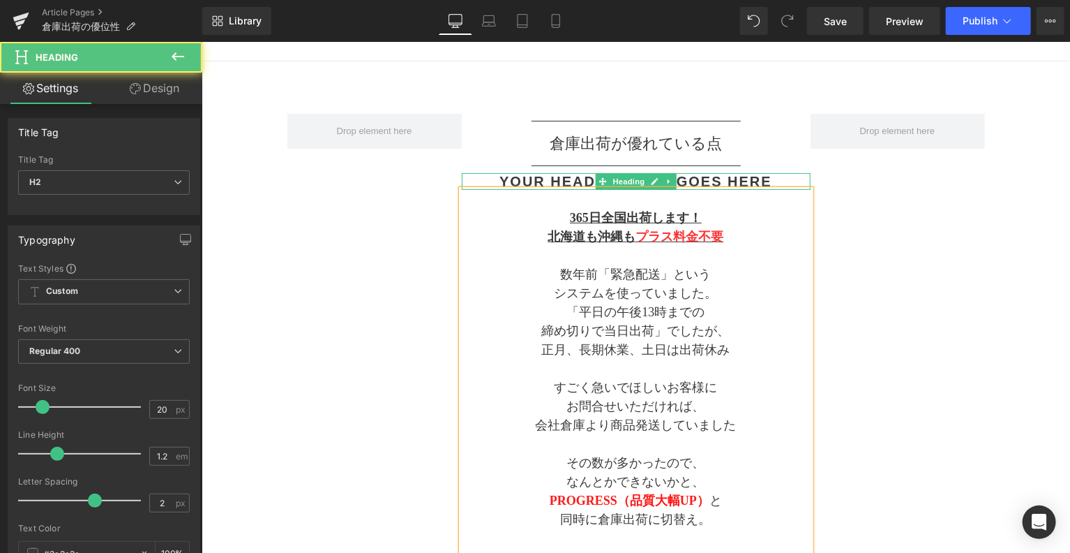
click at [770, 178] on h2 "Your heading text goes here" at bounding box center [635, 180] width 349 height 17
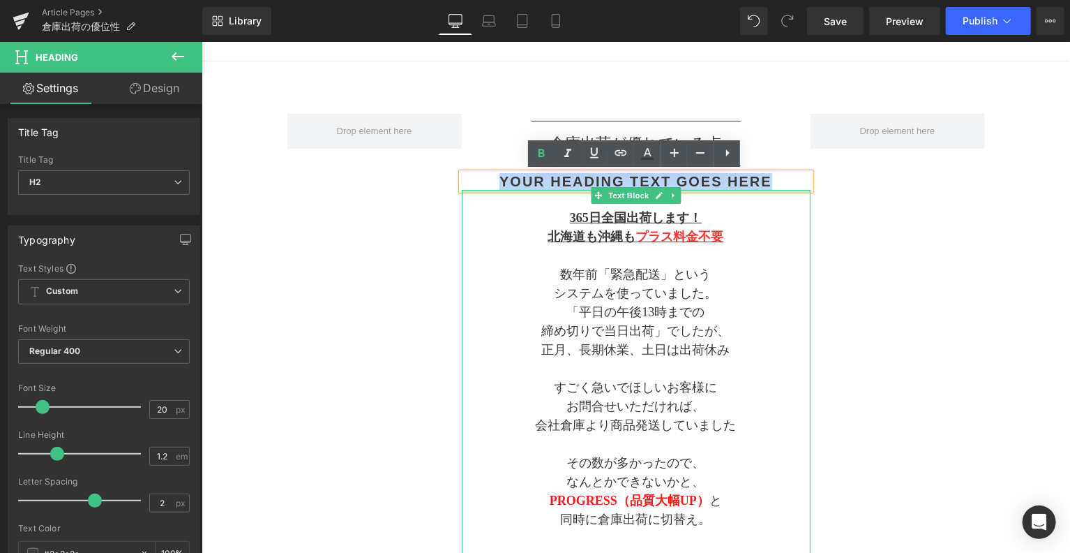
drag, startPoint x: 770, startPoint y: 178, endPoint x: 491, endPoint y: 188, distance: 279.3
paste div
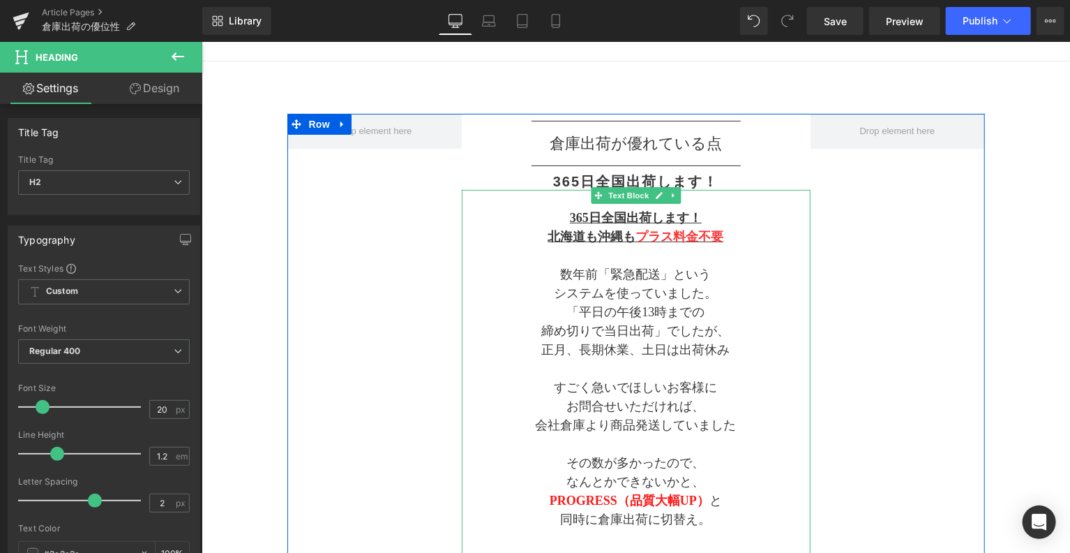
click at [751, 246] on p at bounding box center [635, 255] width 349 height 19
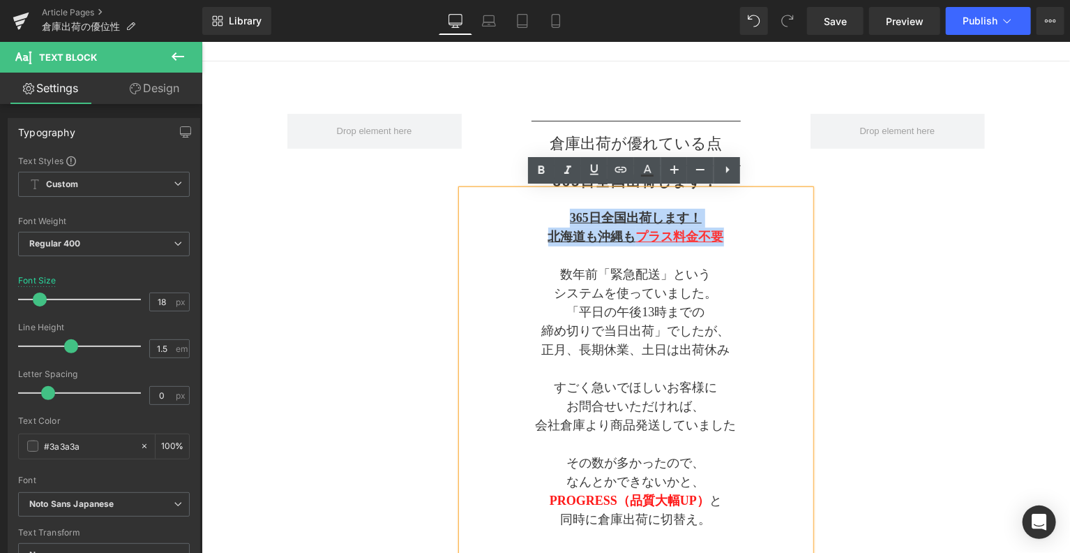
drag, startPoint x: 743, startPoint y: 239, endPoint x: 564, endPoint y: 190, distance: 185.8
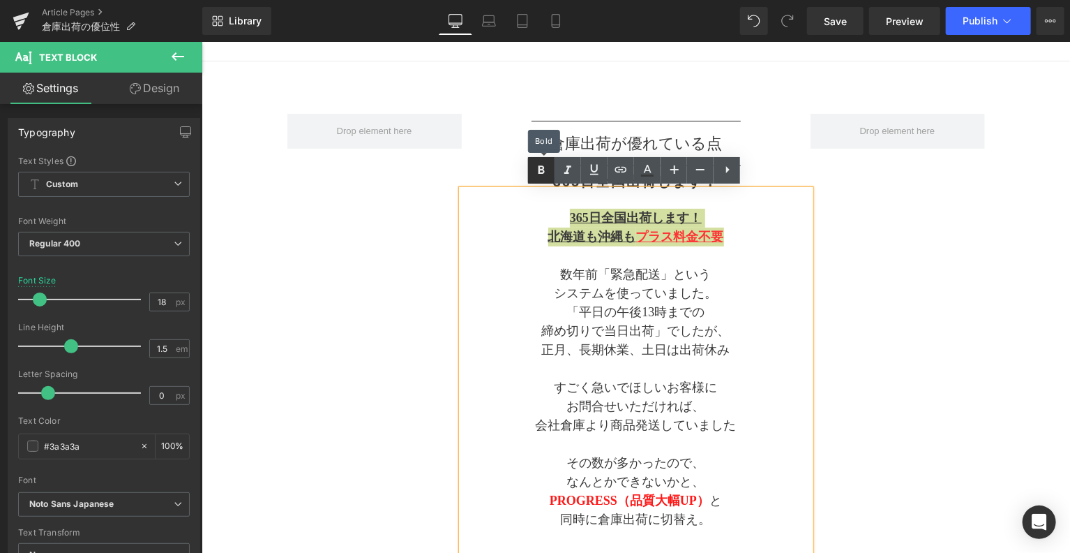
click at [544, 174] on icon at bounding box center [541, 170] width 17 height 17
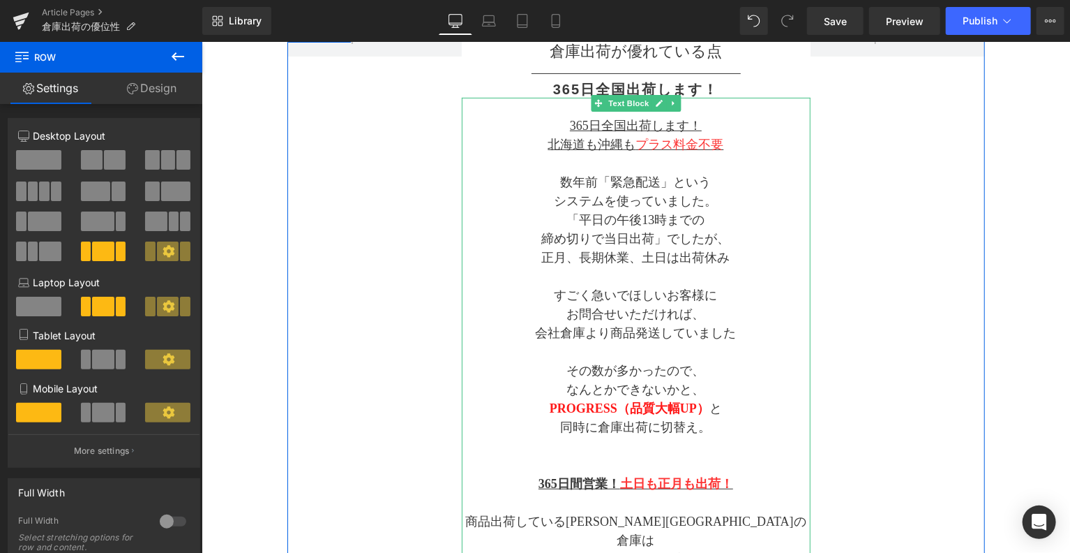
scroll to position [232, 0]
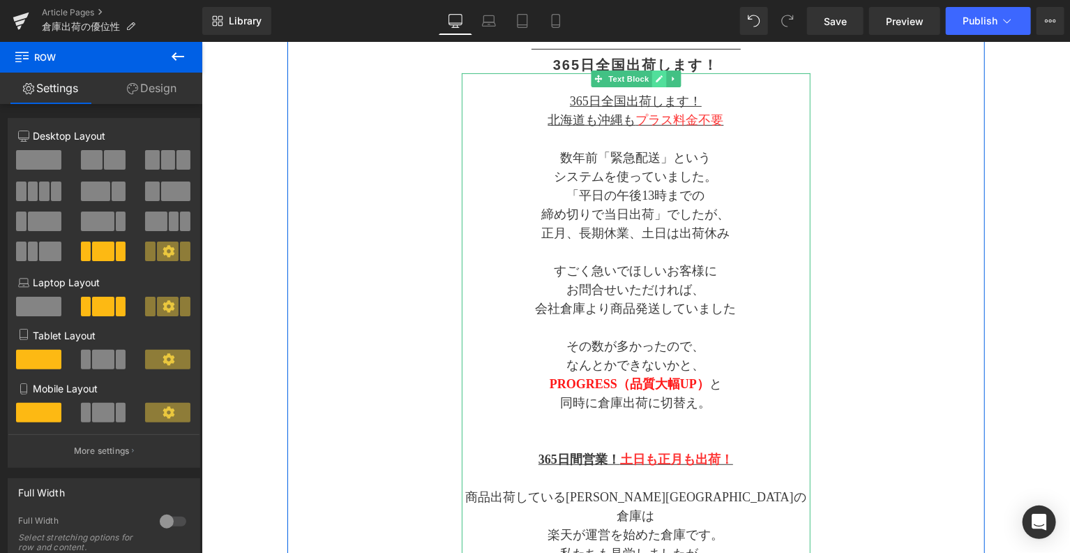
click at [657, 80] on icon at bounding box center [658, 78] width 8 height 8
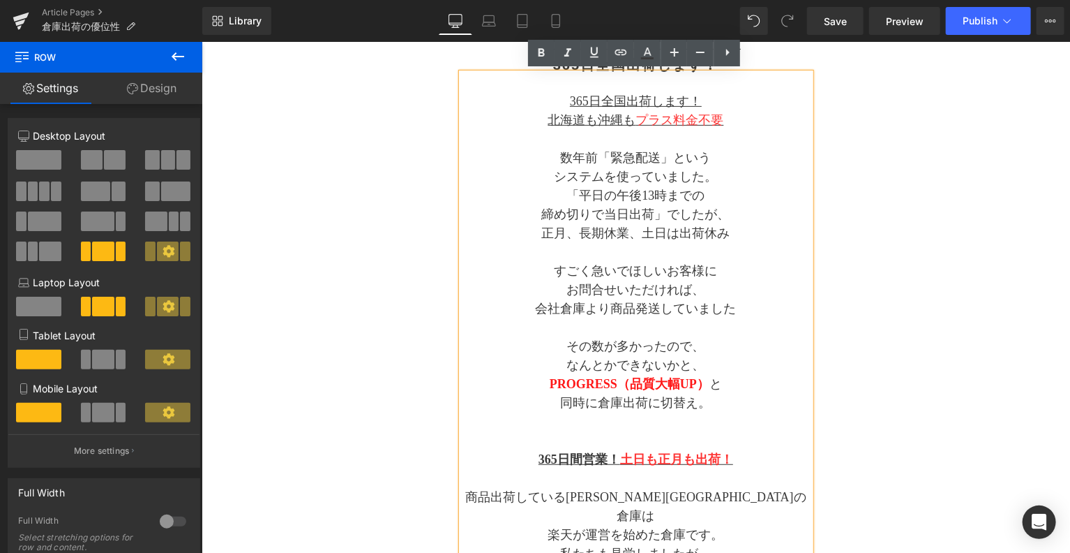
drag, startPoint x: 874, startPoint y: 160, endPoint x: 864, endPoint y: 160, distance: 9.8
click at [869, 160] on div "Separator 倉庫出荷が 優れている点 Text Block Separator 365日全国出荷します！ Heading 365日全国出荷します！ 北…" at bounding box center [636, 477] width 698 height 961
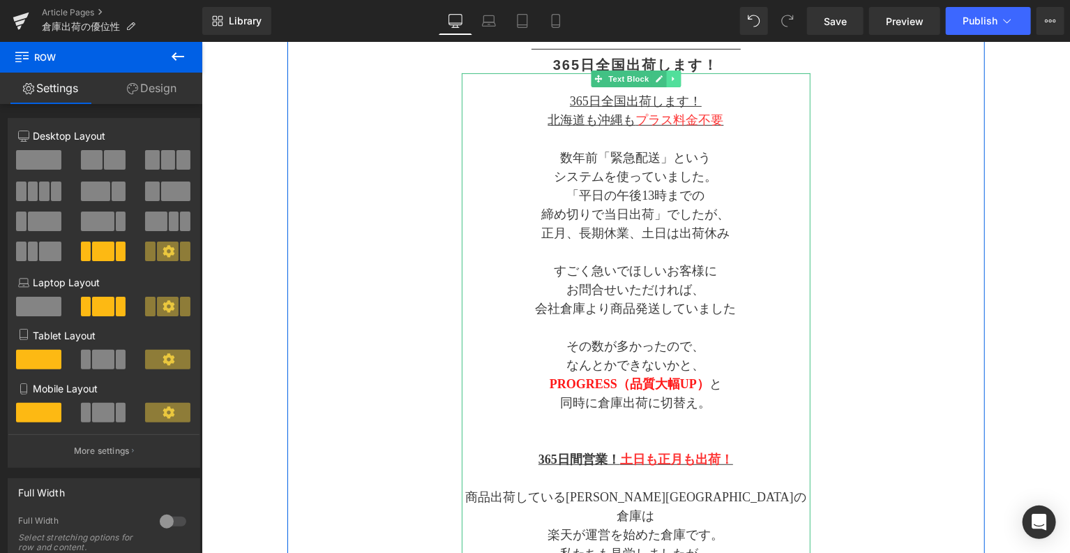
click at [673, 78] on icon at bounding box center [673, 78] width 8 height 8
click at [663, 78] on icon at bounding box center [665, 78] width 8 height 8
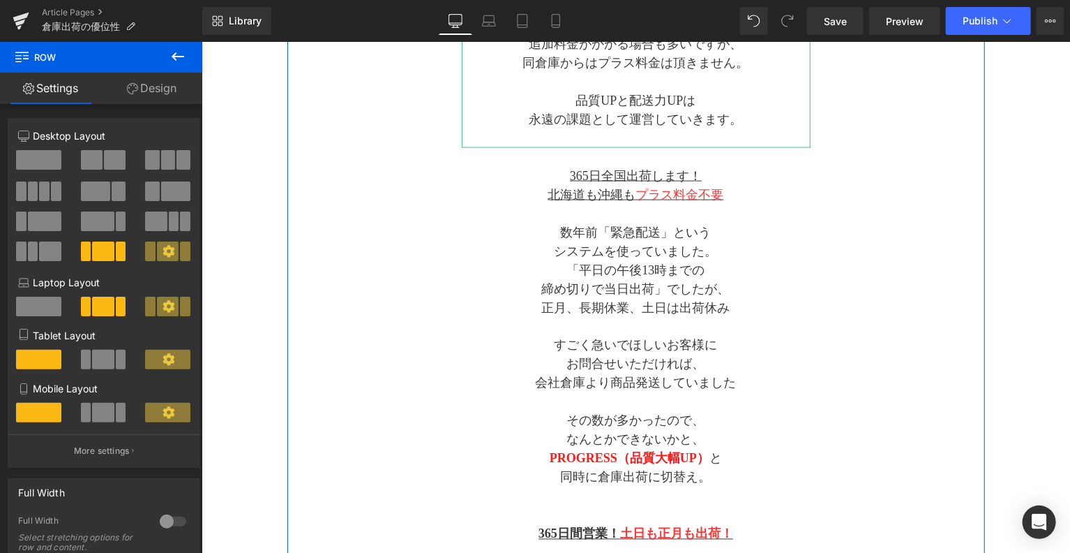
scroll to position [1073, 0]
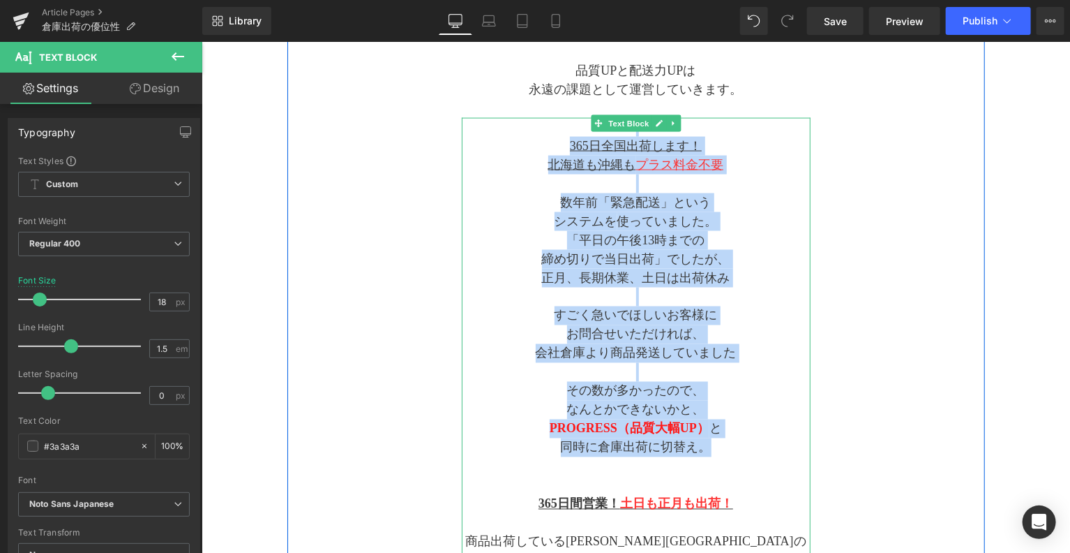
drag, startPoint x: 726, startPoint y: 425, endPoint x: 539, endPoint y: 114, distance: 362.4
click at [539, 117] on div "365日全国出荷します！ 北海道も沖縄も プラス料金不要 数年前「緊急配送」という システムを 使っていました。 「平日の午後13時までの 締め切りで当日出荷…" at bounding box center [635, 559] width 349 height 885
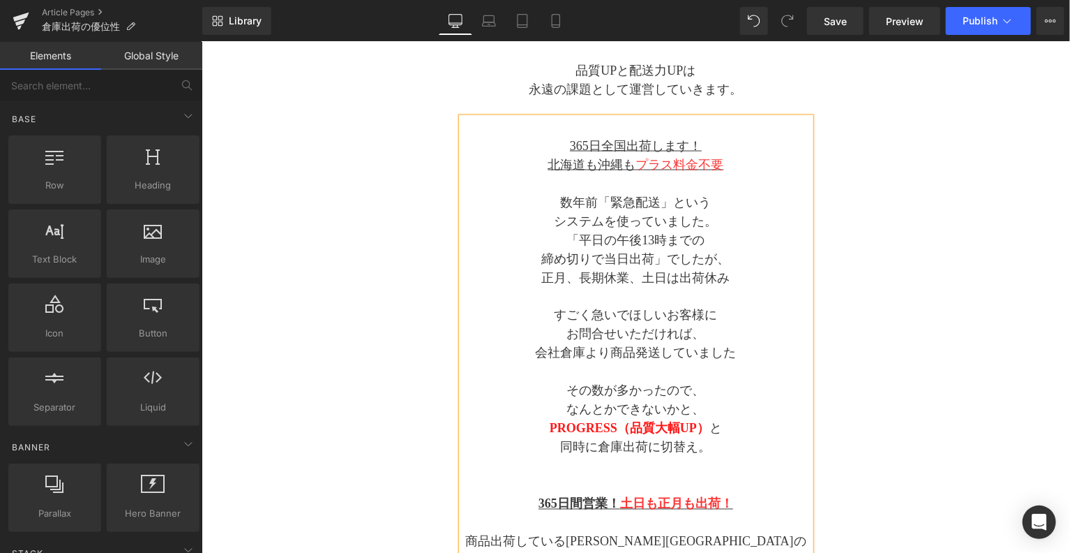
drag, startPoint x: 992, startPoint y: 303, endPoint x: 899, endPoint y: 320, distance: 95.0
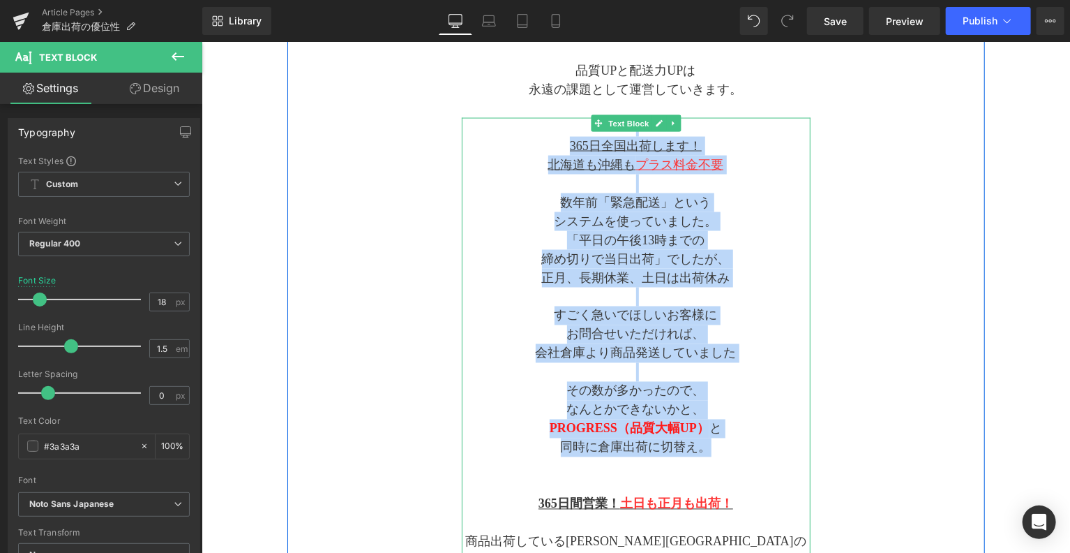
drag, startPoint x: 722, startPoint y: 426, endPoint x: 555, endPoint y: 113, distance: 354.3
click at [555, 117] on div "365日全国出荷します！ 北海道も沖縄も プラス料金不要 数年前「緊急配送」という システムを 使っていました。 「平日の午後13時までの 締め切りで当日出荷…" at bounding box center [635, 559] width 349 height 885
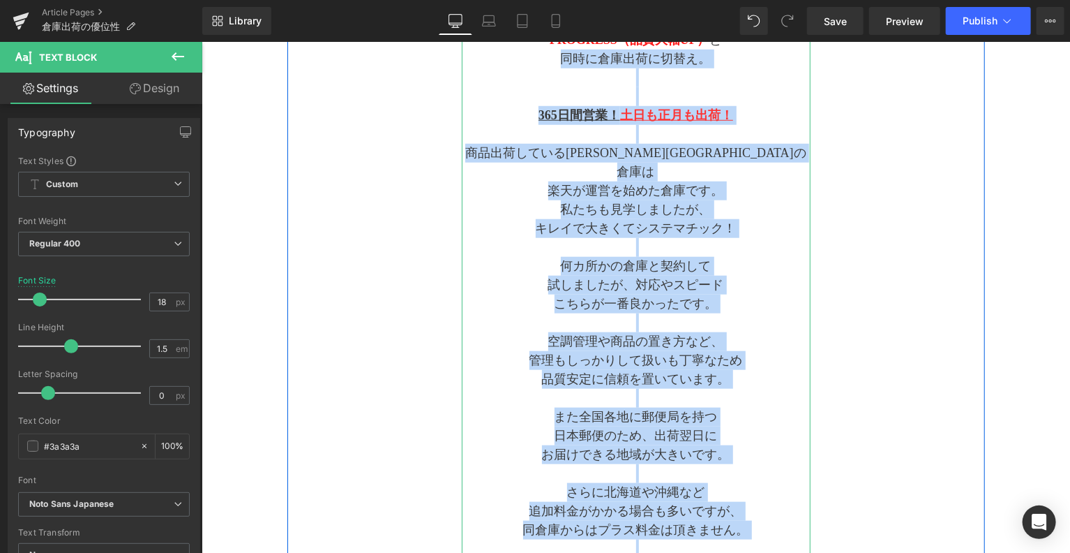
scroll to position [535, 0]
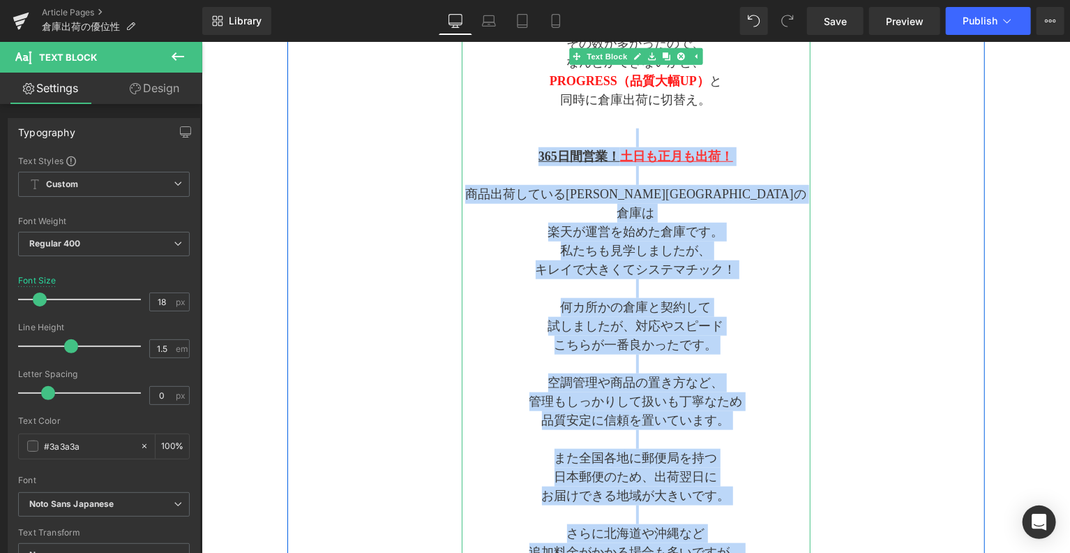
drag, startPoint x: 758, startPoint y: 420, endPoint x: 523, endPoint y: 135, distance: 369.7
click at [523, 135] on div "365日全国出荷します！ 北海道も沖縄も プラス料金不要 数年前「緊急配送」という システムを 使っていました。 「平日の午後13時までの 締め切りで当日出荷…" at bounding box center [635, 212] width 349 height 885
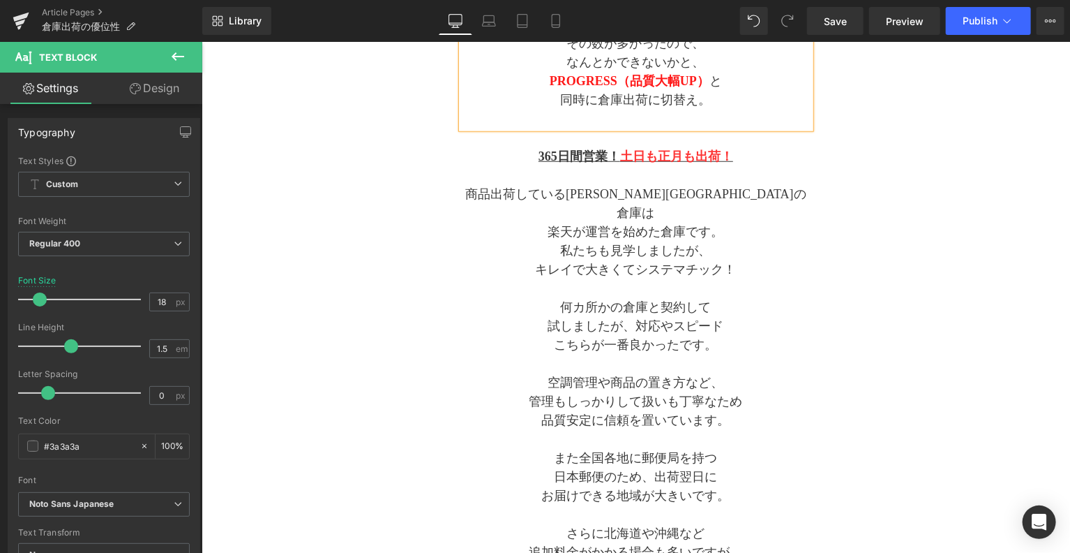
click at [910, 255] on div "Separator 倉庫出荷が 優れている点 Text Block Separator 365日全国出荷します！ Heading 365日全国出荷します！ 北…" at bounding box center [636, 174] width 698 height 961
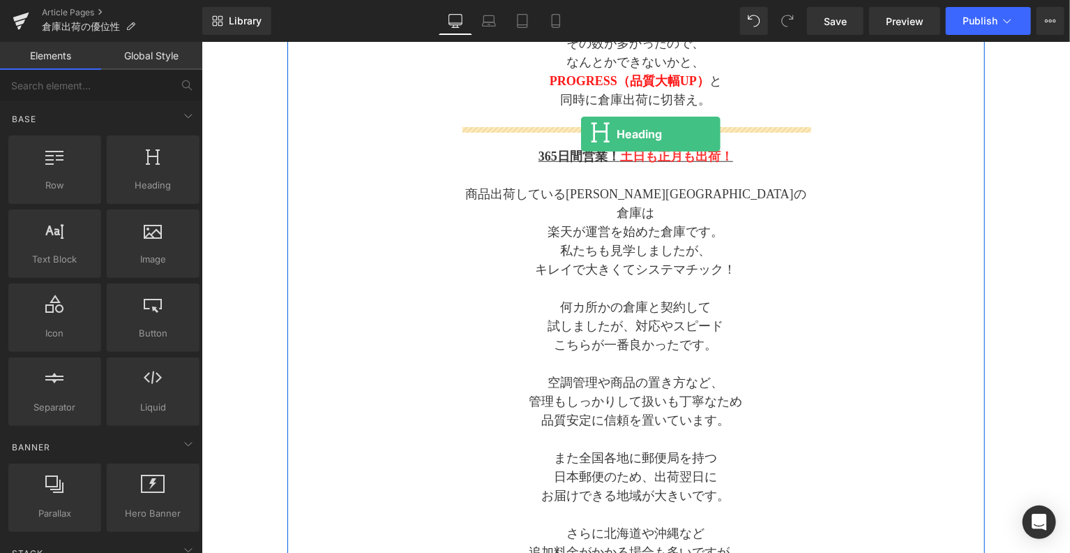
drag, startPoint x: 360, startPoint y: 219, endPoint x: 580, endPoint y: 133, distance: 236.6
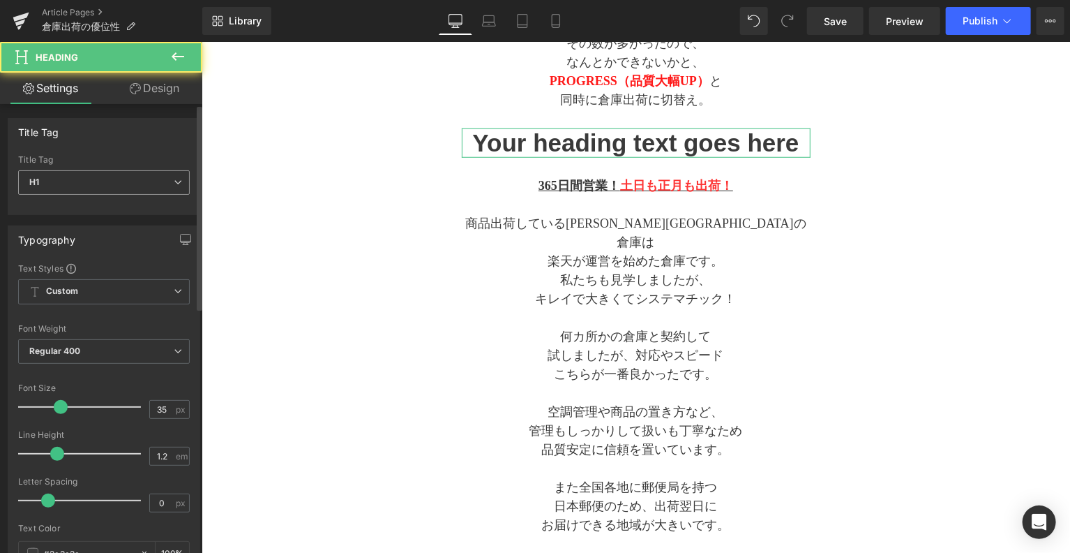
click at [145, 179] on span "H1" at bounding box center [104, 182] width 172 height 24
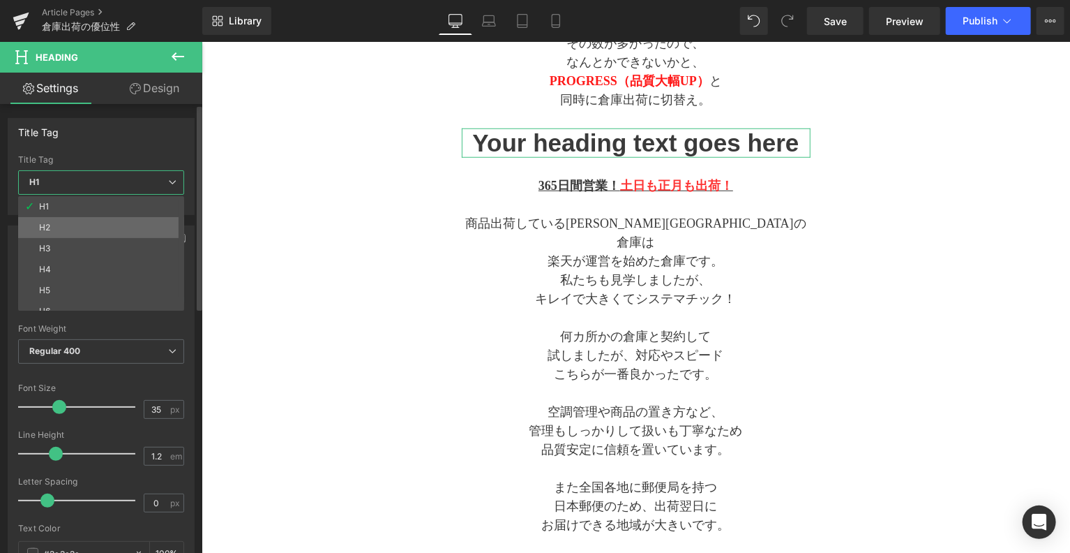
click at [120, 224] on li "H2" at bounding box center [104, 227] width 172 height 21
type input "20"
type input "2"
type input "100"
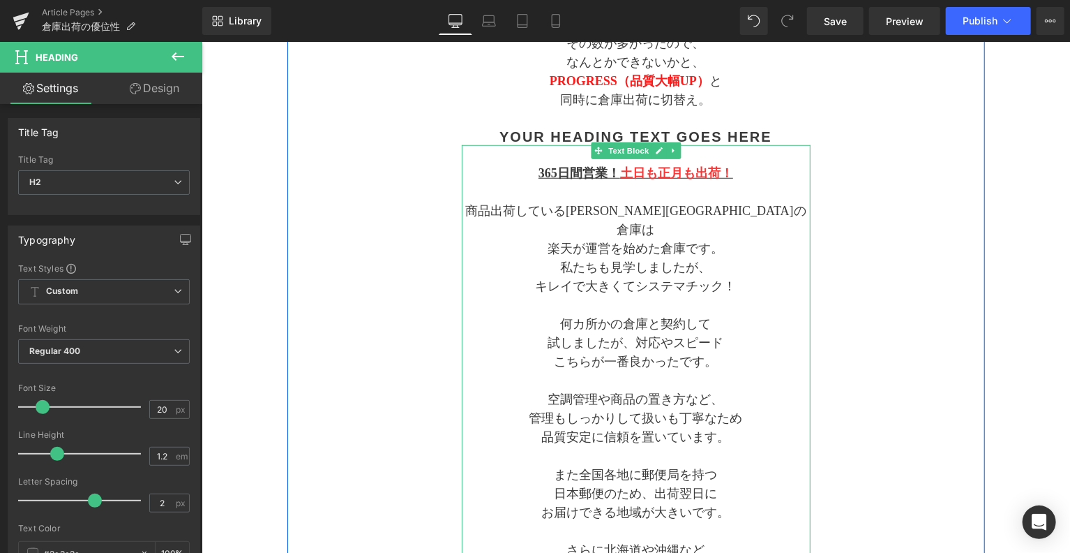
click at [463, 295] on p at bounding box center [635, 304] width 349 height 19
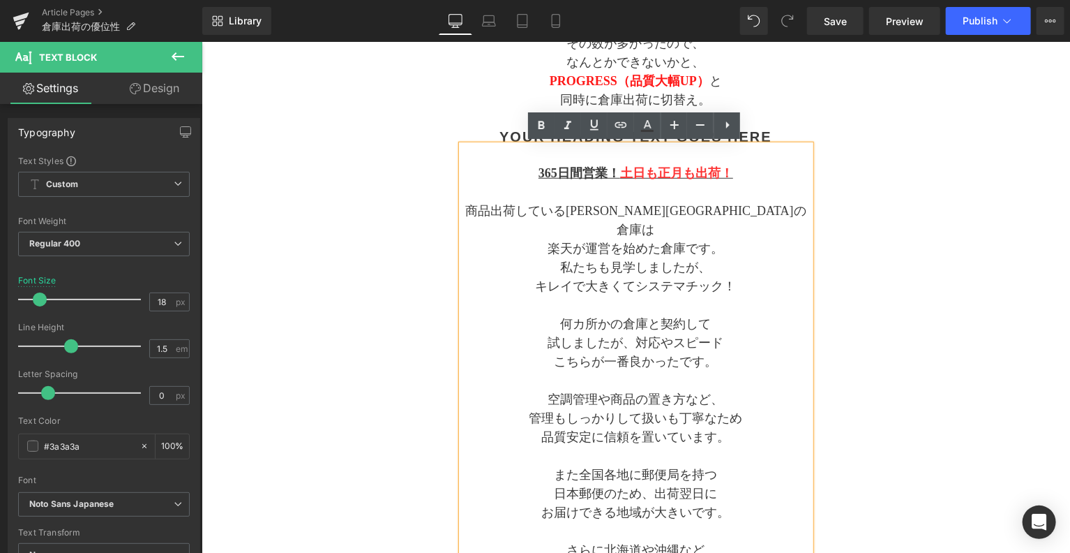
click at [529, 169] on p "365日間営業！ 土日も正月も出荷！" at bounding box center [635, 172] width 349 height 19
drag, startPoint x: 731, startPoint y: 170, endPoint x: 615, endPoint y: 181, distance: 116.3
click at [615, 181] on p "365日間営業！ 土日も正月も出荷！" at bounding box center [635, 172] width 349 height 19
copy span "土日も正月も出荷！"
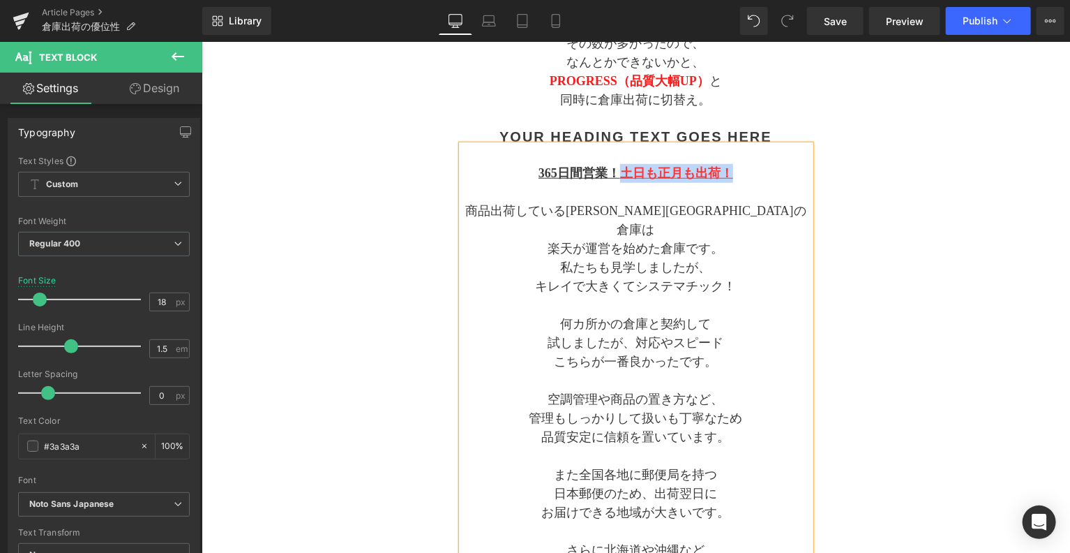
scroll to position [419, 0]
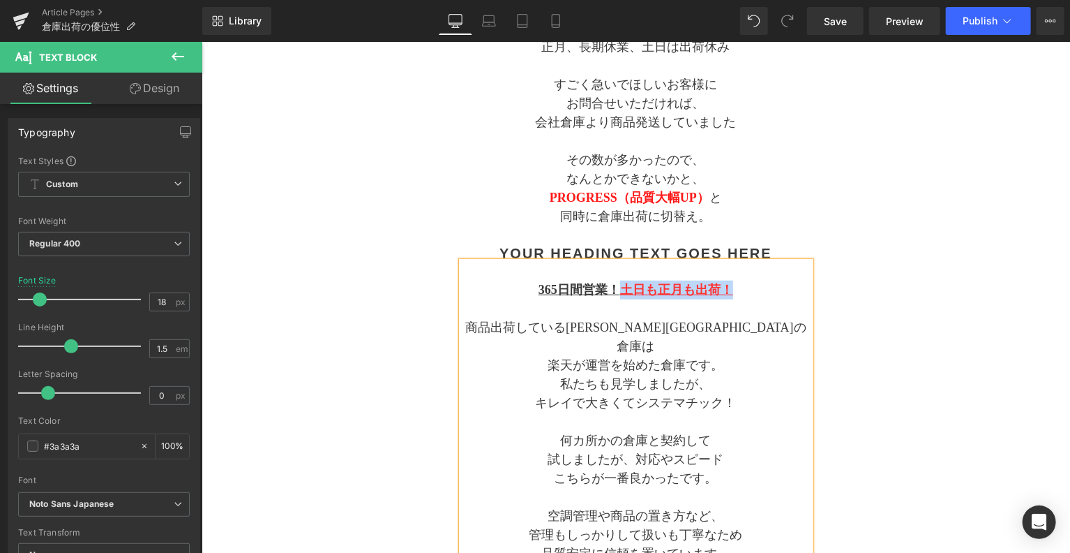
click at [744, 253] on h2 "Your heading text goes here" at bounding box center [635, 252] width 349 height 17
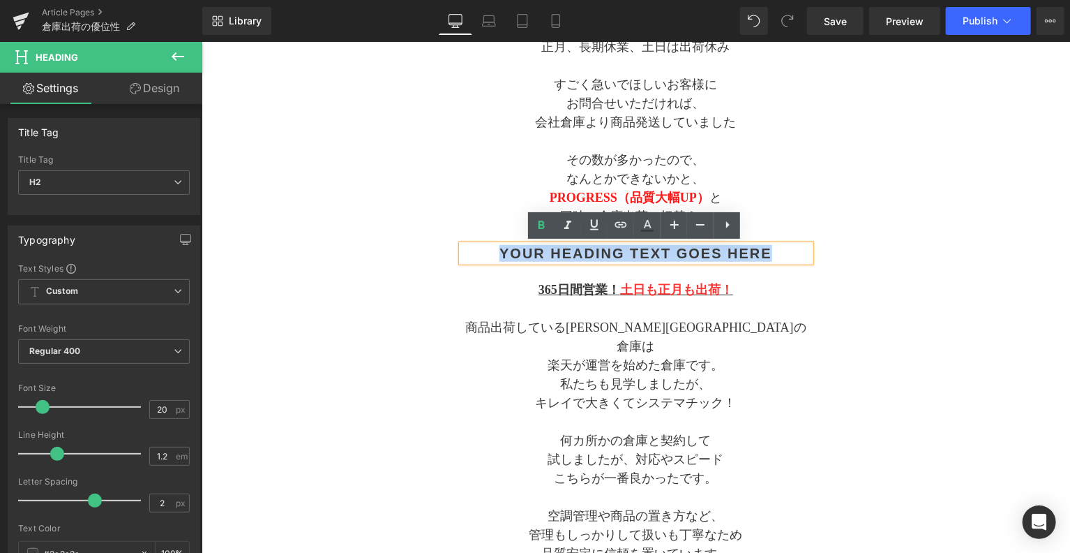
drag, startPoint x: 781, startPoint y: 251, endPoint x: 472, endPoint y: 250, distance: 309.8
click at [472, 250] on h2 "Your heading text goes here" at bounding box center [635, 252] width 349 height 17
paste div
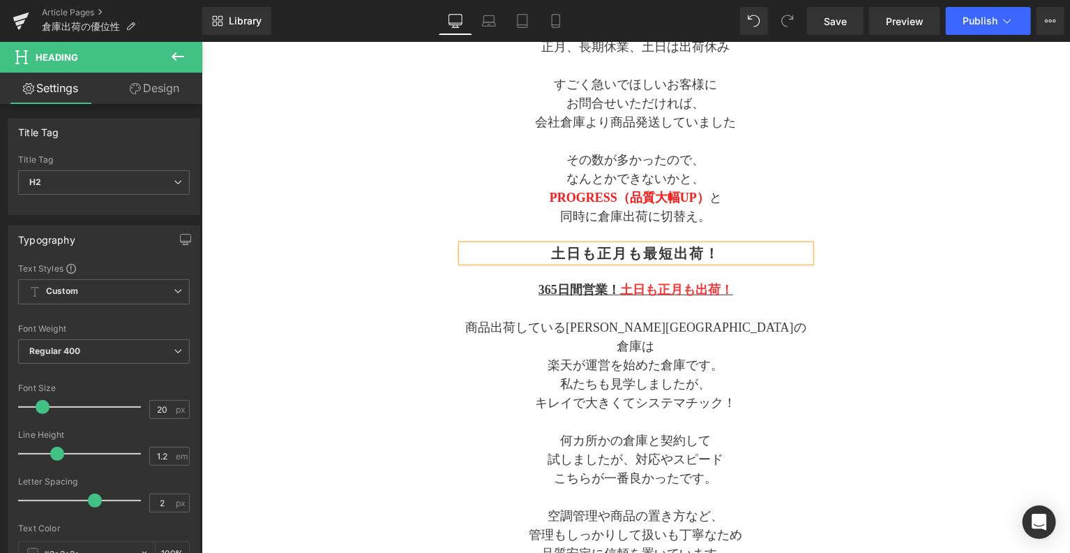
click at [927, 360] on div "Separator 倉庫出荷が 優れている点 Text Block Separator 365日全国出荷します！ Heading 365日全国出荷します！ 北…" at bounding box center [636, 299] width 698 height 978
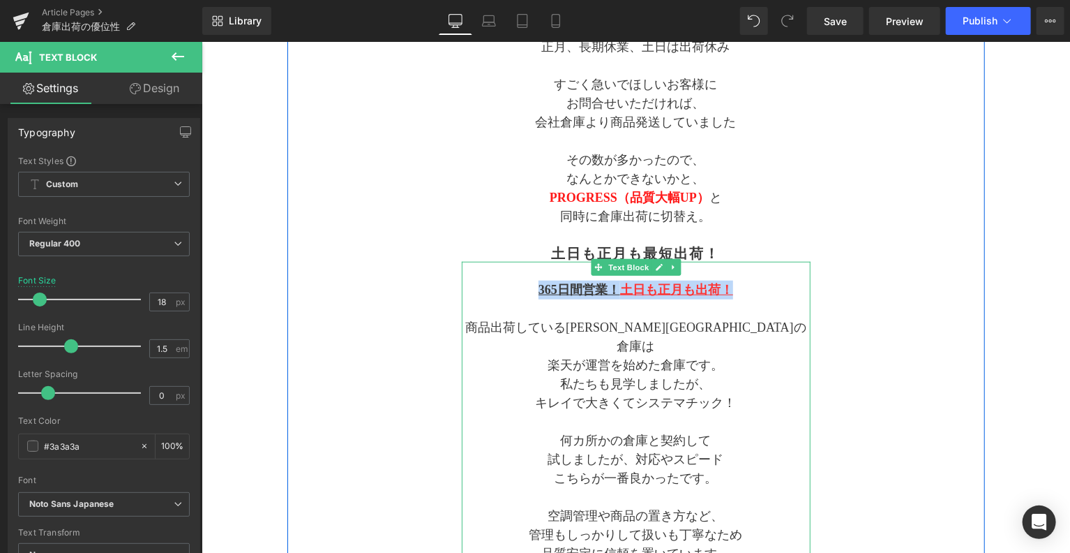
drag, startPoint x: 748, startPoint y: 293, endPoint x: 522, endPoint y: 293, distance: 226.1
click at [522, 293] on p "365日間営業！ 土日も正月も出荷！" at bounding box center [635, 289] width 349 height 19
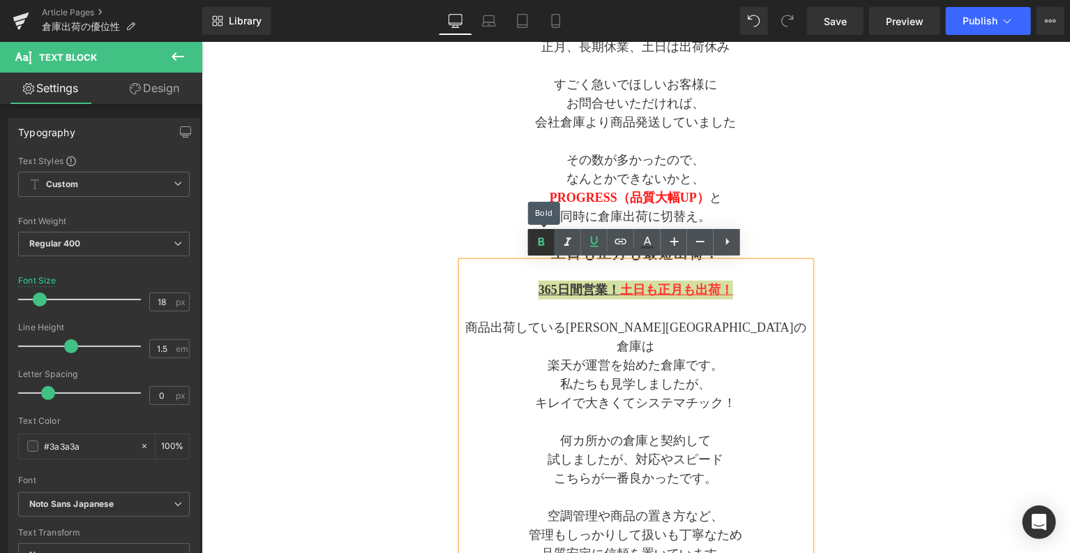
click at [546, 243] on icon at bounding box center [541, 242] width 17 height 17
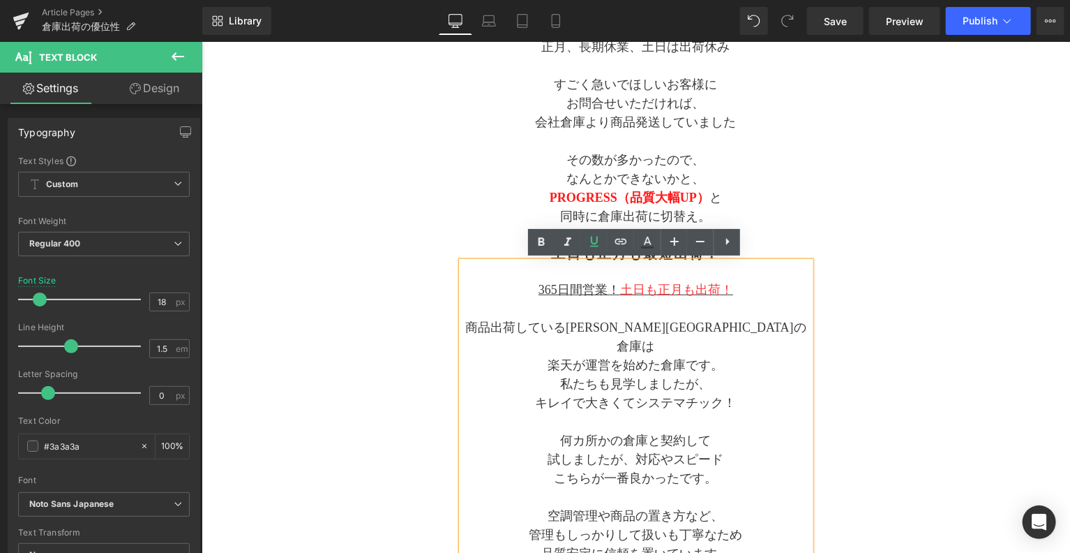
click at [765, 393] on p "キレイで大きくてシステマチック！" at bounding box center [635, 402] width 349 height 19
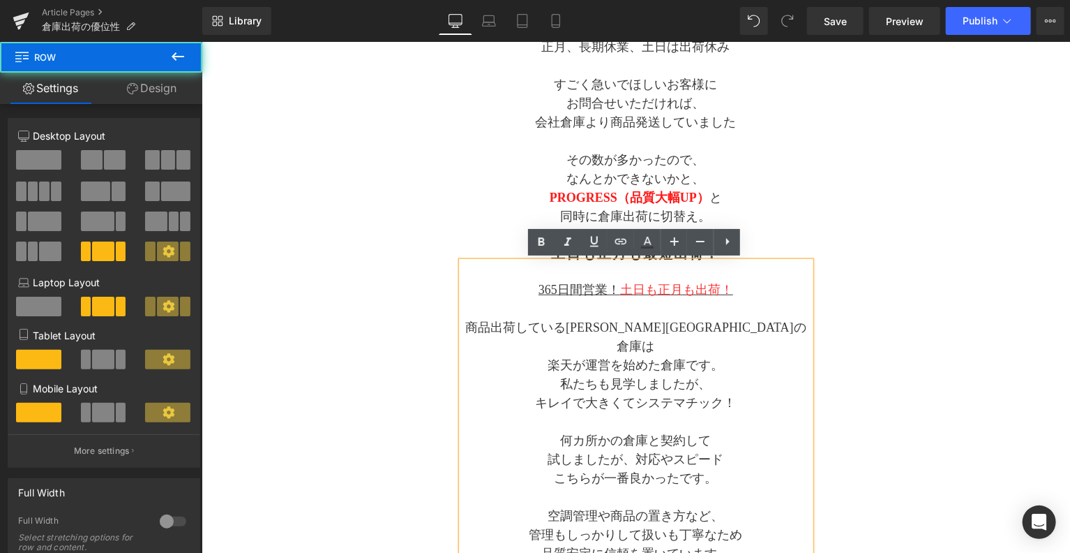
click at [862, 380] on div "Separator 倉庫出荷が 優れている点 Text Block Separator 365日全国出荷します！ Heading 365日全国出荷します！ 北…" at bounding box center [636, 299] width 698 height 978
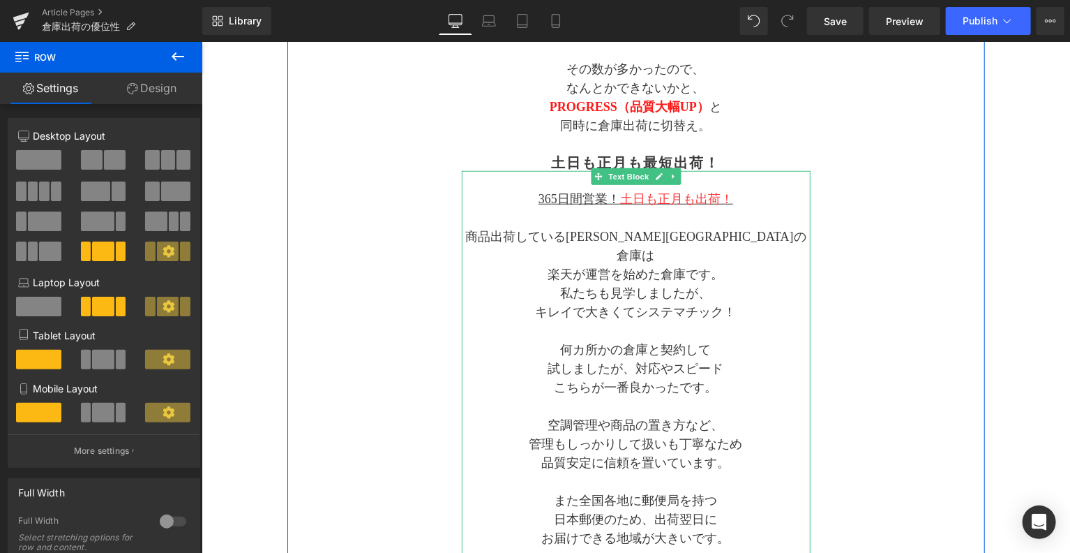
scroll to position [535, 0]
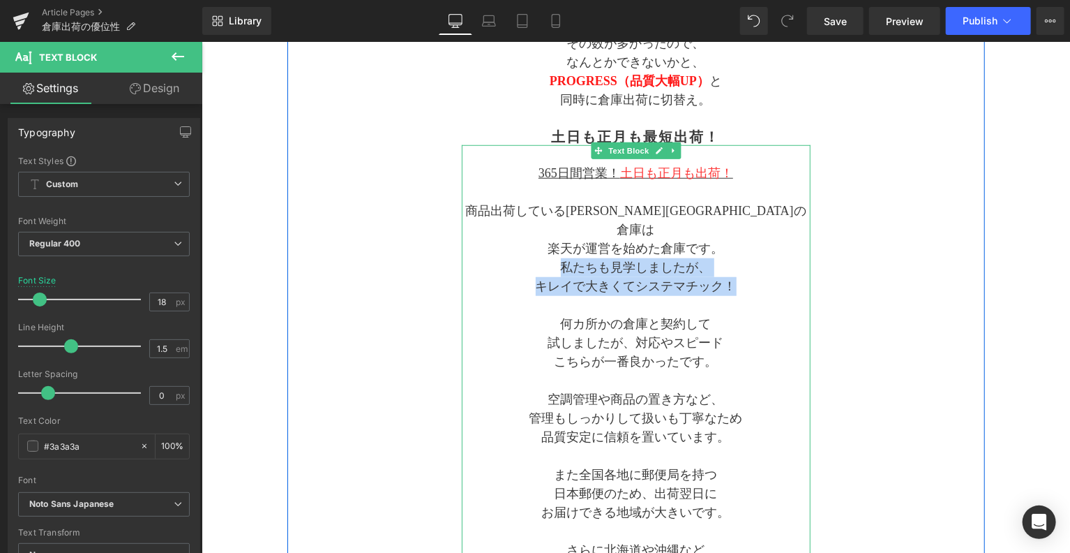
drag, startPoint x: 737, startPoint y: 271, endPoint x: 553, endPoint y: 250, distance: 184.7
click at [553, 250] on div "365日間営業！ 土日も正月も出荷！ 商品出荷している千葉県の倉庫は 楽天が運営を始めた倉庫です。 私たちも見学しましたが、 キレイで大きくてシステマチック！…" at bounding box center [635, 407] width 349 height 527
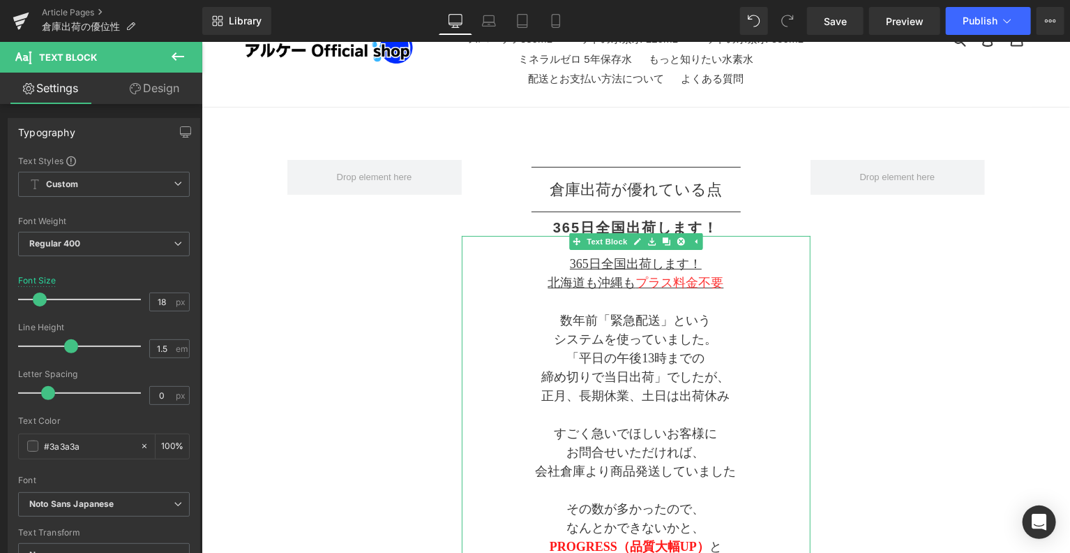
scroll to position [186, 0]
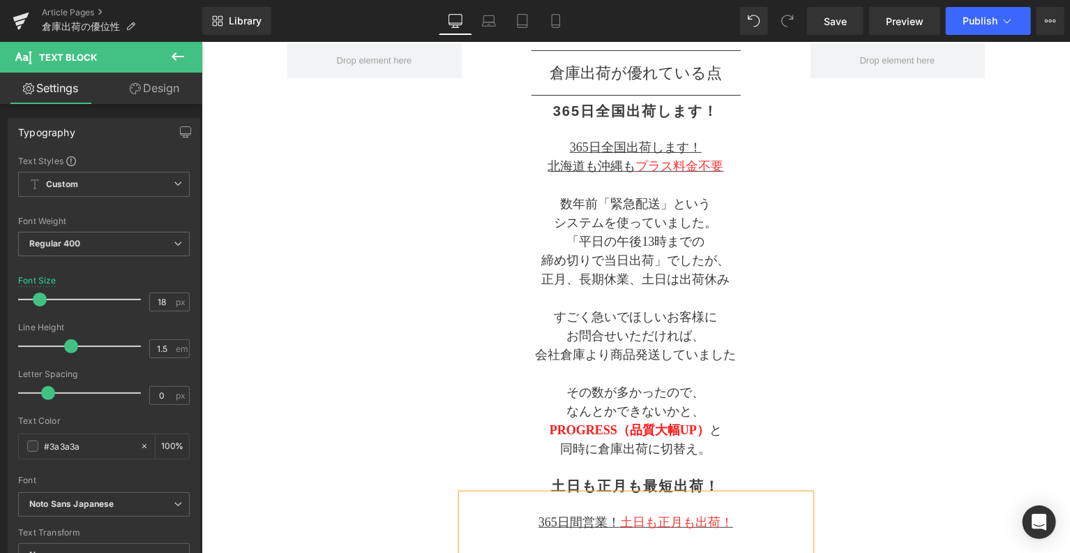
click at [871, 367] on div "Separator 倉庫出荷が 優れている点 Text Block Separator 365日全国出荷します！ Heading 365日全国出荷します！ 北…" at bounding box center [636, 513] width 698 height 940
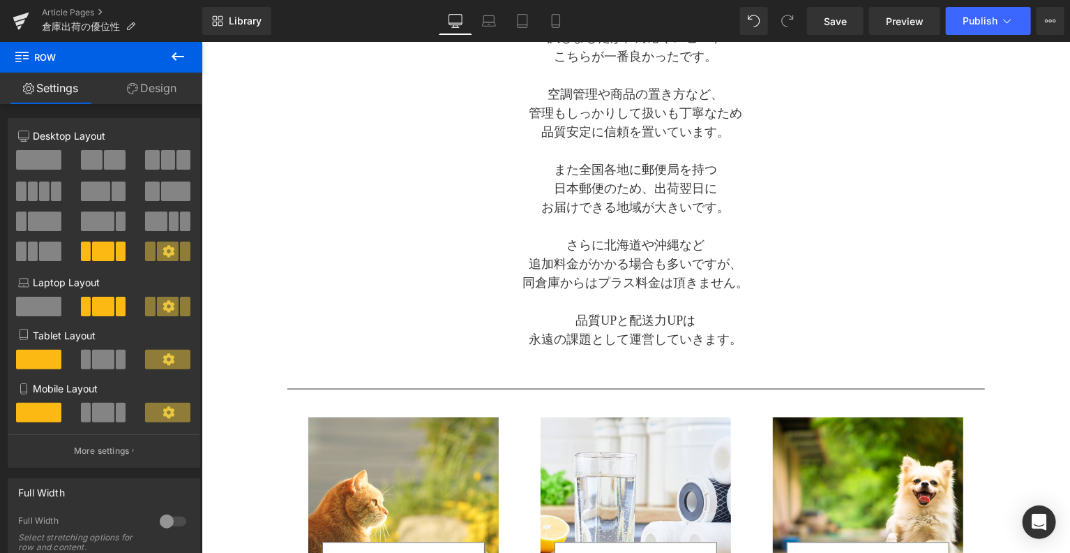
scroll to position [884, 0]
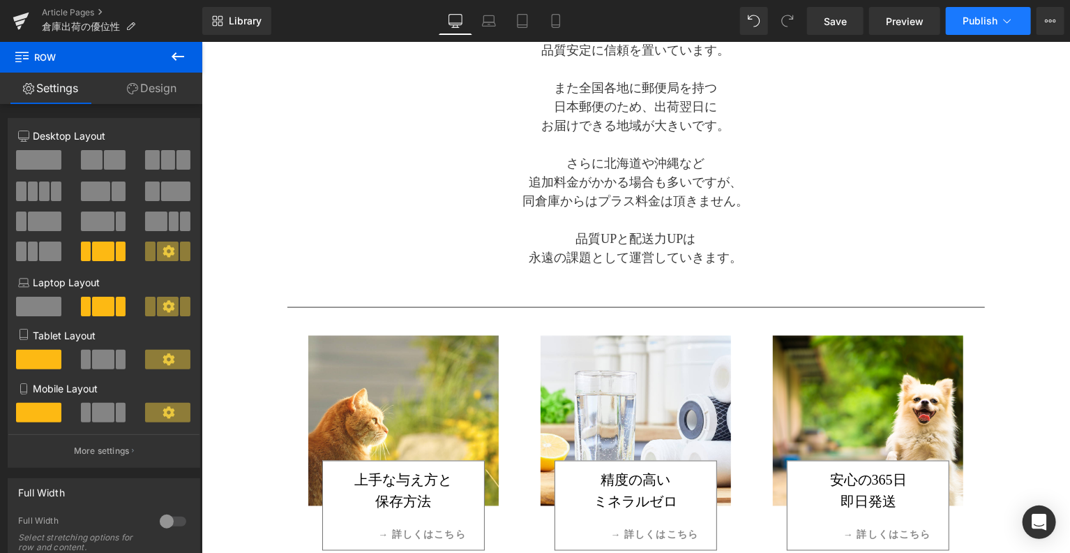
click at [1004, 27] on icon at bounding box center [1007, 21] width 14 height 14
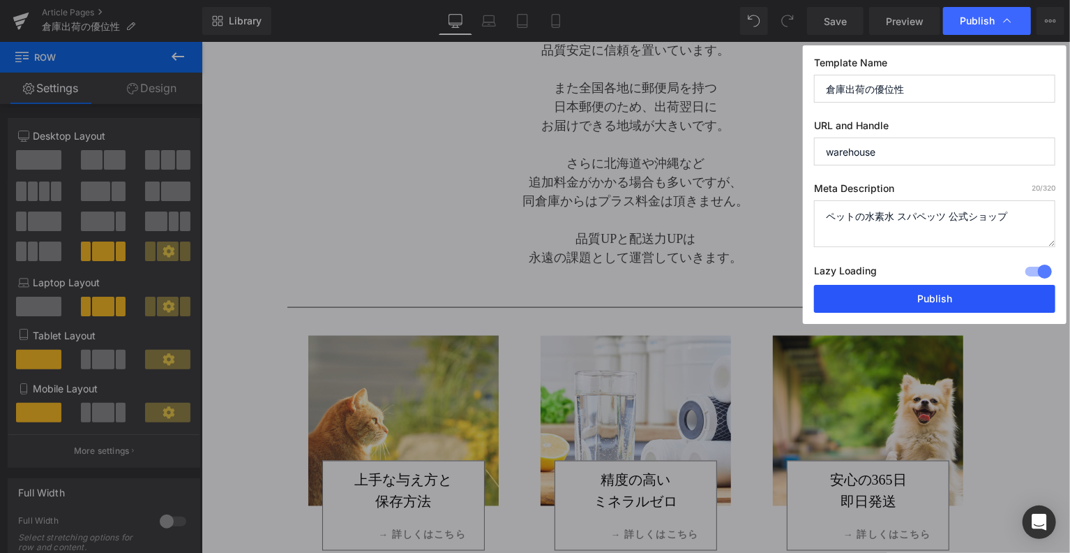
click at [923, 300] on button "Publish" at bounding box center [934, 299] width 241 height 28
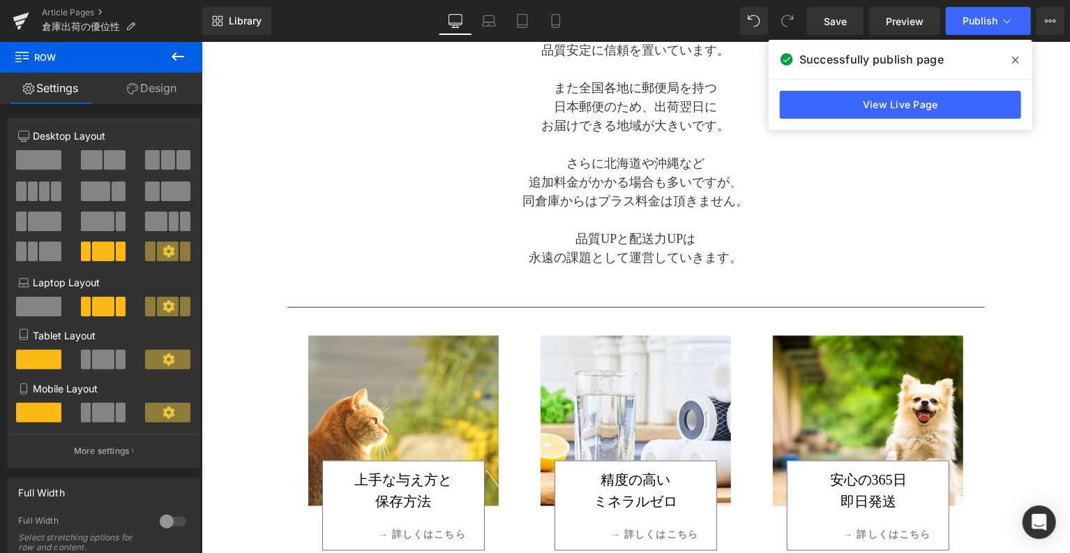
click at [1019, 62] on span at bounding box center [1016, 60] width 22 height 22
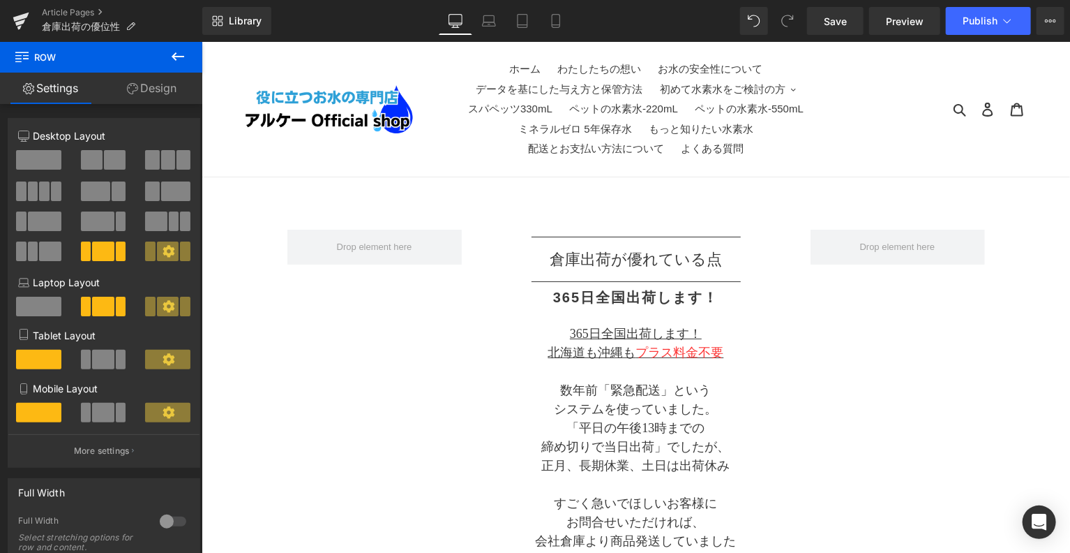
click at [173, 57] on icon at bounding box center [178, 56] width 13 height 8
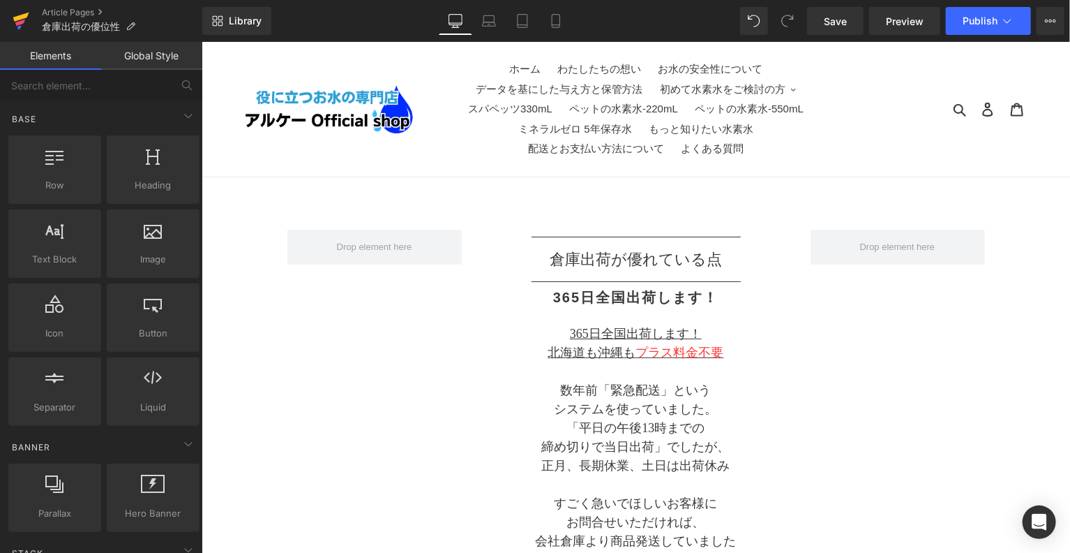
click at [23, 22] on icon at bounding box center [20, 23] width 10 height 6
